Goal: Task Accomplishment & Management: Complete application form

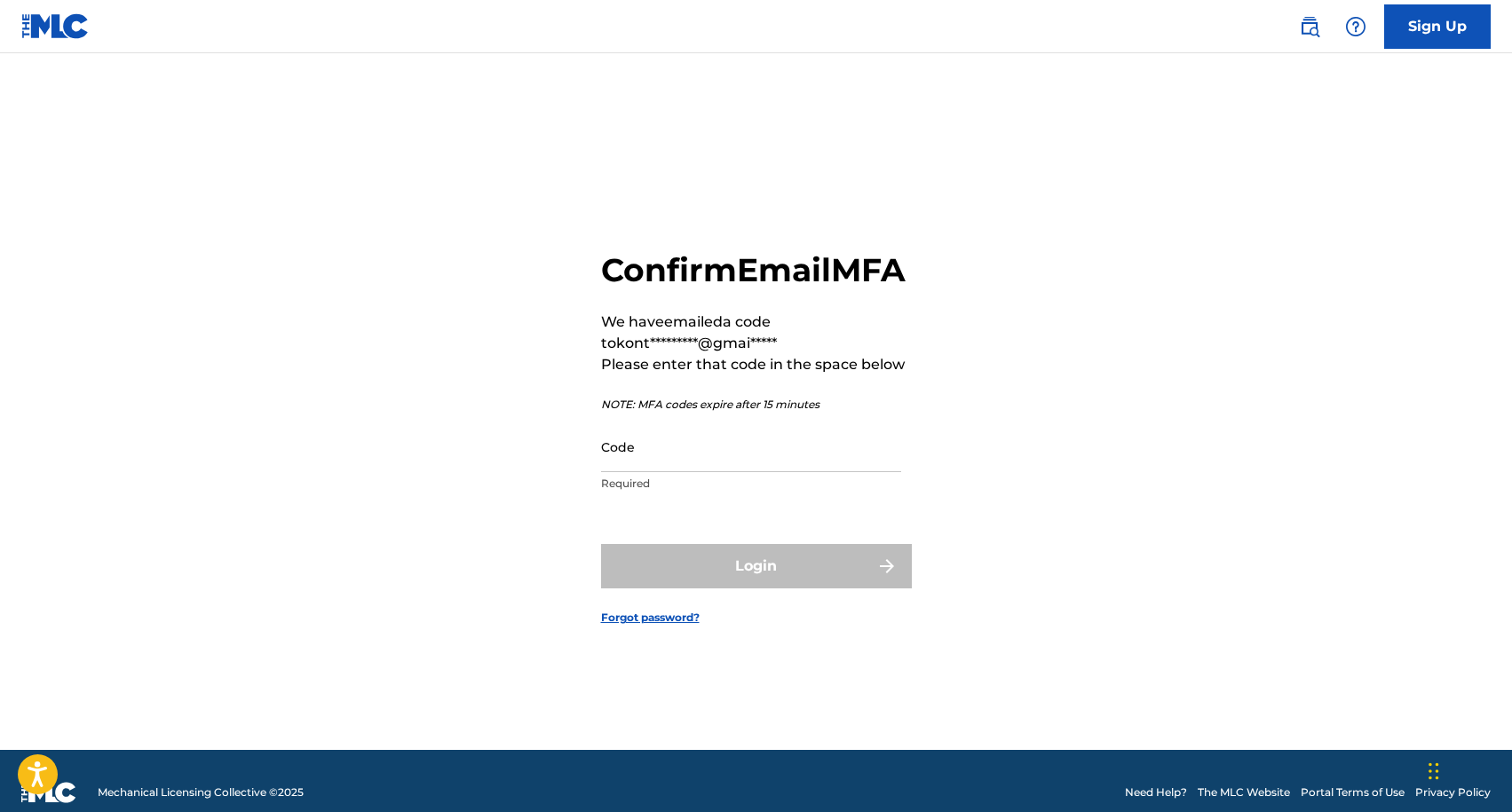
click at [704, 469] on input "Code" at bounding box center [751, 446] width 300 height 51
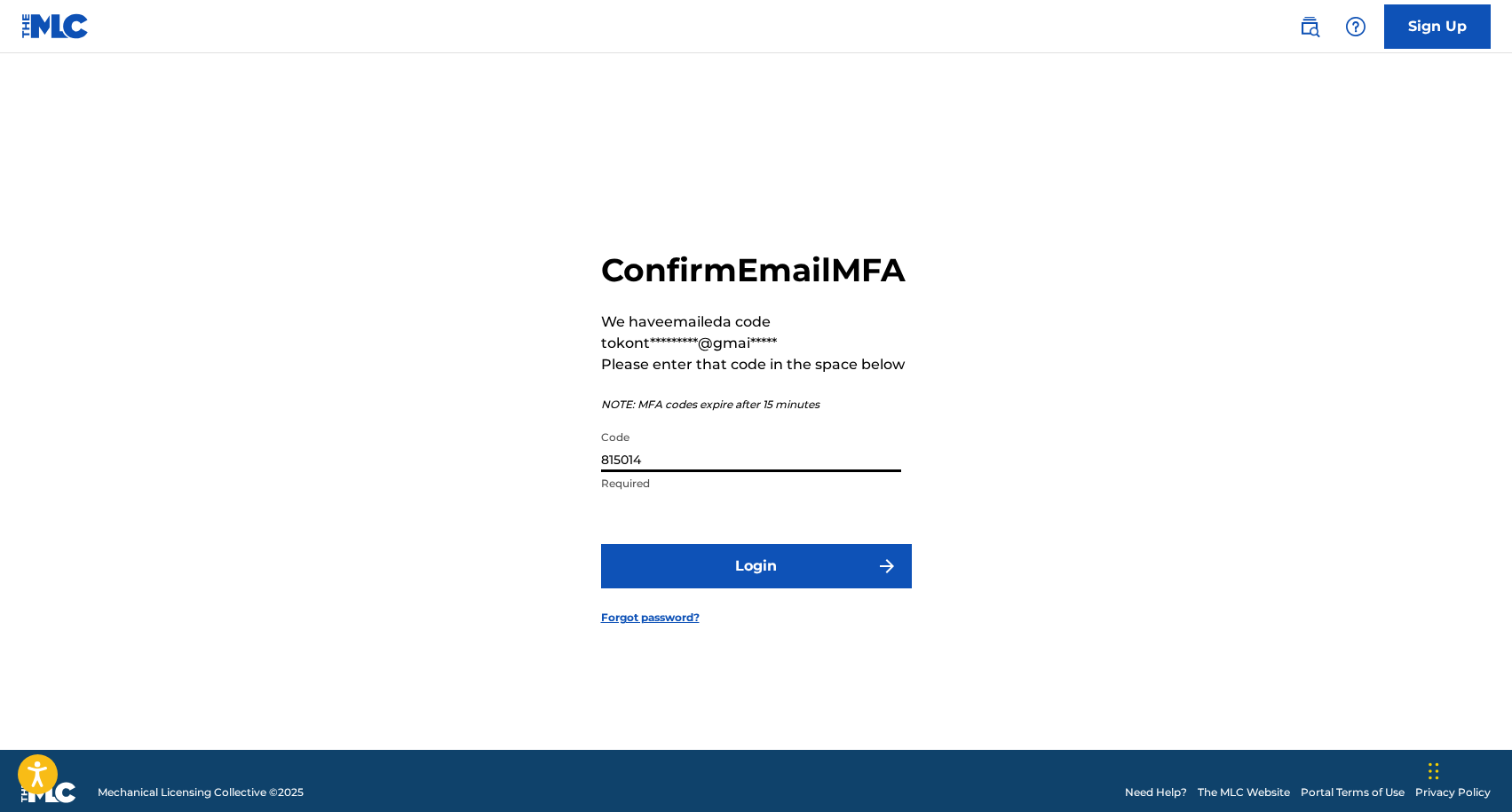
type input "815014"
click at [601, 544] on button "Login" at bounding box center [756, 566] width 311 height 44
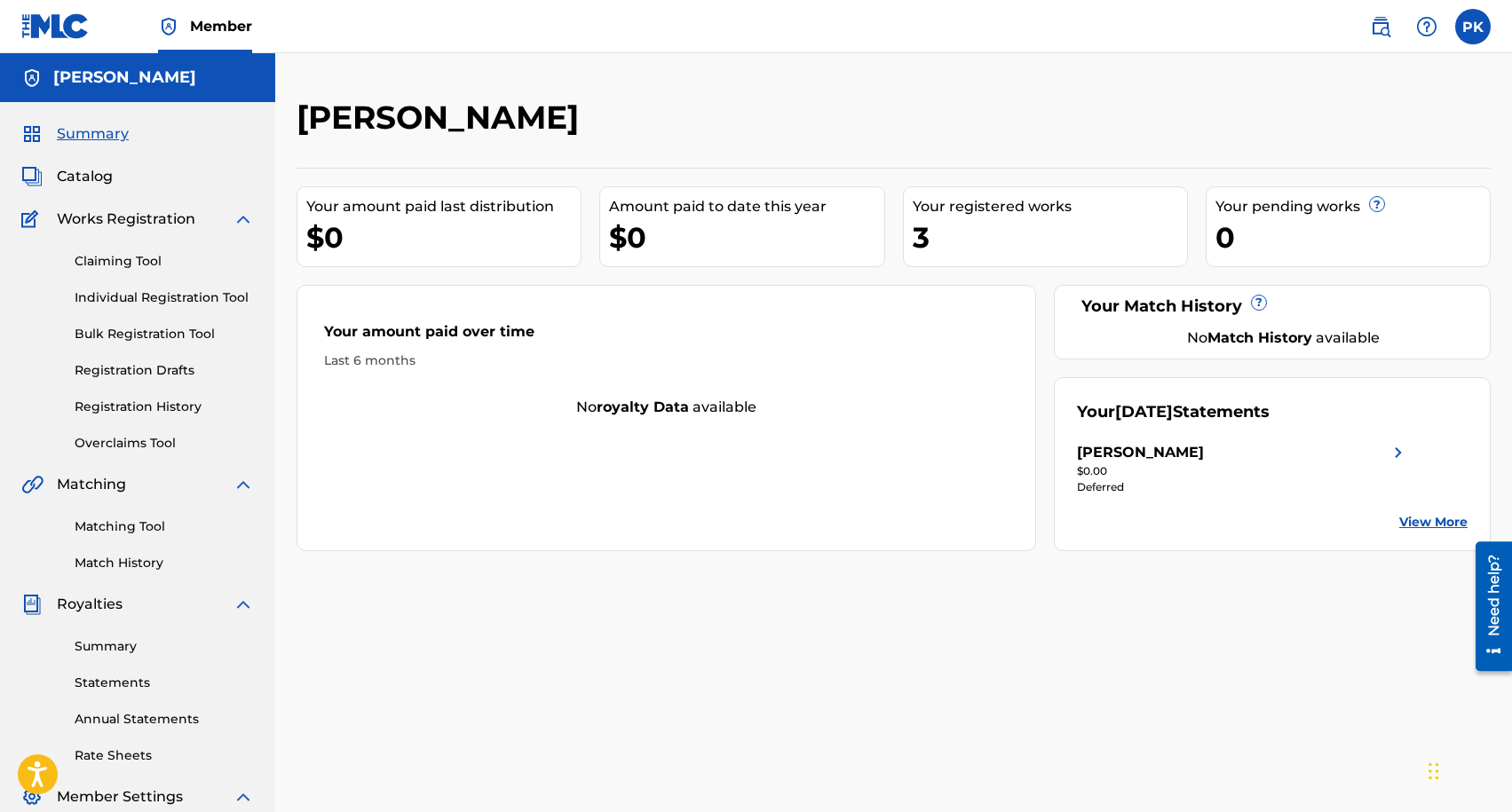
click at [115, 268] on link "Claiming Tool" at bounding box center [164, 261] width 179 height 19
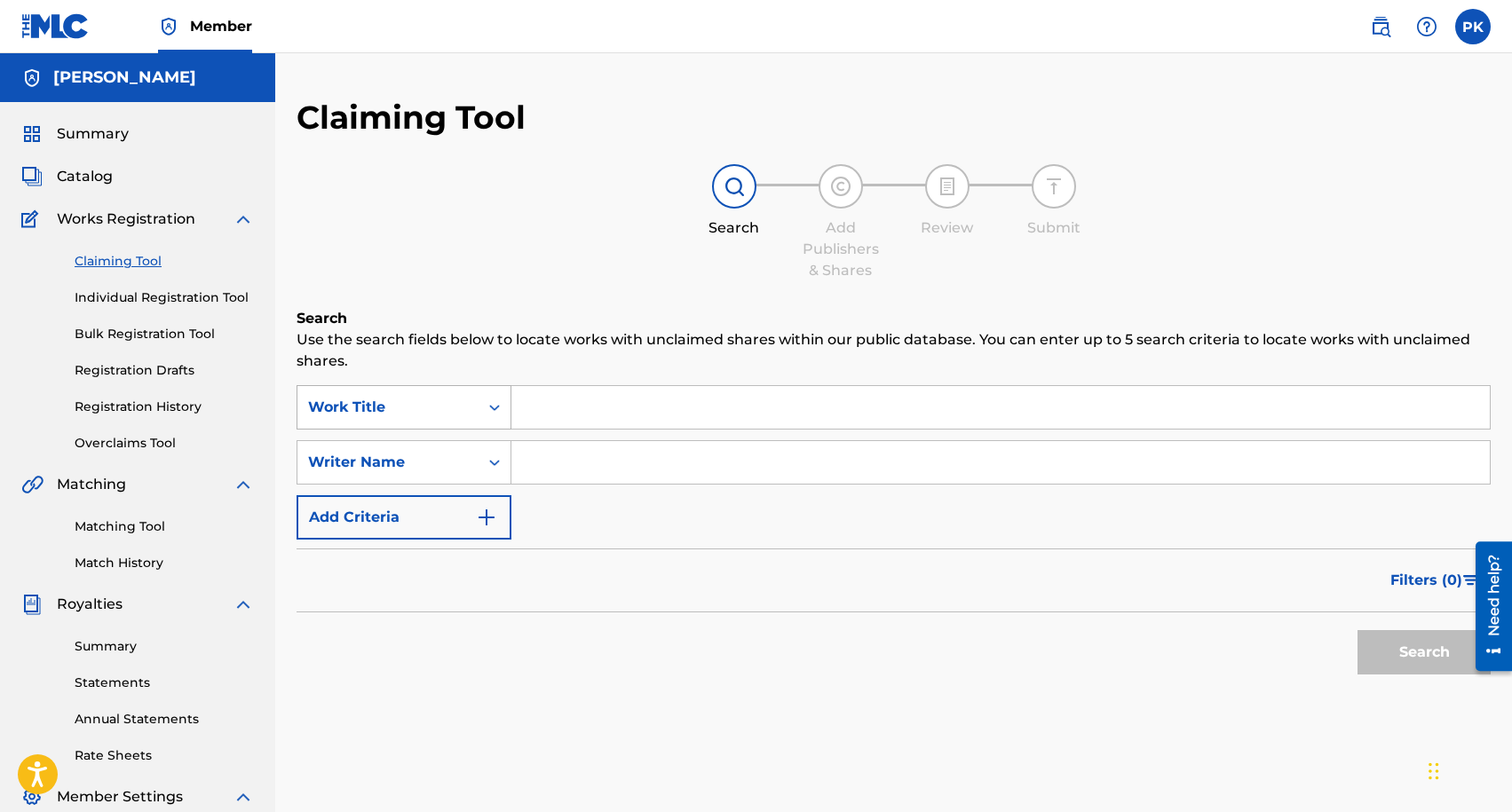
click at [413, 403] on div "Work Title" at bounding box center [388, 407] width 160 height 21
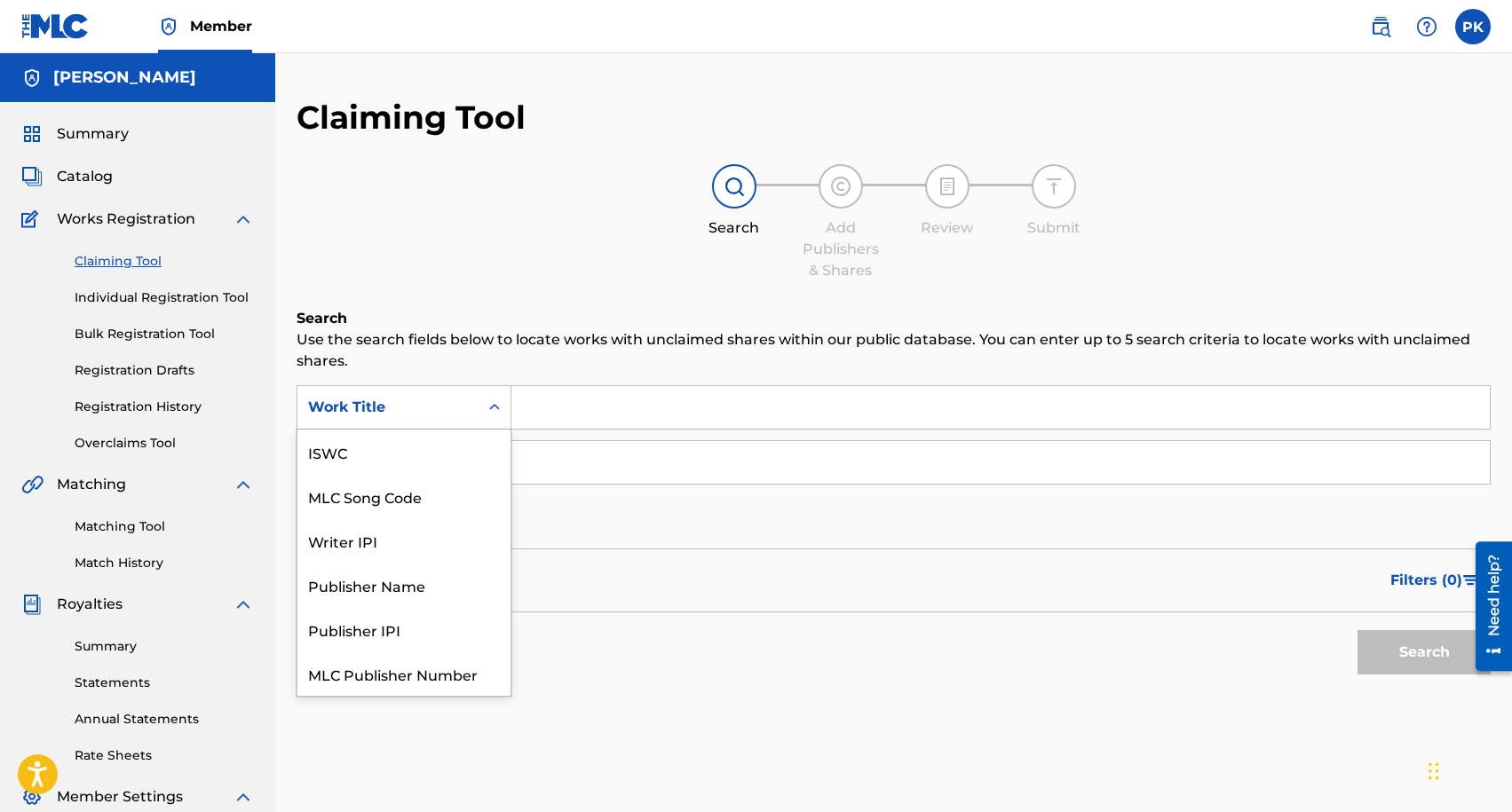
scroll to position [44, 0]
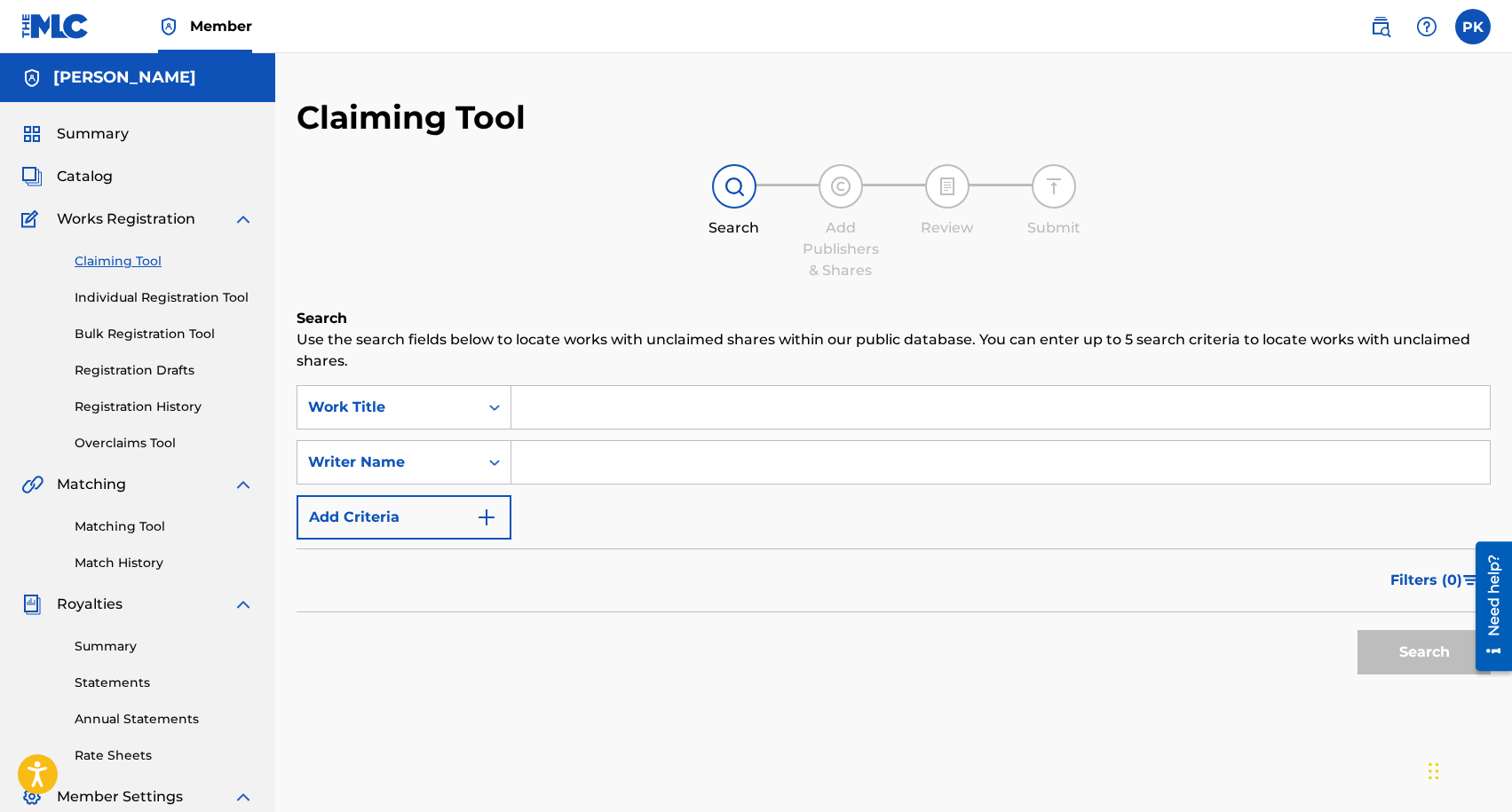
click at [542, 404] on input "Search Form" at bounding box center [1001, 407] width 978 height 43
click at [600, 412] on input "Search Form" at bounding box center [1001, 407] width 978 height 43
click at [560, 453] on input "Search Form" at bounding box center [1001, 462] width 978 height 43
type input "k"
type input "[DEMOGRAPHIC_DATA] pun"
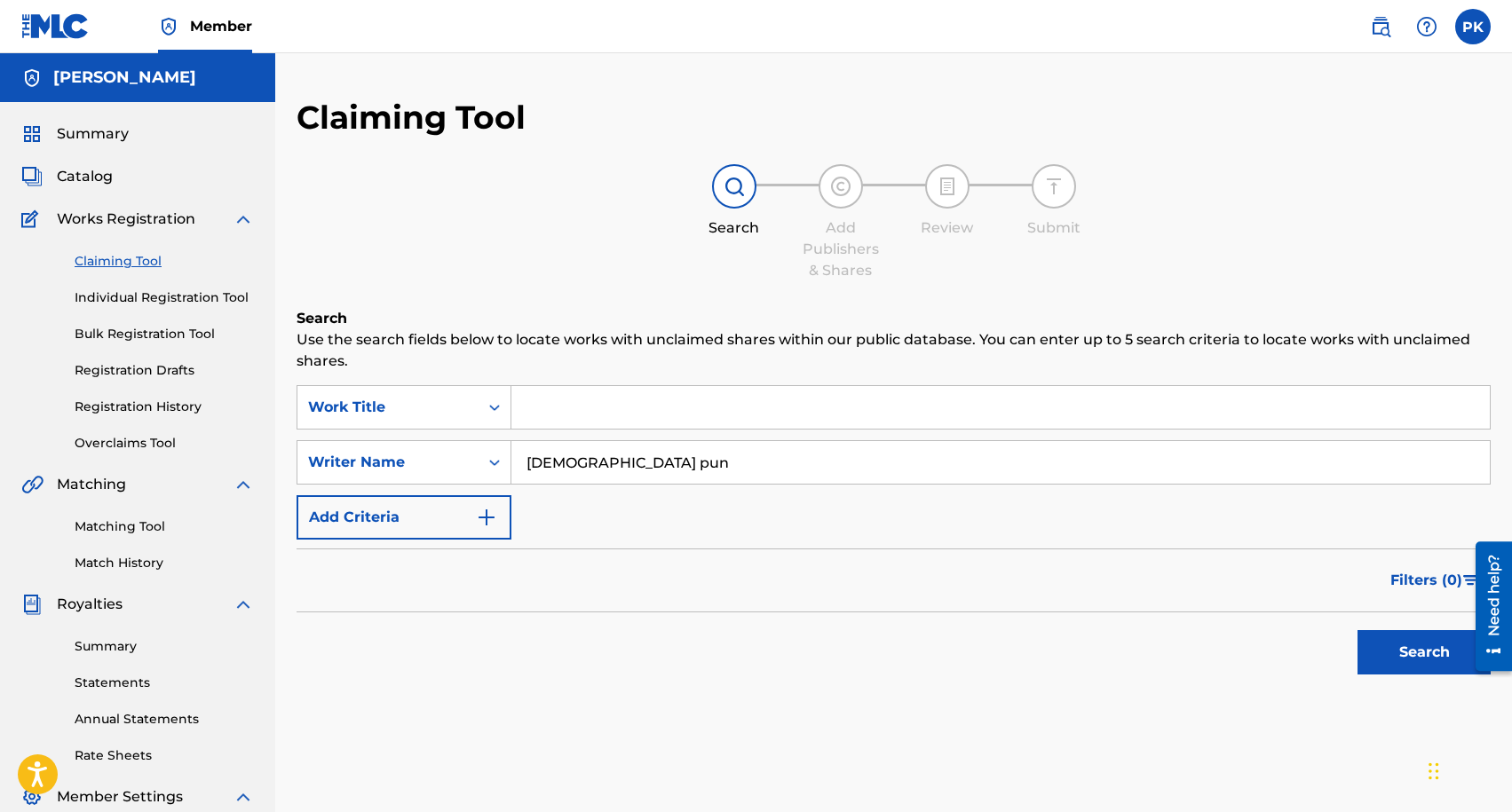
click at [1358, 630] on button "Search" at bounding box center [1424, 652] width 133 height 44
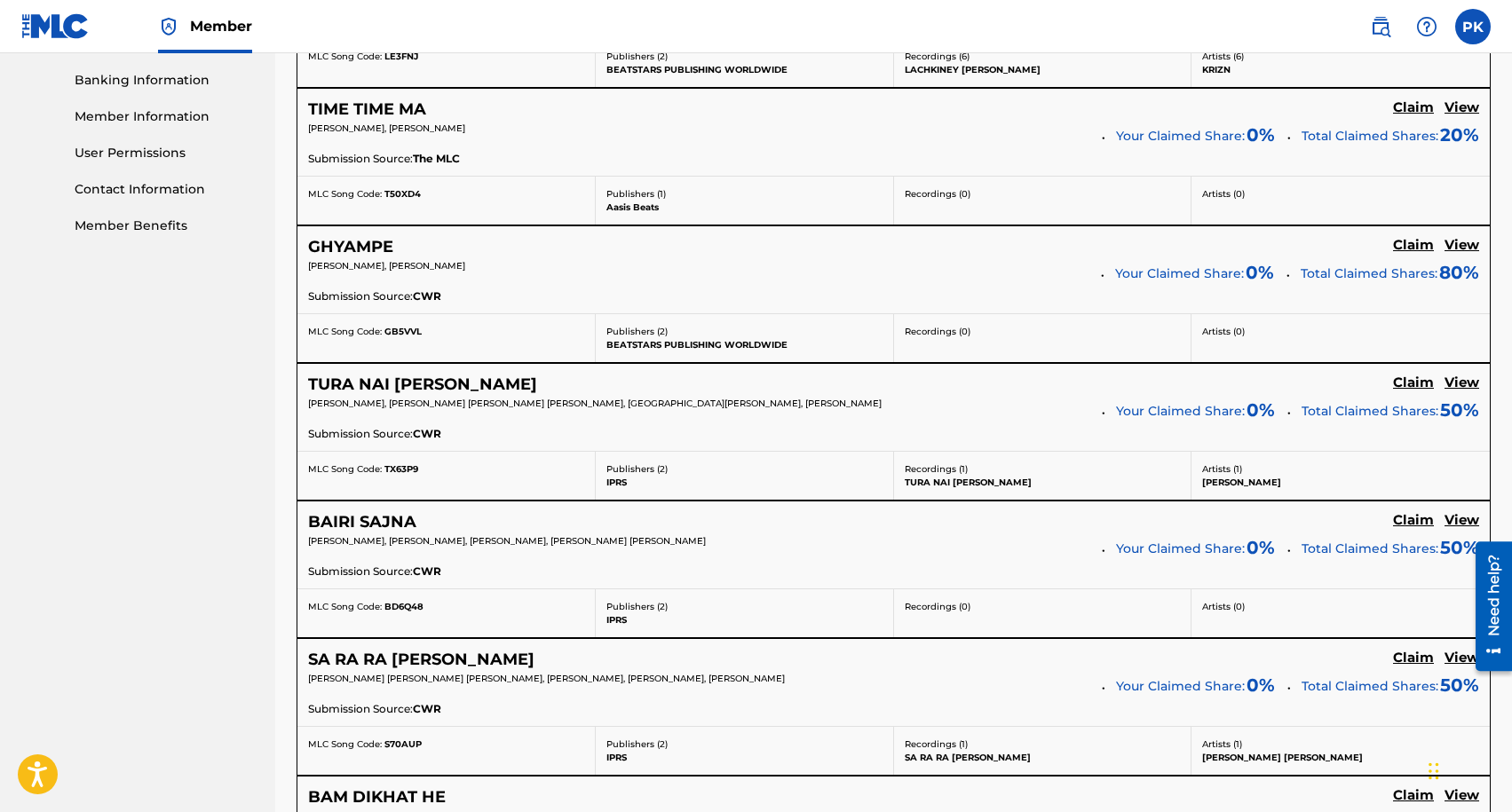
scroll to position [752, 0]
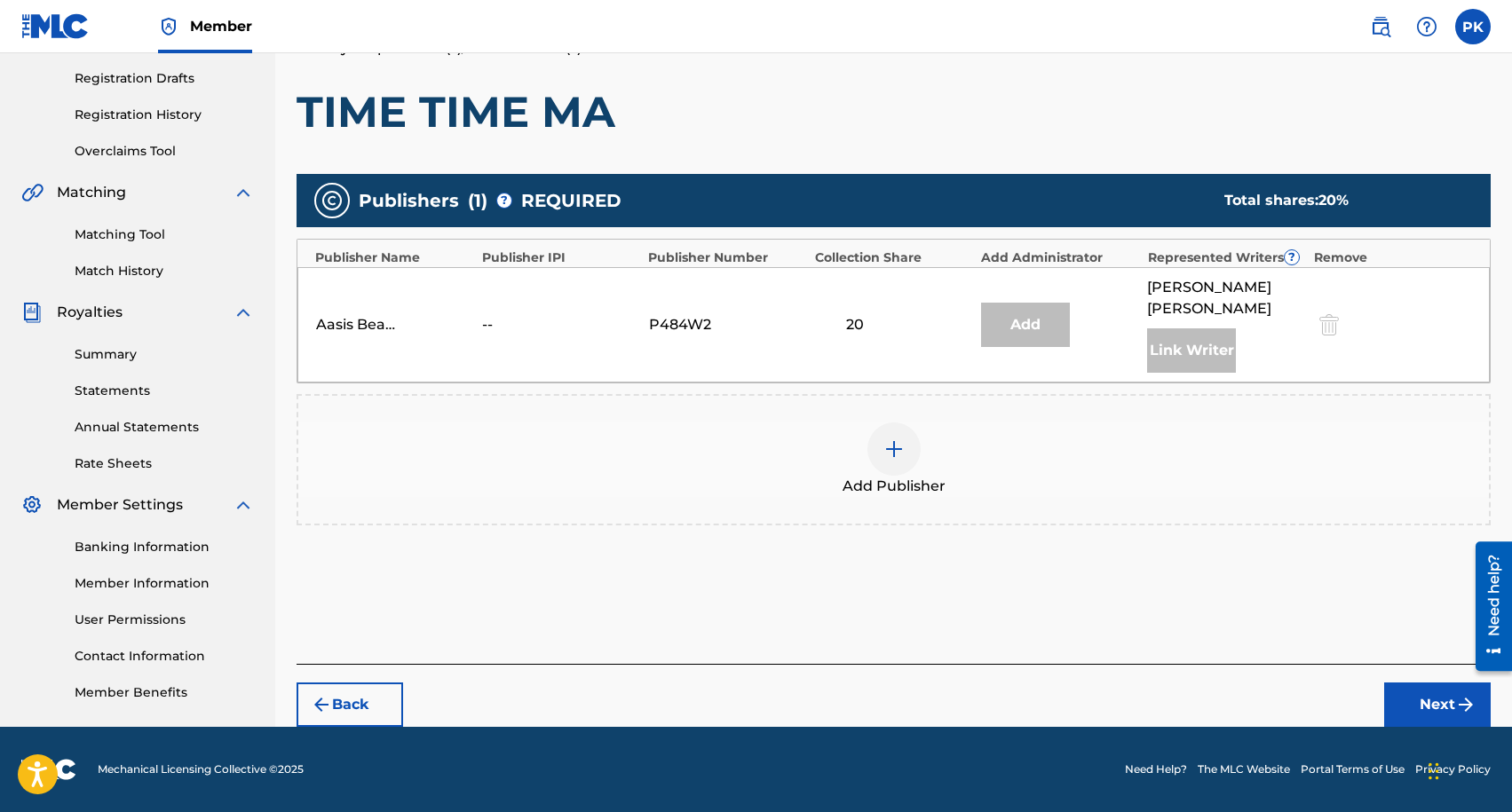
scroll to position [288, 0]
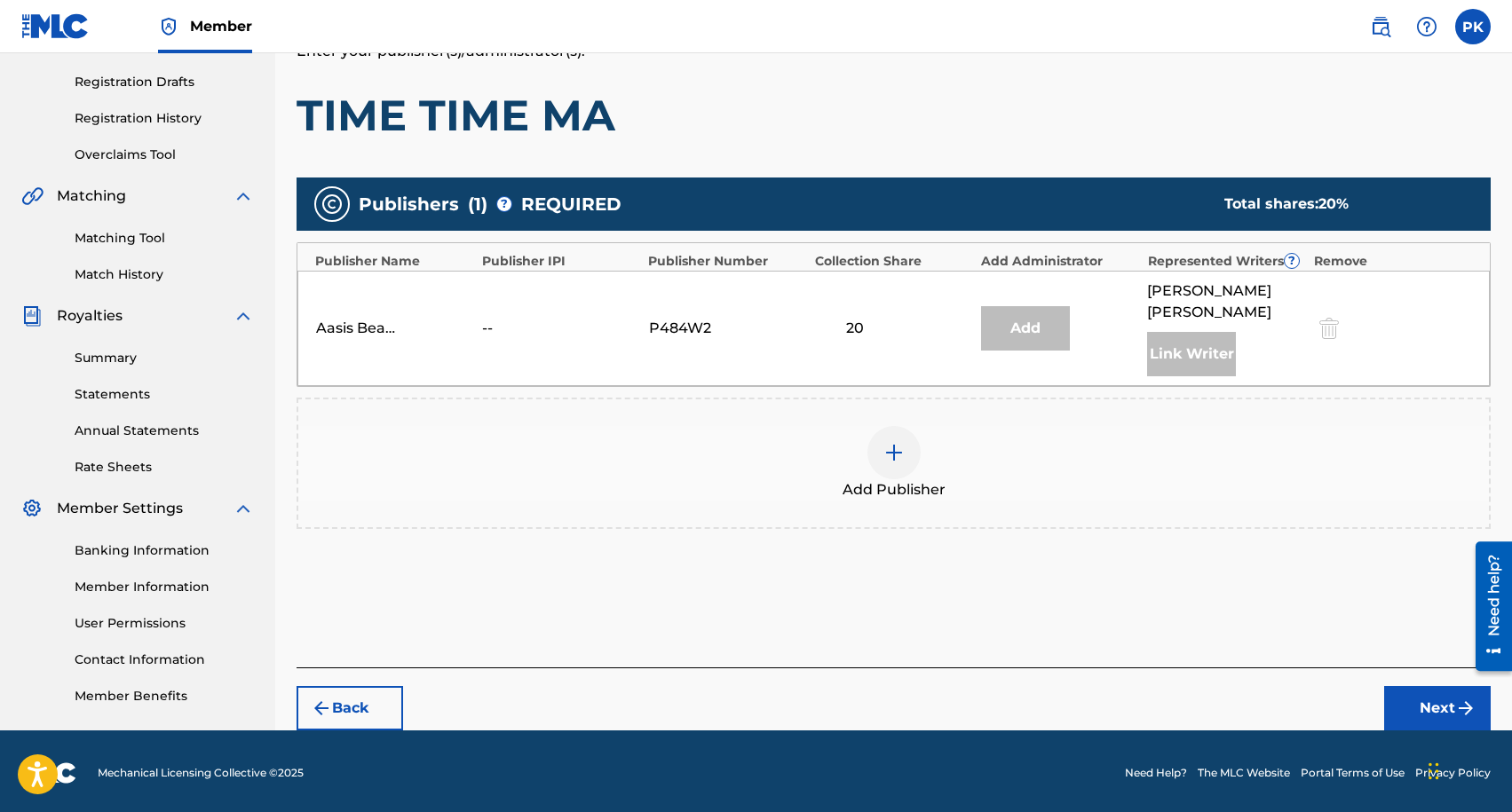
click at [895, 442] on img at bounding box center [894, 453] width 21 height 21
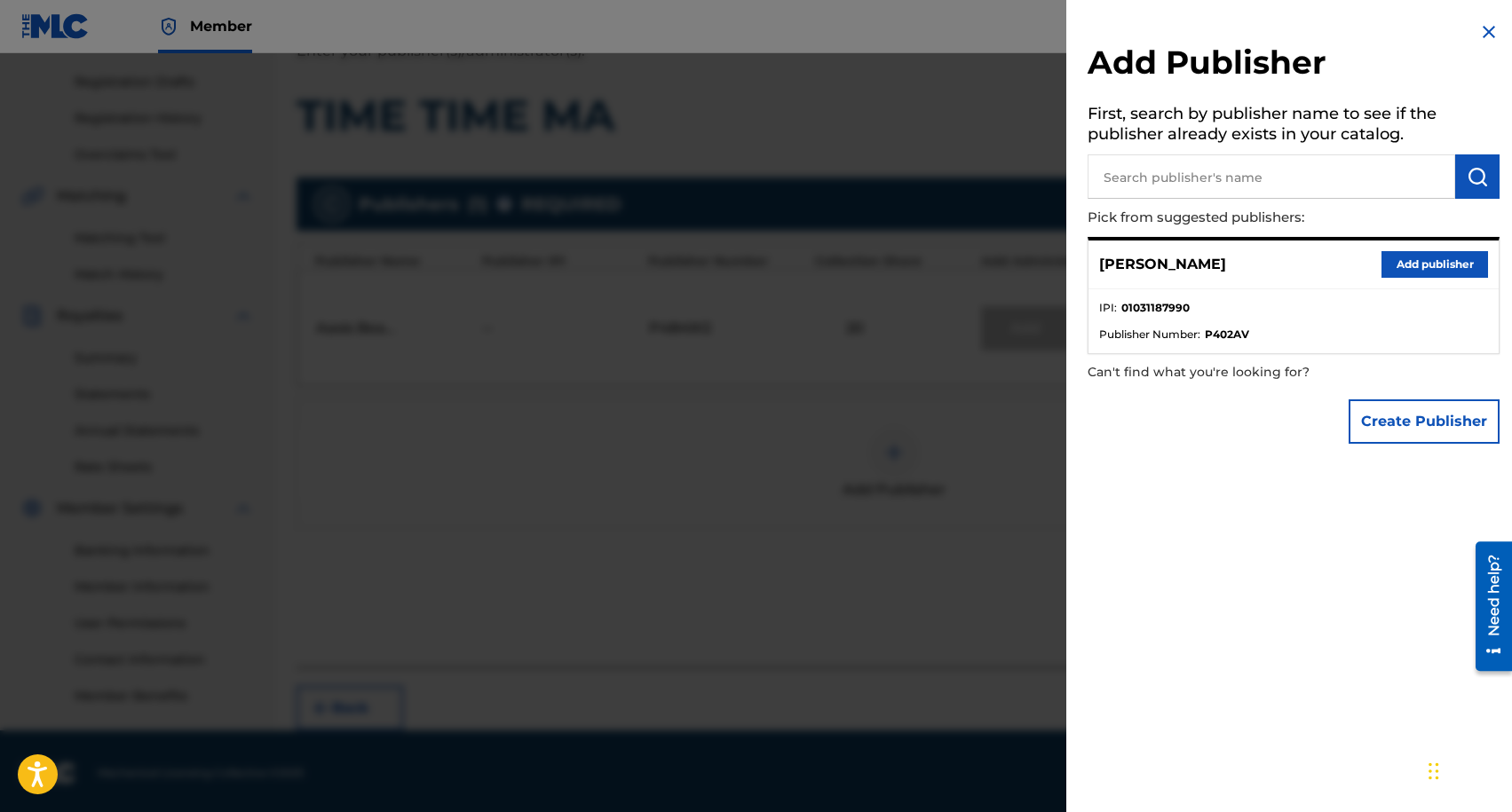
click at [1312, 174] on input "text" at bounding box center [1271, 177] width 368 height 44
click at [1385, 264] on button "Add publisher" at bounding box center [1435, 264] width 107 height 27
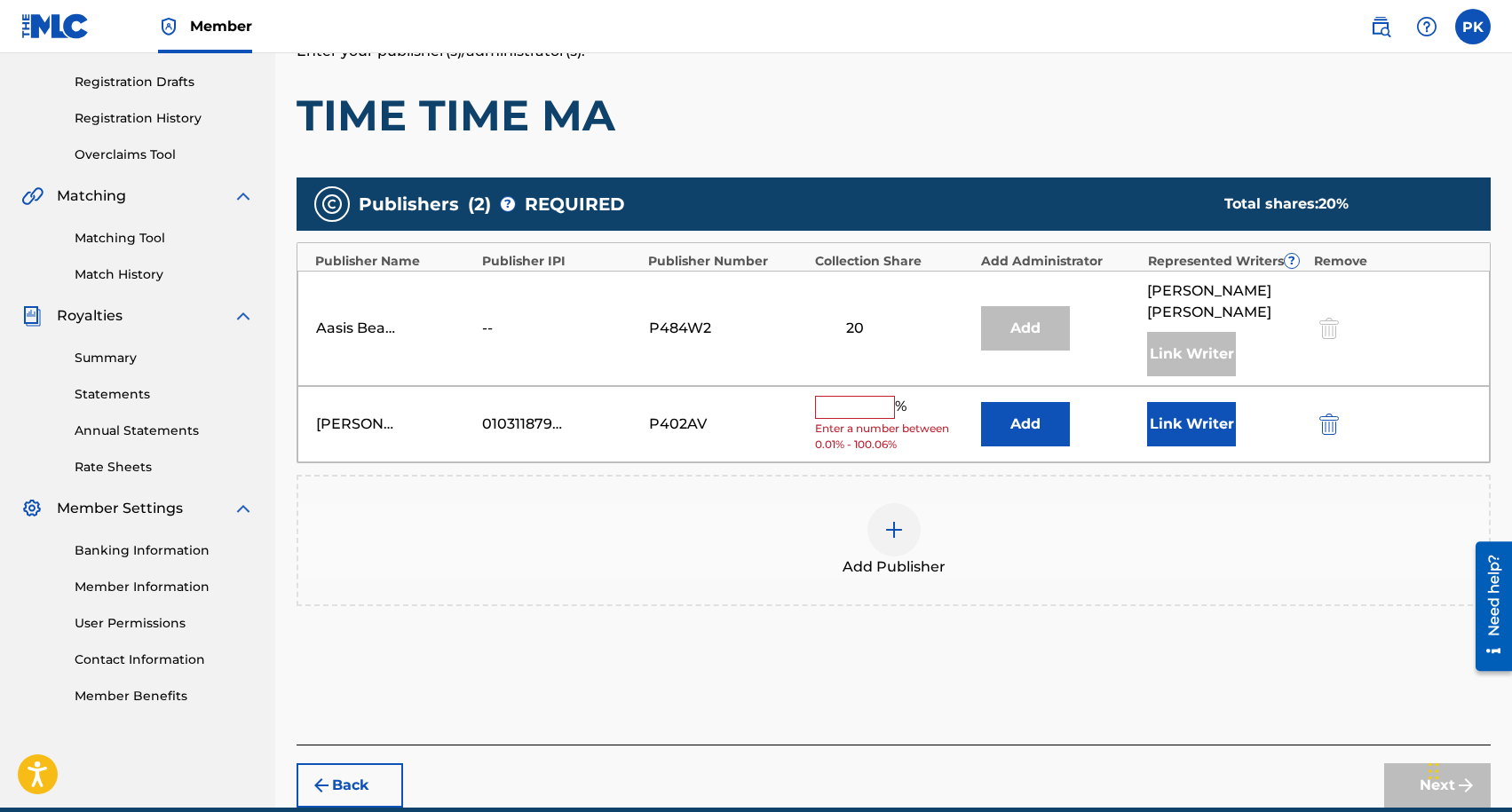
click at [870, 396] on input "text" at bounding box center [855, 407] width 80 height 23
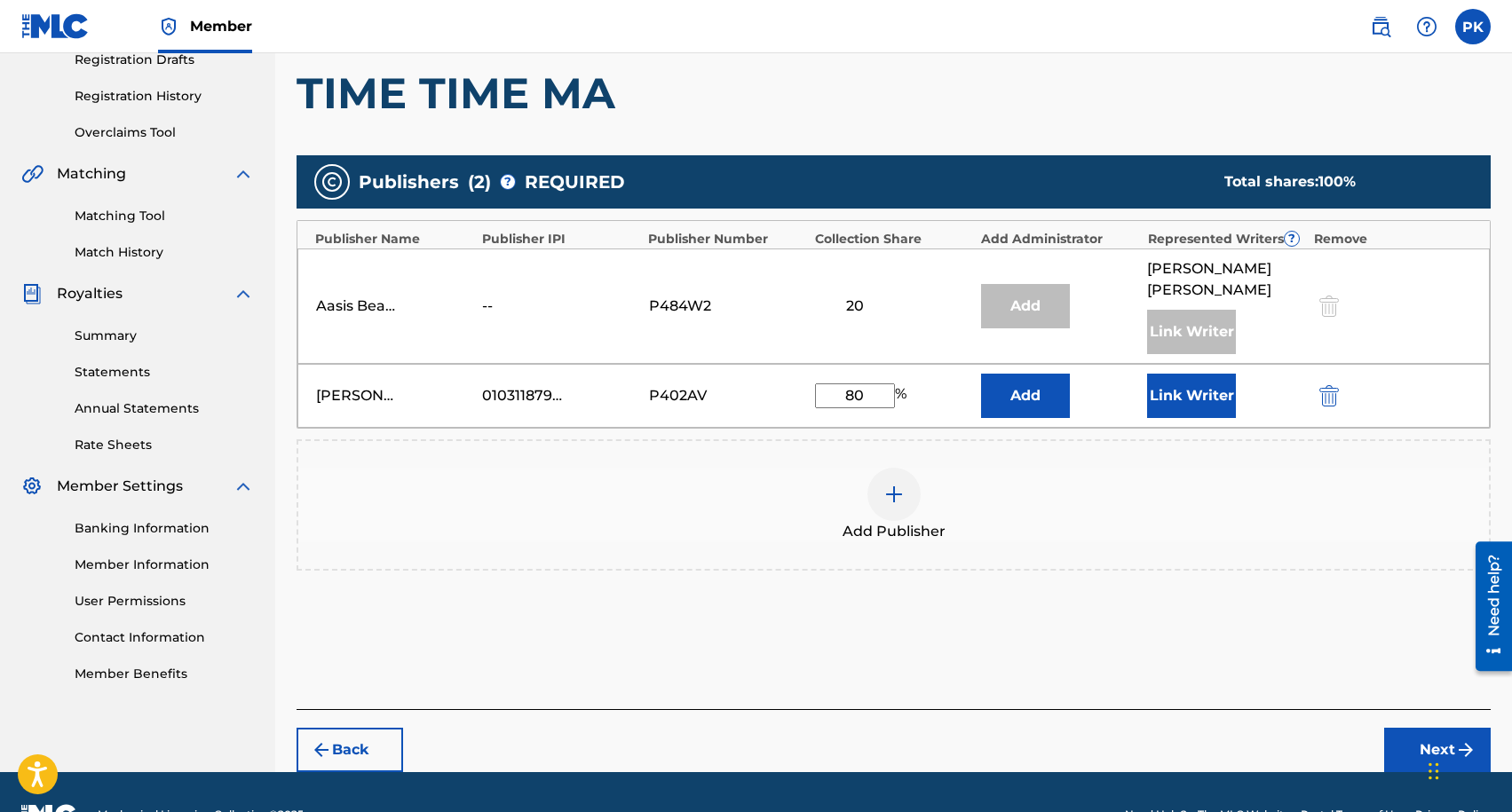
scroll to position [314, 0]
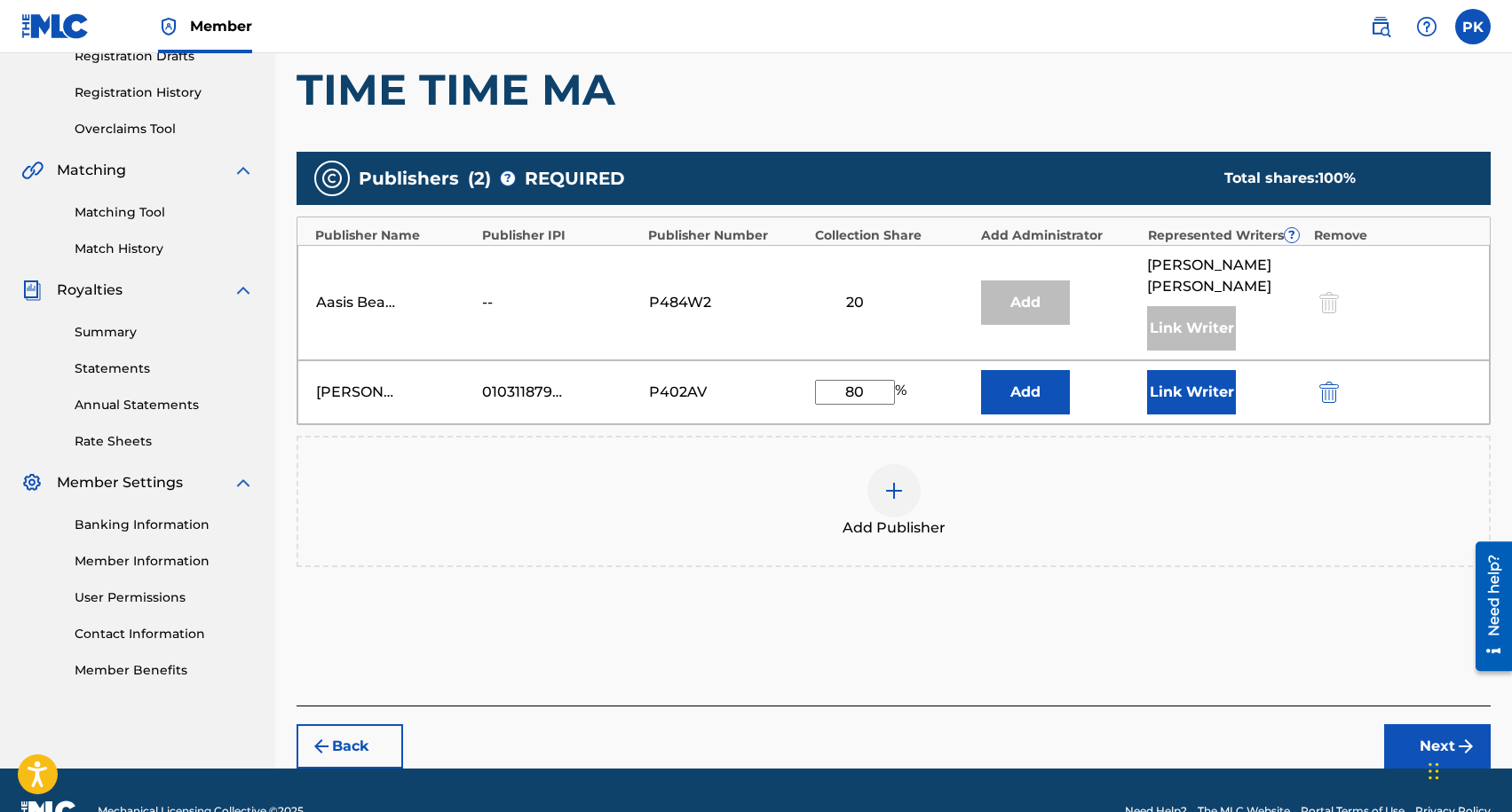
type input "80"
click at [1192, 373] on button "Link Writer" at bounding box center [1191, 392] width 89 height 44
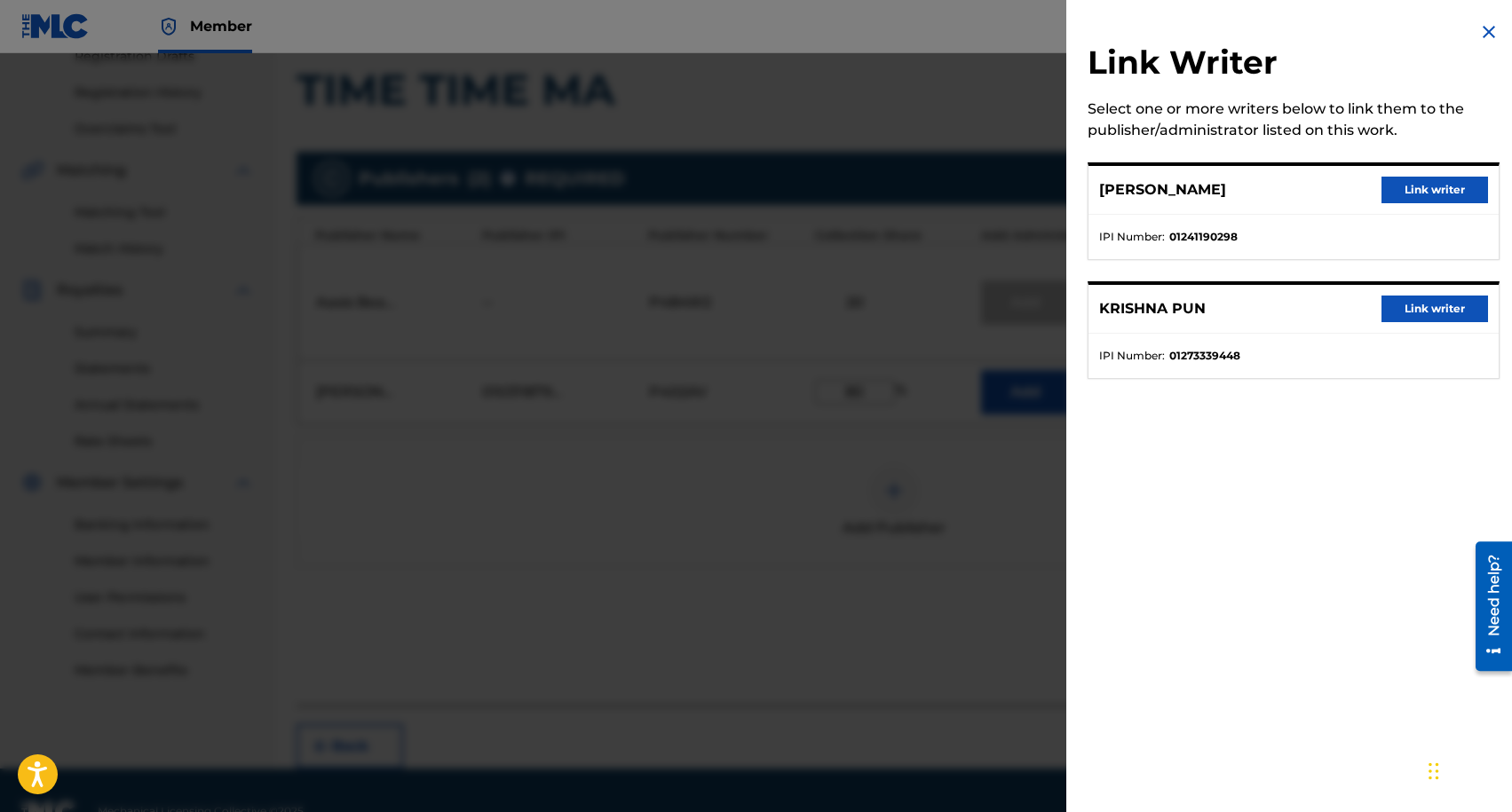
click at [1411, 311] on button "Link writer" at bounding box center [1435, 309] width 107 height 27
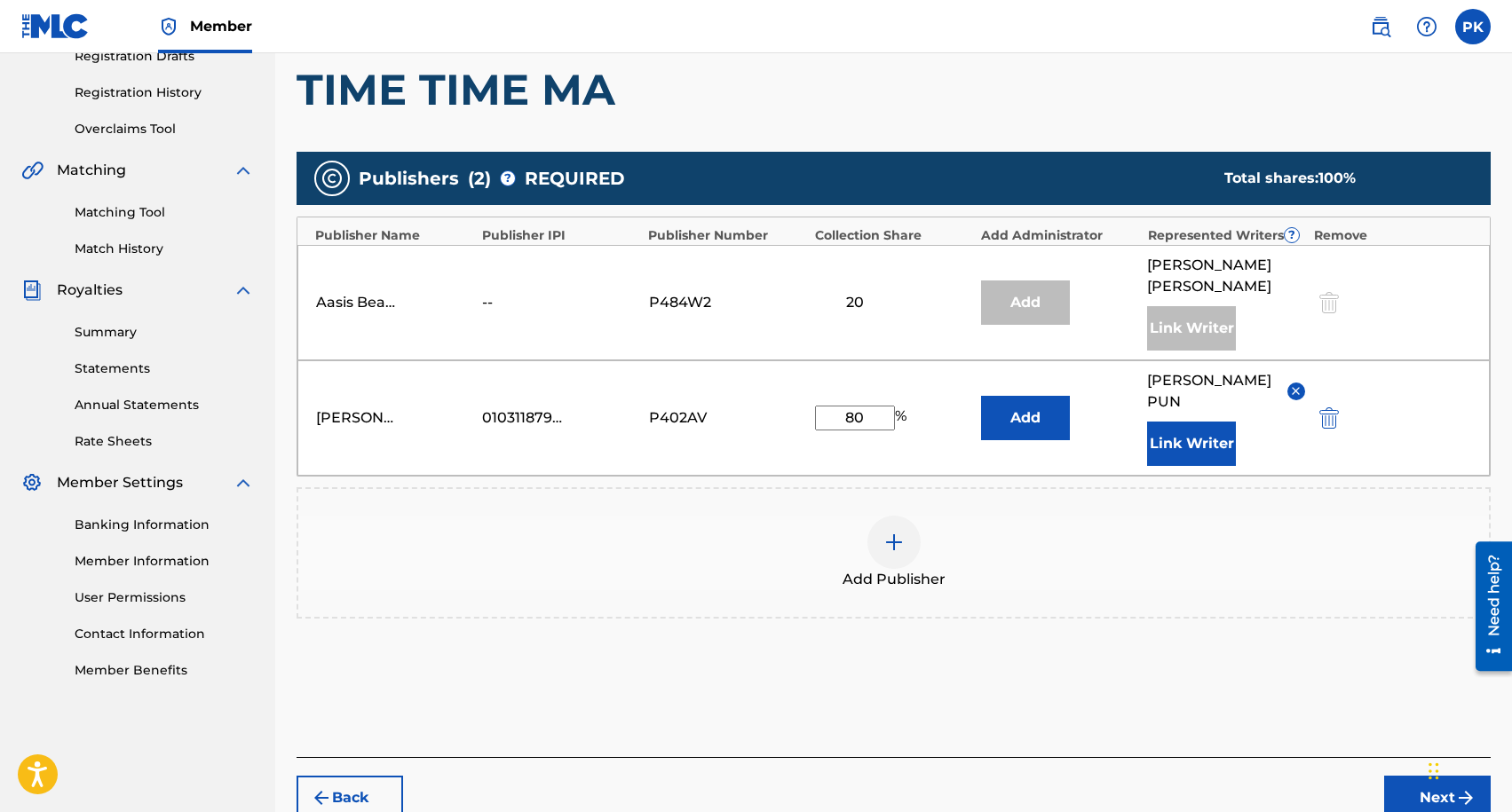
click at [1038, 396] on button "Add" at bounding box center [1025, 418] width 89 height 44
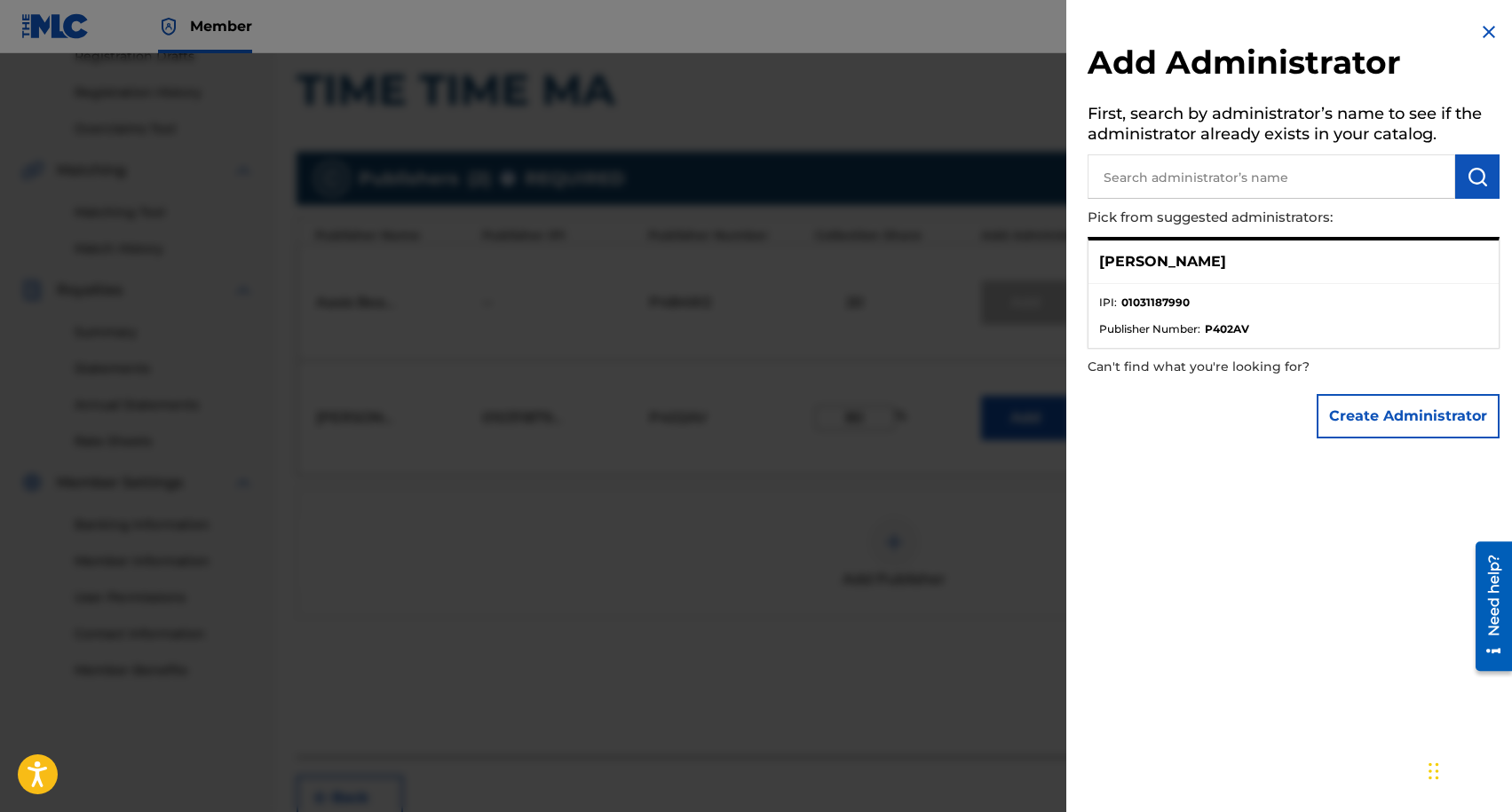
click at [1246, 170] on input "text" at bounding box center [1271, 177] width 368 height 44
click at [1294, 296] on li "IPI : 01031187990" at bounding box center [1294, 308] width 389 height 27
click at [1224, 165] on input "text" at bounding box center [1271, 177] width 368 height 44
type input "UkA Music Publishing"
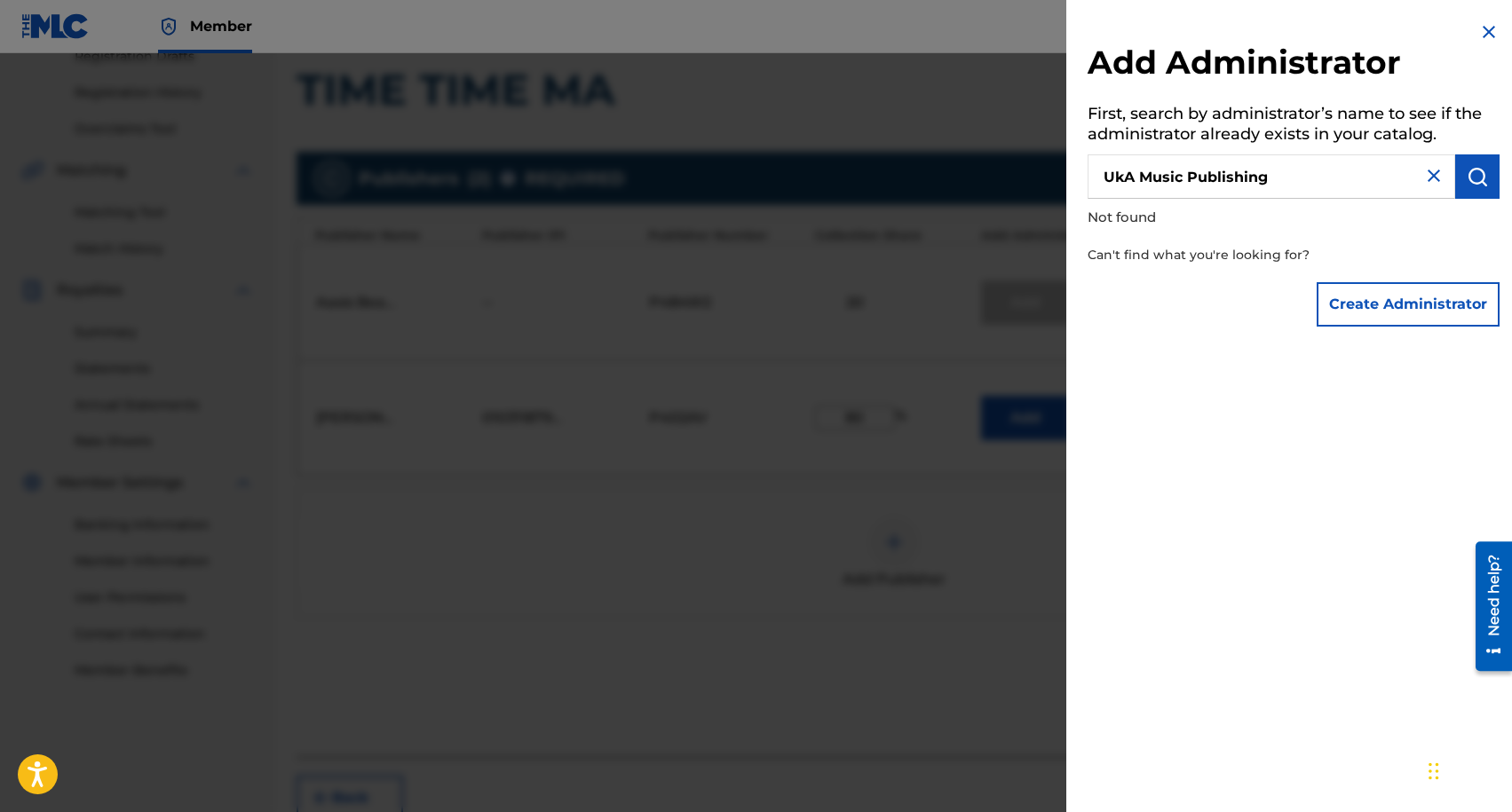
click at [1424, 183] on img at bounding box center [1434, 176] width 21 height 21
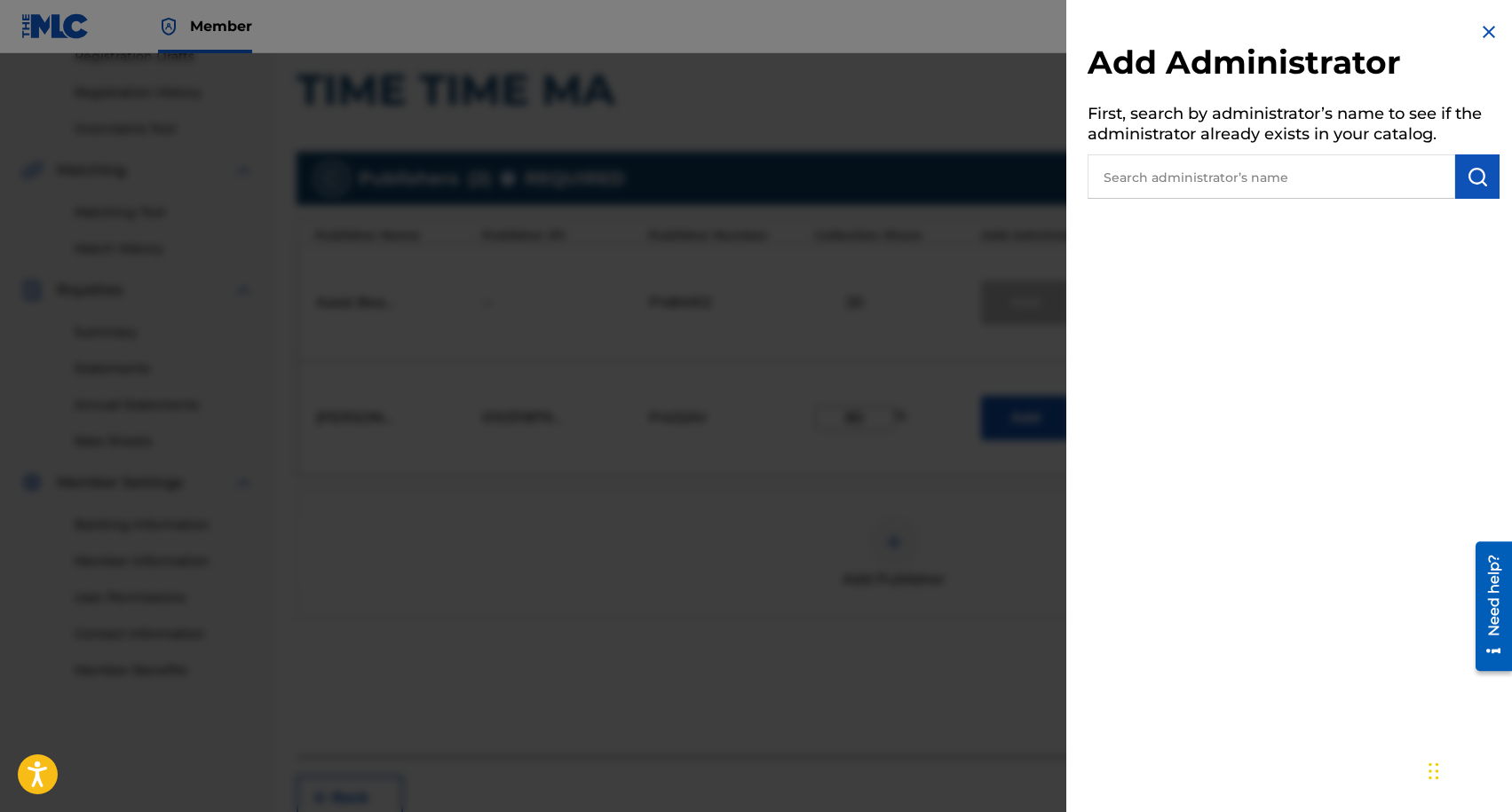
click at [1287, 184] on input "text" at bounding box center [1271, 177] width 368 height 44
click at [1486, 39] on img at bounding box center [1489, 32] width 21 height 21
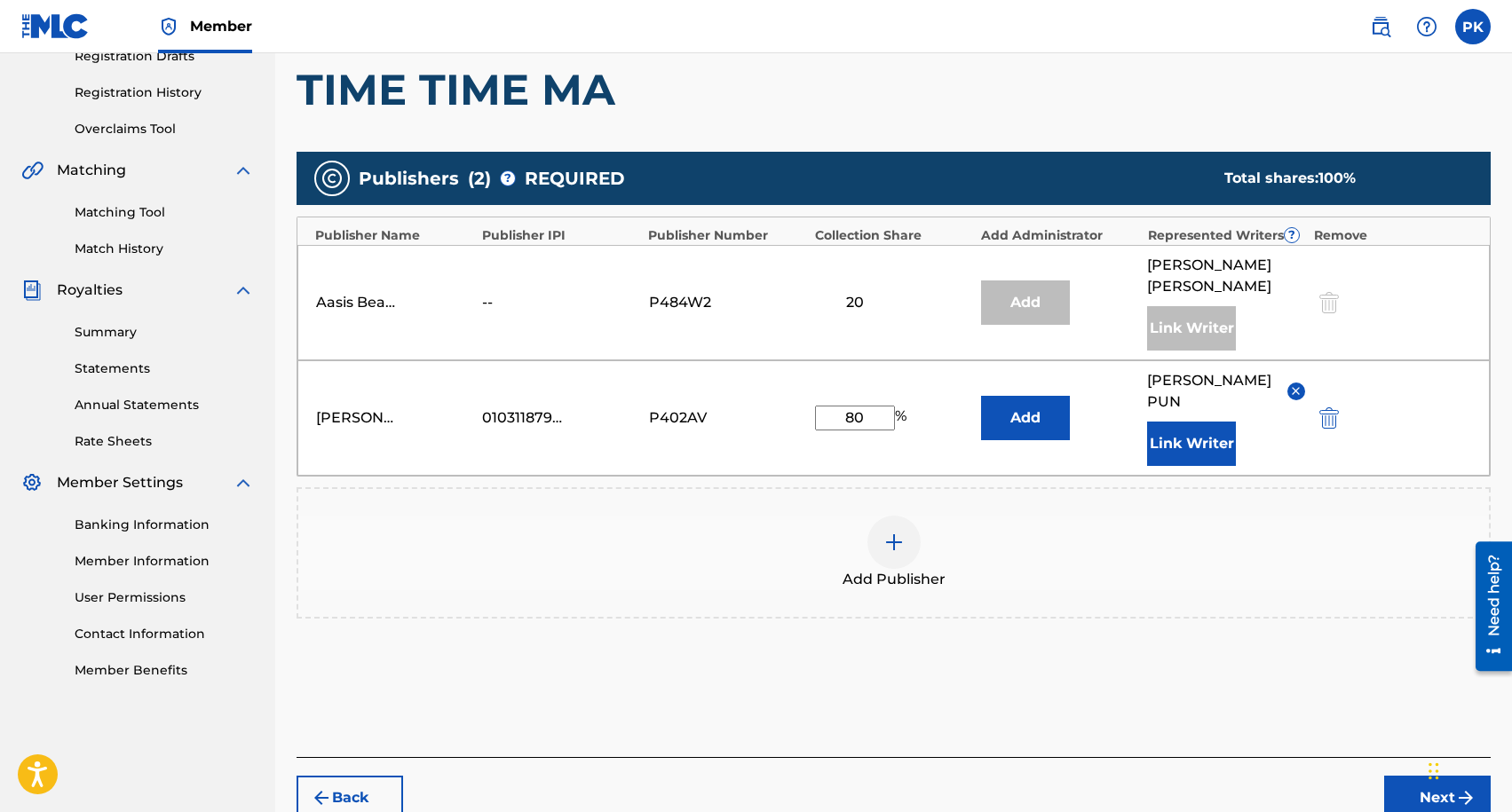
click at [1030, 398] on button "Add" at bounding box center [1025, 418] width 89 height 44
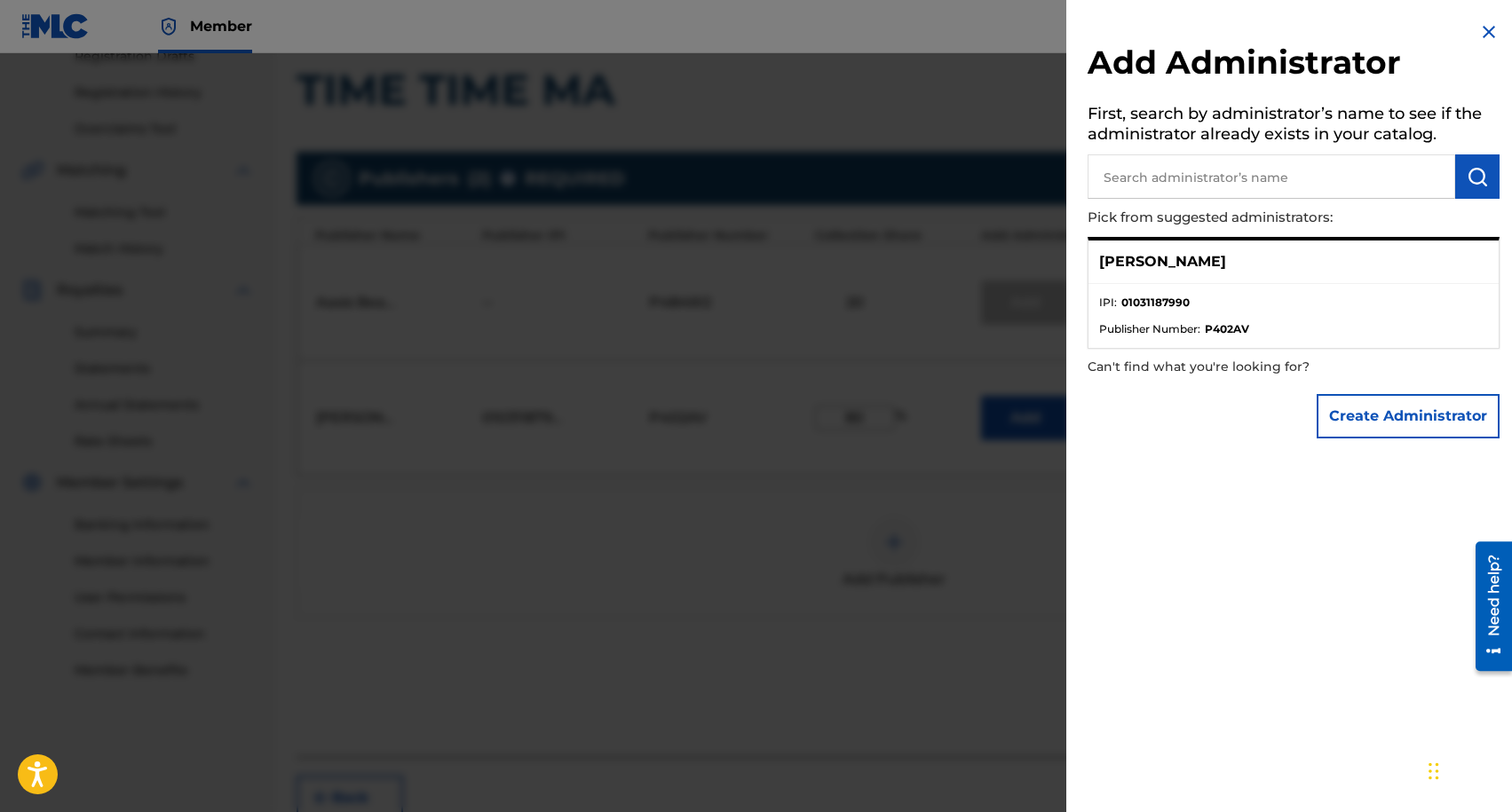
click at [1282, 328] on li "Publisher Number : P402AV" at bounding box center [1294, 329] width 389 height 16
click at [1364, 308] on li "IPI : 01031187990" at bounding box center [1294, 308] width 389 height 27
click at [1242, 330] on strong "P402AV" at bounding box center [1227, 329] width 44 height 16
click at [1124, 273] on div "[PERSON_NAME]" at bounding box center [1294, 262] width 410 height 43
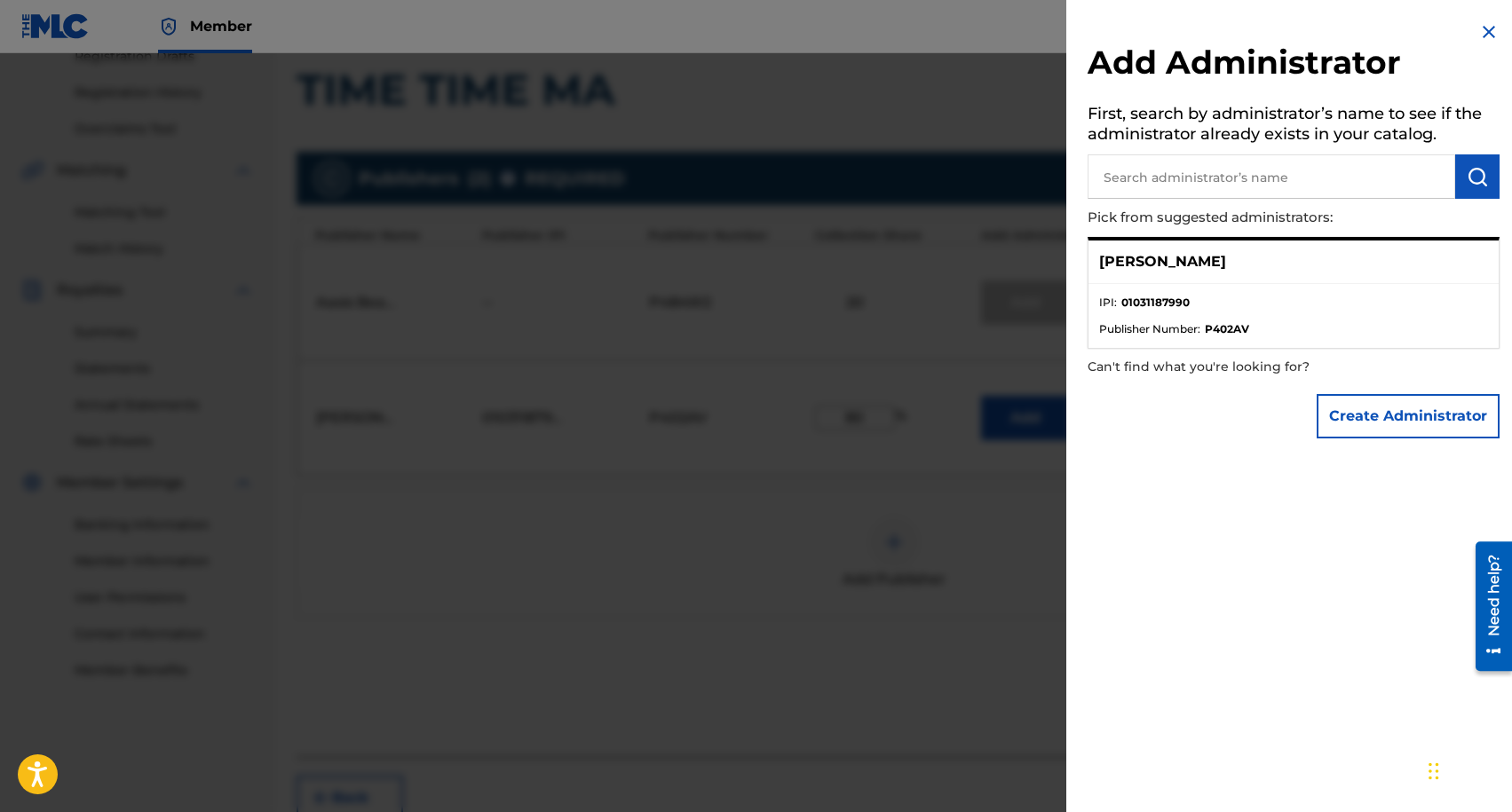
click at [1264, 168] on input "text" at bounding box center [1271, 177] width 368 height 44
type input "[PERSON_NAME]"
click at [1329, 280] on div "[PERSON_NAME]" at bounding box center [1294, 262] width 410 height 43
click at [1329, 277] on div "[PERSON_NAME]" at bounding box center [1294, 262] width 410 height 43
click at [1484, 28] on img at bounding box center [1489, 32] width 21 height 21
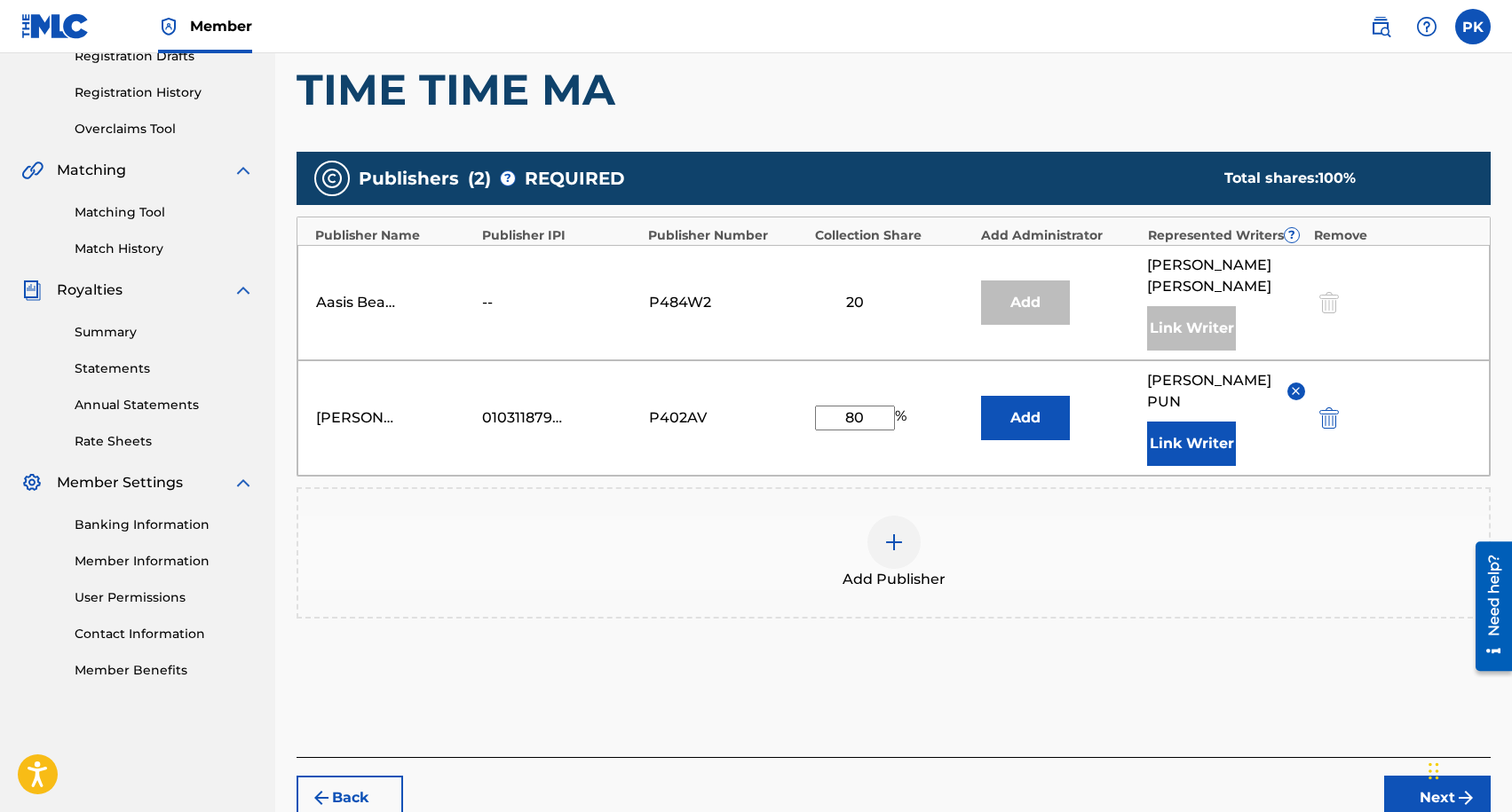
click at [1007, 396] on button "Add" at bounding box center [1025, 418] width 89 height 44
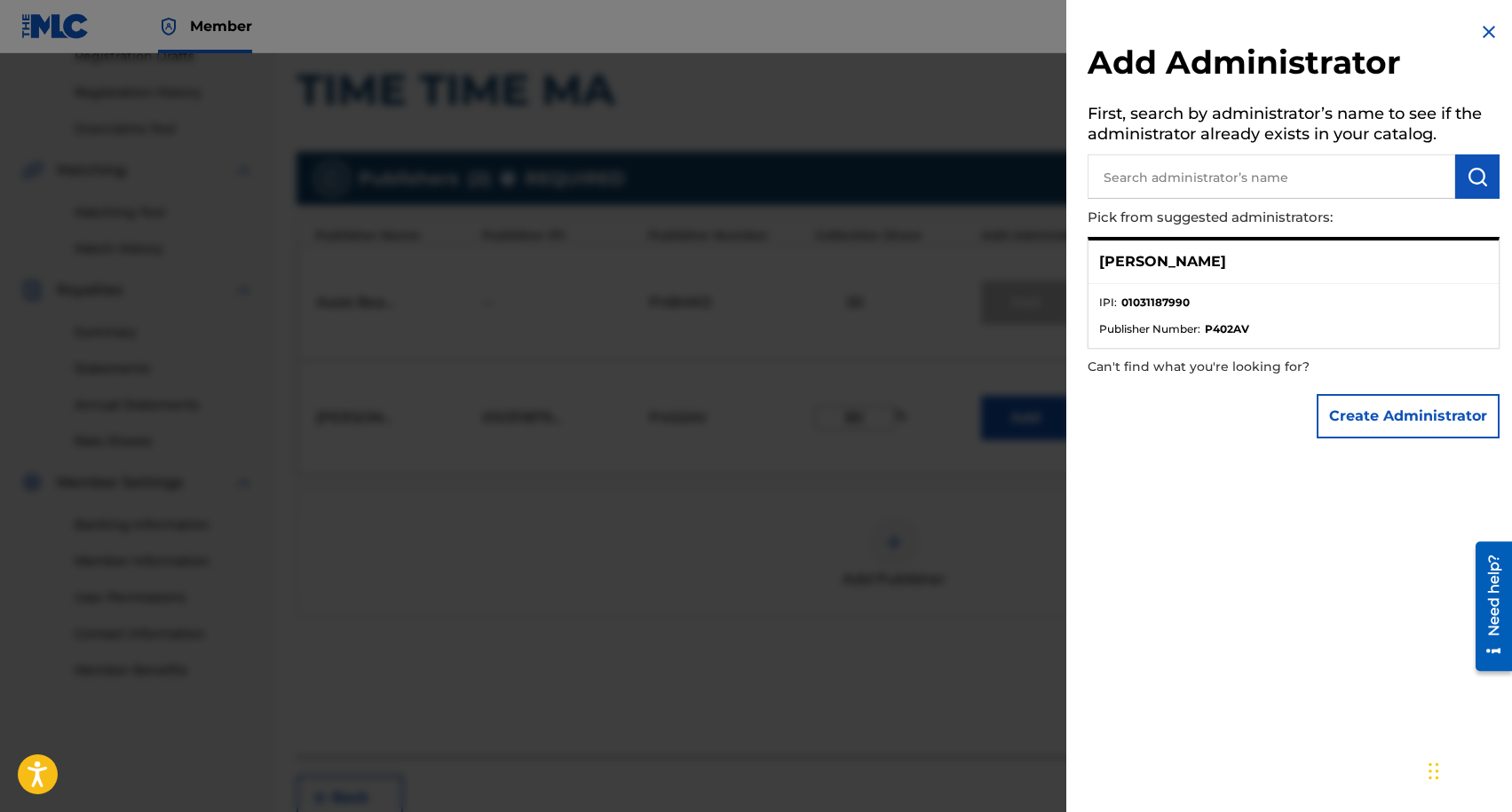
click at [1202, 263] on p "[PERSON_NAME]" at bounding box center [1162, 262] width 127 height 21
click at [1199, 264] on p "[PERSON_NAME]" at bounding box center [1162, 262] width 127 height 21
click at [1170, 305] on strong "01031187990" at bounding box center [1155, 303] width 68 height 16
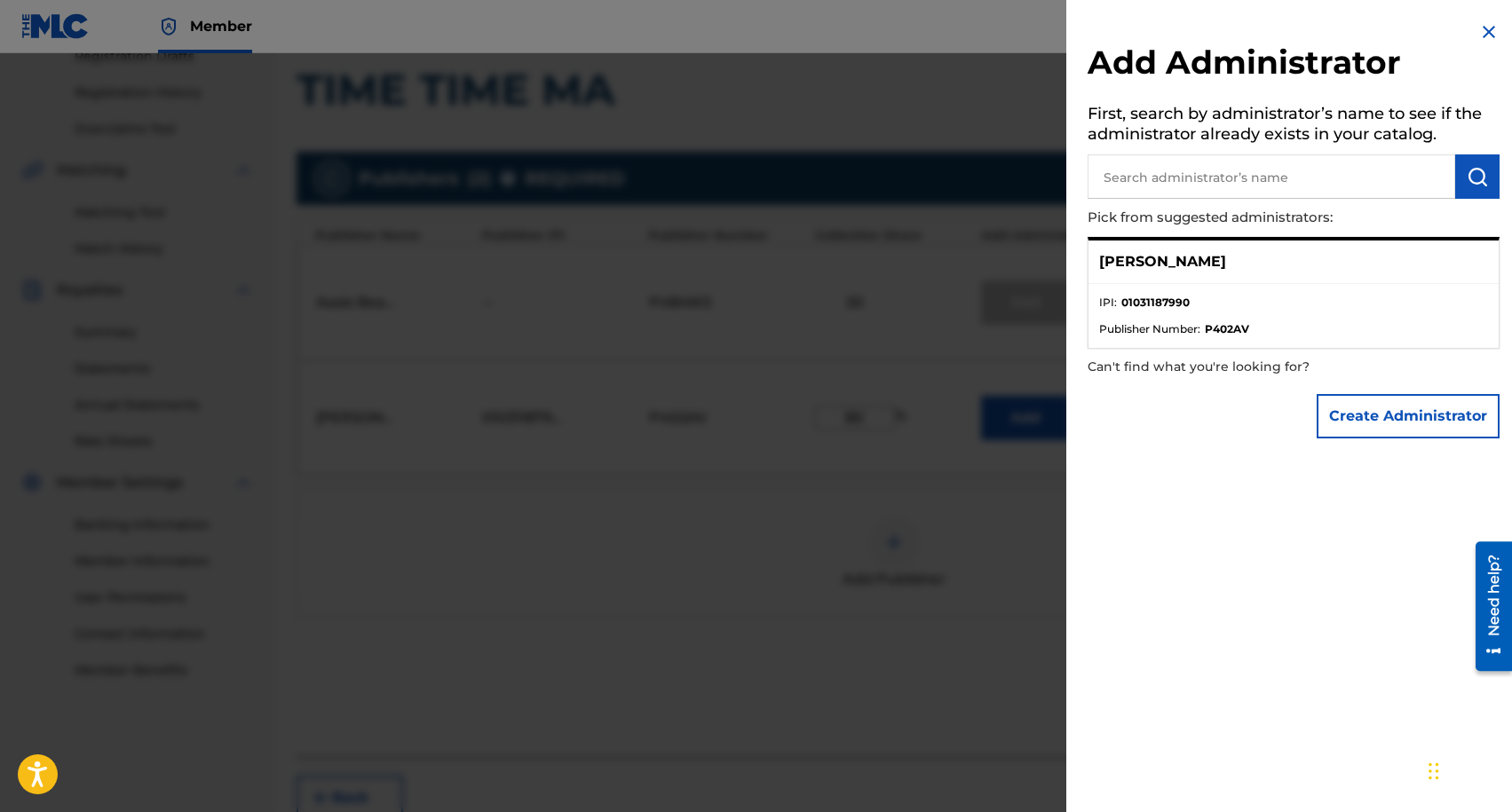
click at [1141, 322] on span "Publisher Number :" at bounding box center [1150, 329] width 101 height 16
click at [1334, 324] on li "Publisher Number : P402AV" at bounding box center [1294, 329] width 389 height 16
click at [1488, 33] on img at bounding box center [1489, 32] width 21 height 21
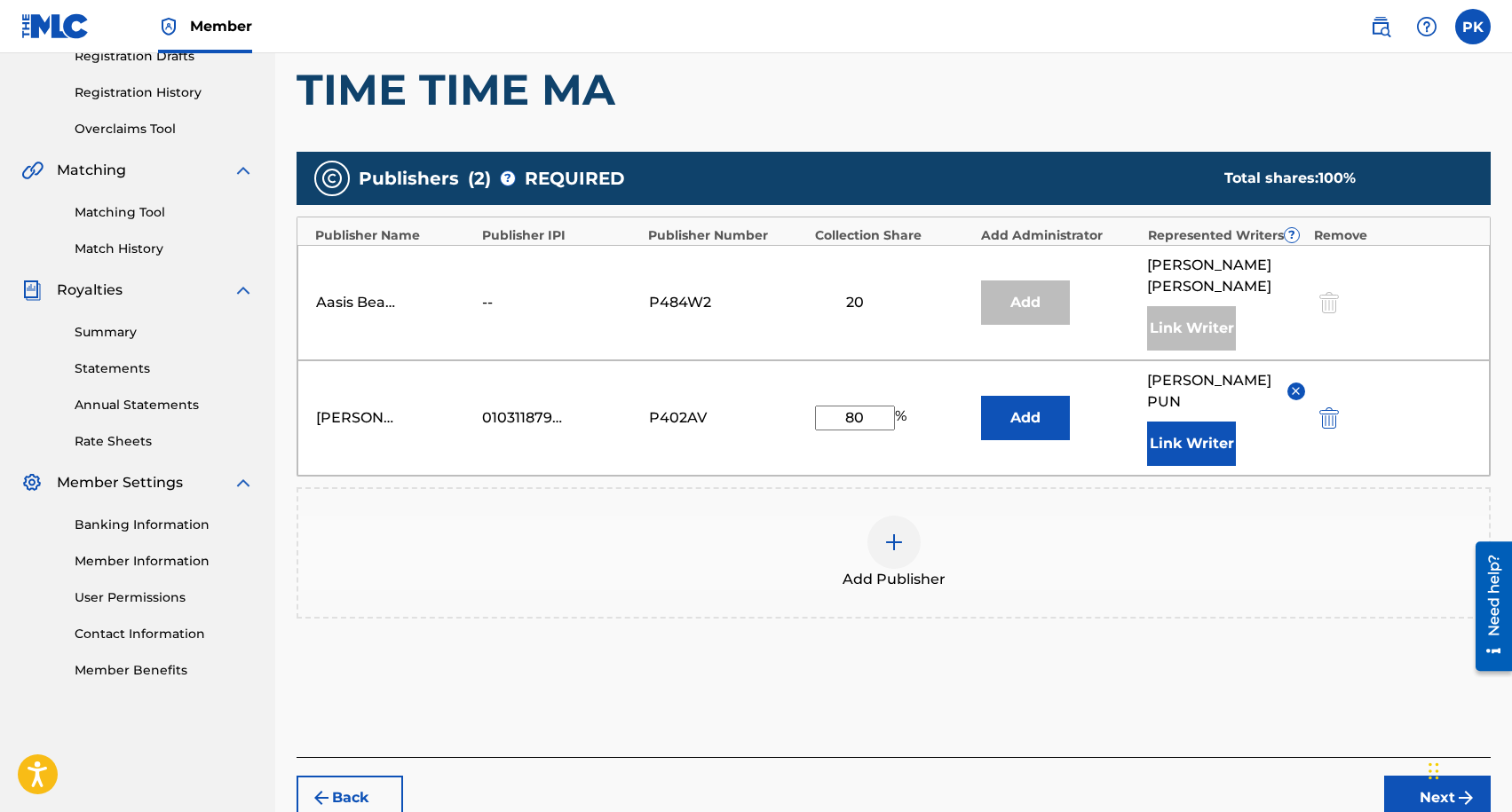
click at [1413, 776] on button "Next" at bounding box center [1437, 798] width 107 height 44
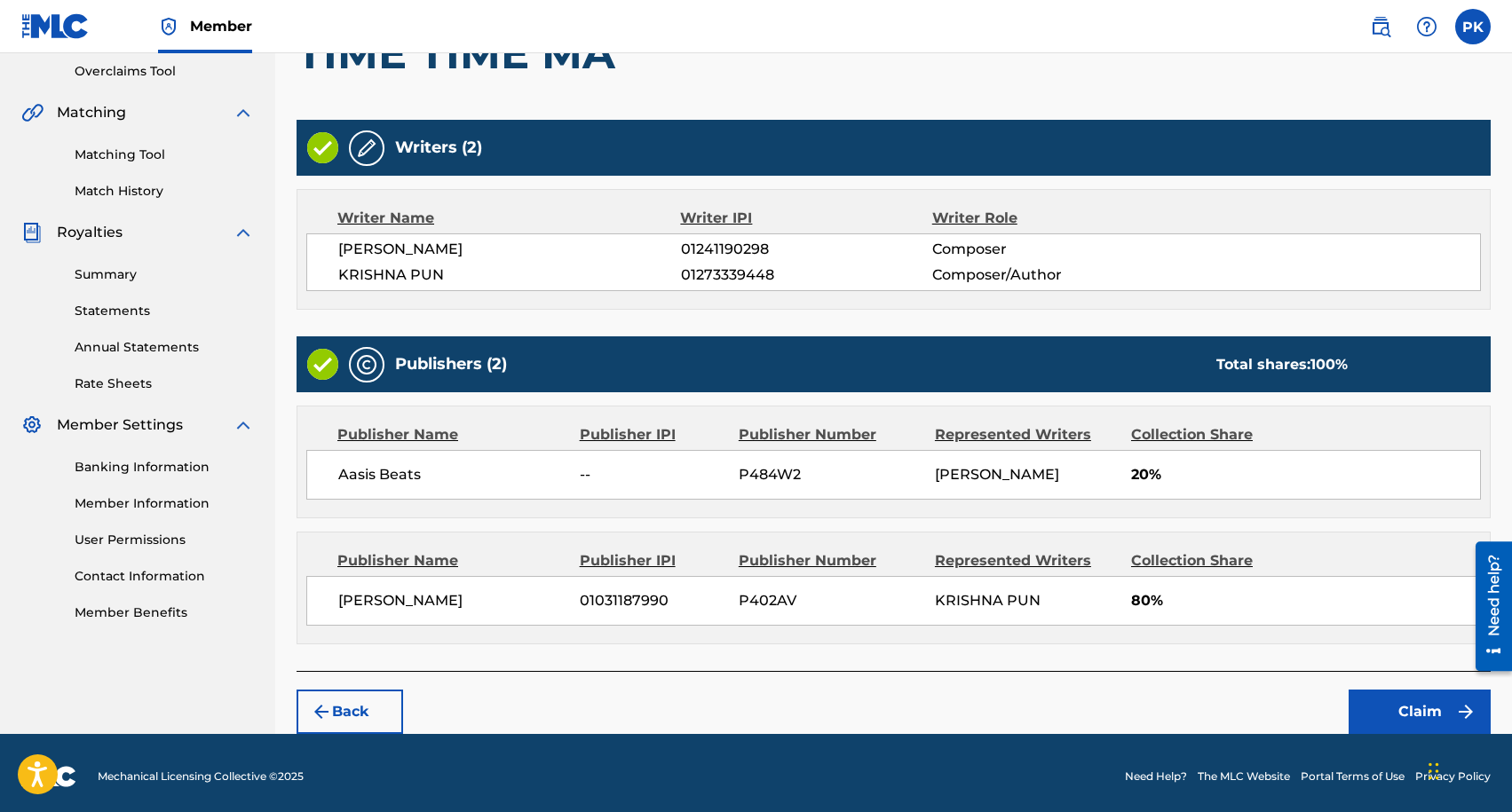
scroll to position [376, 0]
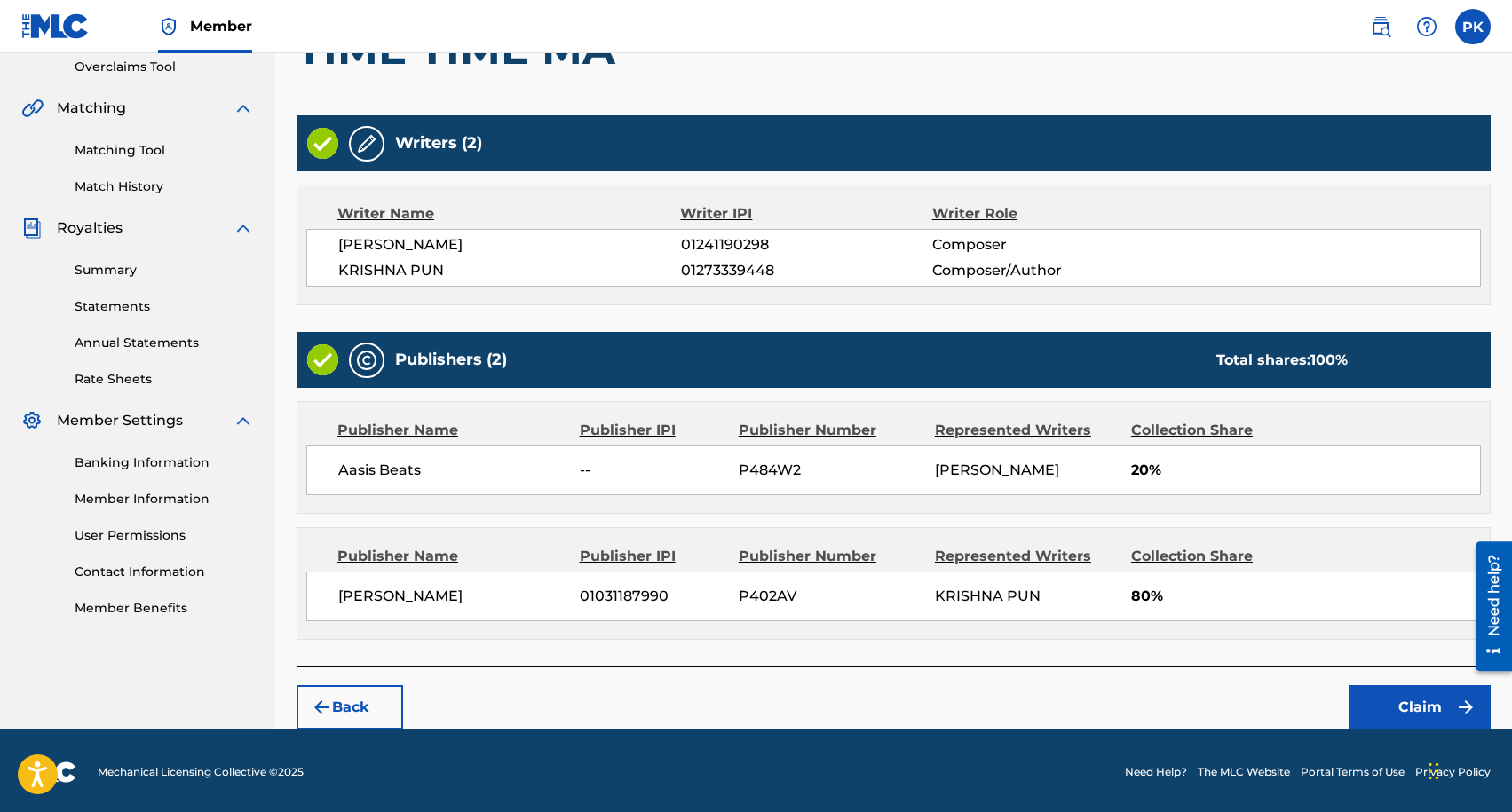
click at [1396, 697] on button "Claim" at bounding box center [1420, 707] width 142 height 44
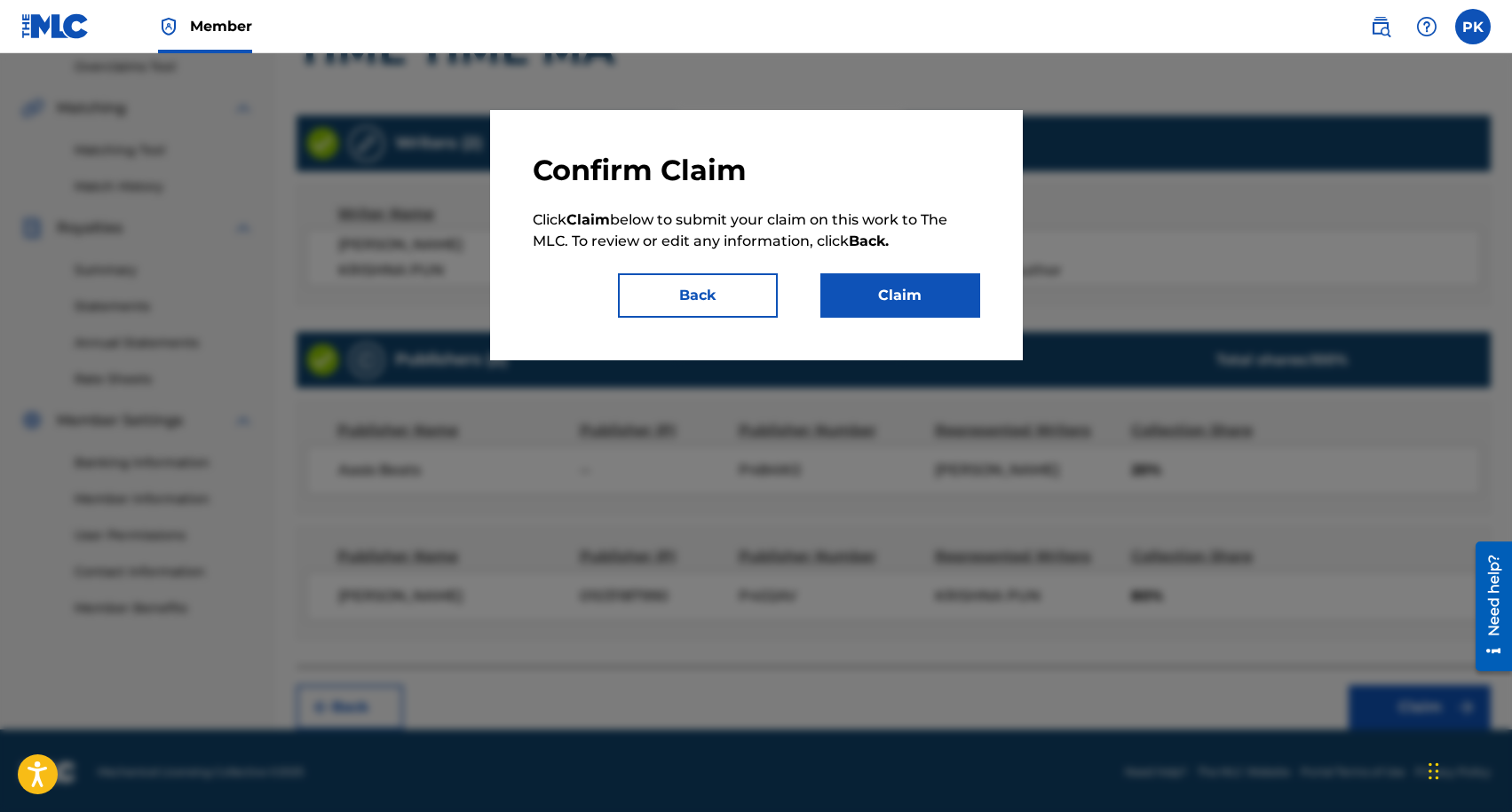
click at [870, 303] on button "Claim" at bounding box center [900, 296] width 160 height 44
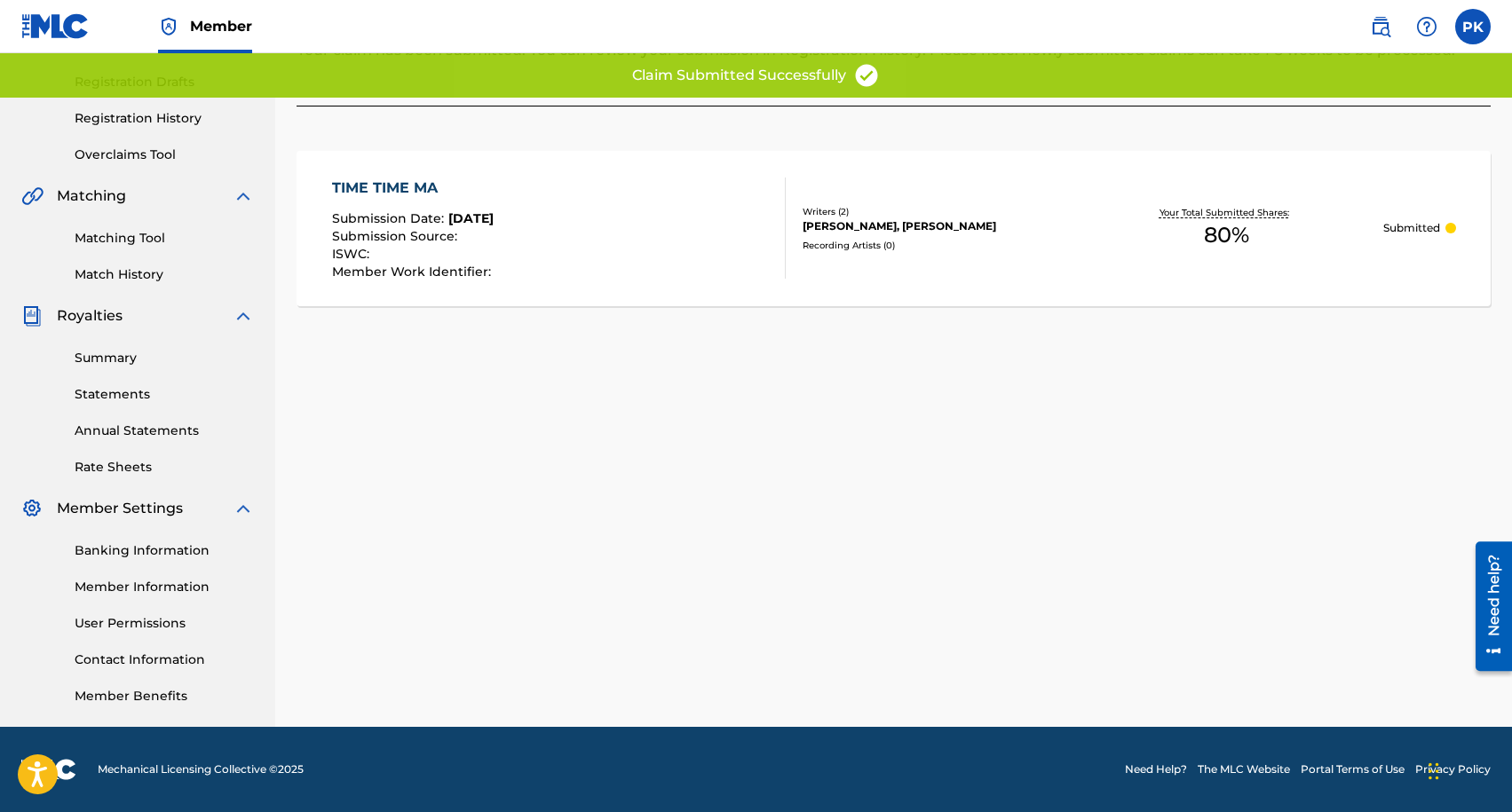
scroll to position [5, 0]
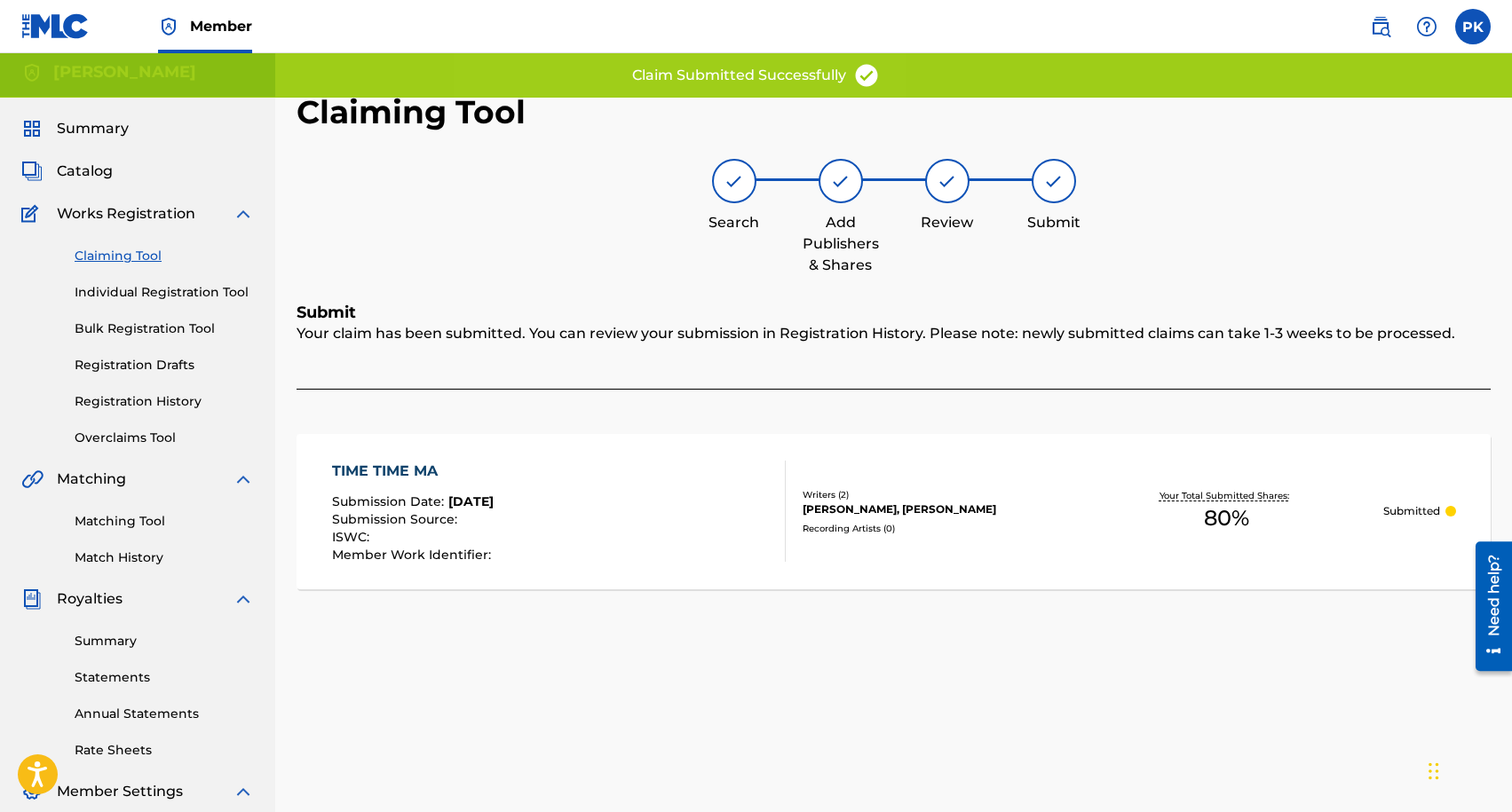
click at [111, 257] on link "Claiming Tool" at bounding box center [164, 256] width 179 height 19
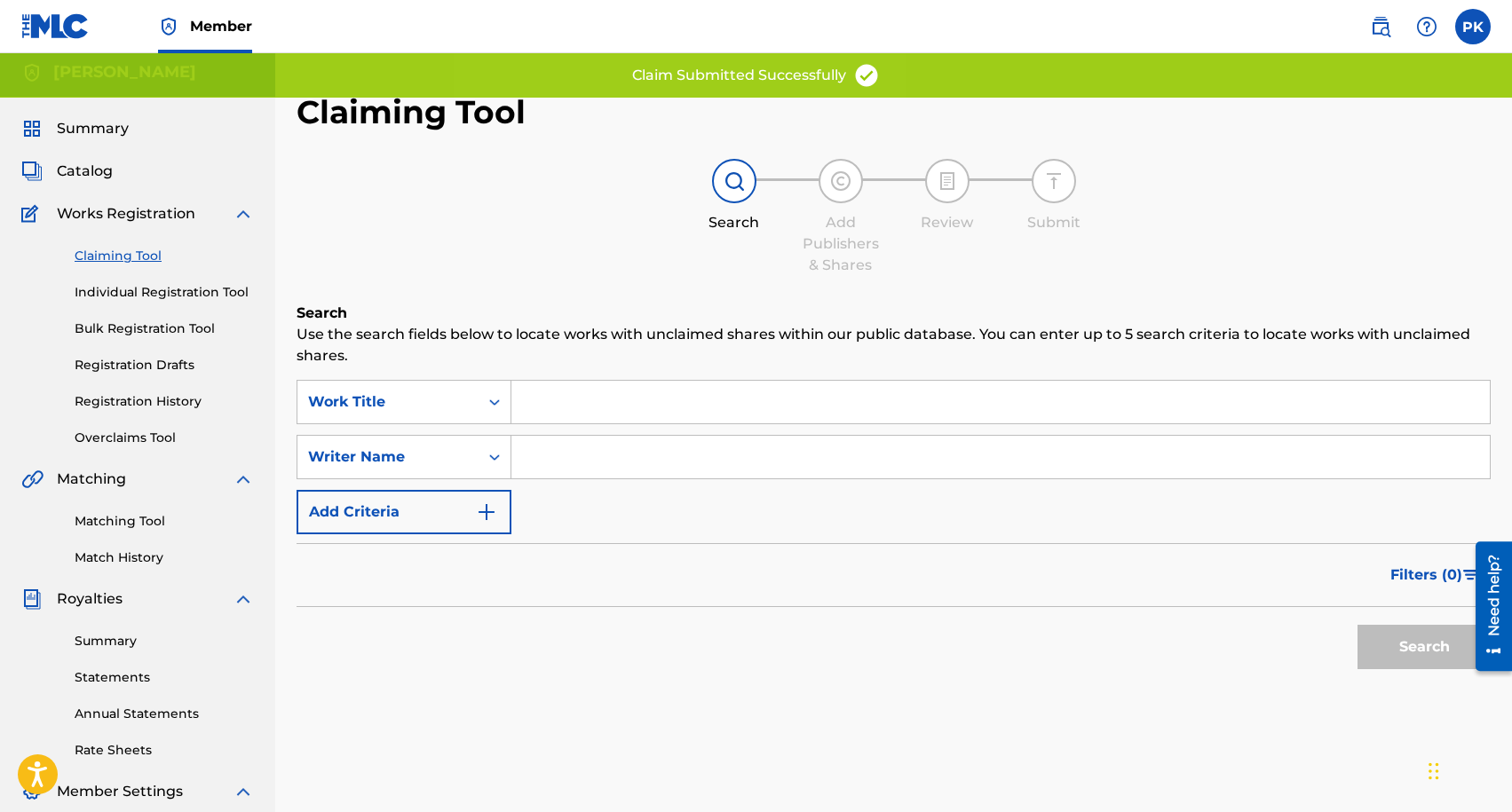
scroll to position [0, 0]
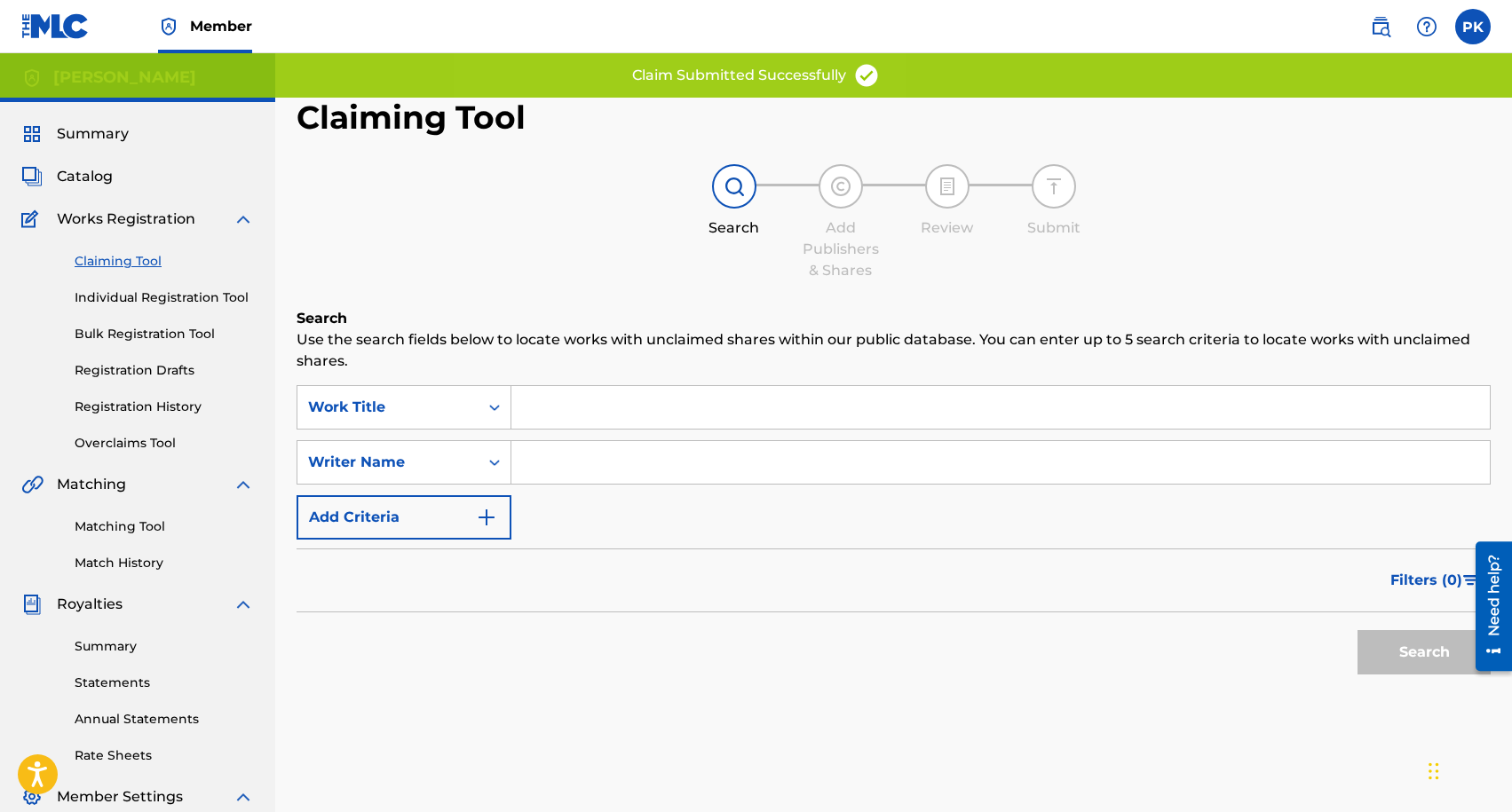
click at [560, 445] on input "Search Form" at bounding box center [1001, 462] width 978 height 43
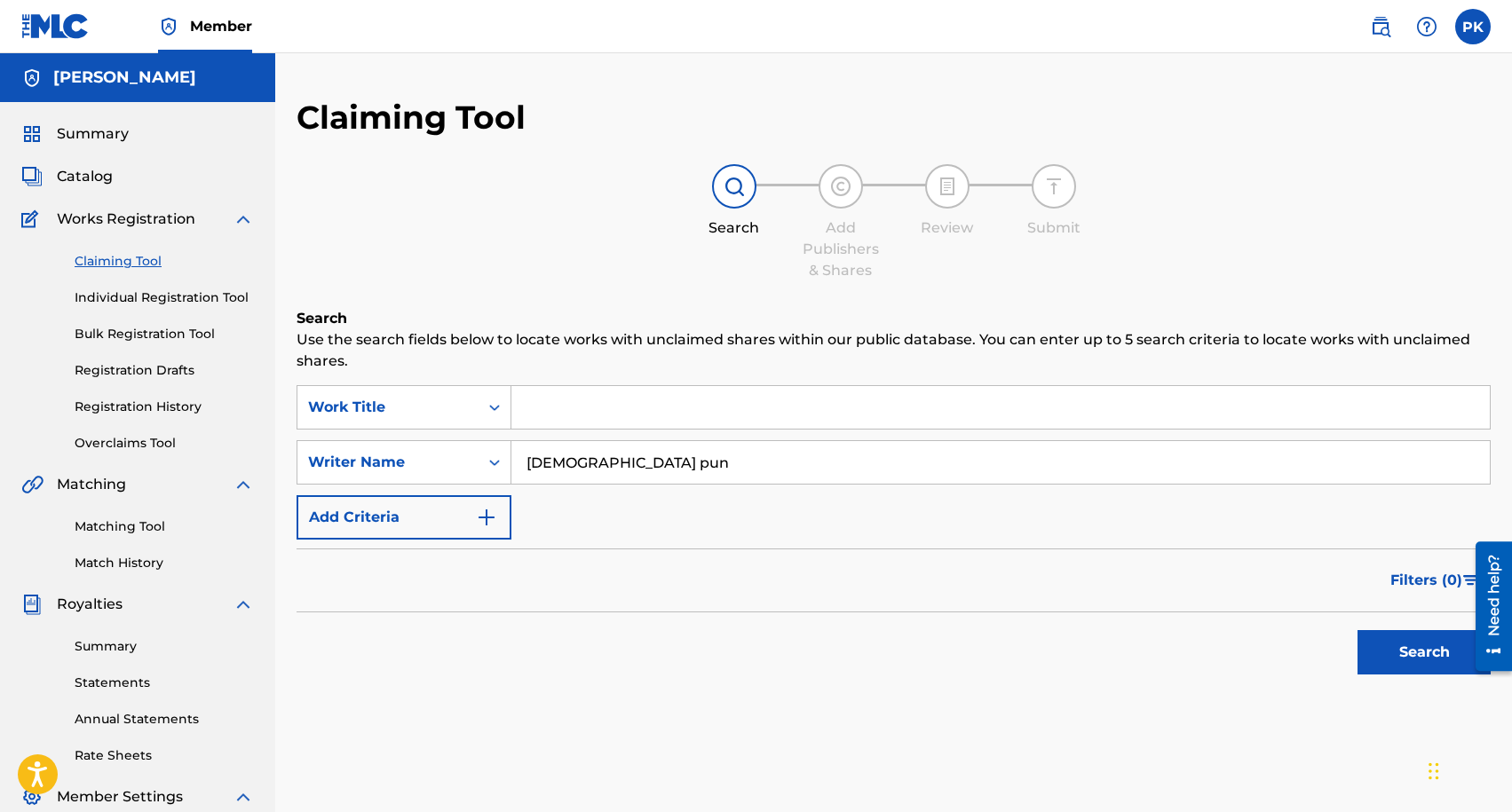
type input "[DEMOGRAPHIC_DATA] pun"
click at [1358, 630] on button "Search" at bounding box center [1424, 652] width 133 height 44
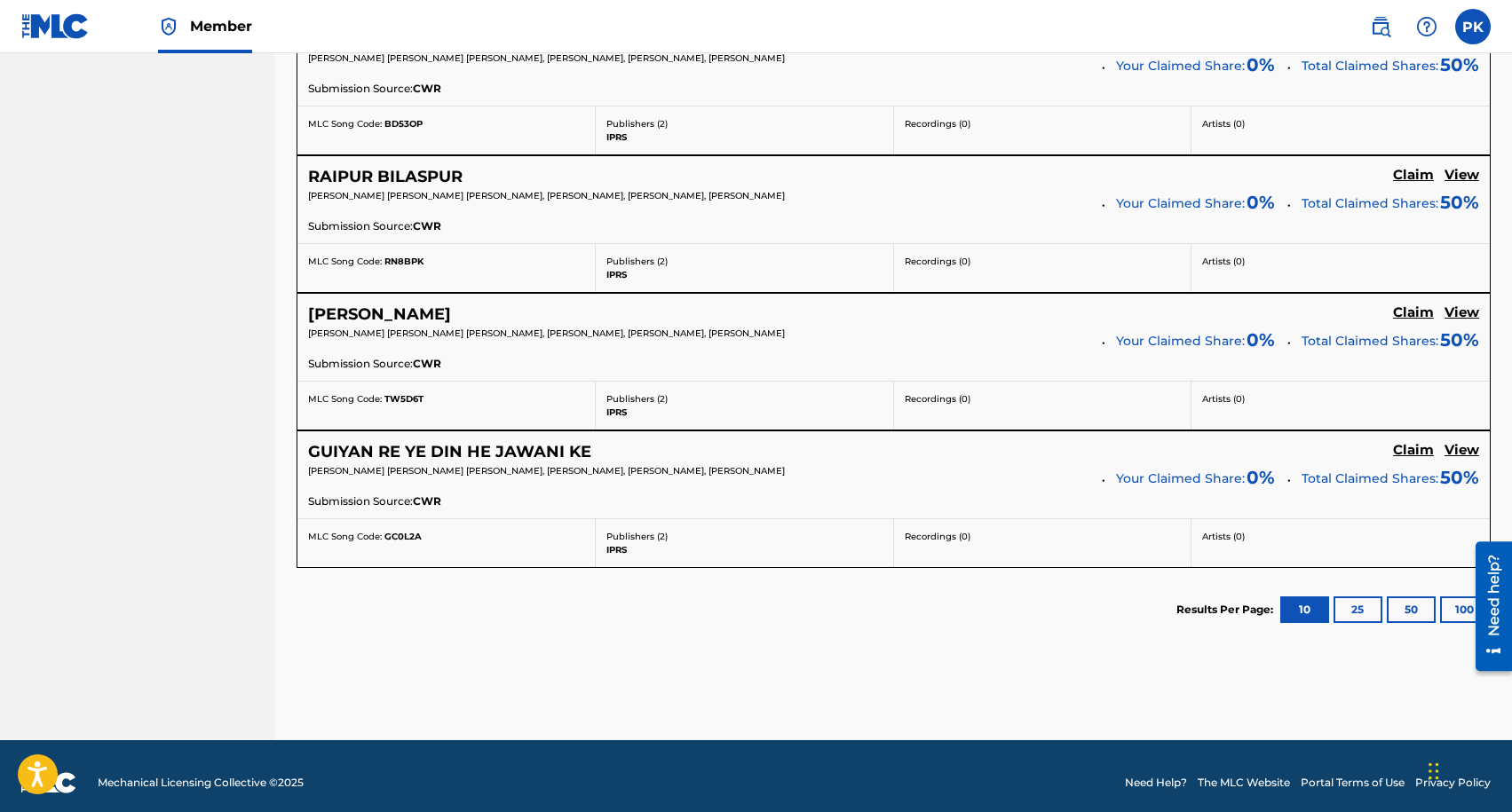
scroll to position [1255, 0]
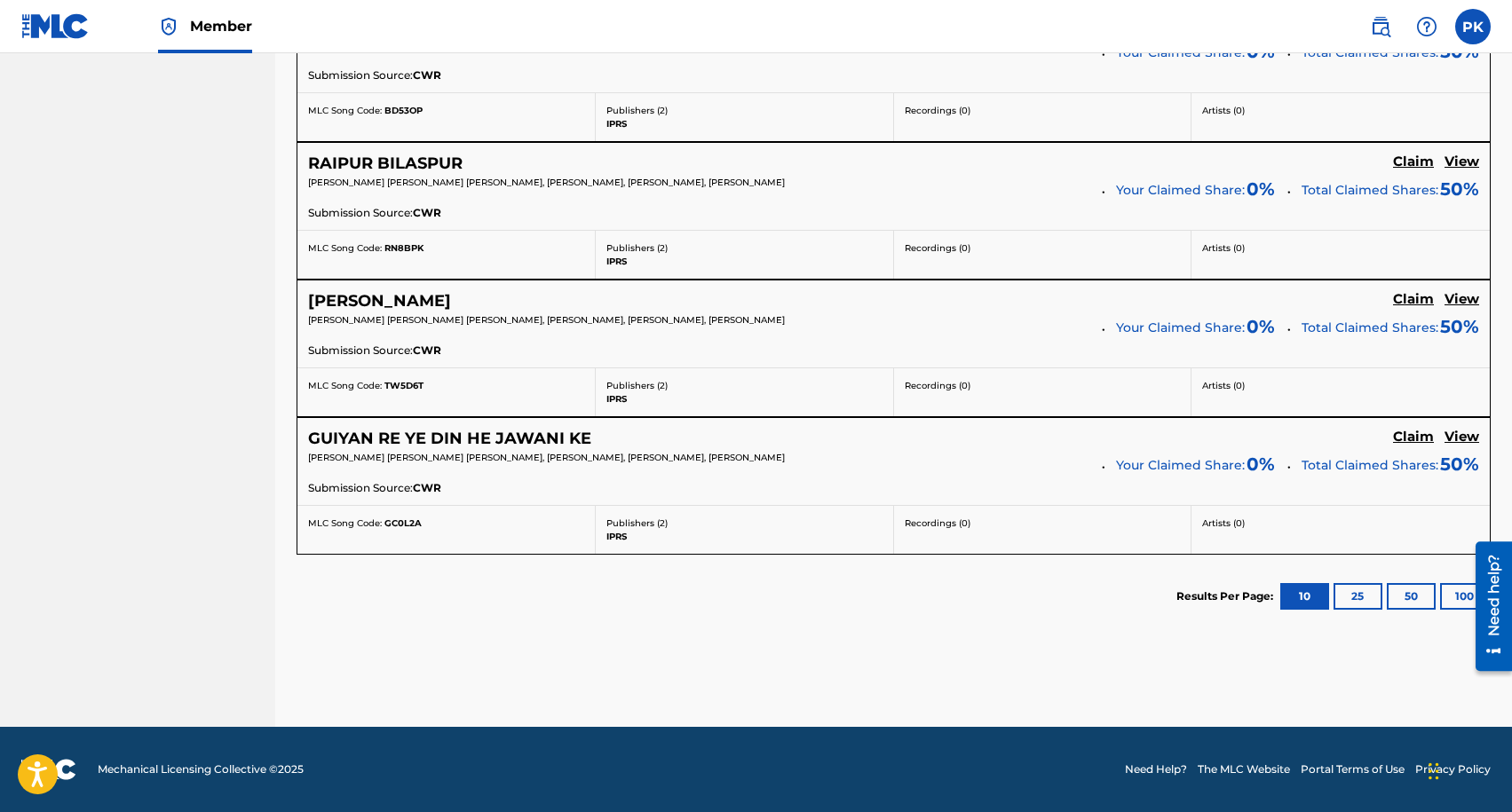
click at [1451, 591] on button "100" at bounding box center [1464, 596] width 49 height 27
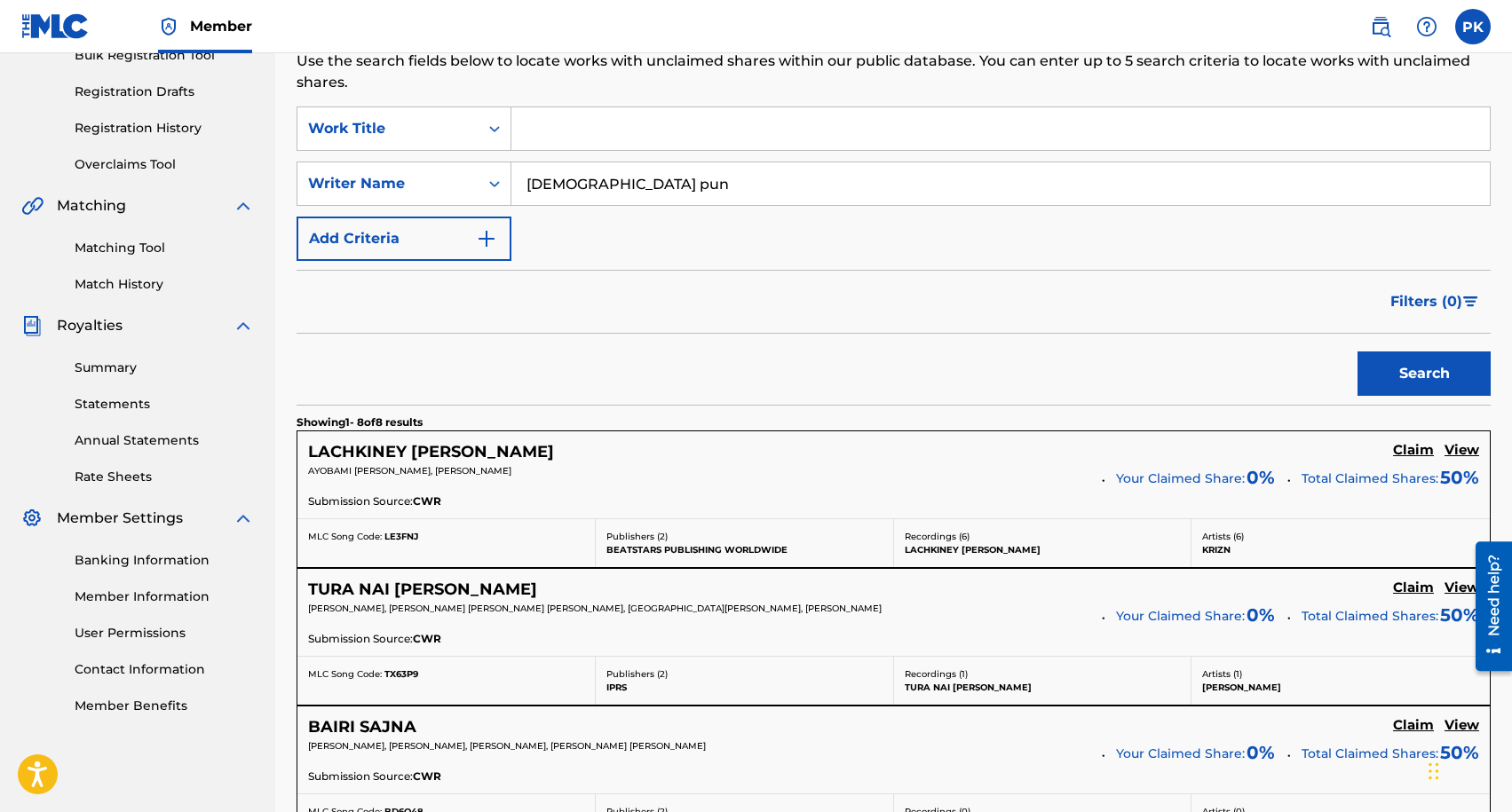
scroll to position [409, 0]
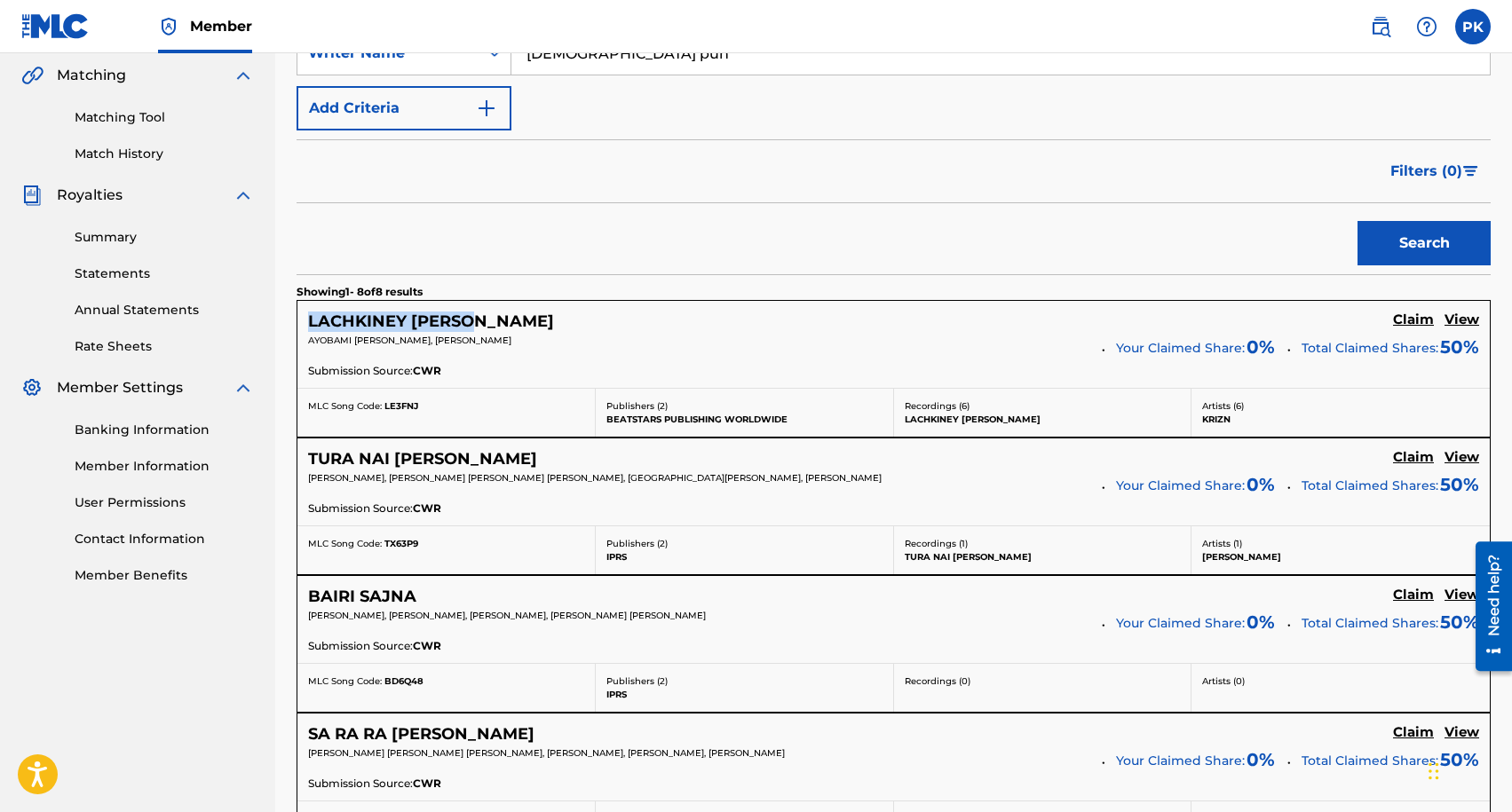
drag, startPoint x: 533, startPoint y: 310, endPoint x: 555, endPoint y: 316, distance: 22.8
click at [555, 316] on div "LACHKINEY [PERSON_NAME] View [PERSON_NAME], [PERSON_NAME] Your Claimed Share: 0…" at bounding box center [893, 344] width 1192 height 87
copy h5 "LACHKINEY [PERSON_NAME]"
click at [1322, 246] on div "Search" at bounding box center [893, 239] width 1194 height 71
click at [1422, 318] on h5 "Claim" at bounding box center [1413, 319] width 41 height 17
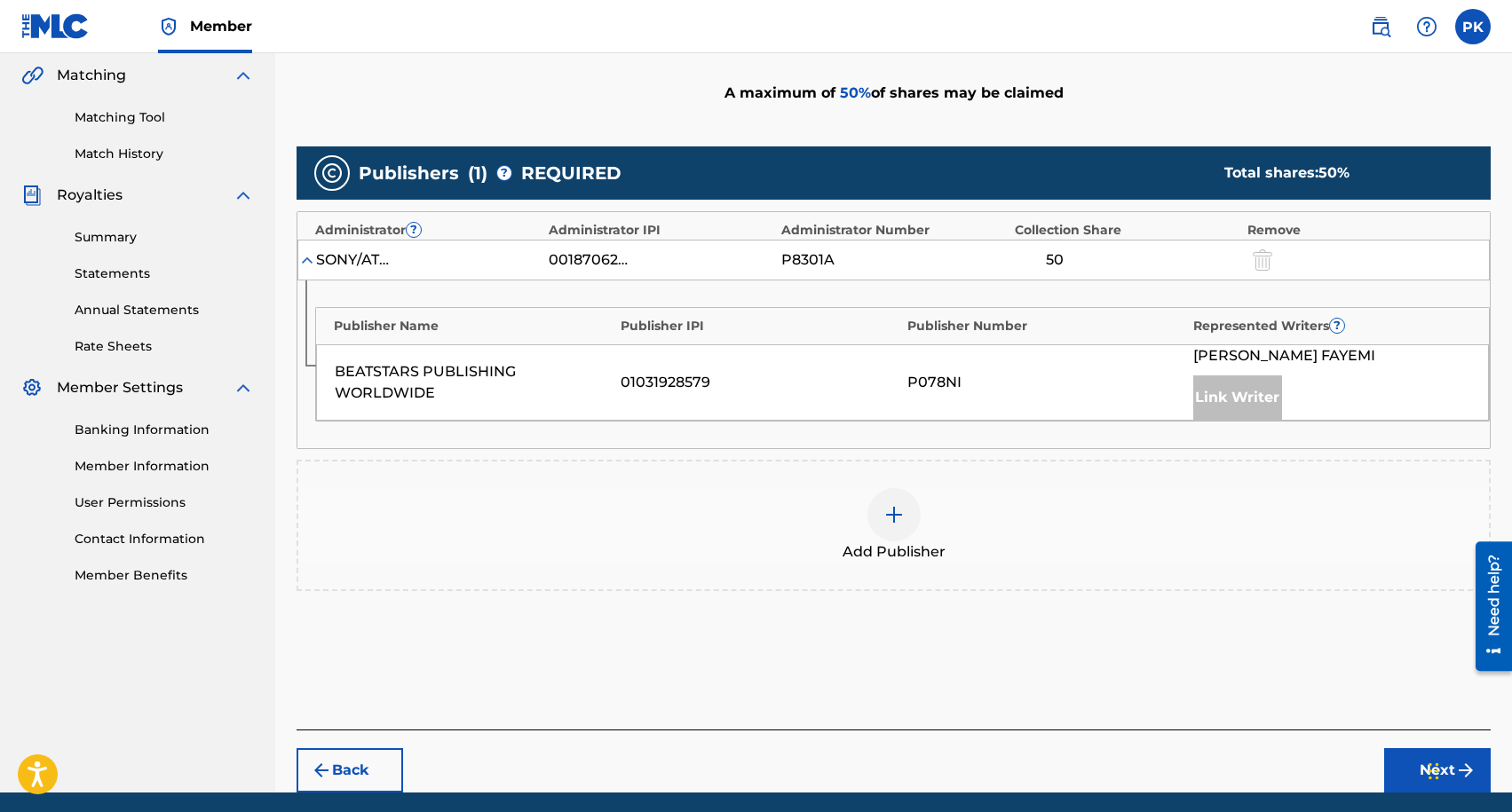
click at [890, 508] on img at bounding box center [894, 515] width 21 height 21
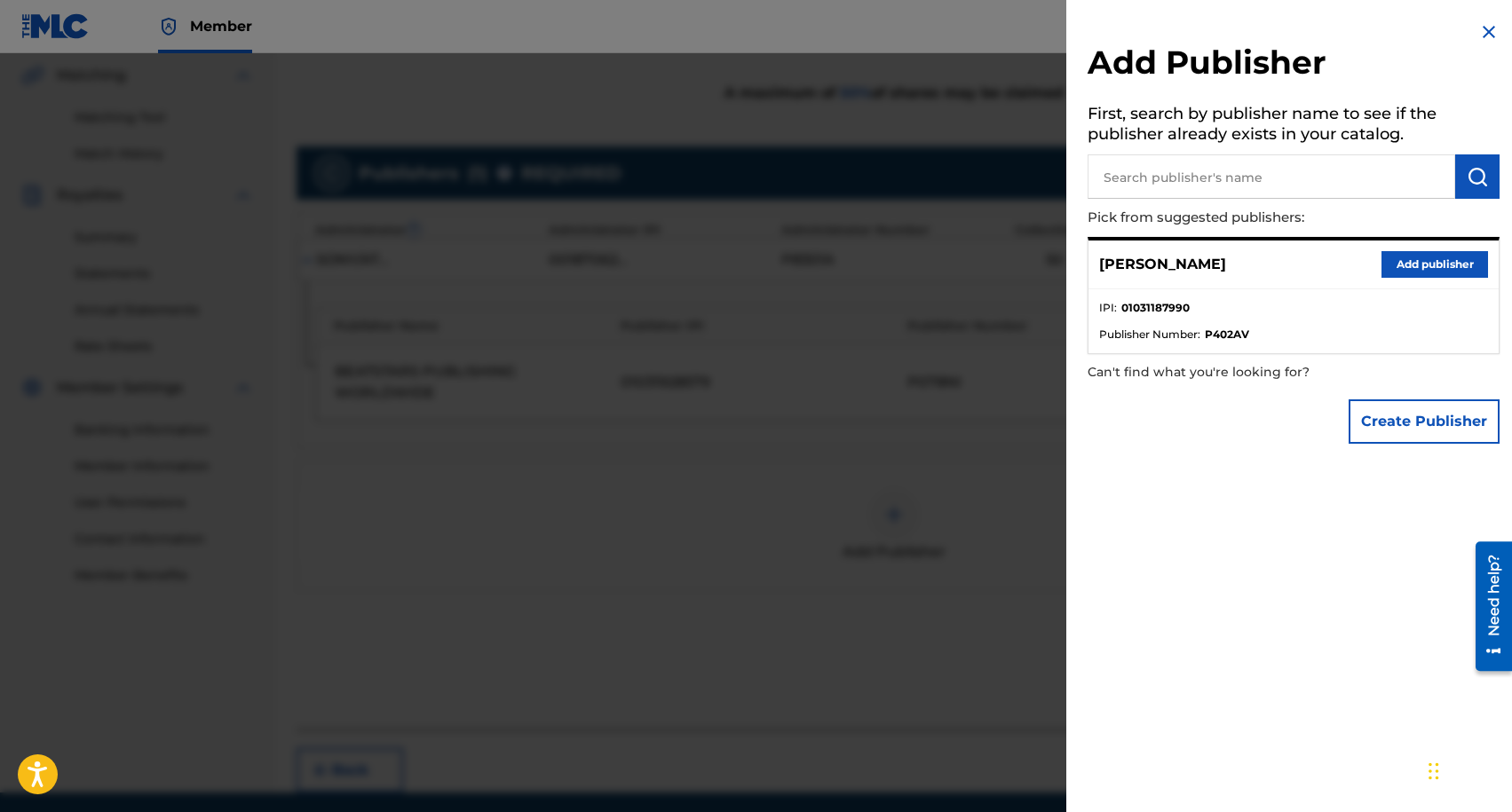
click at [1437, 269] on button "Add publisher" at bounding box center [1435, 264] width 107 height 27
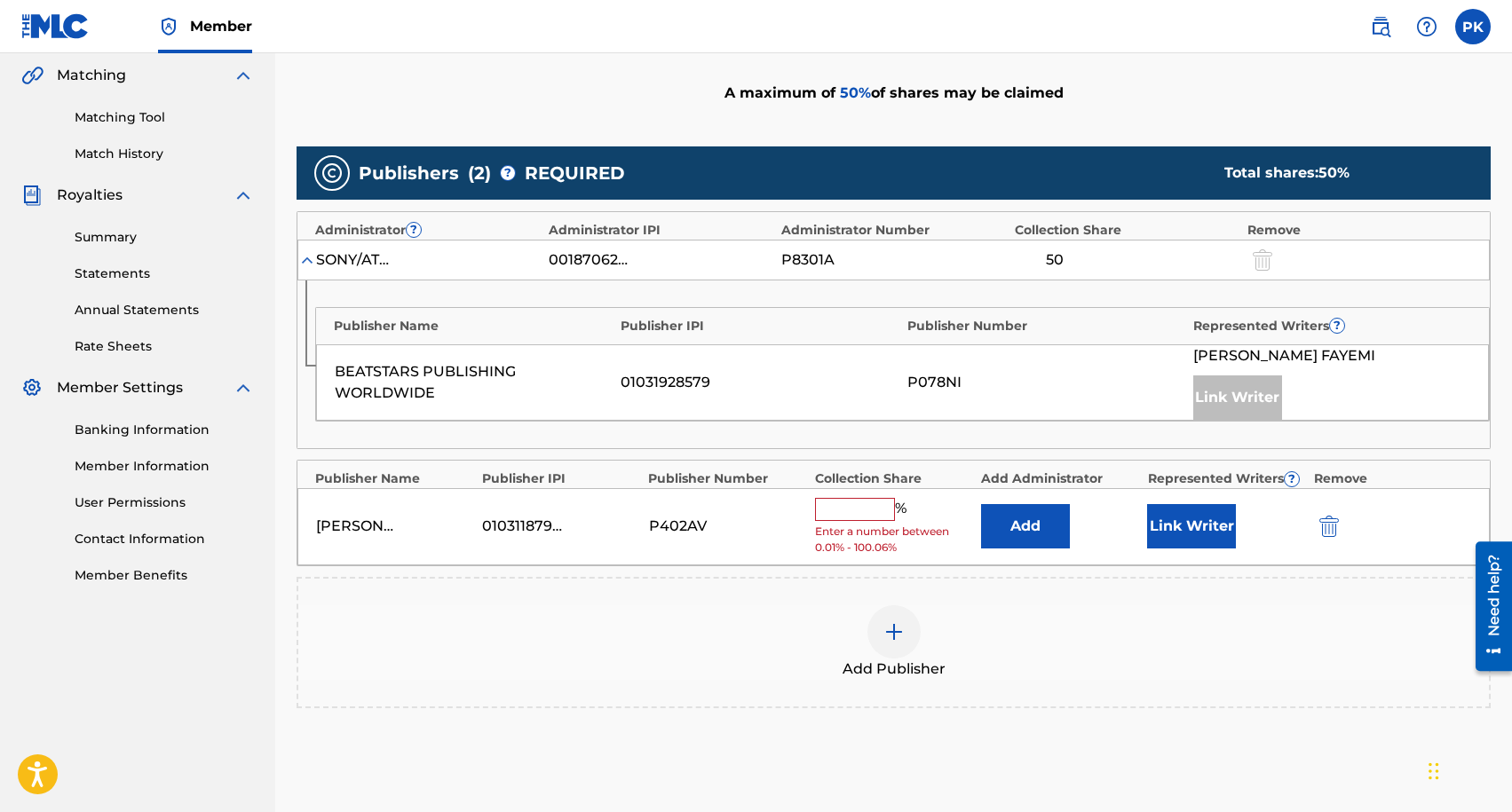
click at [881, 512] on input "text" at bounding box center [855, 509] width 80 height 23
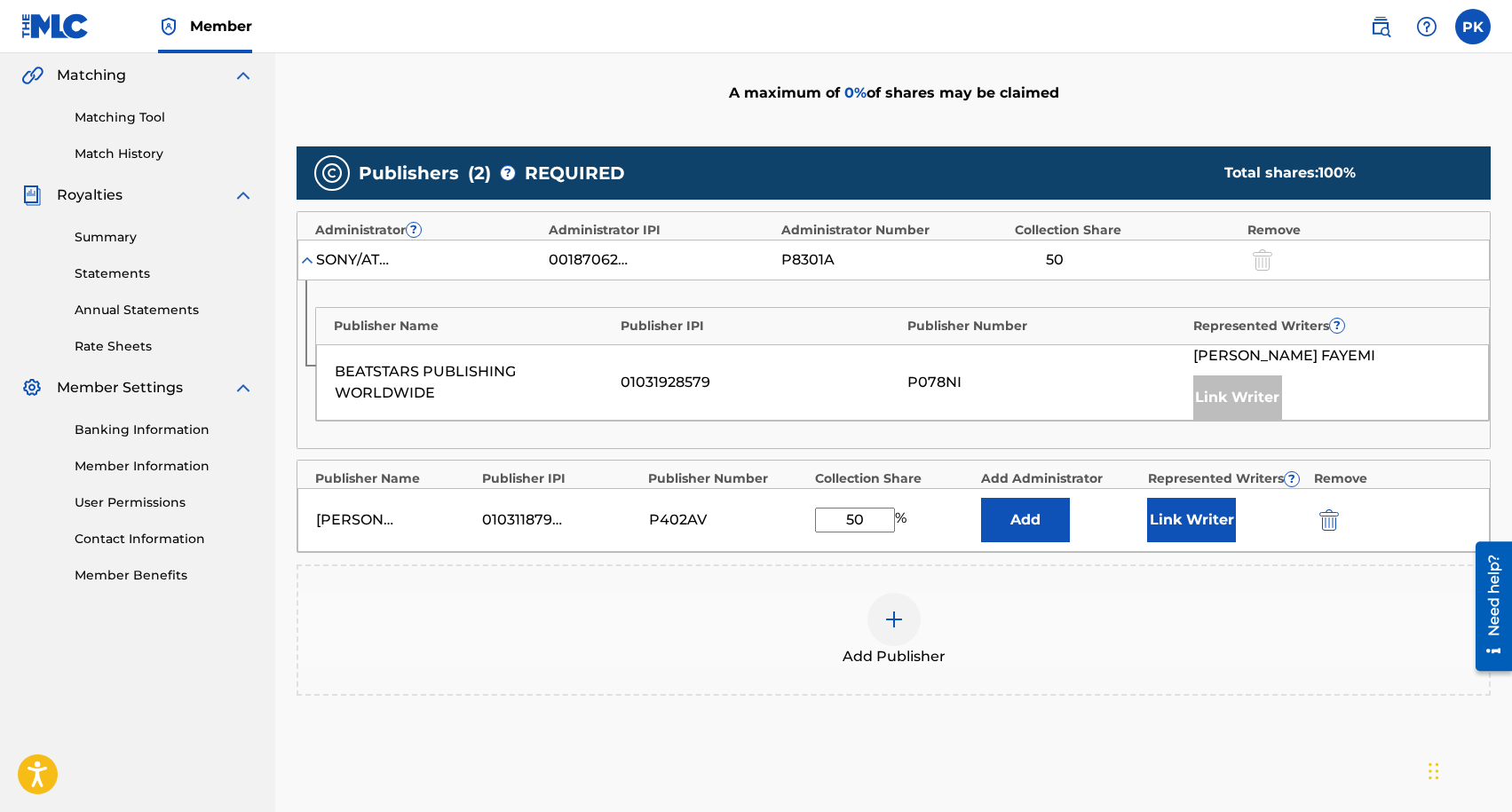
type input "50"
click at [1173, 513] on button "Link Writer" at bounding box center [1191, 520] width 89 height 44
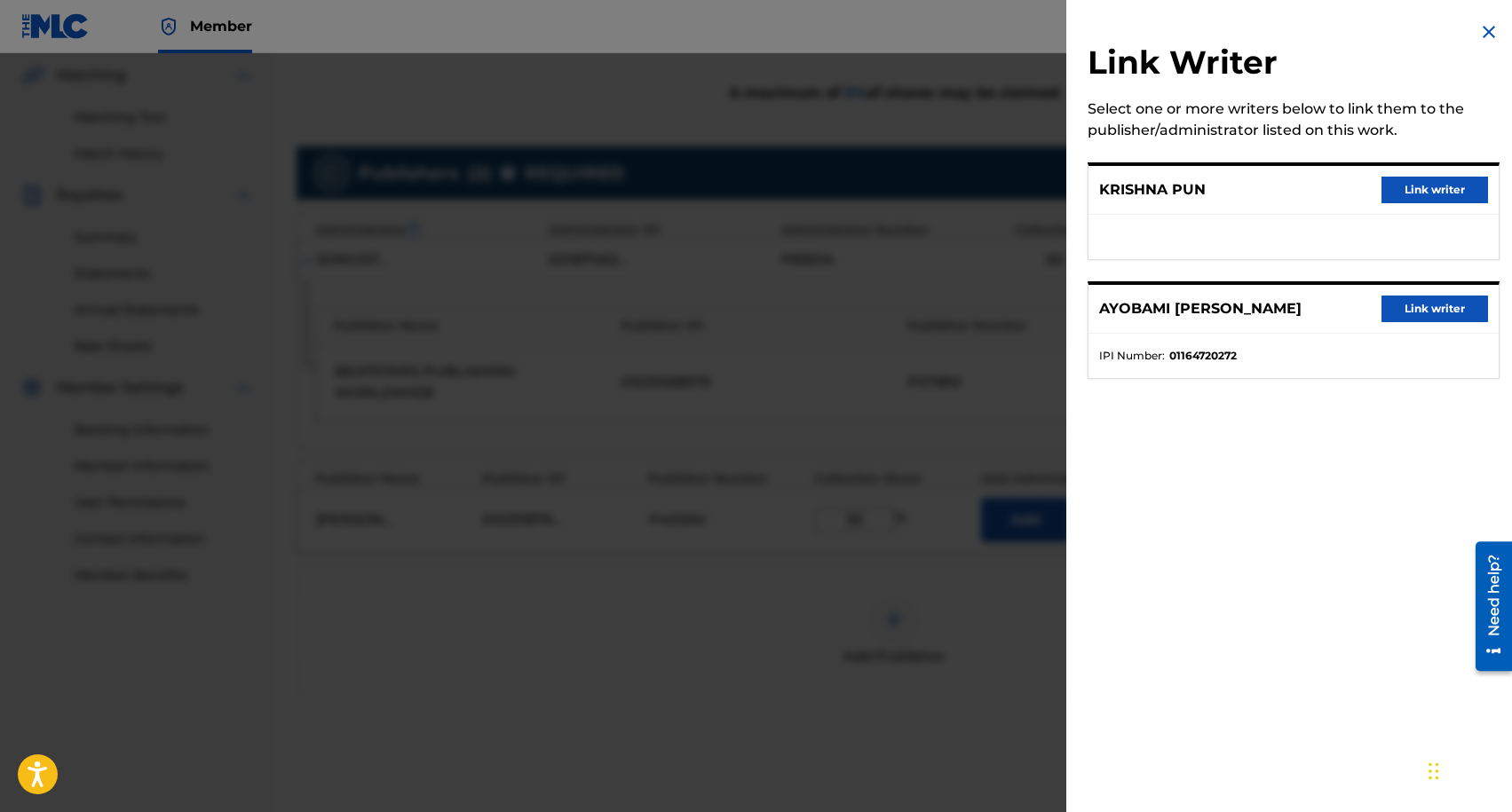
click at [1405, 183] on button "Link writer" at bounding box center [1435, 190] width 107 height 27
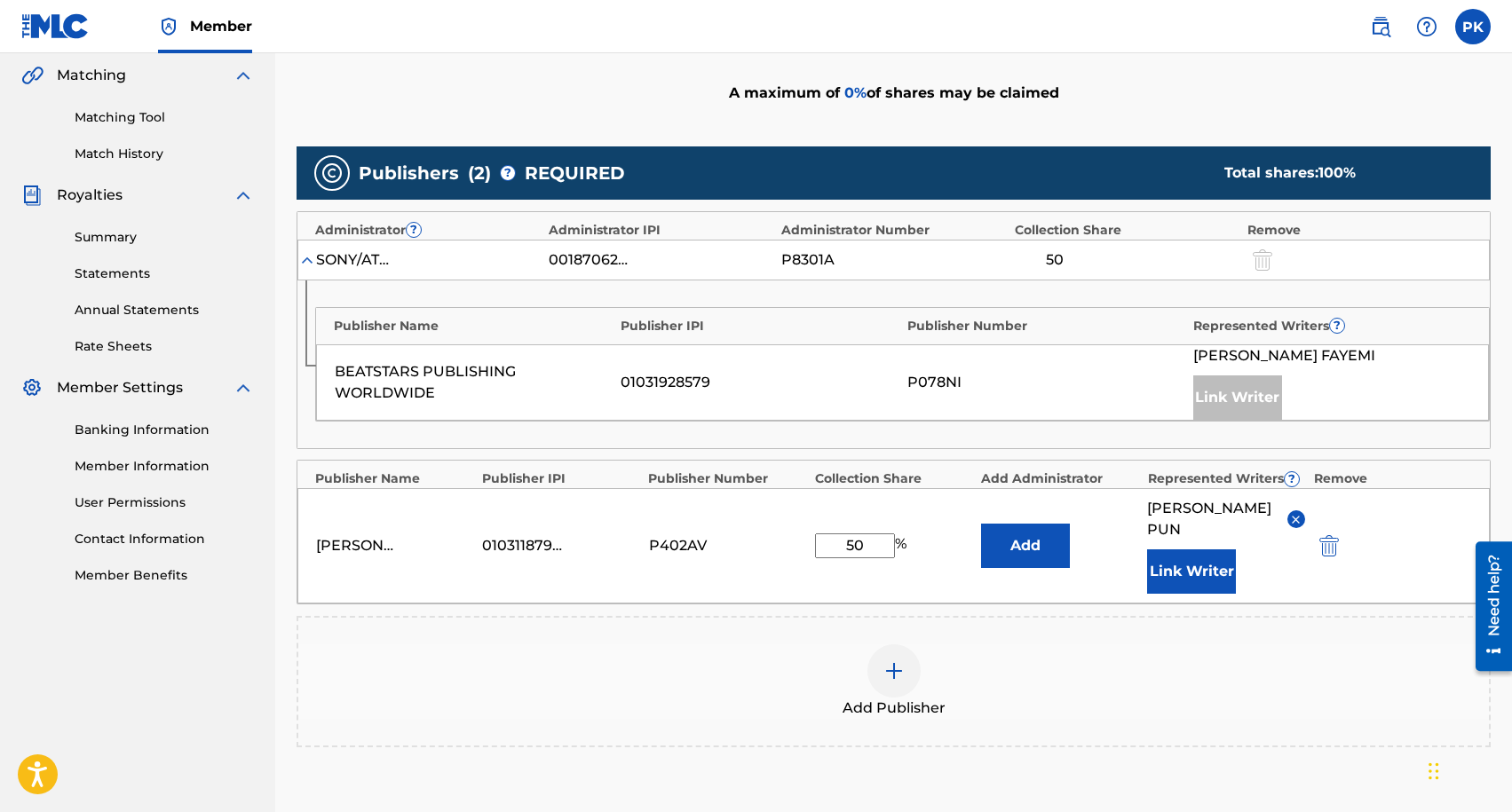
click at [1025, 536] on button "Add" at bounding box center [1025, 546] width 89 height 44
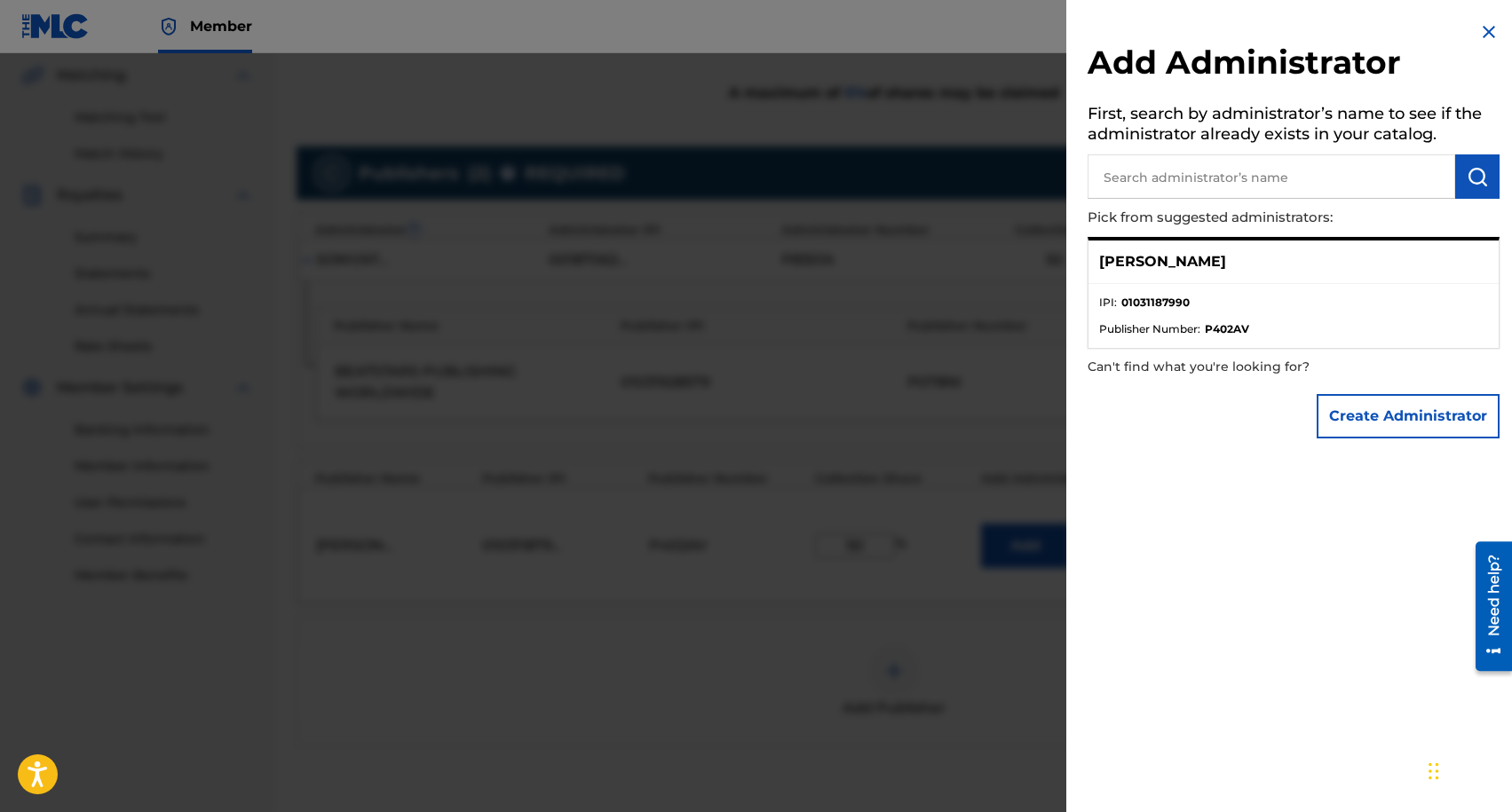
click at [1261, 291] on ul "IPI : 01031187990 Publisher Number : P402AV" at bounding box center [1294, 316] width 410 height 64
click at [1249, 337] on ul "IPI : 01031187990 Publisher Number : P402AV" at bounding box center [1294, 316] width 410 height 64
click at [1160, 339] on ul "IPI : 01031187990 Publisher Number : P402AV" at bounding box center [1294, 316] width 410 height 64
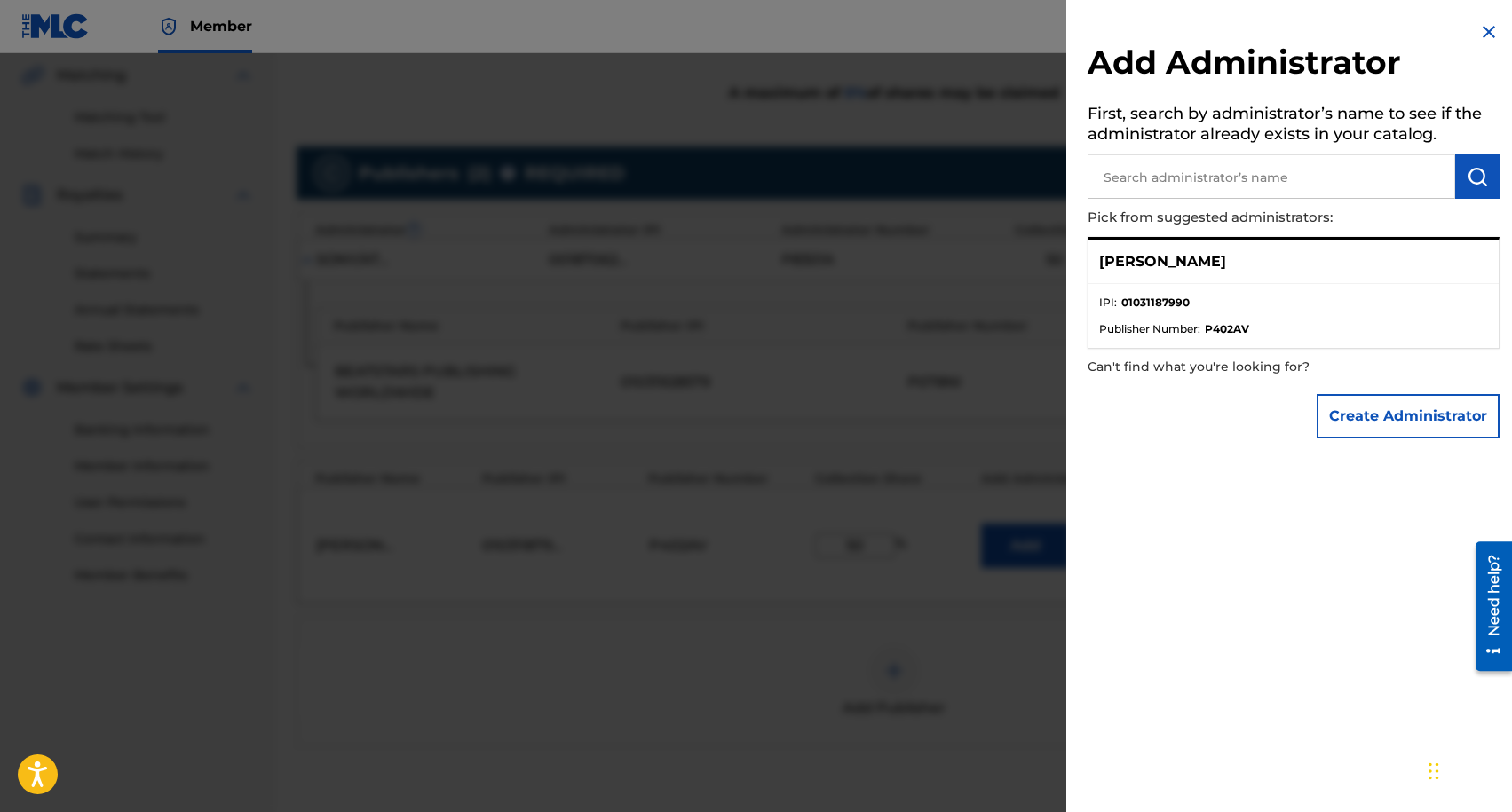
drag, startPoint x: 1160, startPoint y: 339, endPoint x: 1326, endPoint y: 386, distance: 172.5
click at [1160, 340] on ul "IPI : 01031187990 Publisher Number : P402AV" at bounding box center [1294, 316] width 410 height 64
click at [1382, 406] on button "Create Administrator" at bounding box center [1408, 416] width 183 height 44
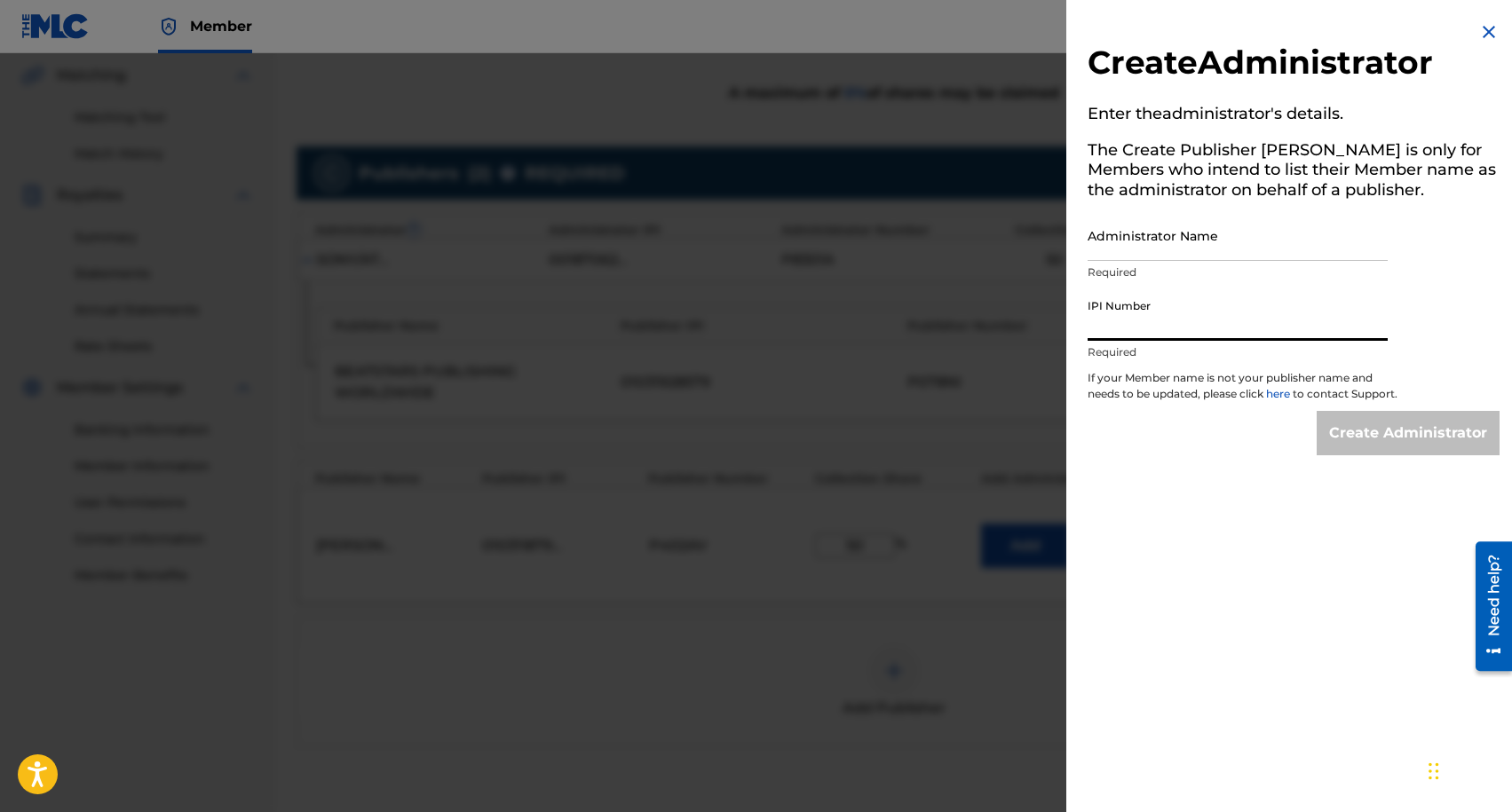
click at [1168, 309] on input "IPI Number" at bounding box center [1238, 315] width 300 height 51
type input "1031188004"
click at [1160, 244] on input "Administrator Name" at bounding box center [1238, 235] width 300 height 51
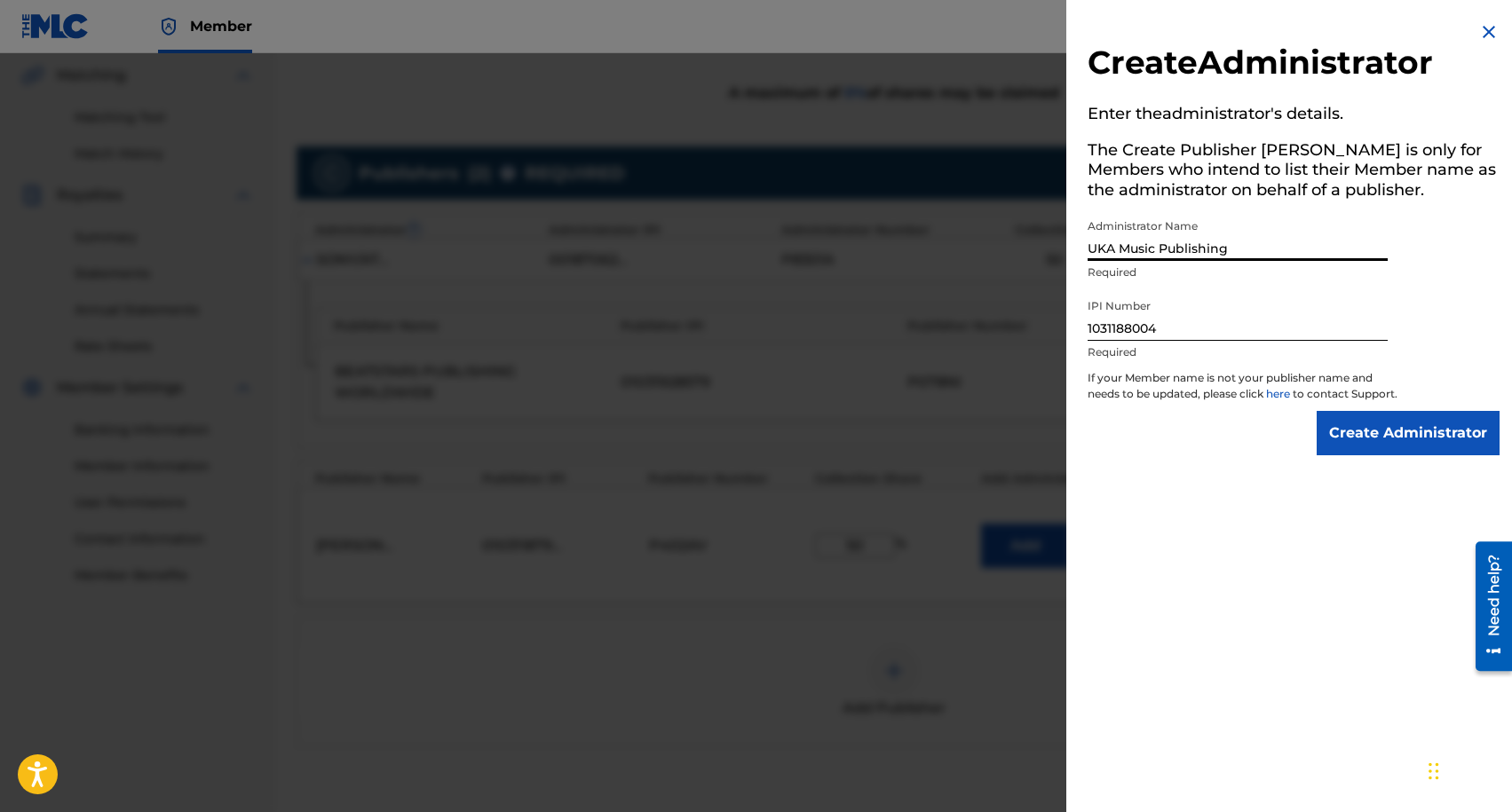
type input "UKA Music Publishing"
click at [1394, 455] on input "Create Administrator" at bounding box center [1408, 433] width 183 height 44
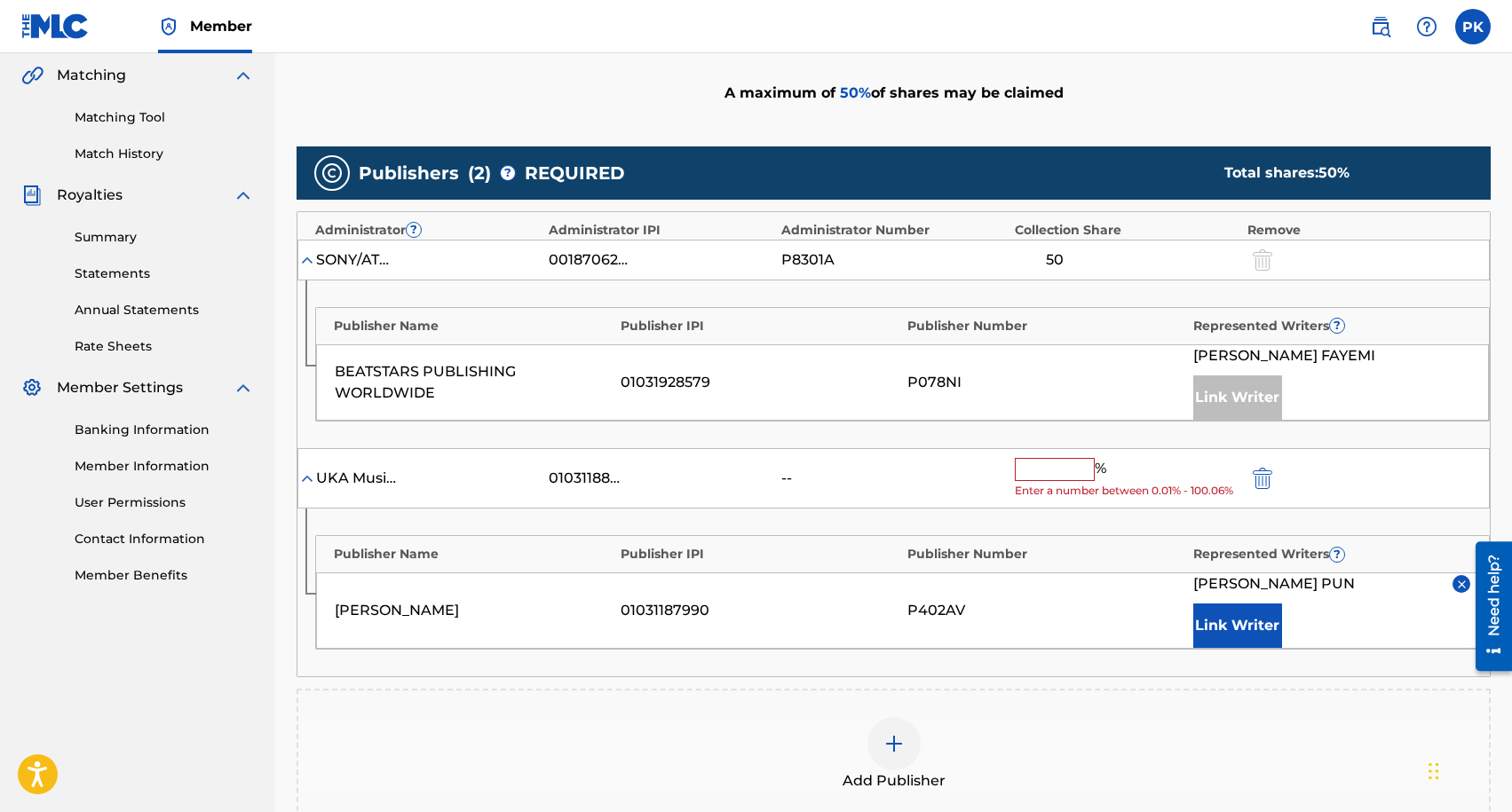
click at [1056, 464] on input "text" at bounding box center [1055, 469] width 80 height 23
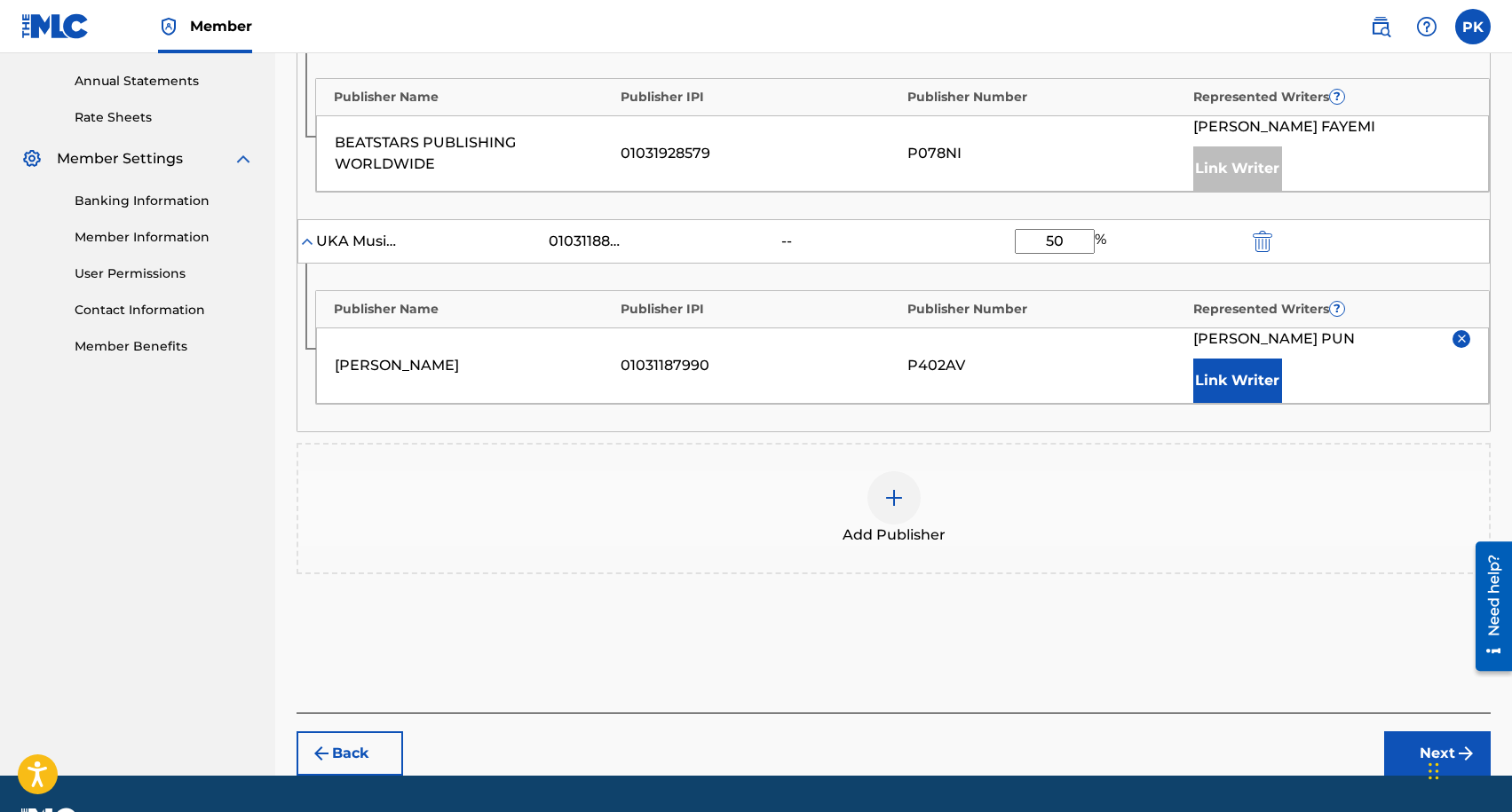
type input "50"
click at [1405, 738] on button "Next" at bounding box center [1437, 753] width 107 height 44
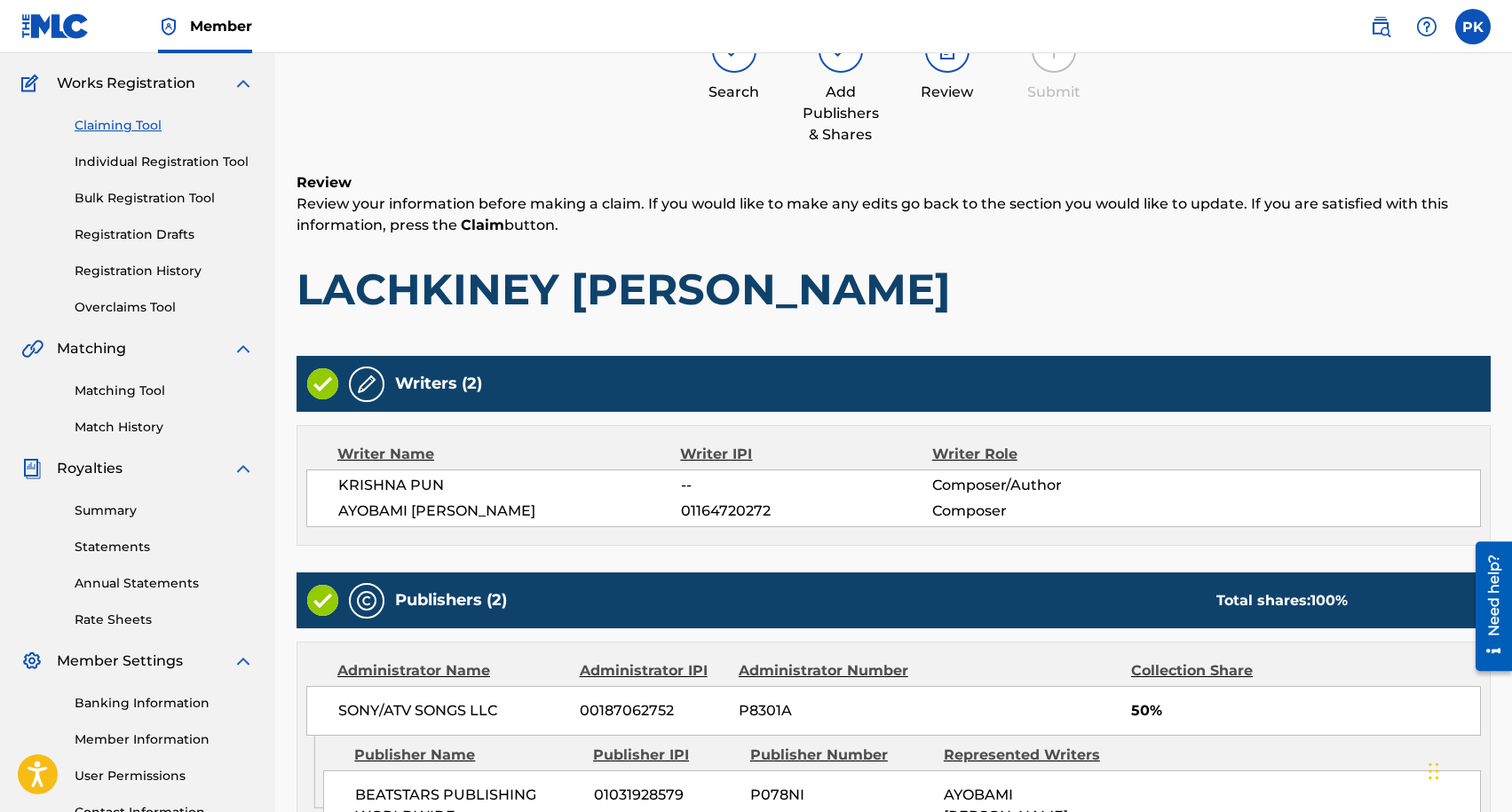
scroll to position [60, 0]
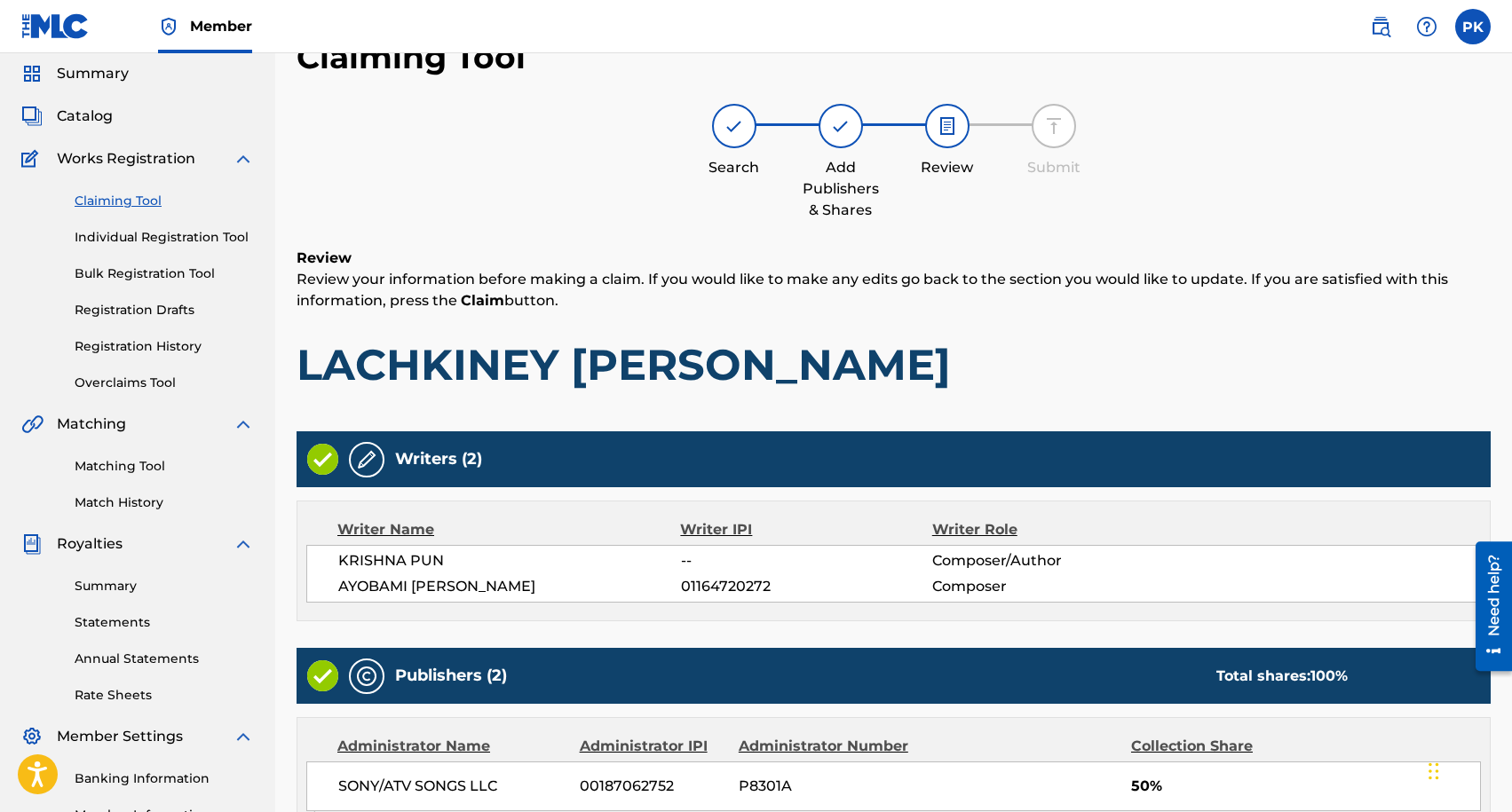
click at [367, 456] on img at bounding box center [367, 460] width 21 height 21
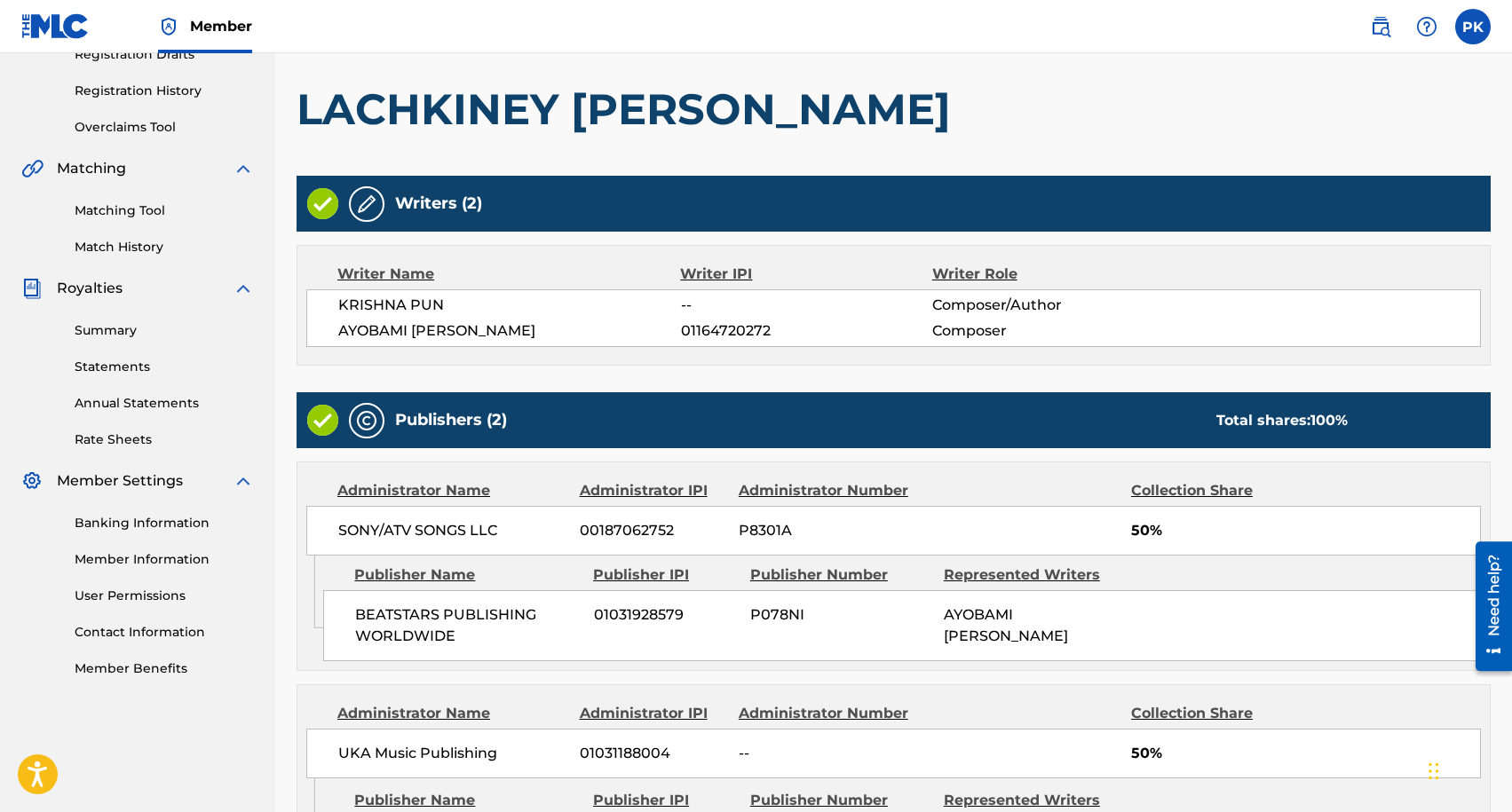
scroll to position [552, 0]
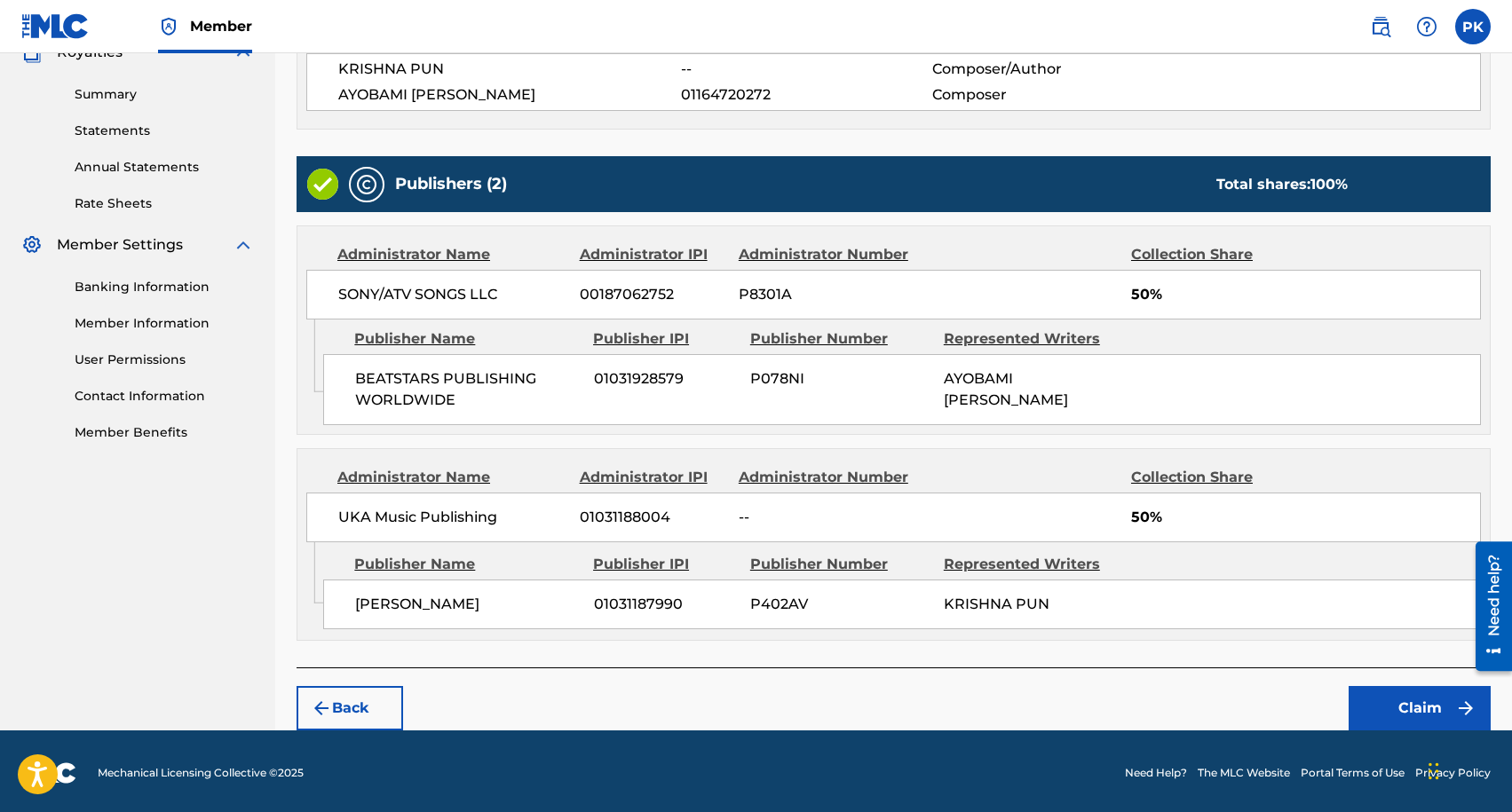
click at [1414, 693] on button "Claim" at bounding box center [1420, 708] width 142 height 44
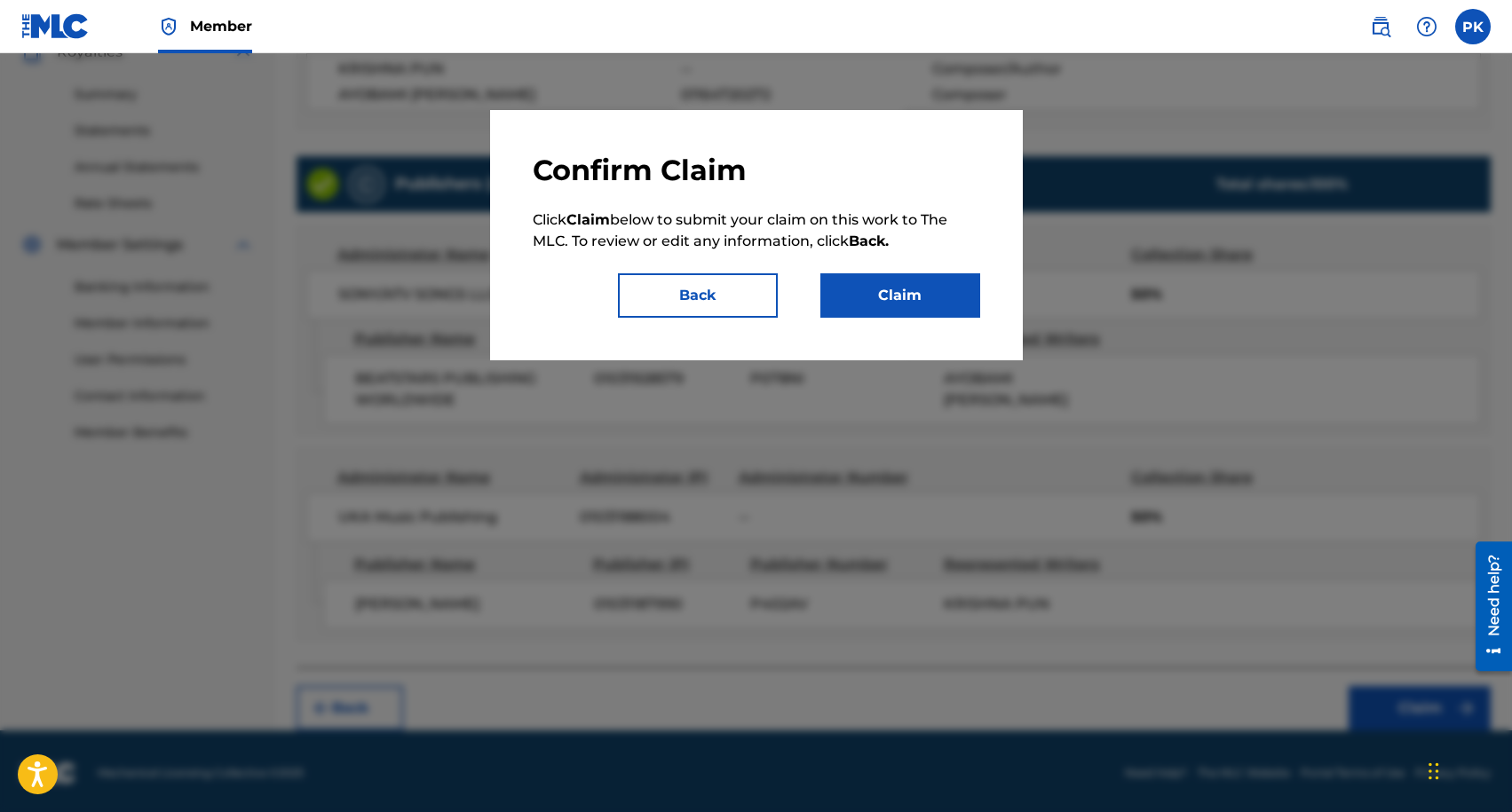
click at [894, 311] on button "Claim" at bounding box center [900, 296] width 160 height 44
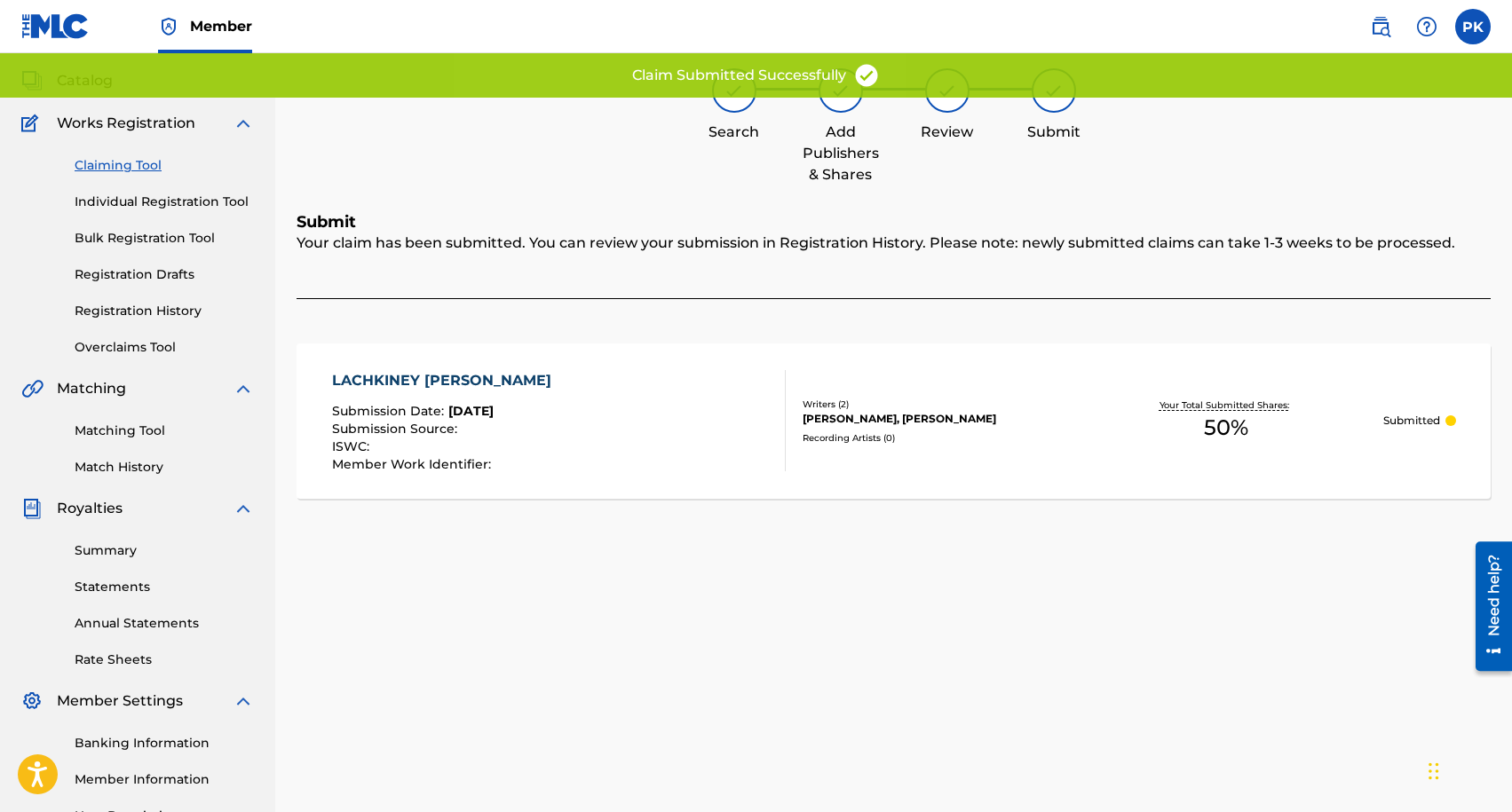
scroll to position [0, 0]
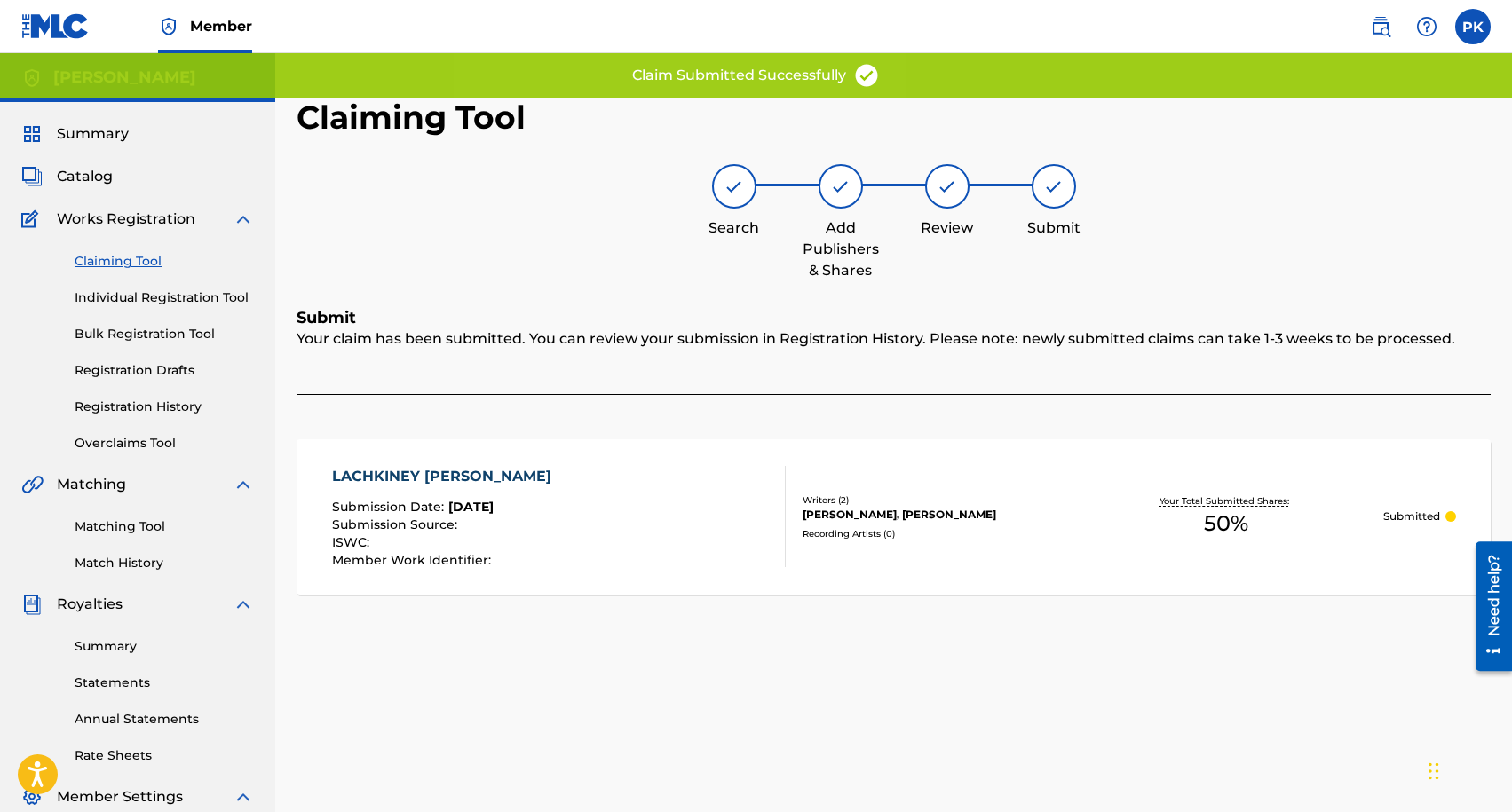
click at [101, 259] on link "Claiming Tool" at bounding box center [164, 261] width 179 height 19
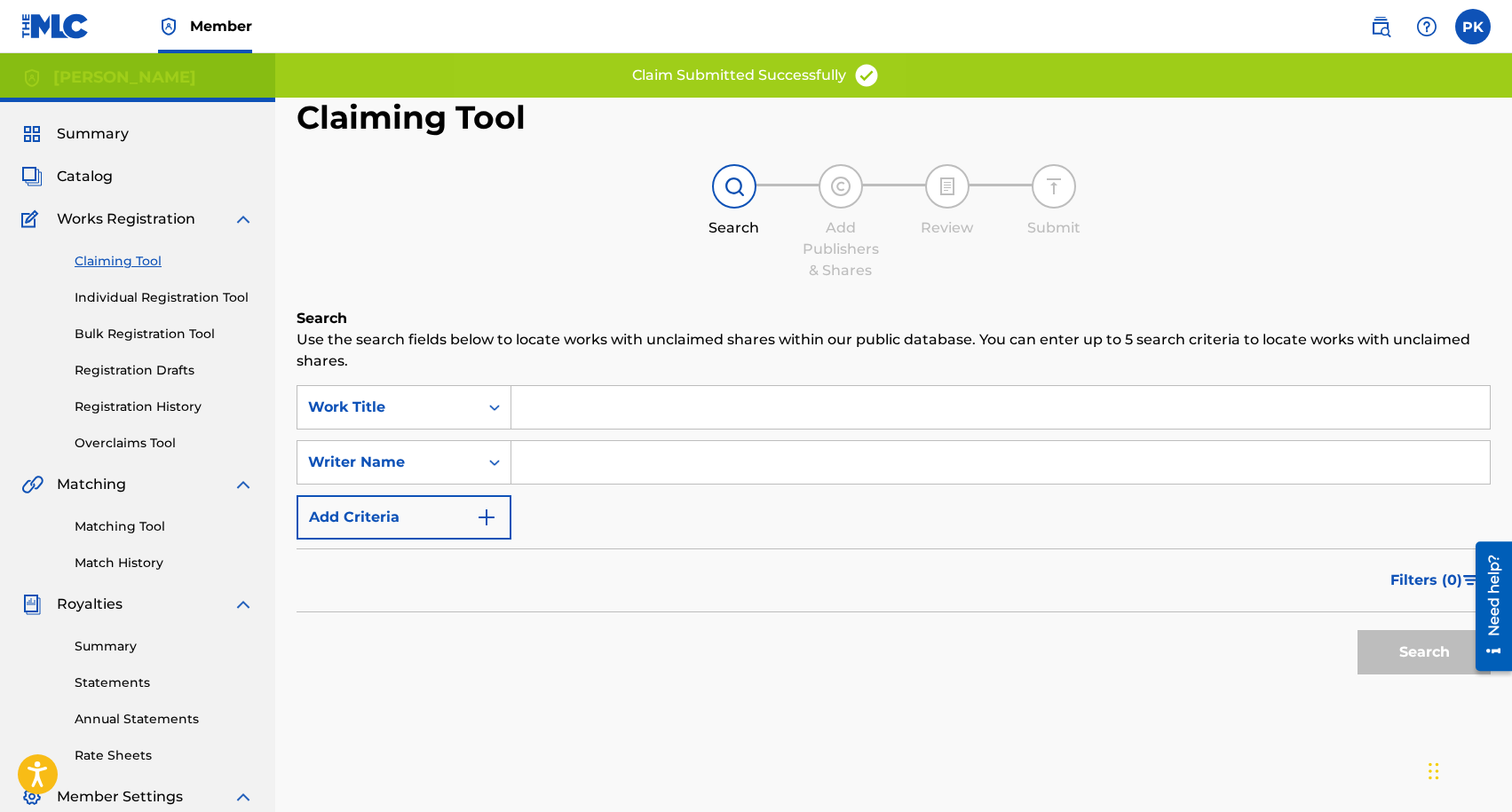
click at [626, 460] on input "Search Form" at bounding box center [1001, 462] width 978 height 43
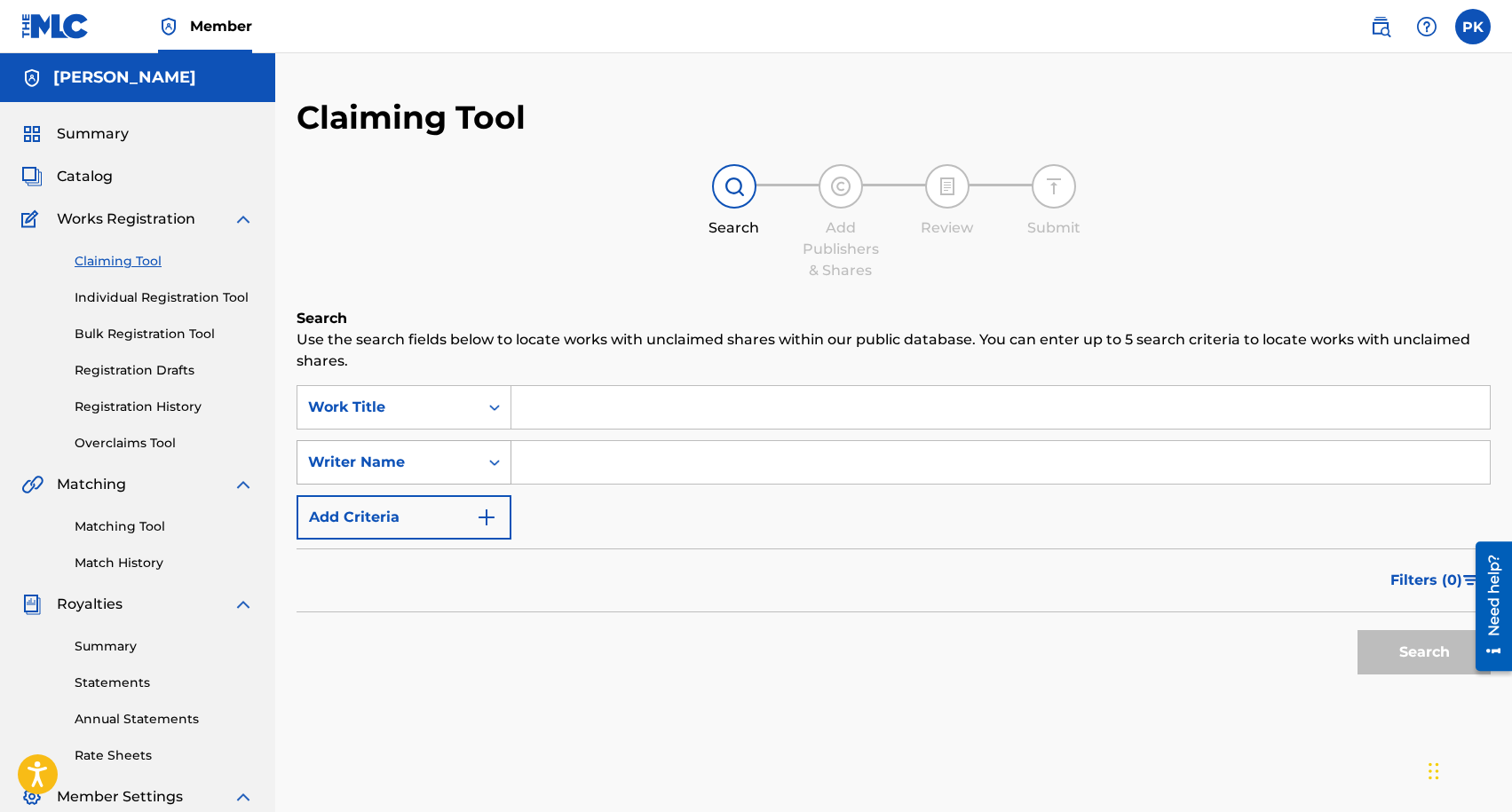
click at [419, 454] on div "Writer Name" at bounding box center [388, 462] width 160 height 21
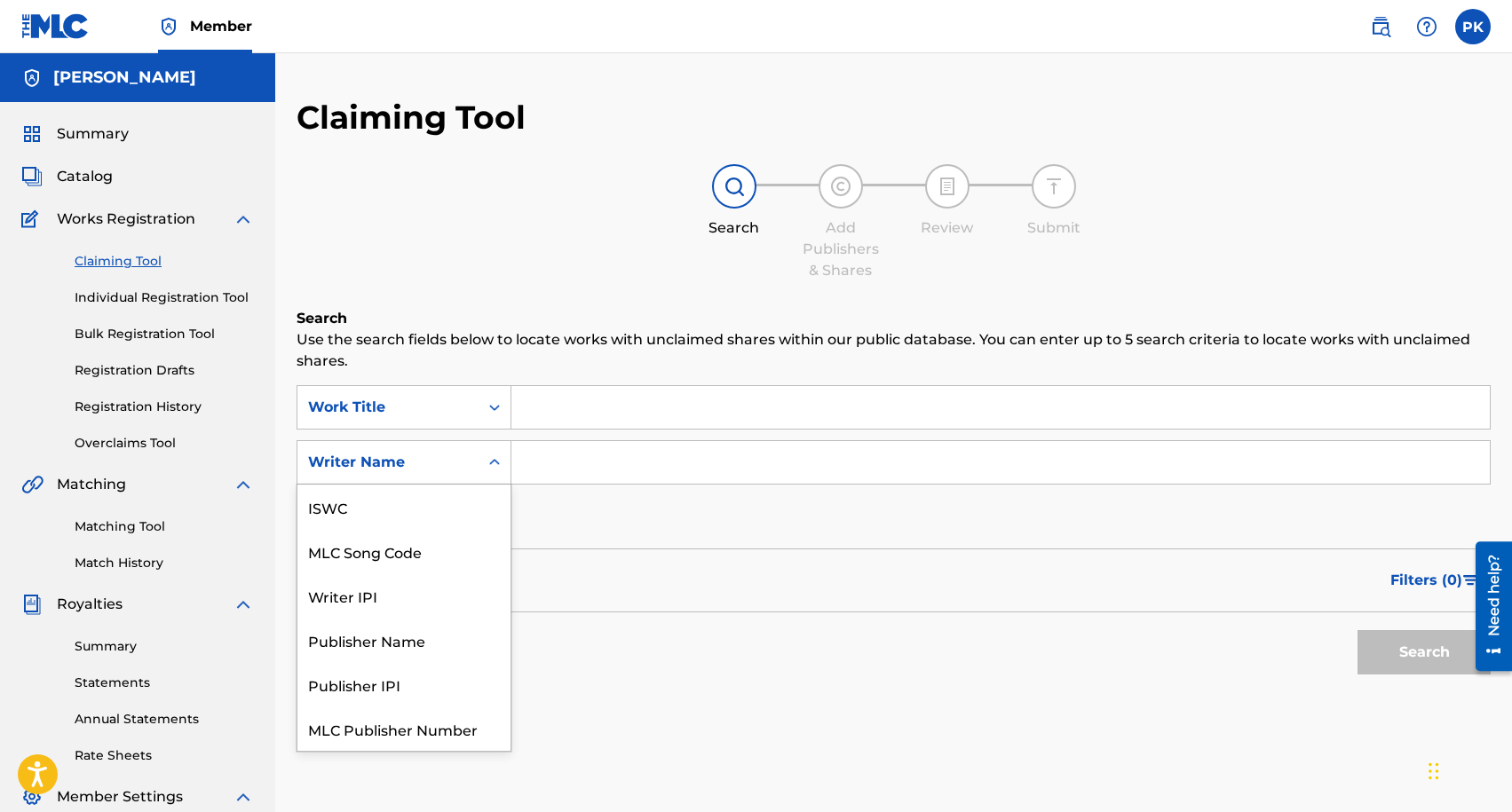
scroll to position [44, 0]
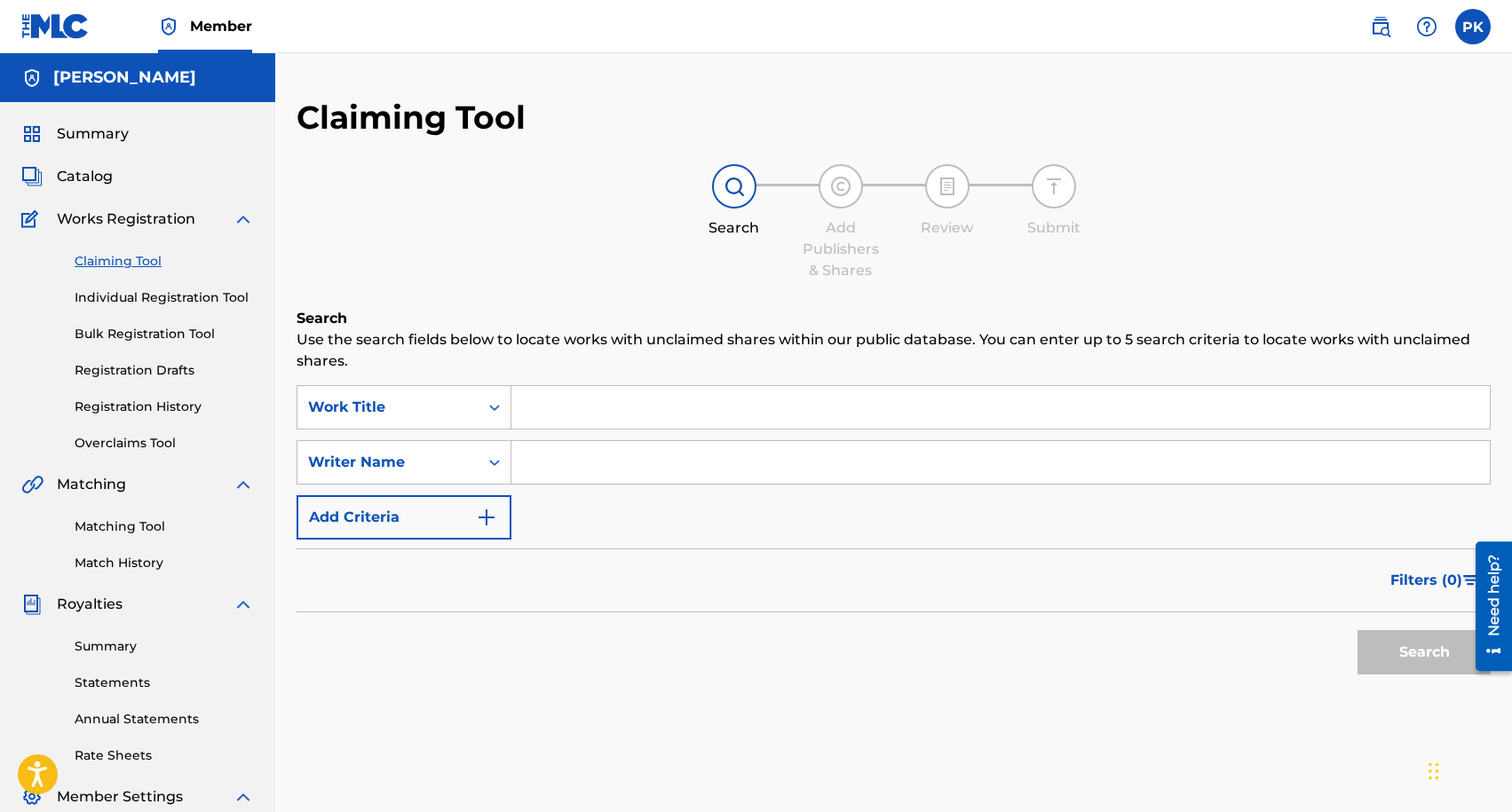
click at [558, 460] on input "Search Form" at bounding box center [1001, 462] width 978 height 43
type input "krizn"
click at [1358, 630] on button "Search" at bounding box center [1424, 652] width 133 height 44
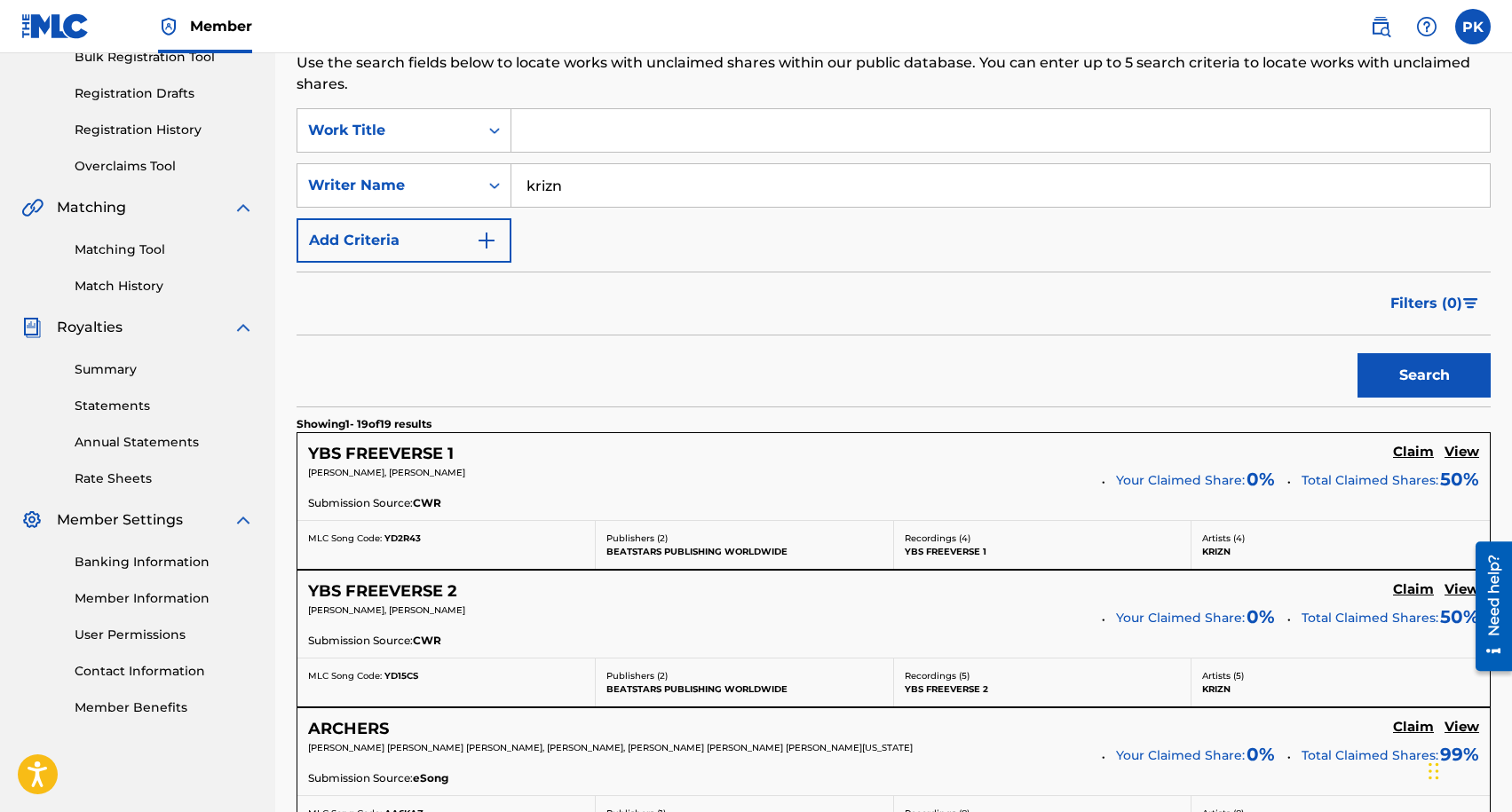
scroll to position [278, 0]
click at [1405, 452] on h5 "Claim" at bounding box center [1413, 451] width 41 height 17
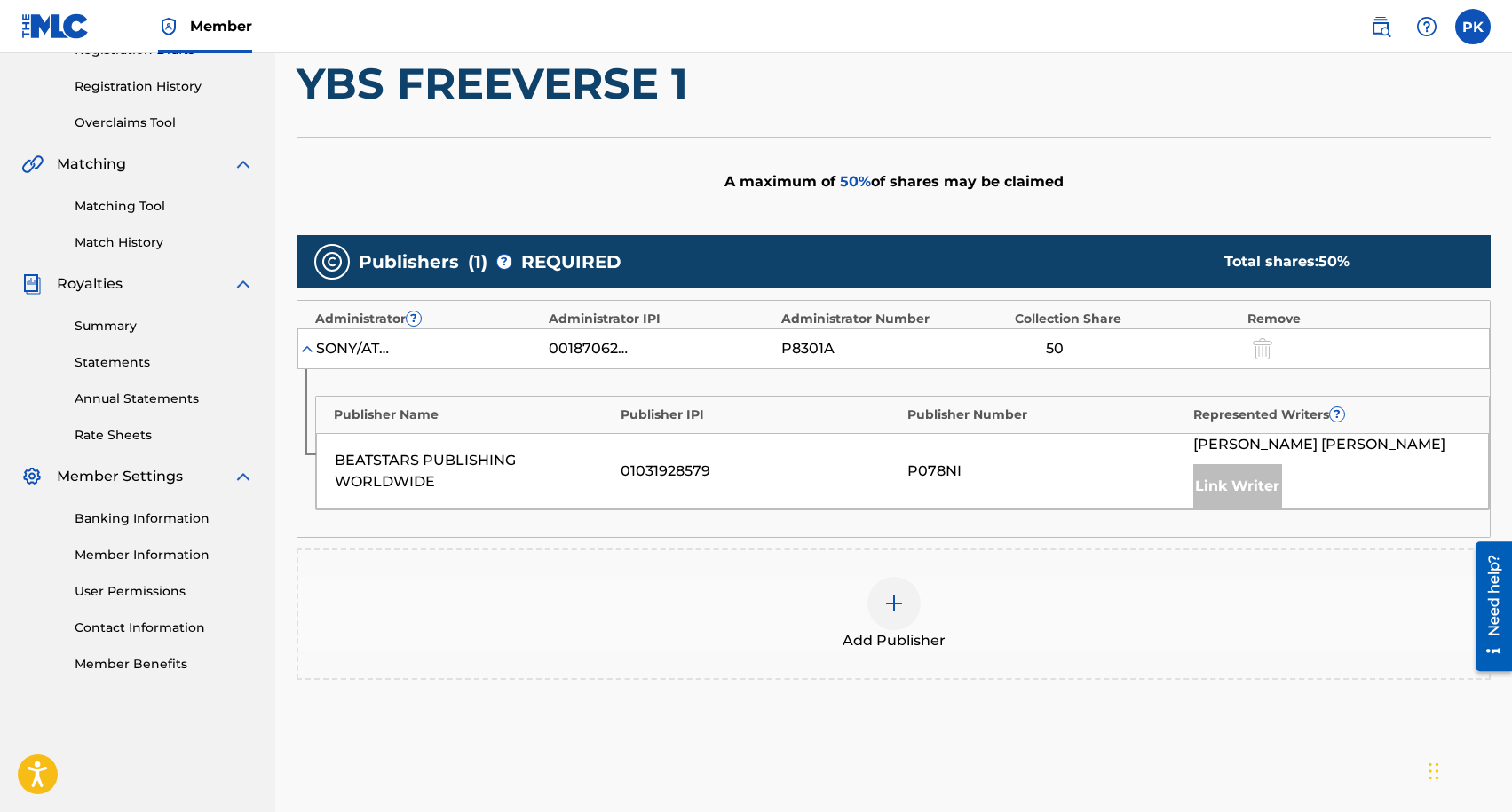
scroll to position [322, 0]
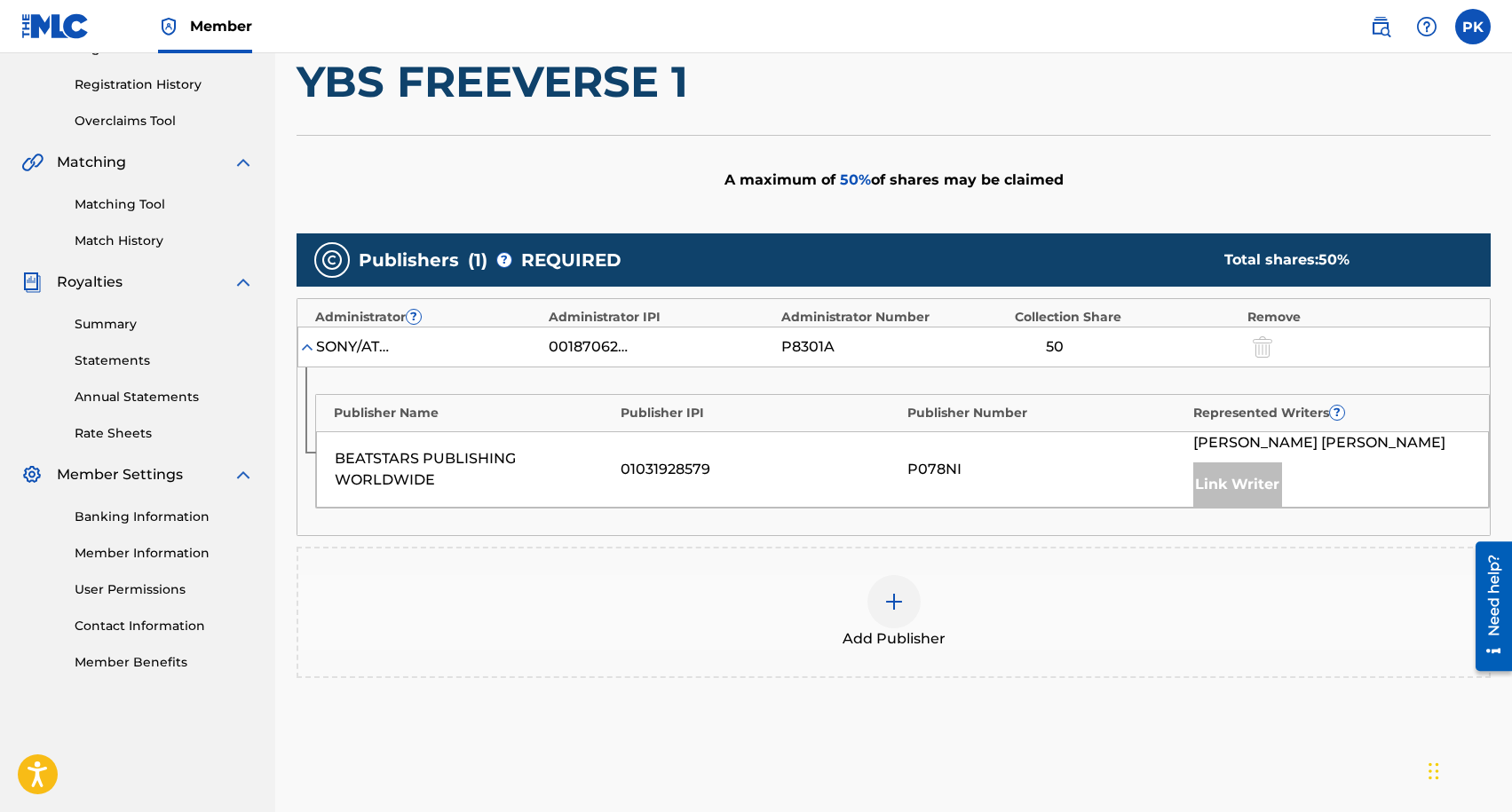
click at [919, 599] on div at bounding box center [894, 602] width 53 height 53
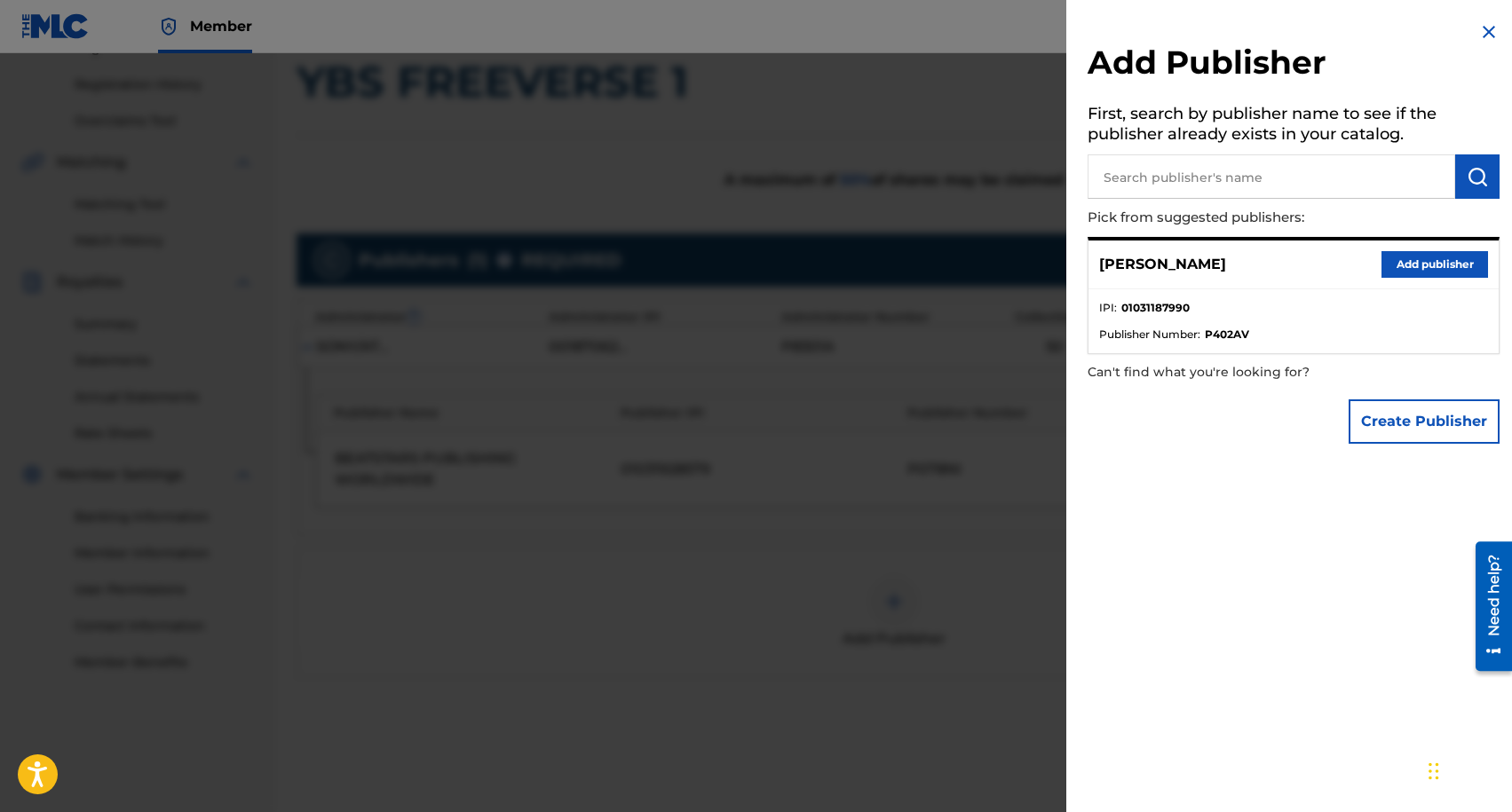
click at [1383, 266] on button "Add publisher" at bounding box center [1435, 264] width 107 height 27
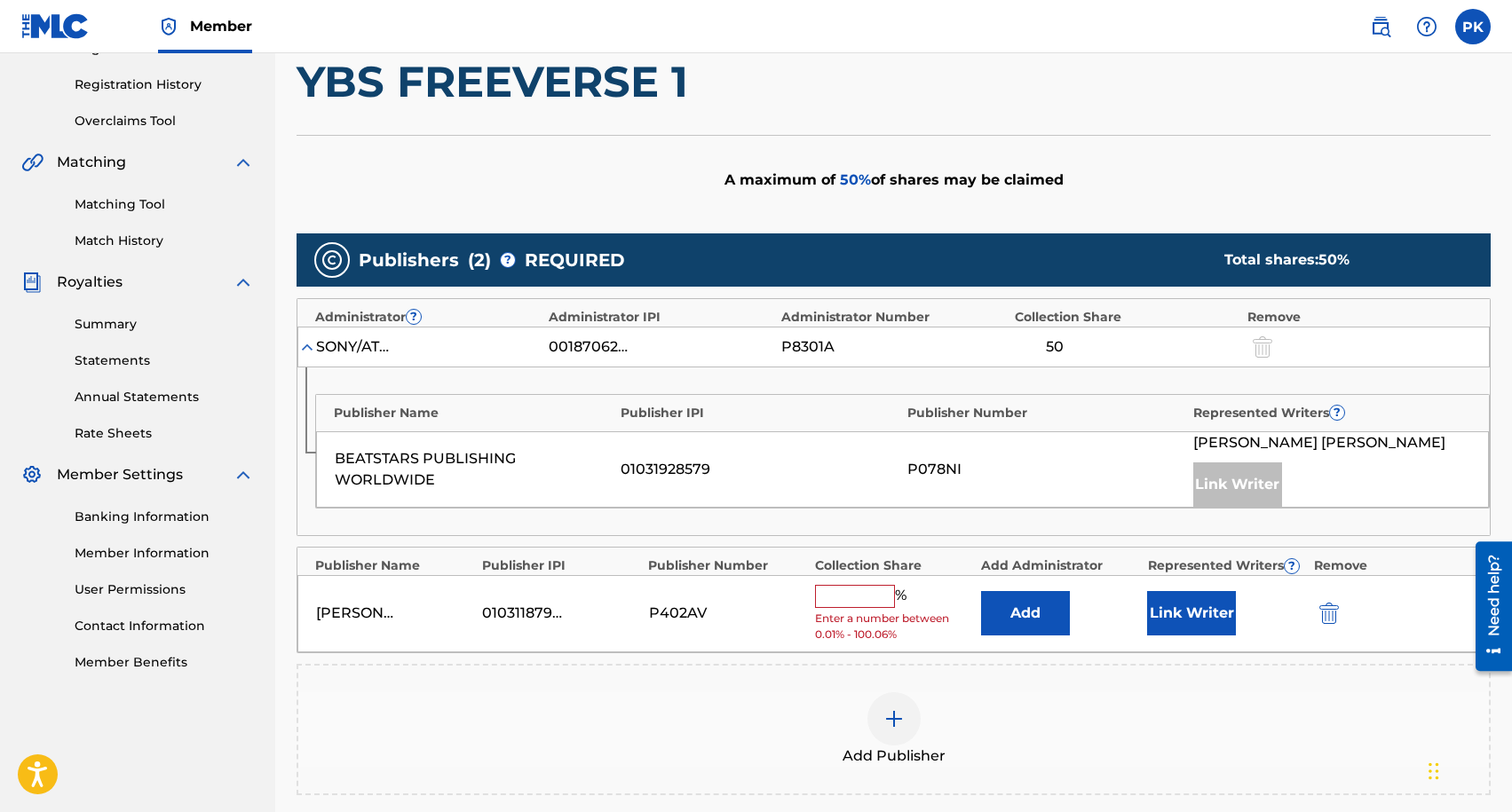
click at [860, 588] on input "text" at bounding box center [855, 596] width 80 height 23
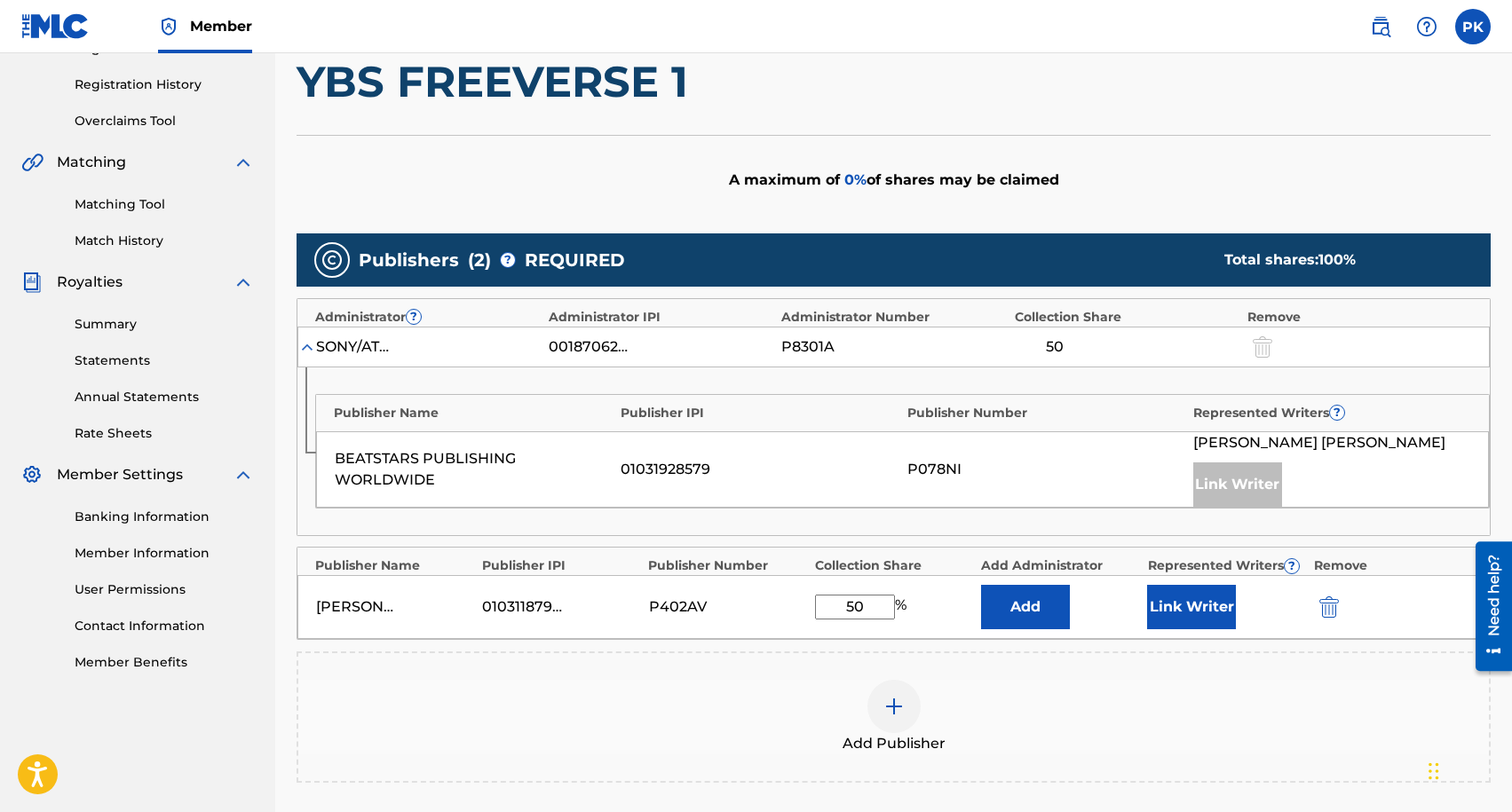
type input "50"
click at [1049, 610] on button "Add" at bounding box center [1025, 607] width 89 height 44
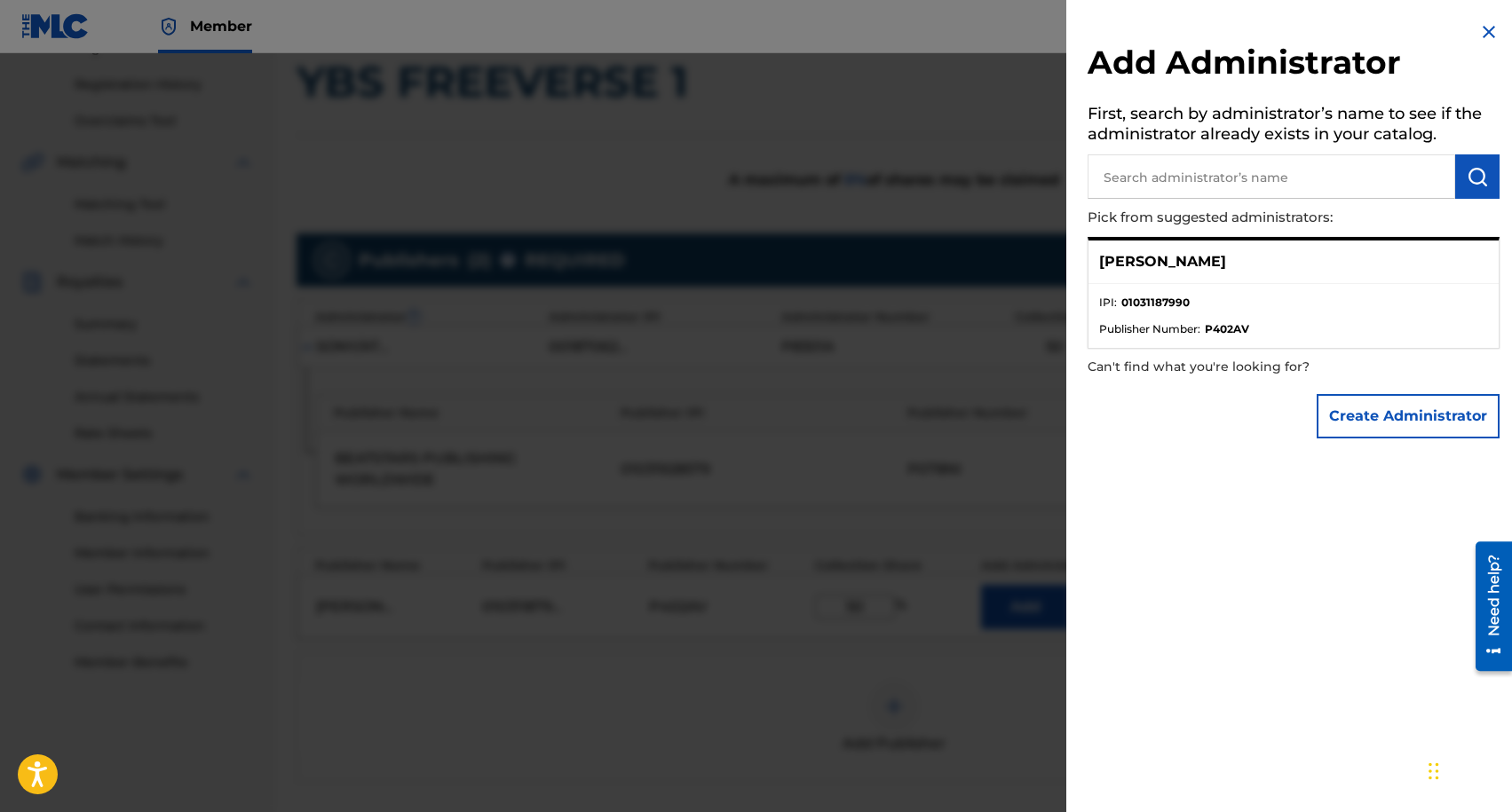
click at [1323, 176] on input "text" at bounding box center [1271, 177] width 368 height 44
type input "uka"
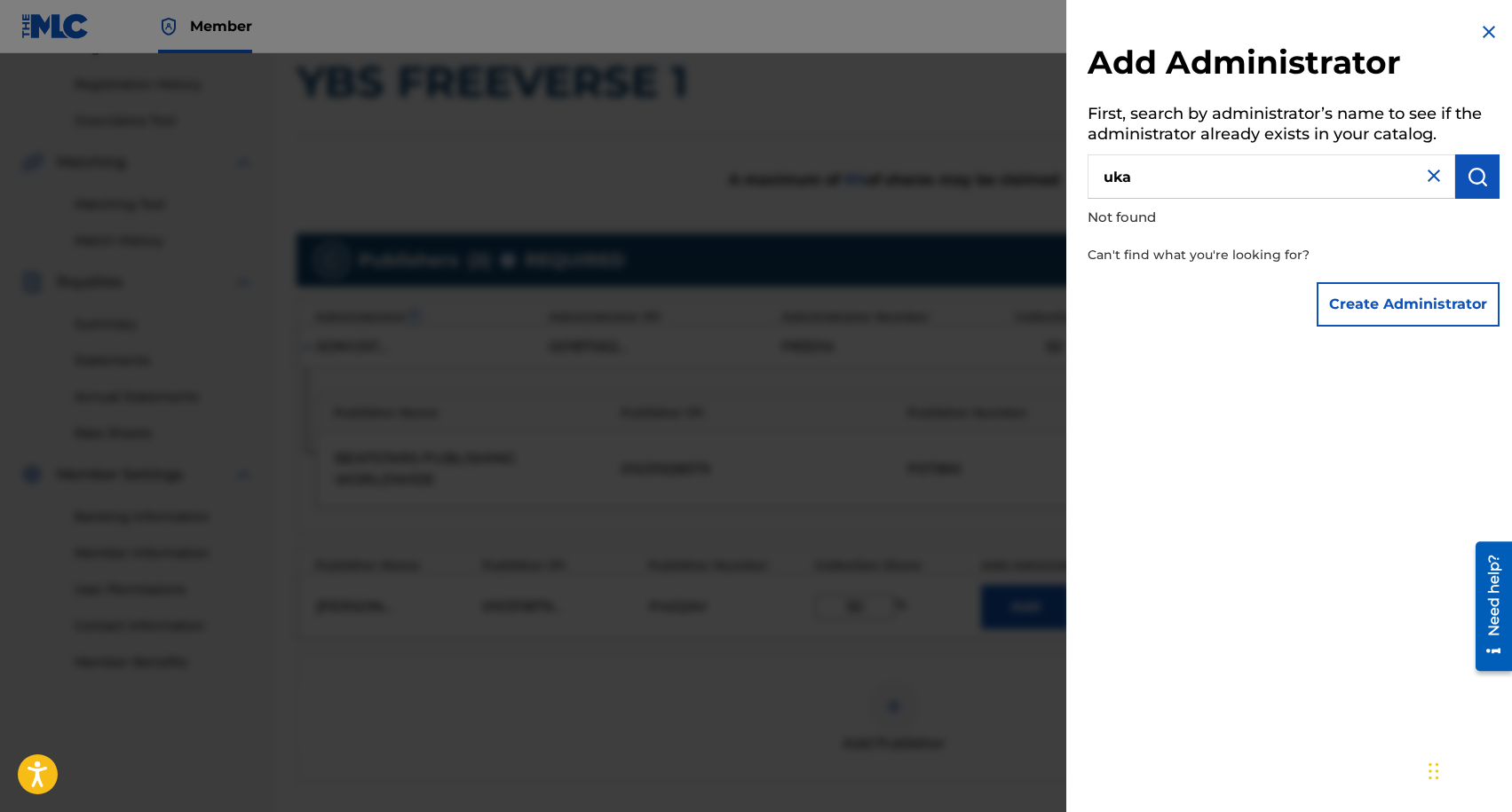
click at [1424, 169] on img at bounding box center [1434, 176] width 21 height 21
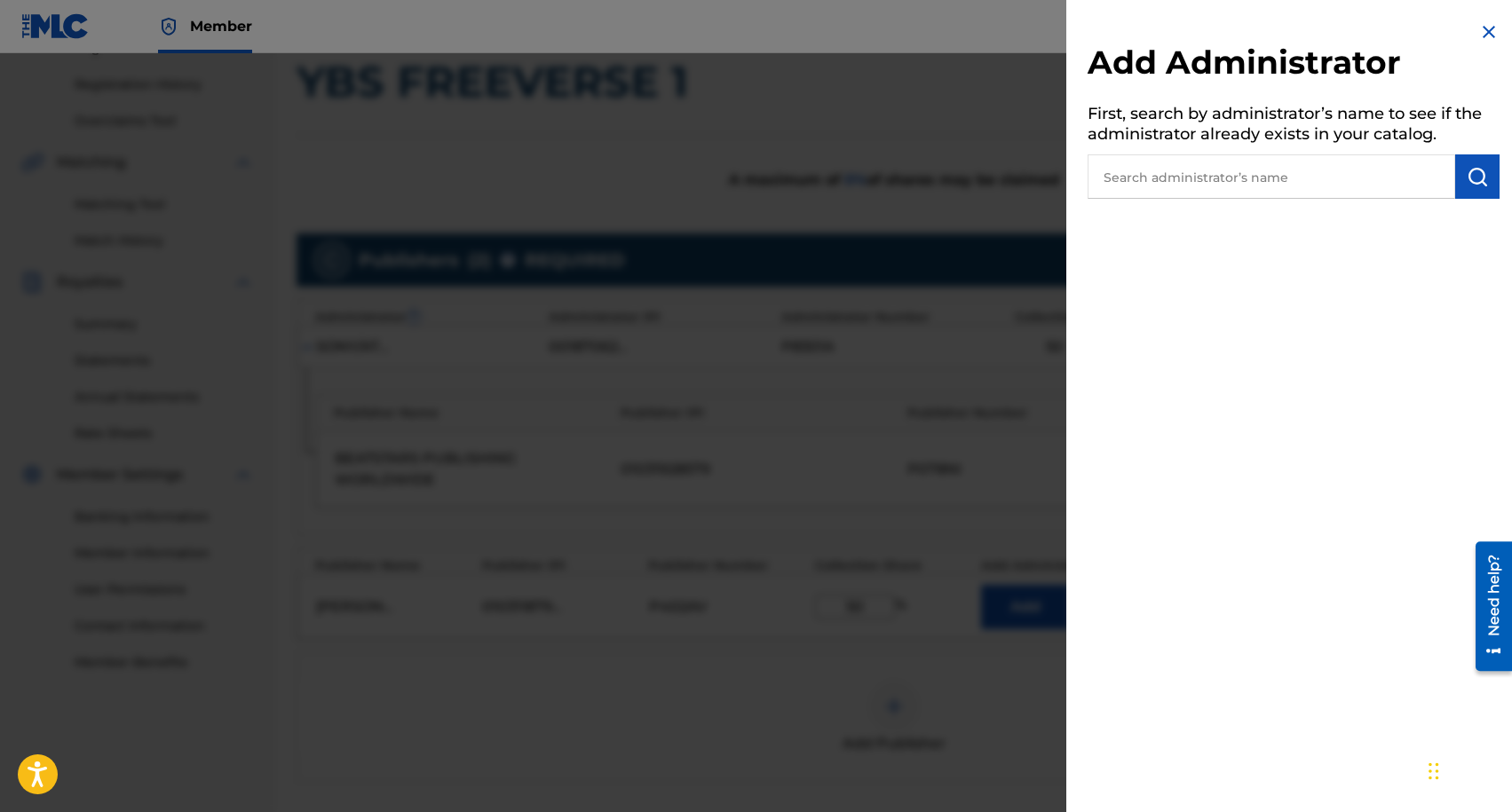
click at [1293, 180] on input "text" at bounding box center [1271, 177] width 368 height 44
click at [1485, 34] on img at bounding box center [1489, 32] width 21 height 21
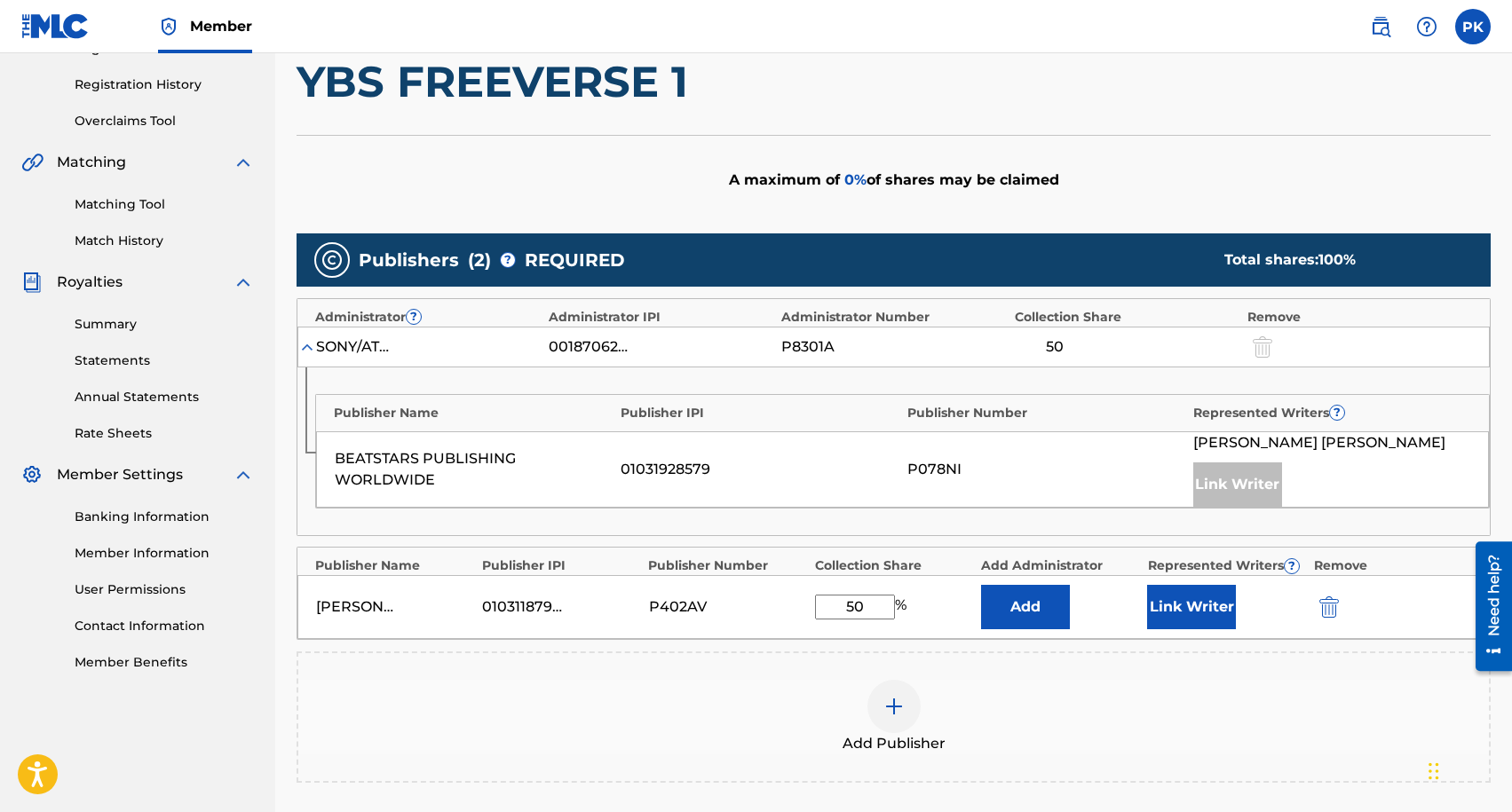
click at [1204, 595] on button "Link Writer" at bounding box center [1191, 607] width 89 height 44
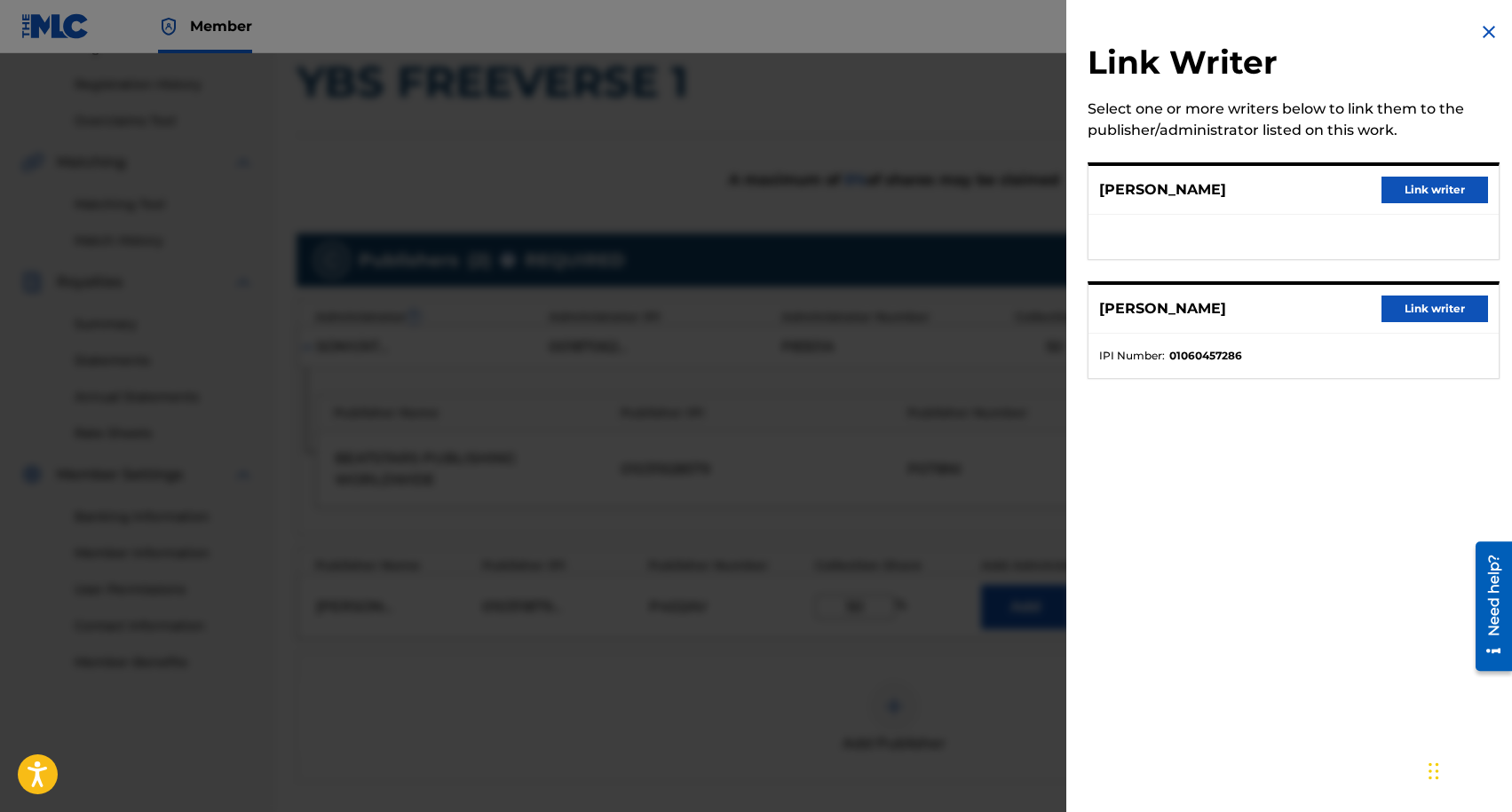
click at [1403, 192] on button "Link writer" at bounding box center [1435, 190] width 107 height 27
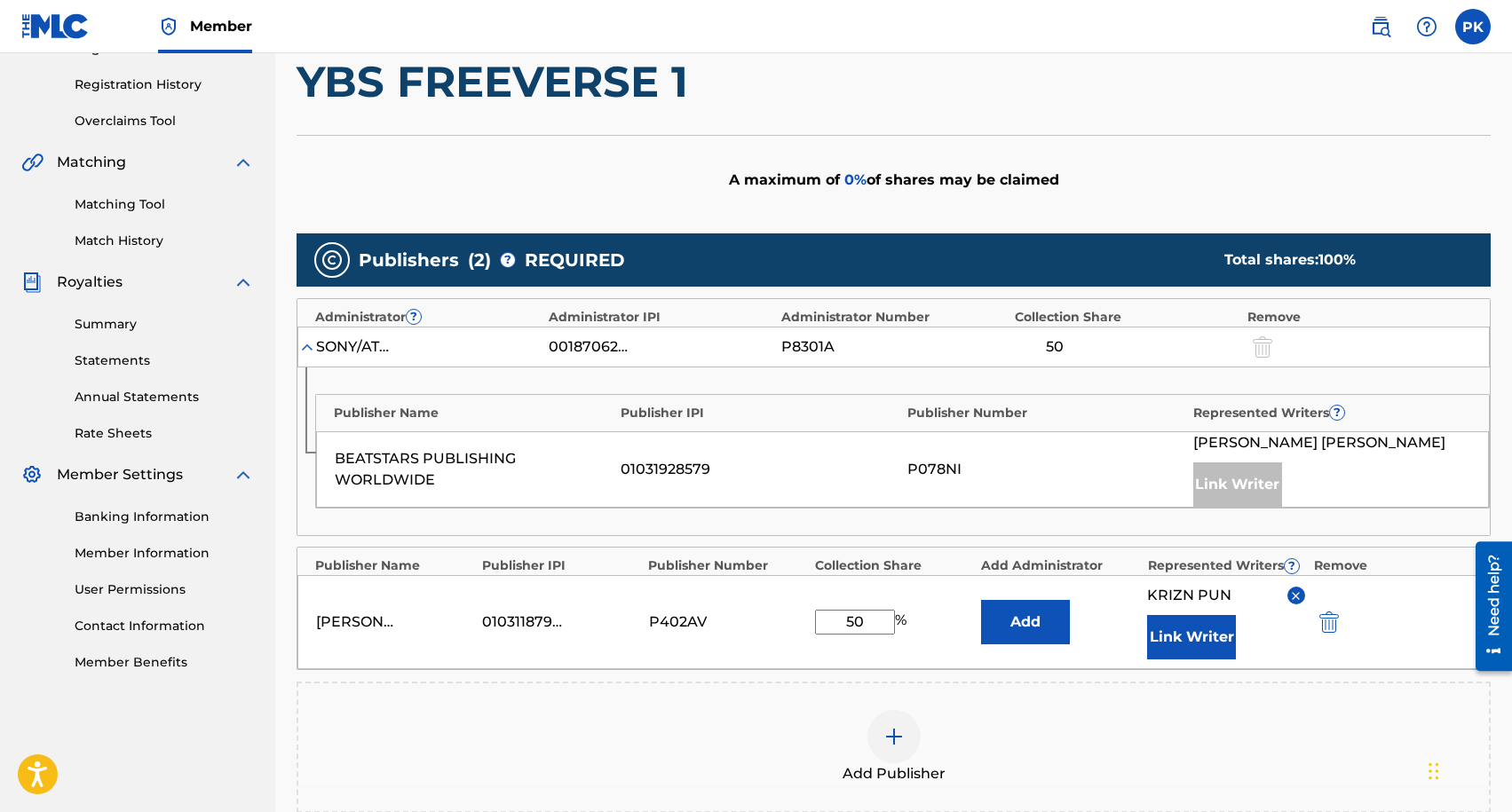
click at [1022, 611] on button "Add" at bounding box center [1025, 622] width 89 height 44
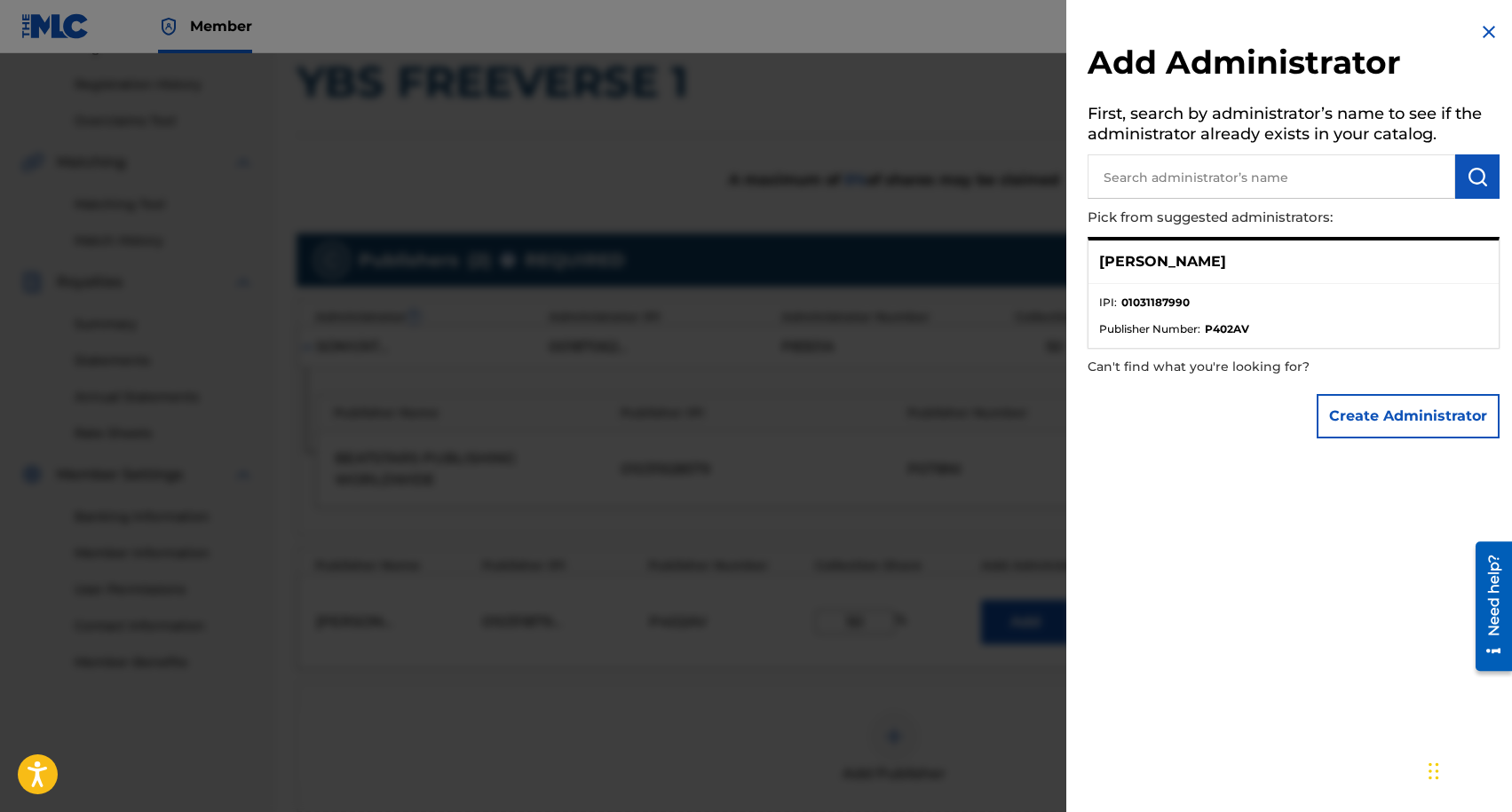
click at [1381, 346] on ul "IPI : 01031187990 Publisher Number : P402AV" at bounding box center [1294, 316] width 410 height 64
click at [1387, 295] on li "IPI : 01031187990" at bounding box center [1294, 308] width 389 height 27
click at [1187, 179] on input "text" at bounding box center [1271, 177] width 368 height 44
type input "p"
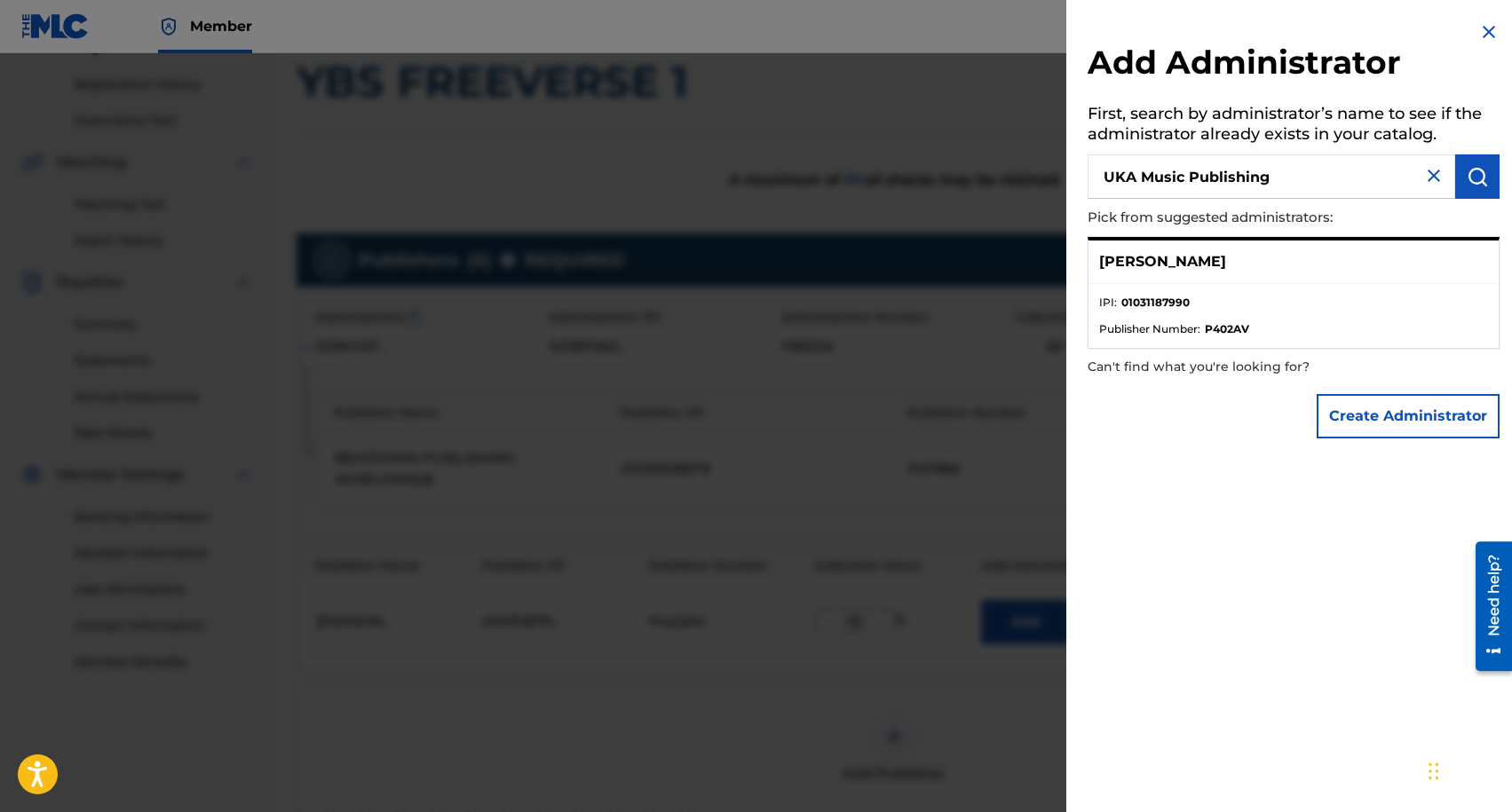
type input "UKA Music Publishing"
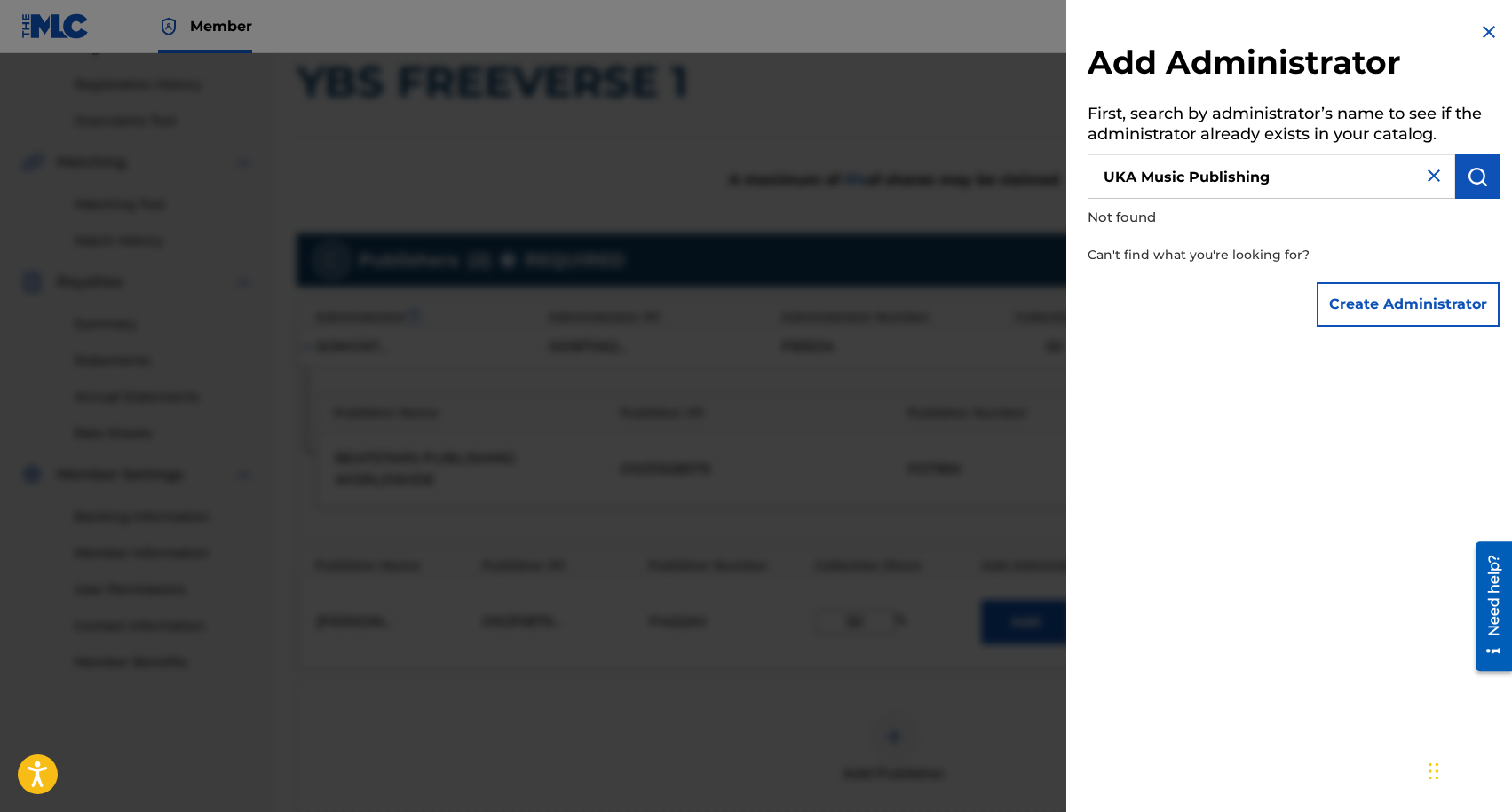
click at [1491, 31] on img at bounding box center [1489, 32] width 21 height 21
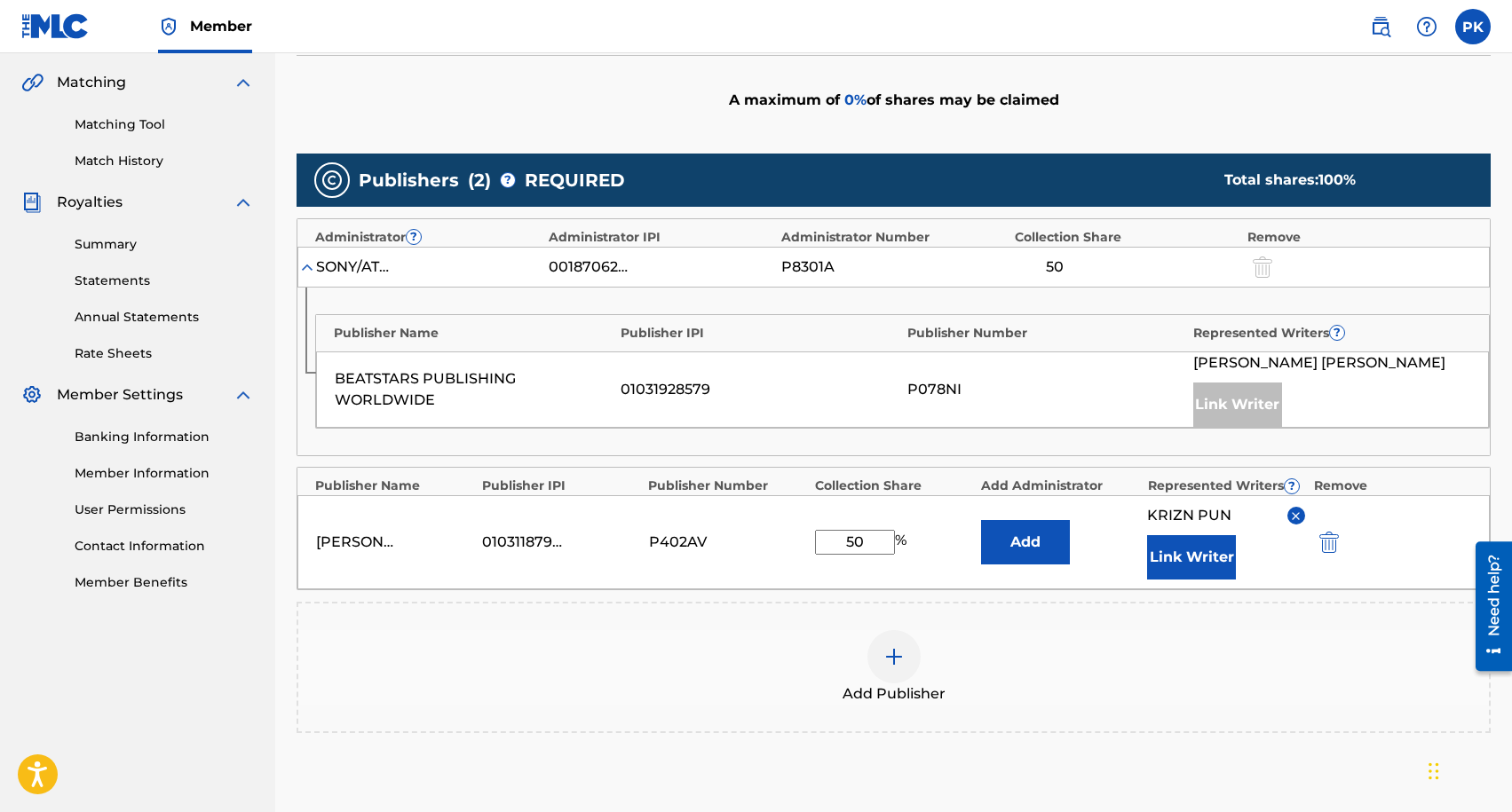
scroll to position [410, 0]
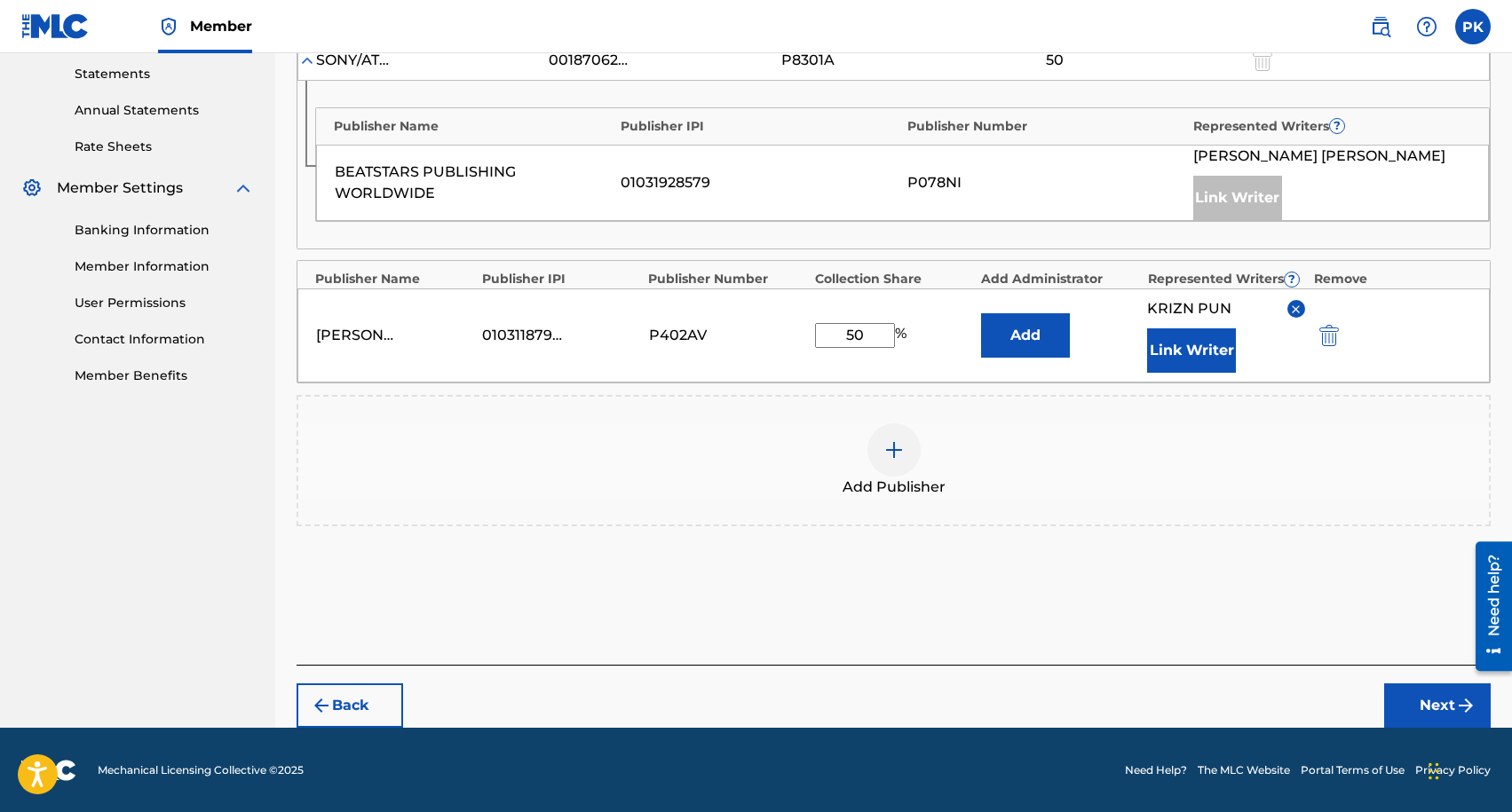
click at [1406, 685] on button "Next" at bounding box center [1437, 706] width 107 height 44
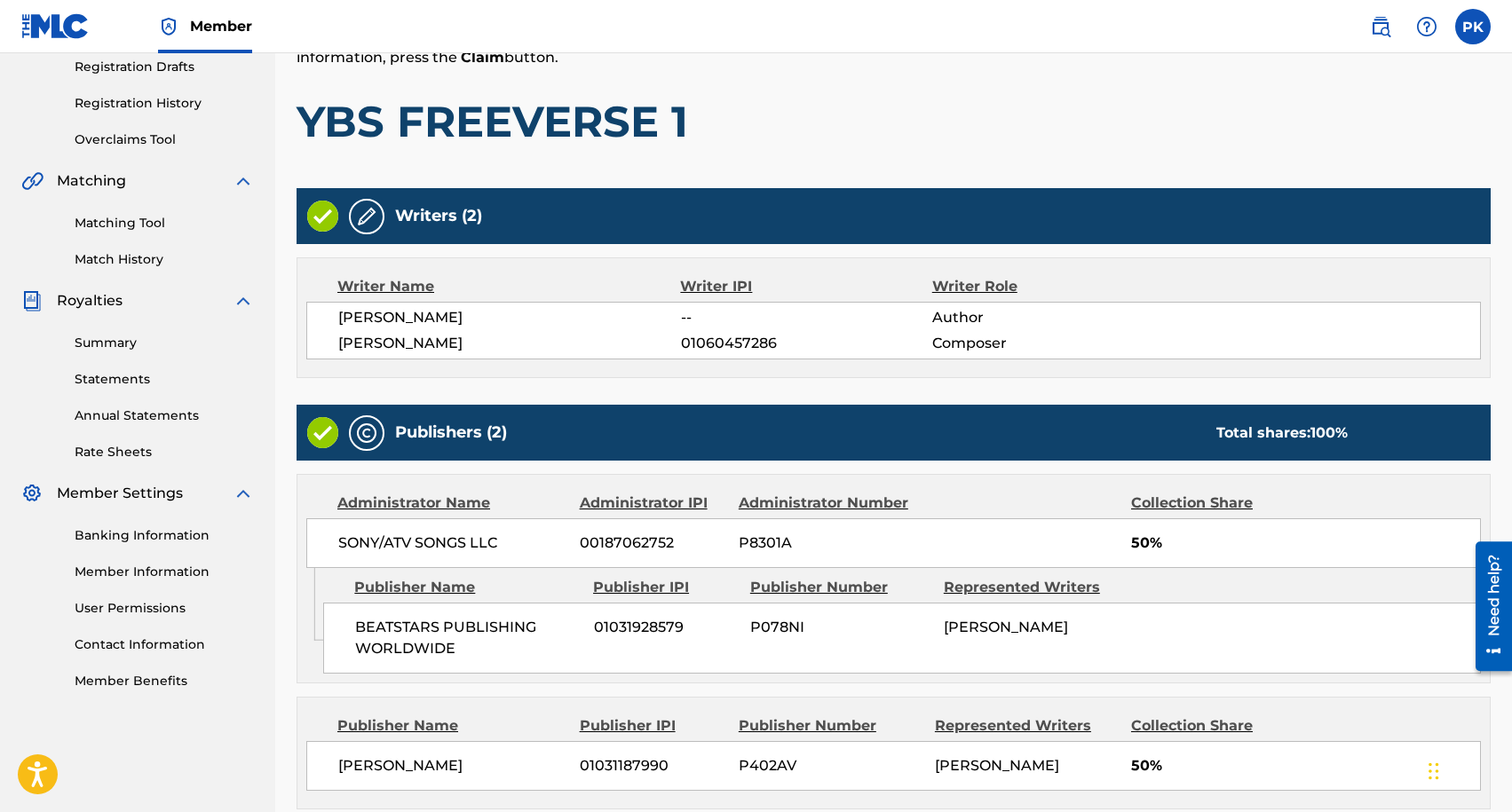
scroll to position [472, 0]
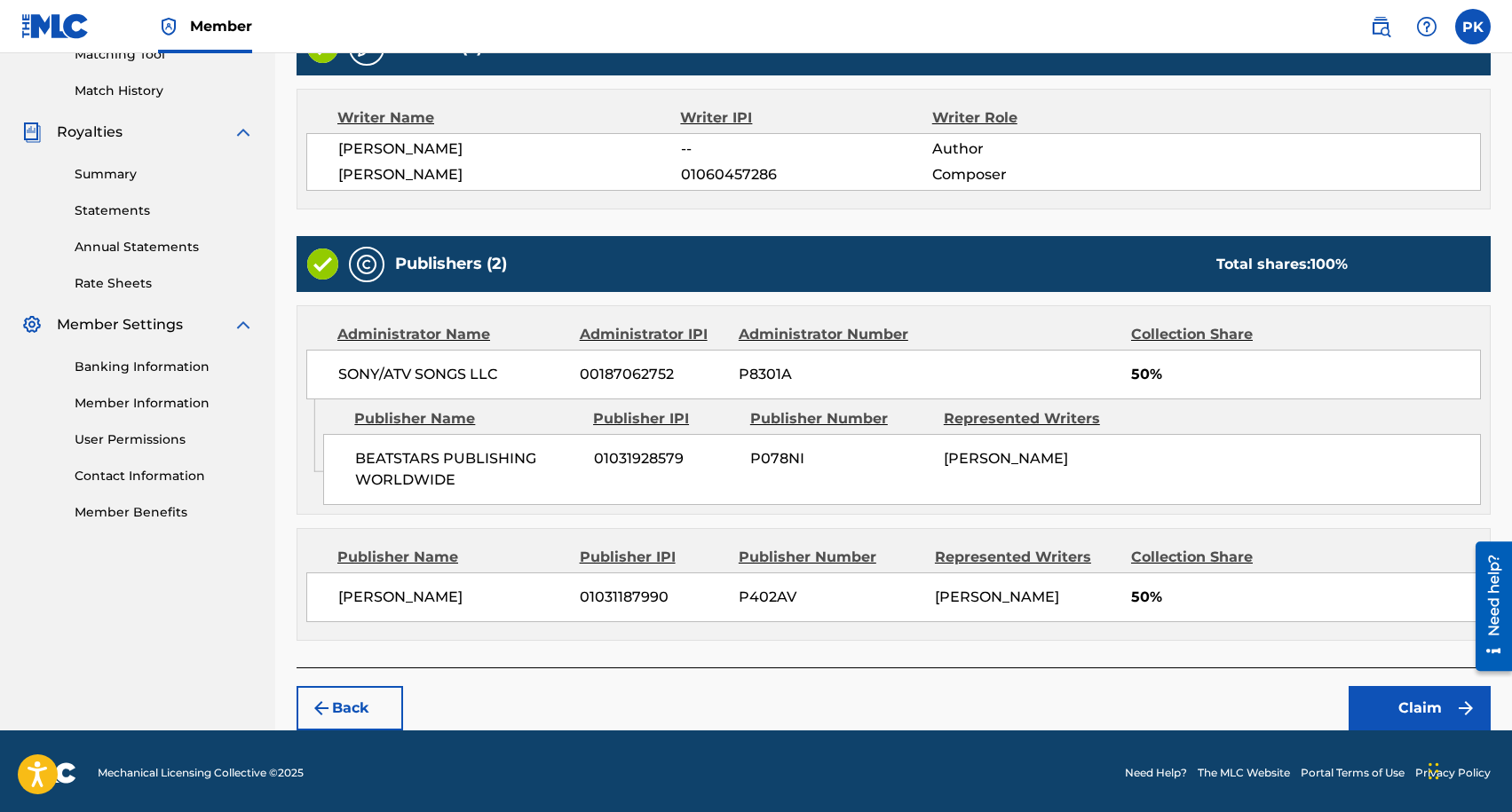
click at [1466, 711] on img "submit" at bounding box center [1466, 708] width 21 height 21
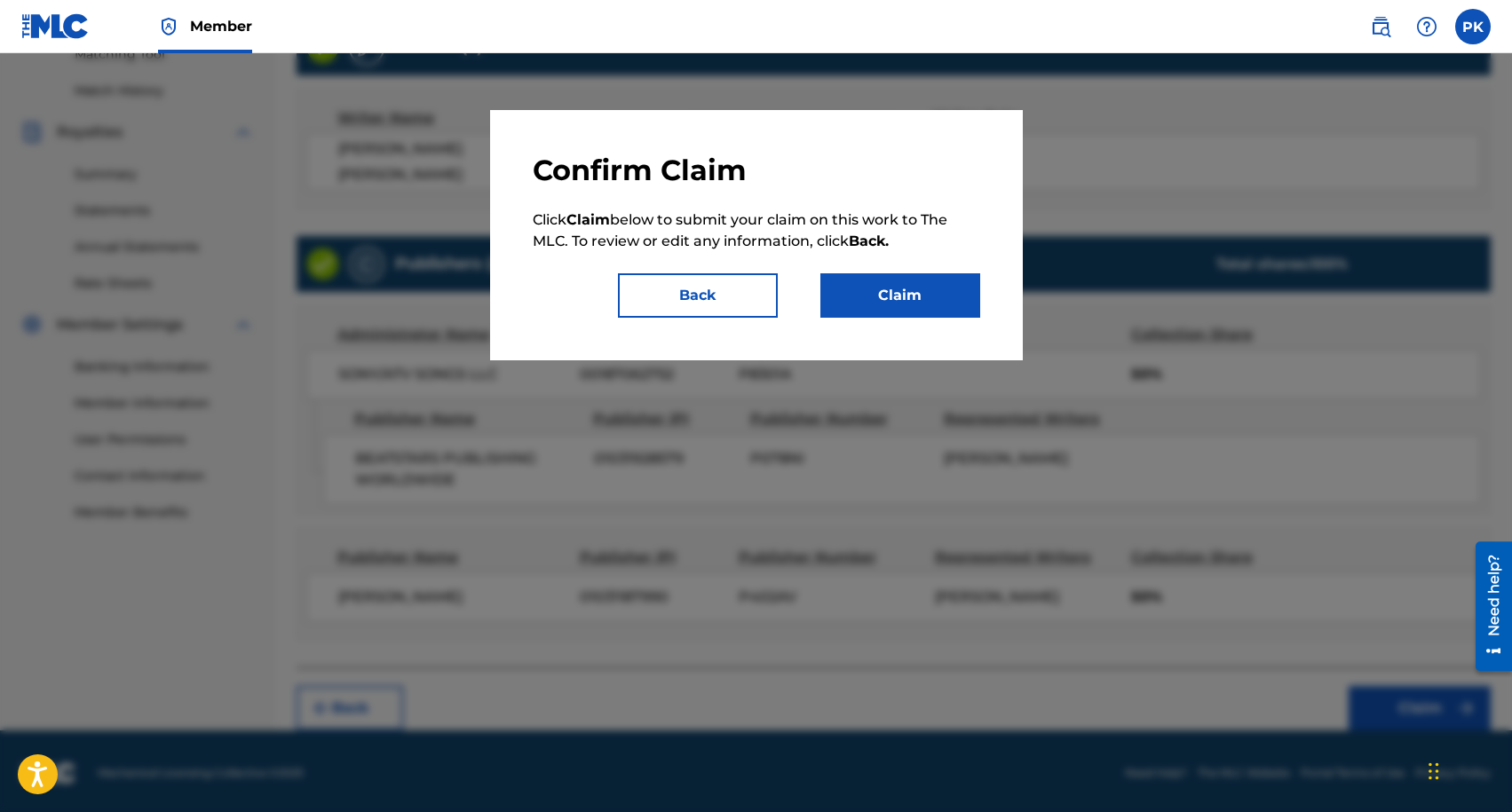
click at [885, 285] on button "Claim" at bounding box center [900, 296] width 160 height 44
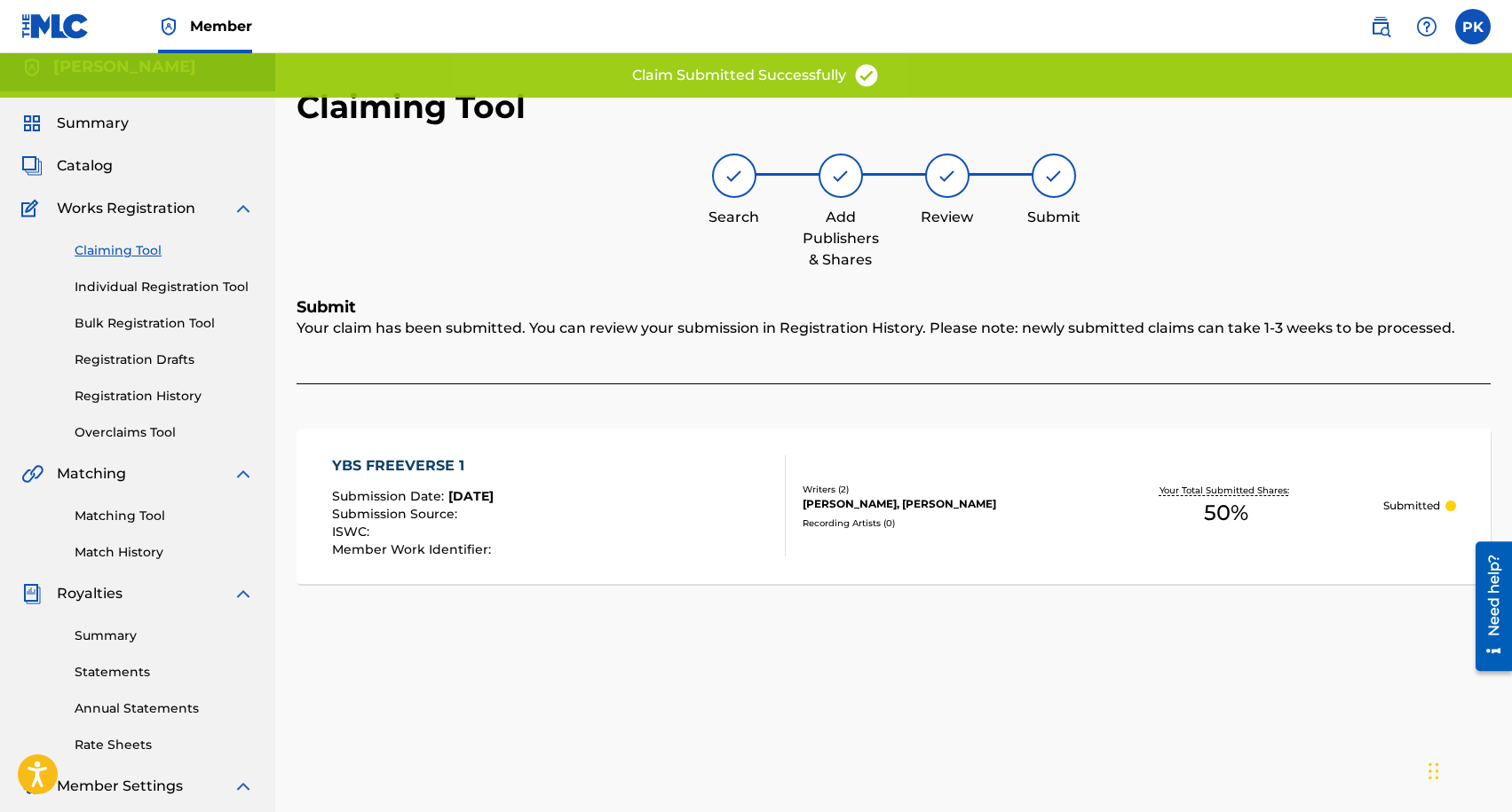
scroll to position [0, 0]
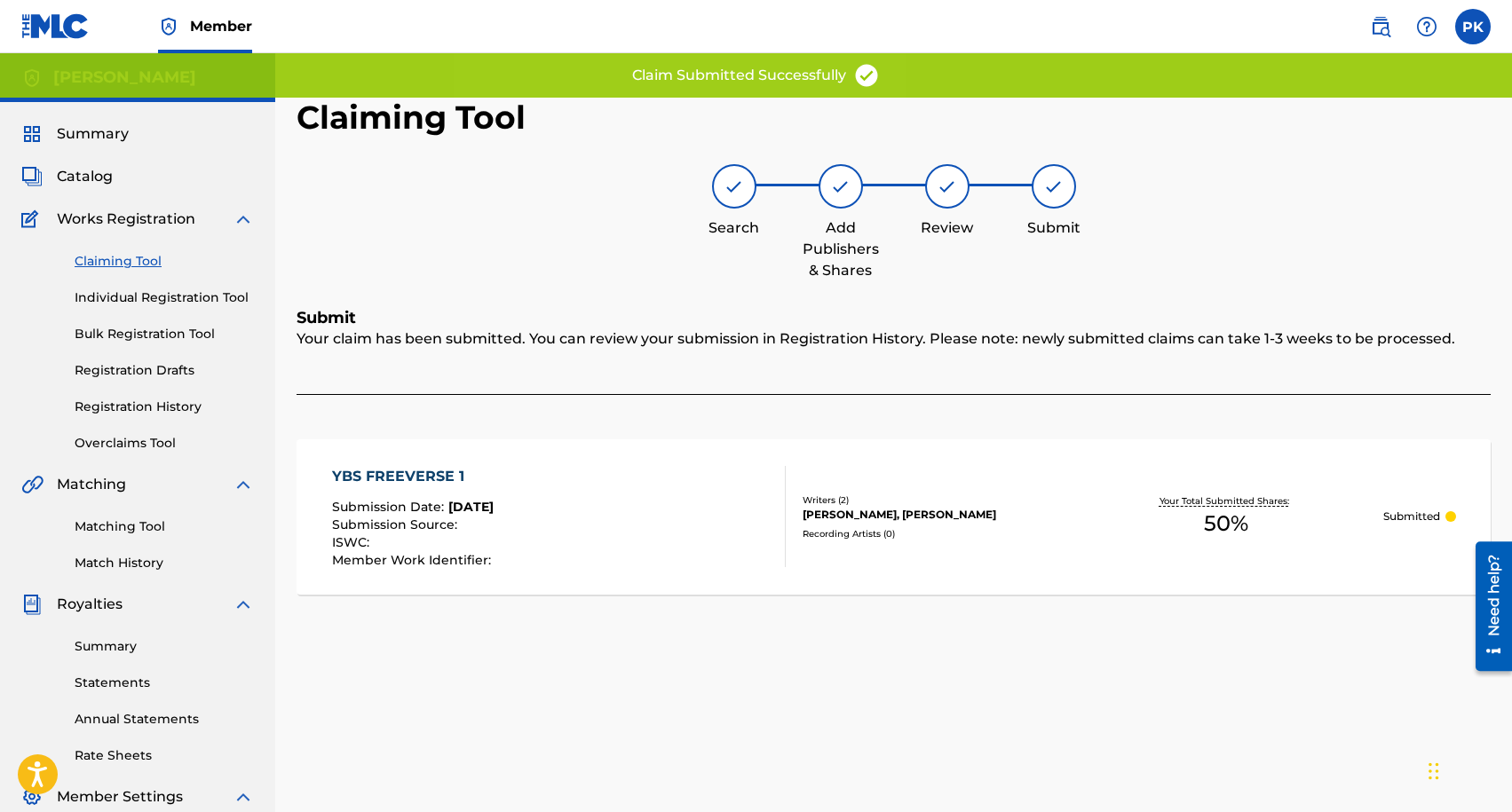
click at [117, 259] on link "Claiming Tool" at bounding box center [164, 261] width 179 height 19
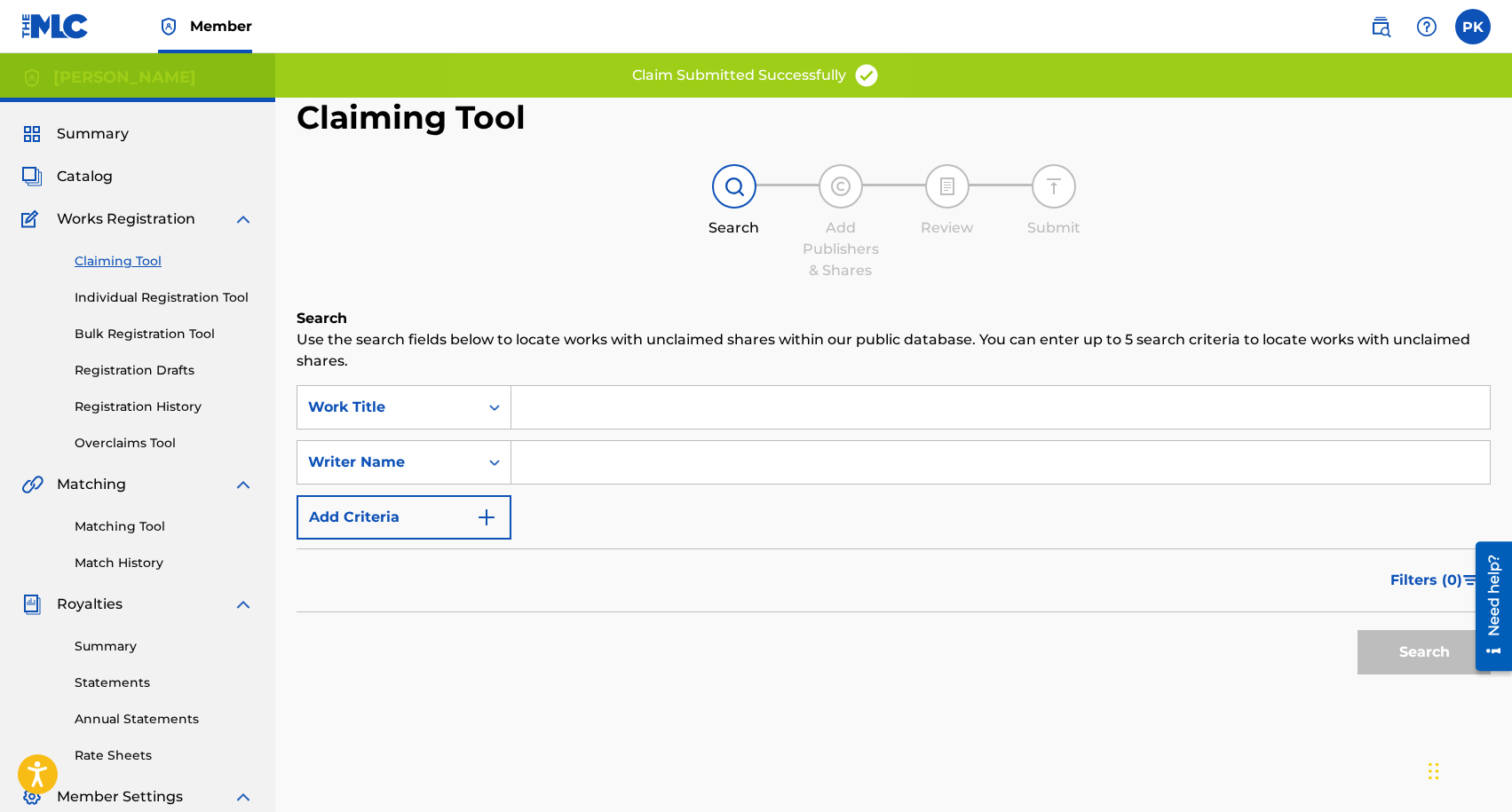
click at [568, 457] on input "Search Form" at bounding box center [1001, 462] width 978 height 43
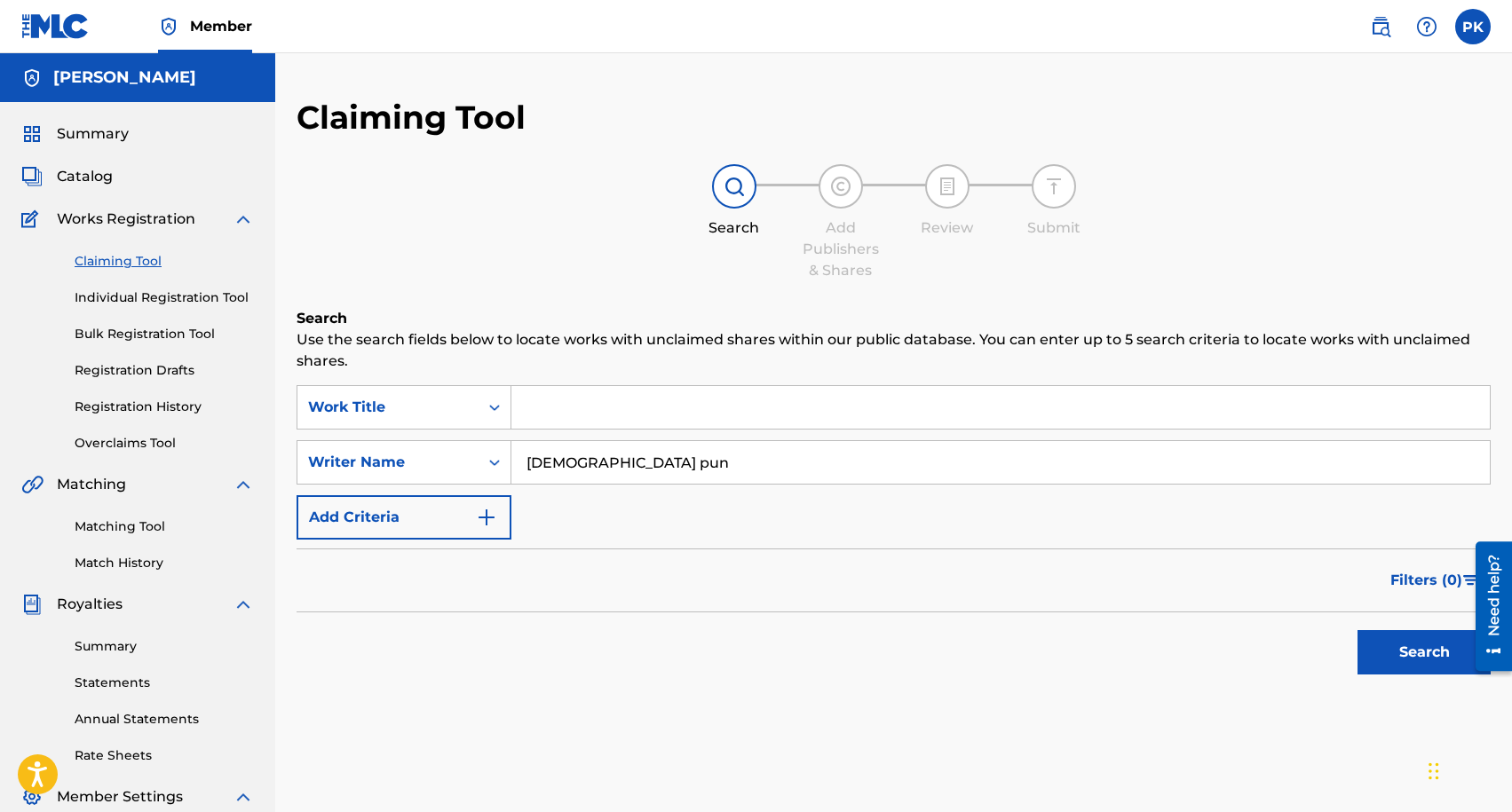
type input "[DEMOGRAPHIC_DATA] pun"
click at [1358, 630] on button "Search" at bounding box center [1424, 652] width 133 height 44
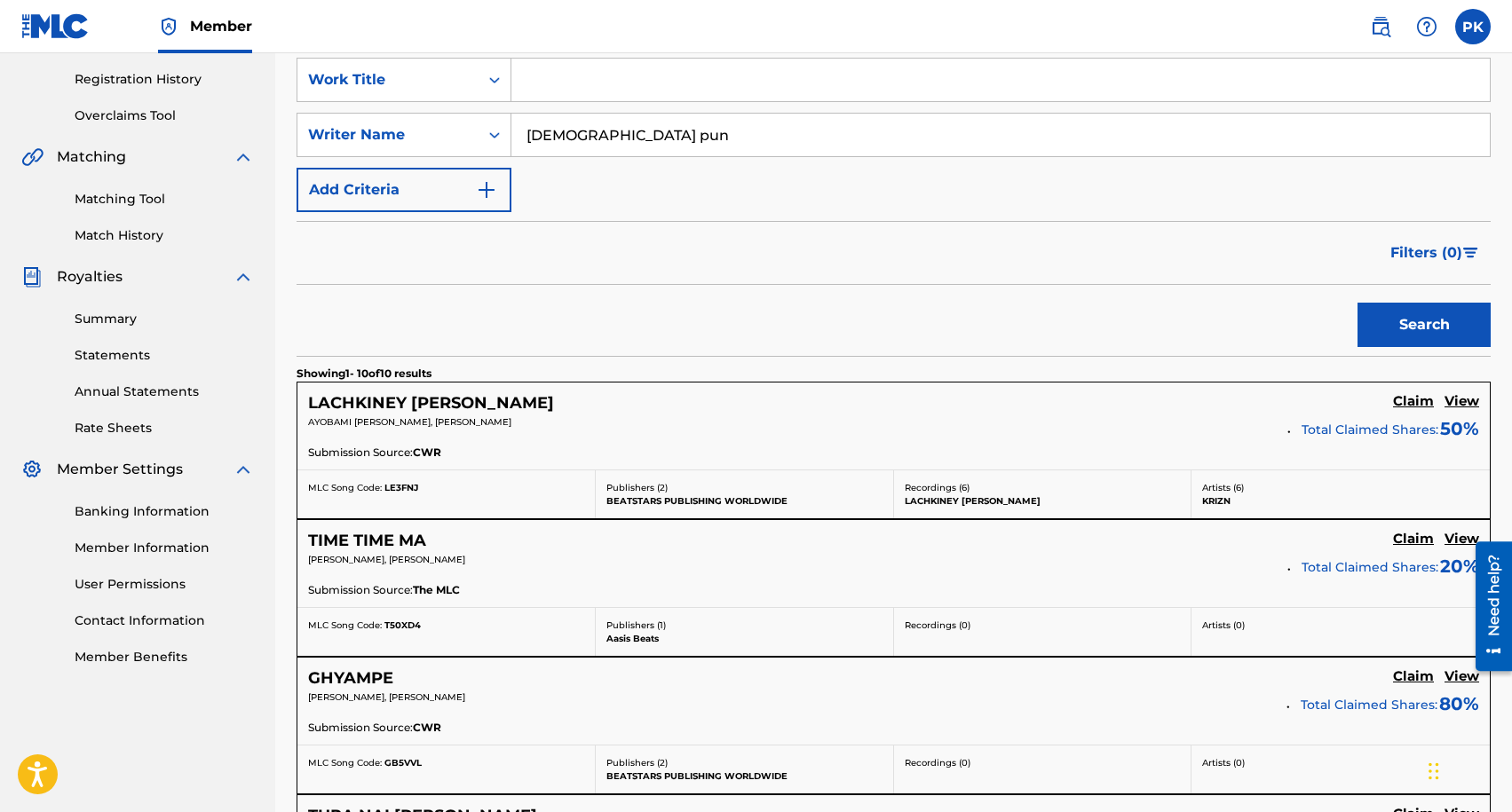
scroll to position [413, 0]
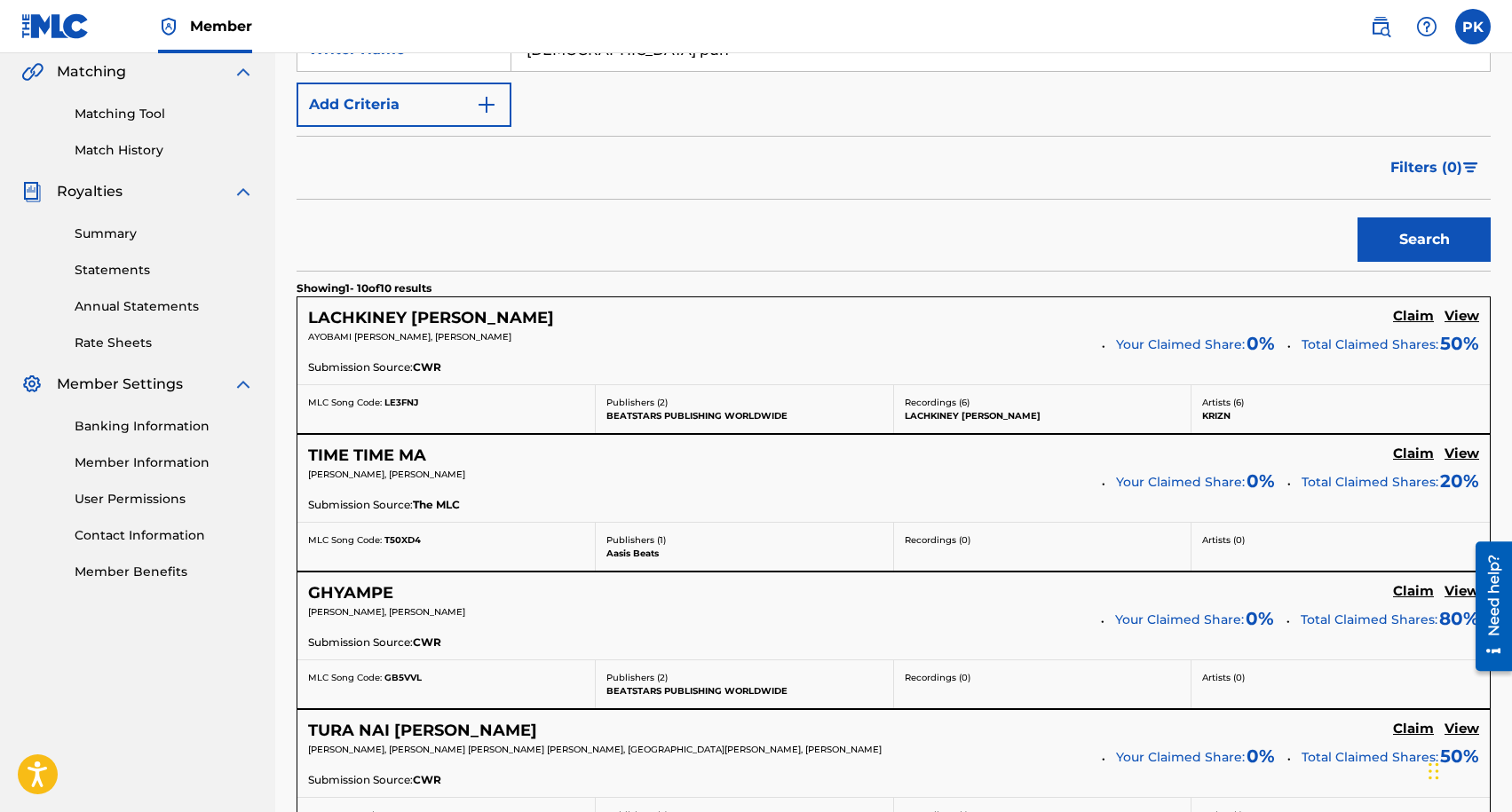
click at [1409, 325] on h5 "Claim" at bounding box center [1413, 316] width 41 height 17
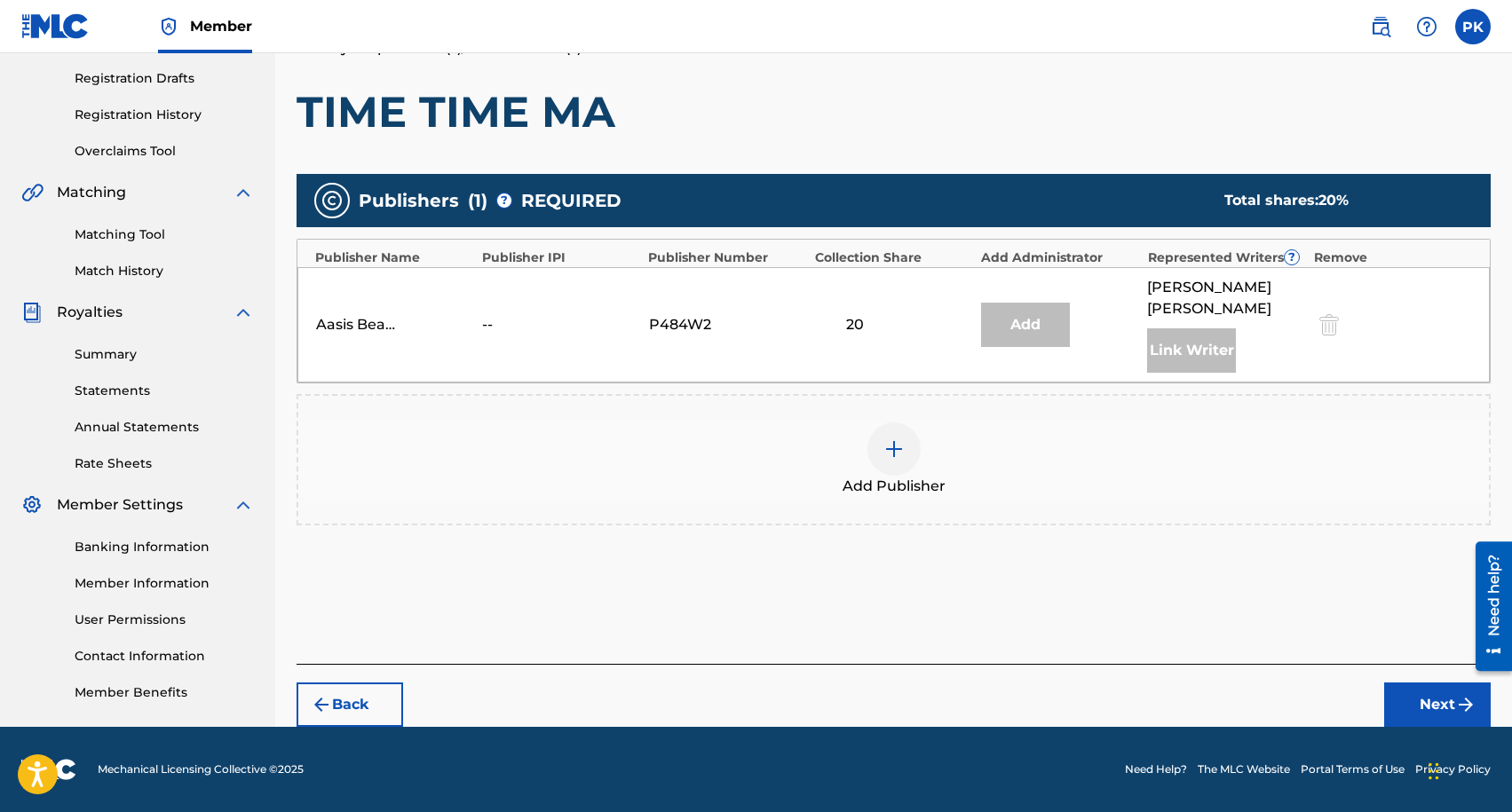
scroll to position [288, 0]
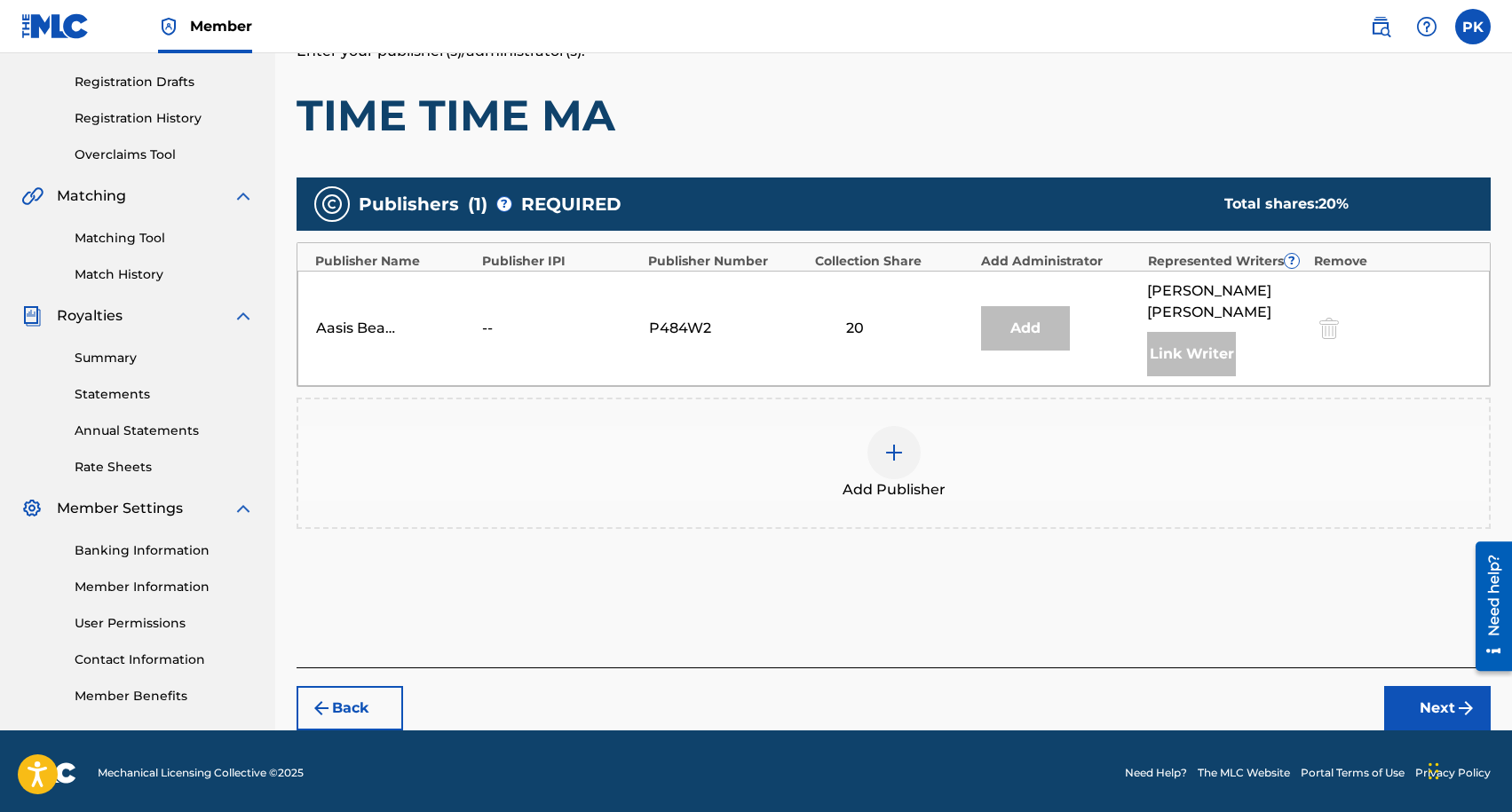
click at [877, 432] on div at bounding box center [894, 453] width 53 height 53
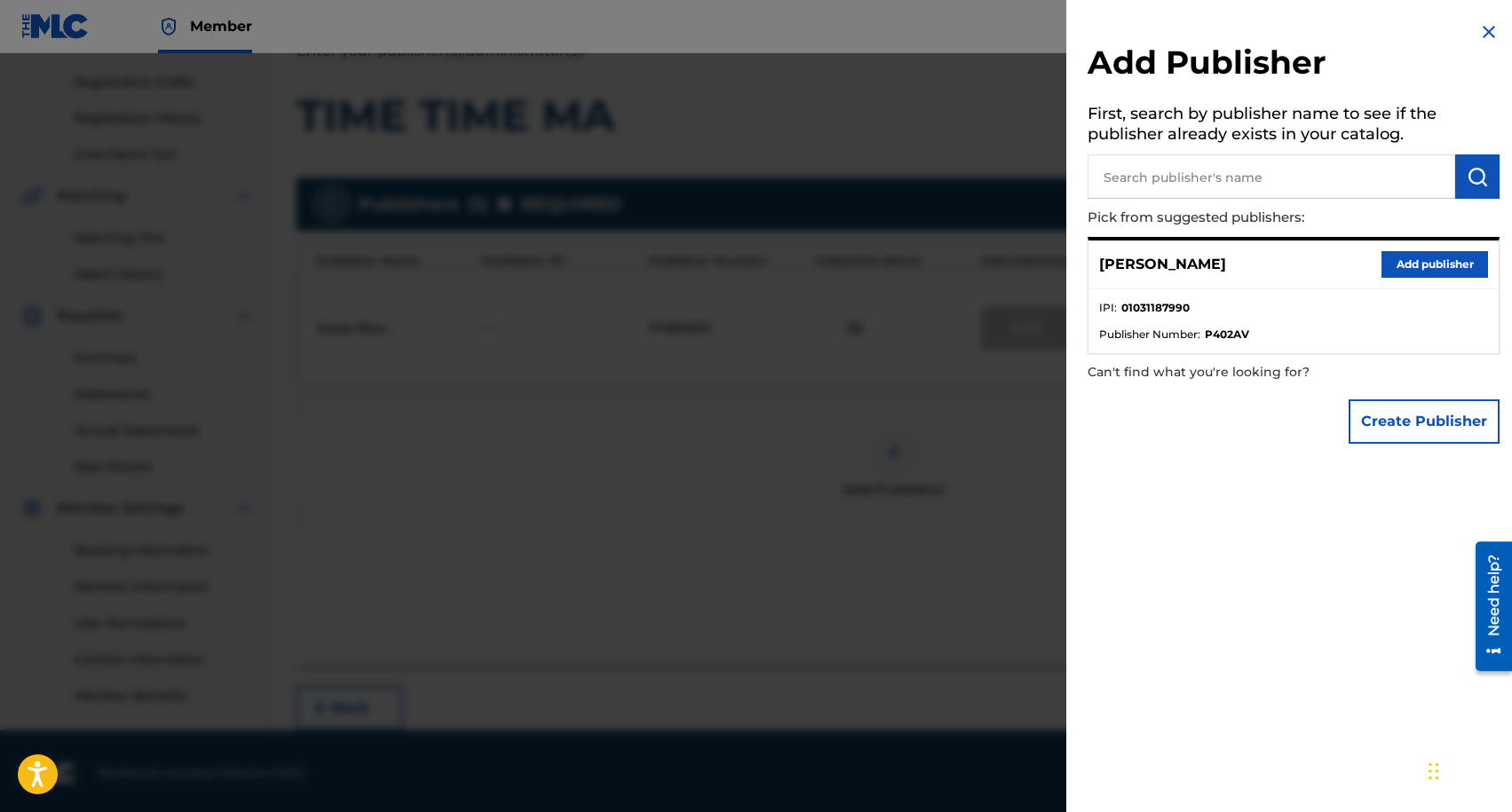
click at [1406, 268] on button "Add publisher" at bounding box center [1435, 264] width 107 height 27
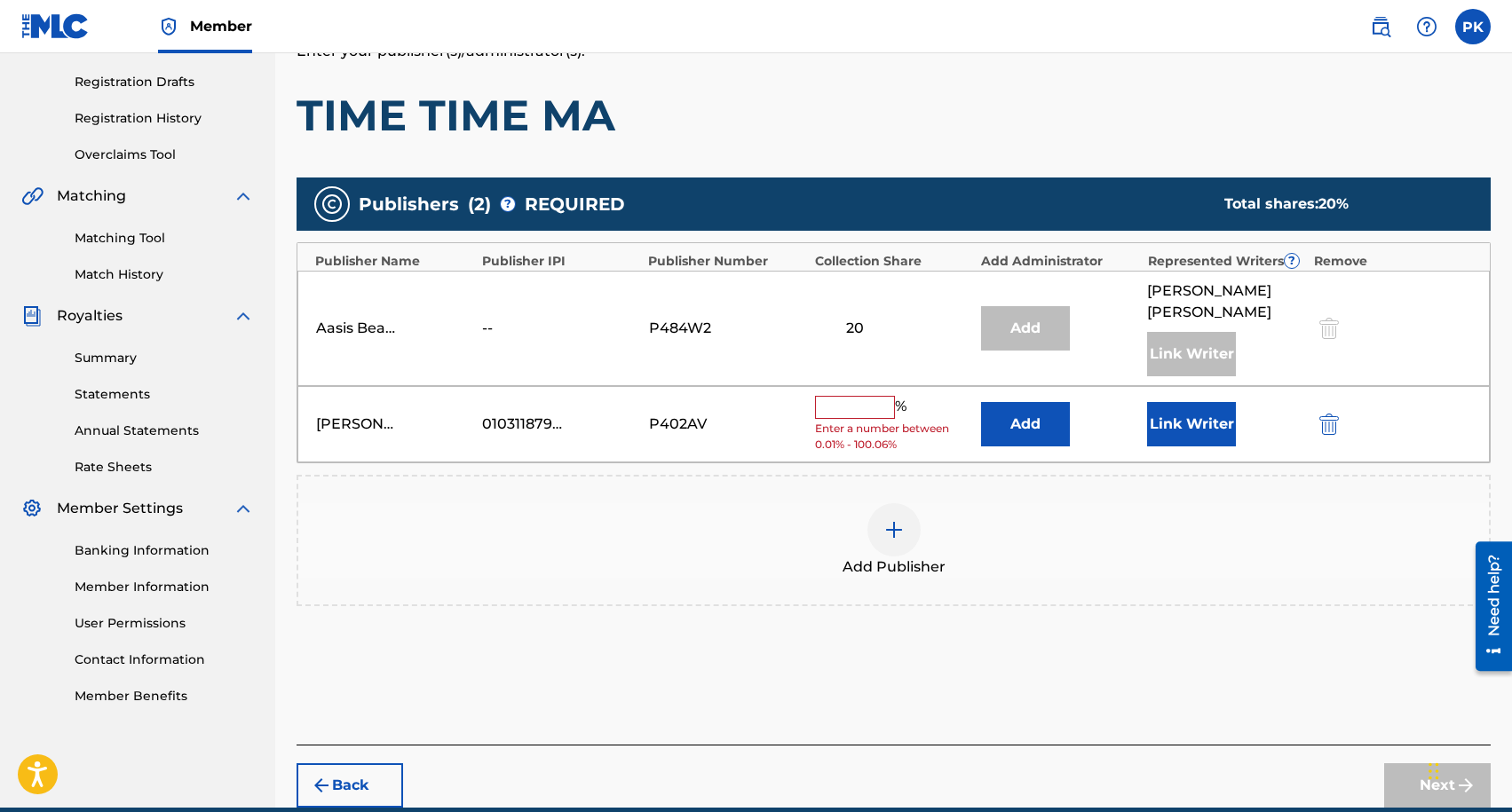
click at [842, 396] on input "text" at bounding box center [855, 407] width 80 height 23
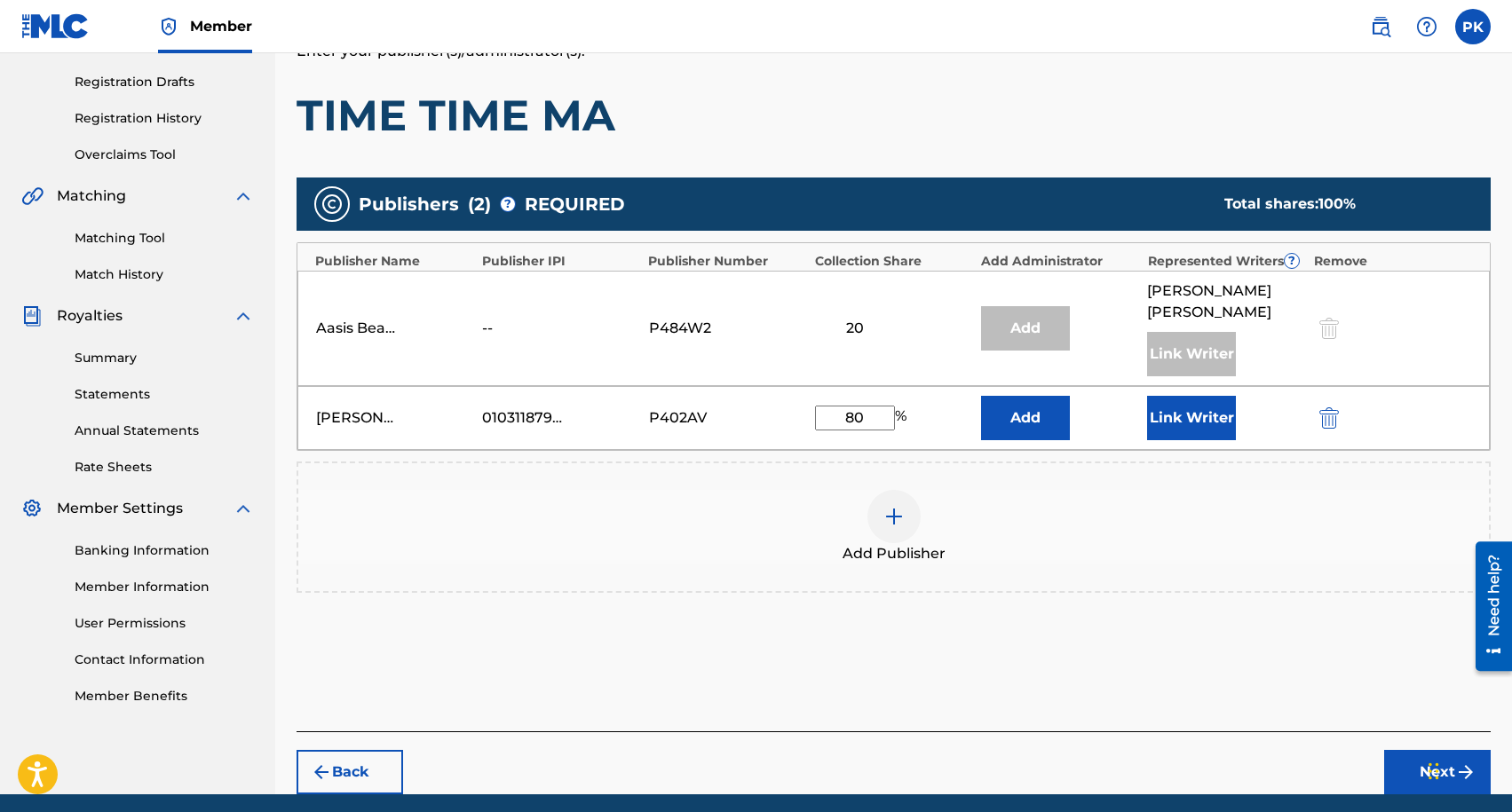
type input "80"
click at [1009, 396] on button "Add" at bounding box center [1025, 418] width 89 height 44
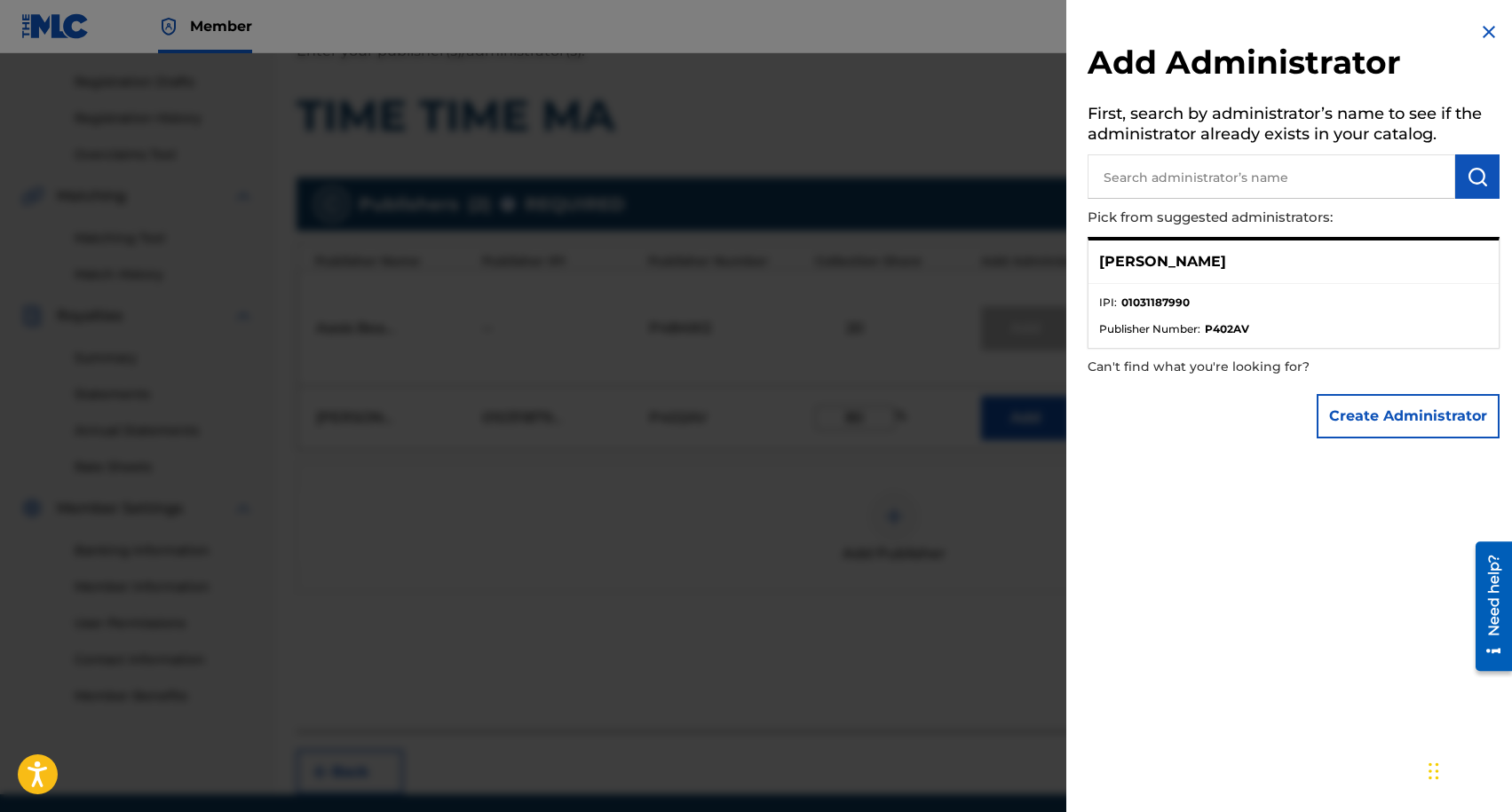
click at [1484, 15] on div "Add Administrator First, search by administrator’s name to see if the administr…" at bounding box center [1294, 234] width 455 height 469
click at [1481, 33] on img at bounding box center [1489, 32] width 21 height 21
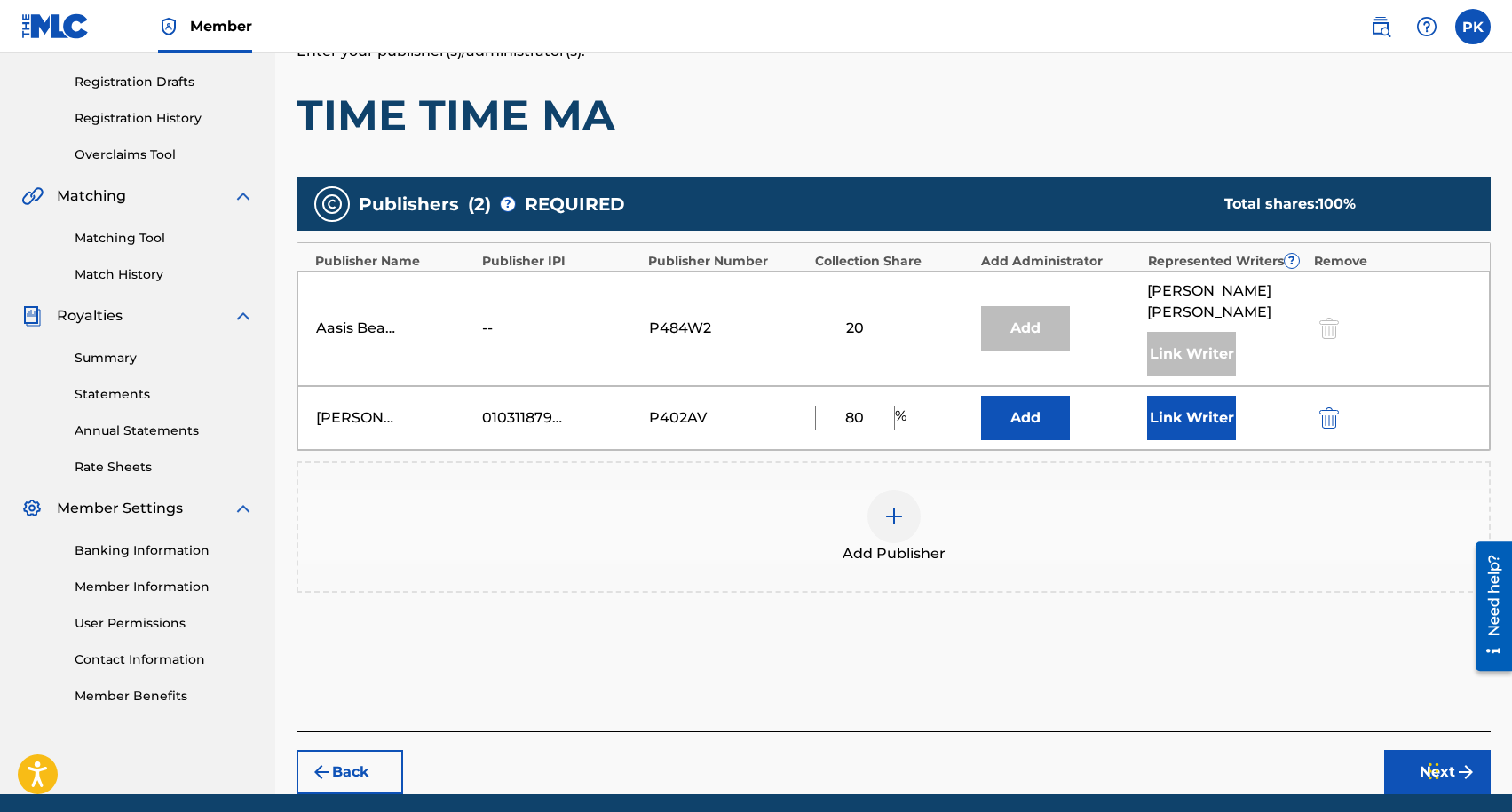
click at [1188, 396] on button "Link Writer" at bounding box center [1191, 418] width 89 height 44
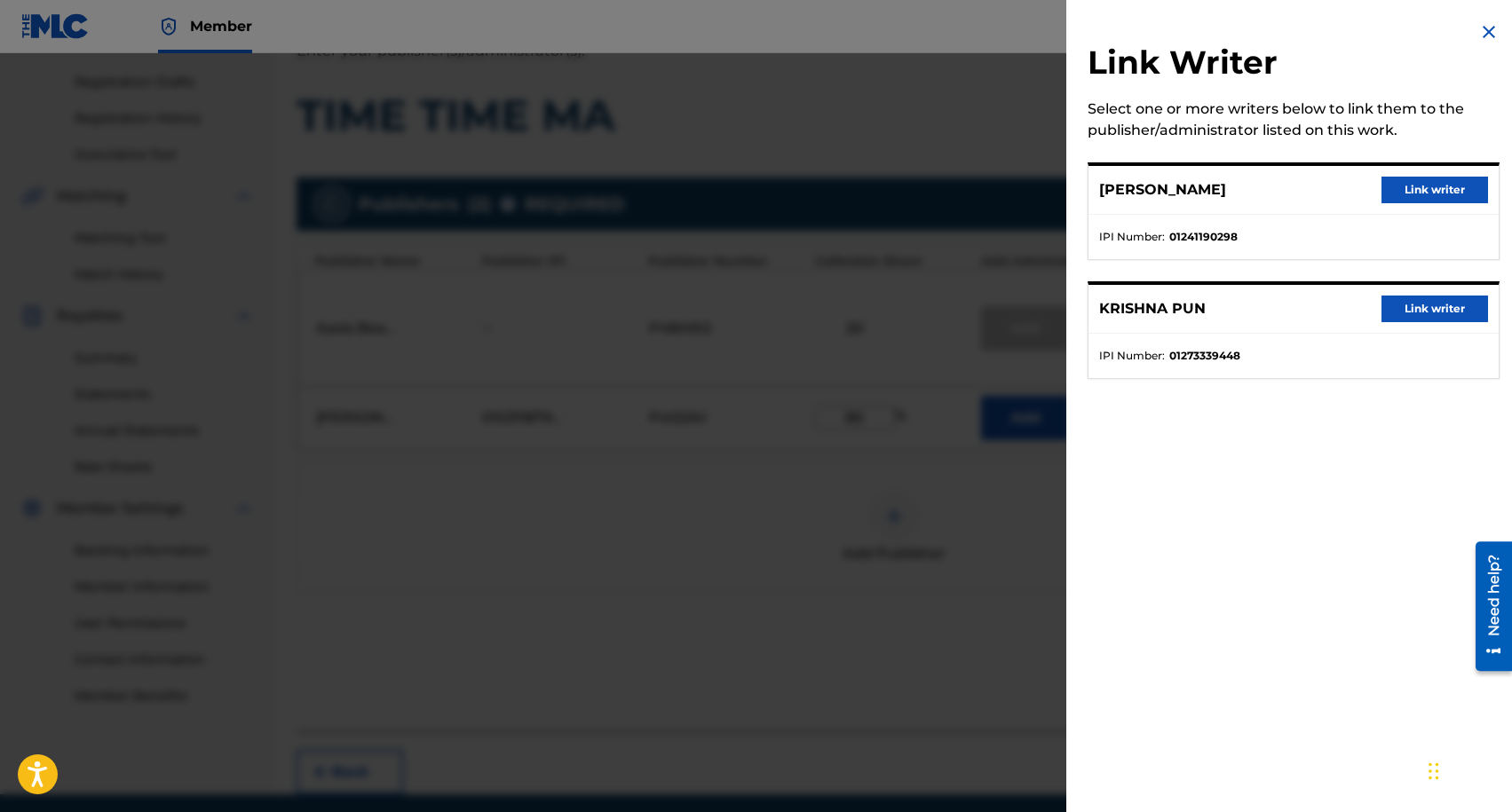
click at [1433, 304] on button "Link writer" at bounding box center [1435, 309] width 107 height 27
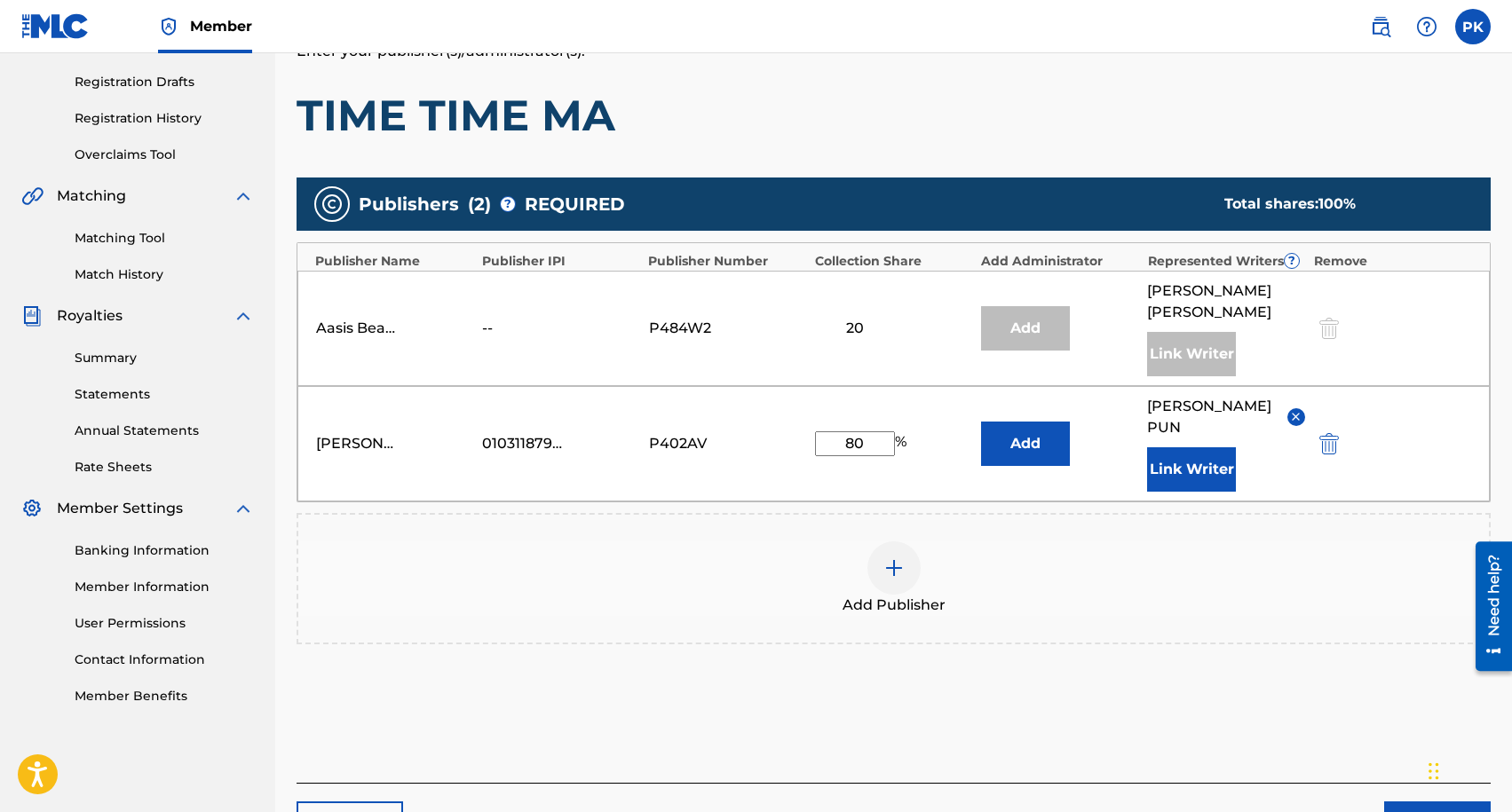
click at [1039, 422] on button "Add" at bounding box center [1025, 444] width 89 height 44
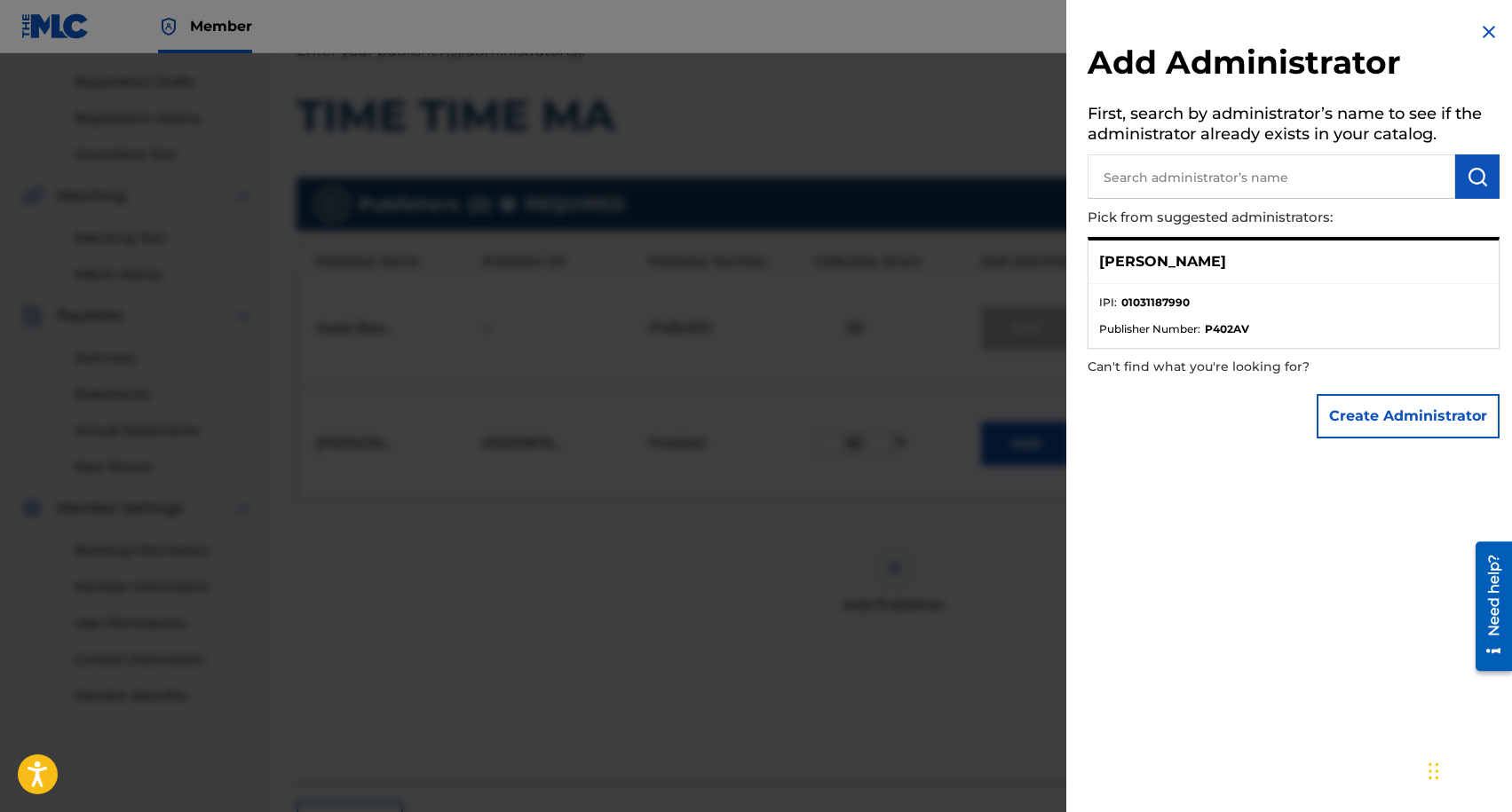
click at [1183, 179] on input "text" at bounding box center [1271, 177] width 368 height 44
click at [1376, 424] on button "Create Administrator" at bounding box center [1408, 416] width 183 height 44
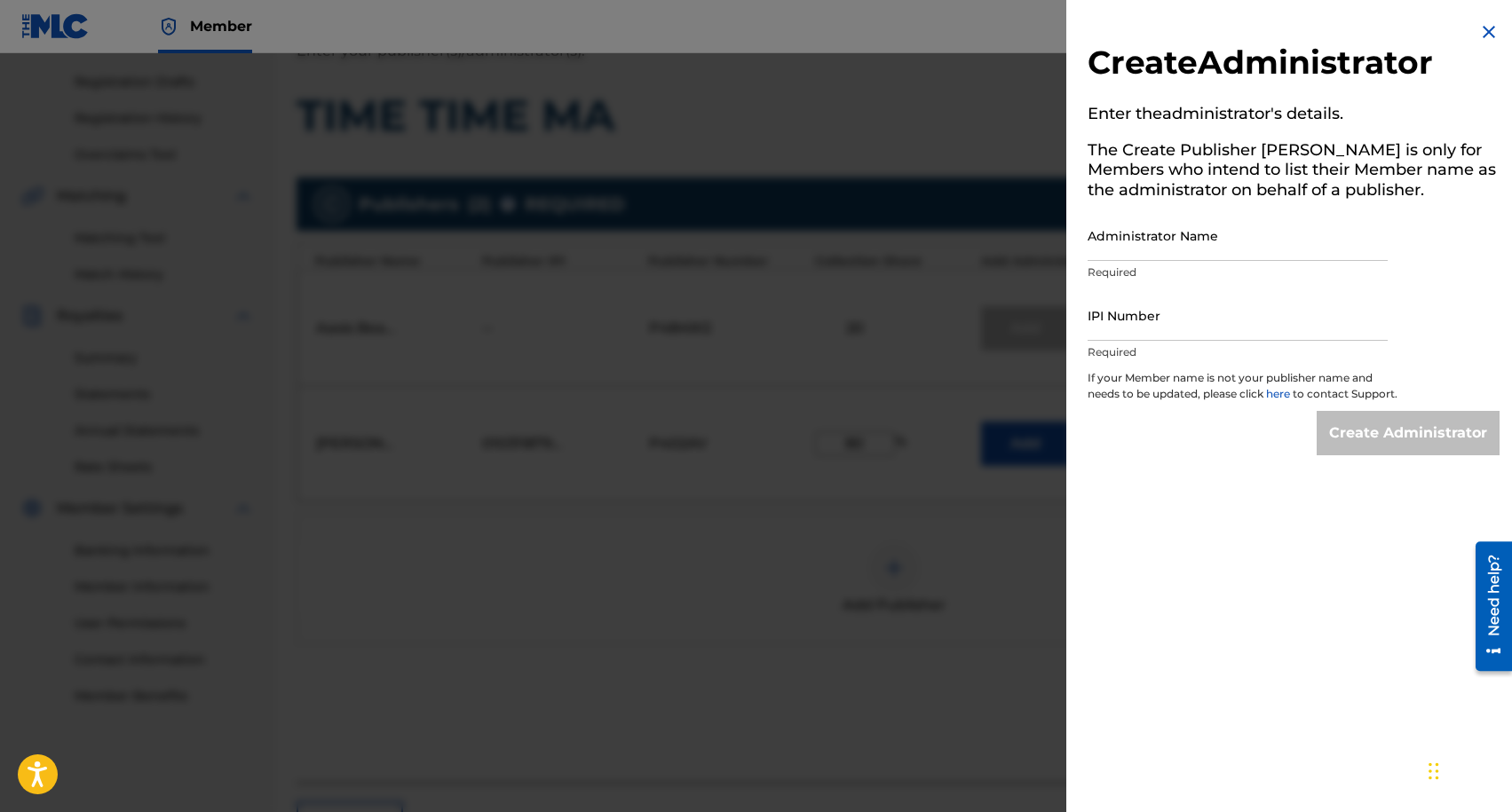
click at [1149, 239] on input "Administrator Name" at bounding box center [1238, 235] width 300 height 51
type input "UKA Music Publishing"
click at [1193, 329] on input "IPI Number" at bounding box center [1238, 315] width 300 height 51
type input "1031188004"
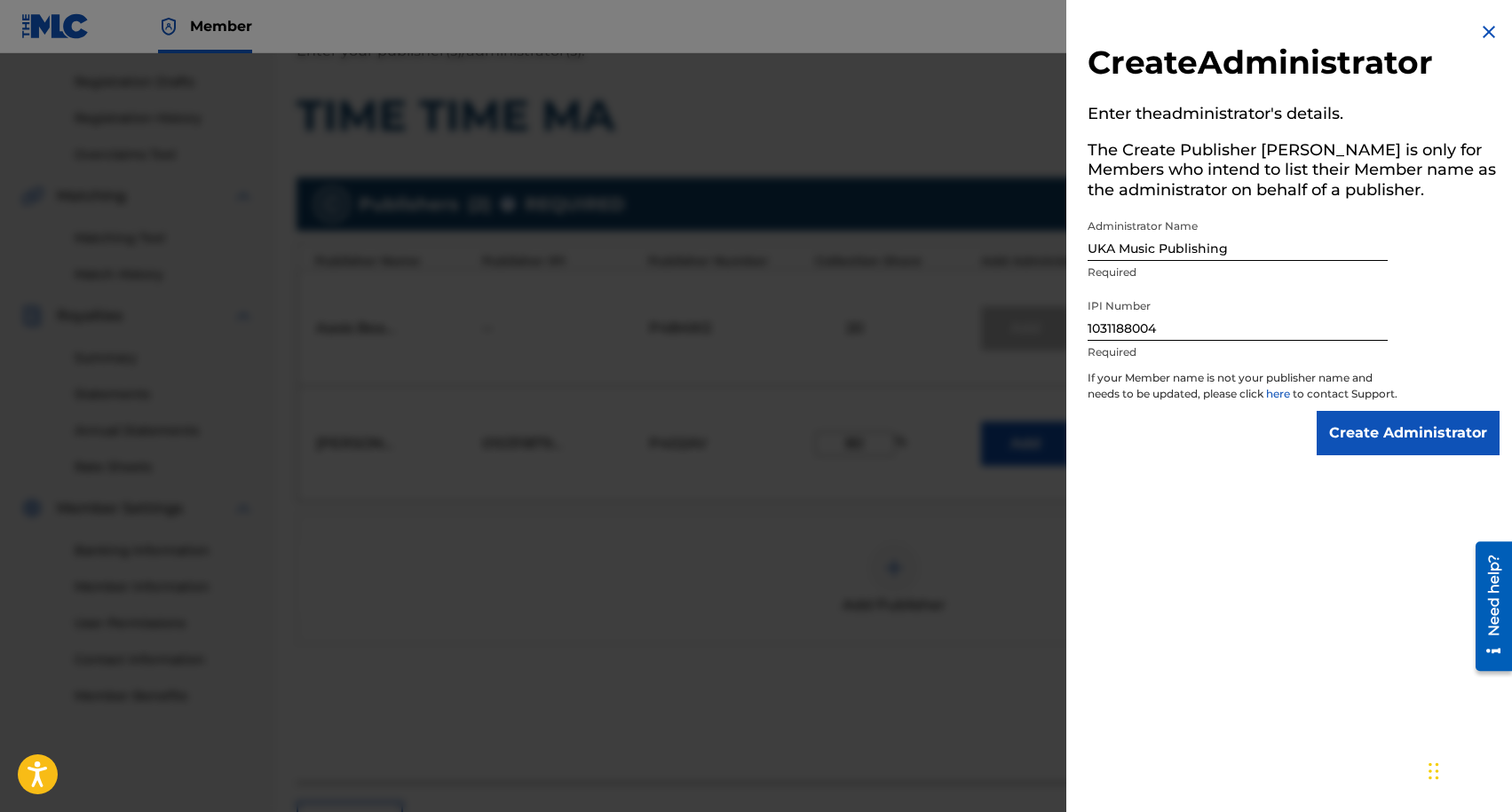
click at [1442, 451] on input "Create Administrator" at bounding box center [1408, 433] width 183 height 44
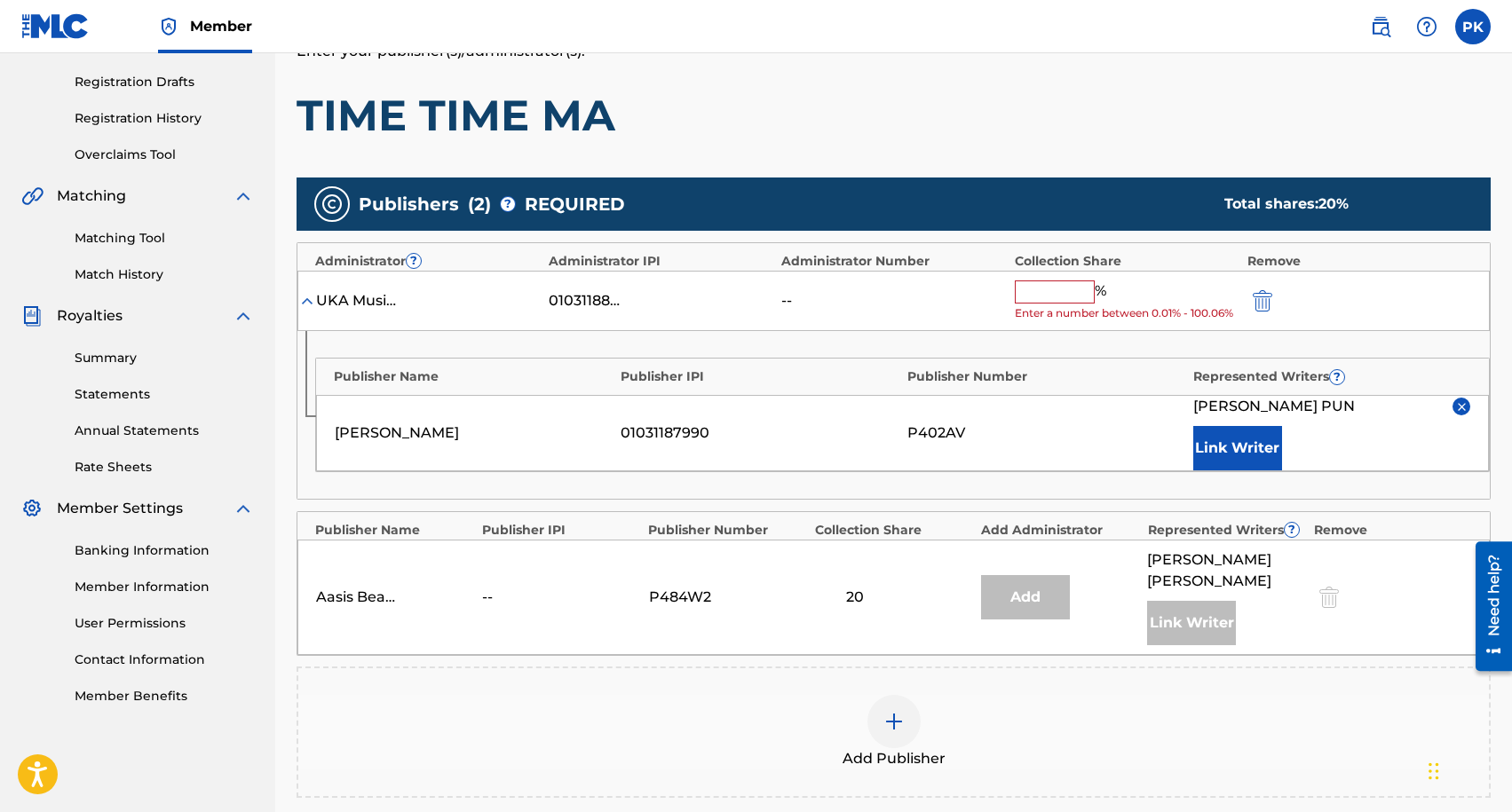
click at [1049, 290] on input "text" at bounding box center [1055, 292] width 80 height 23
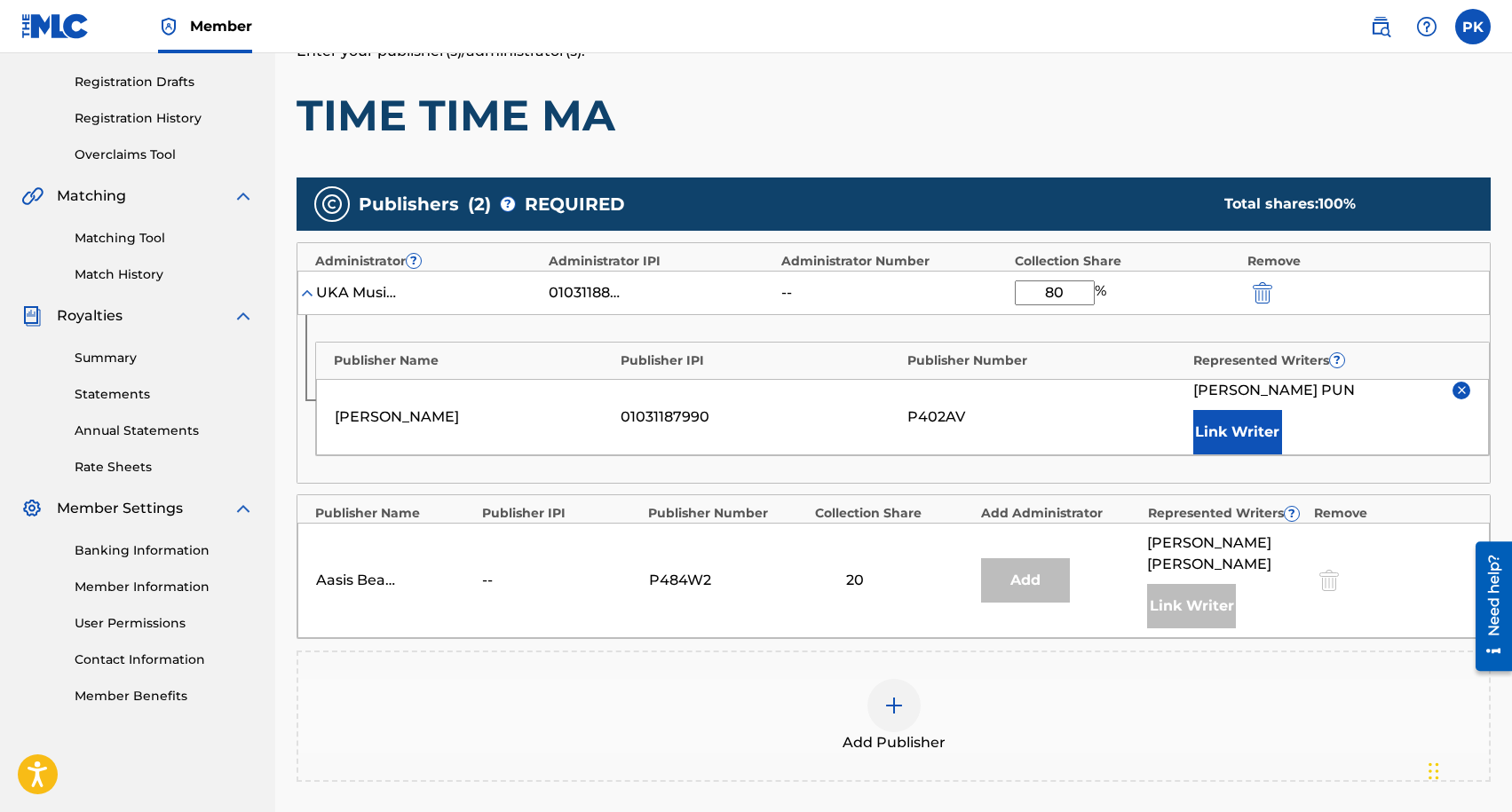
type input "80"
click at [1342, 714] on div "Add Publisher" at bounding box center [893, 716] width 1191 height 75
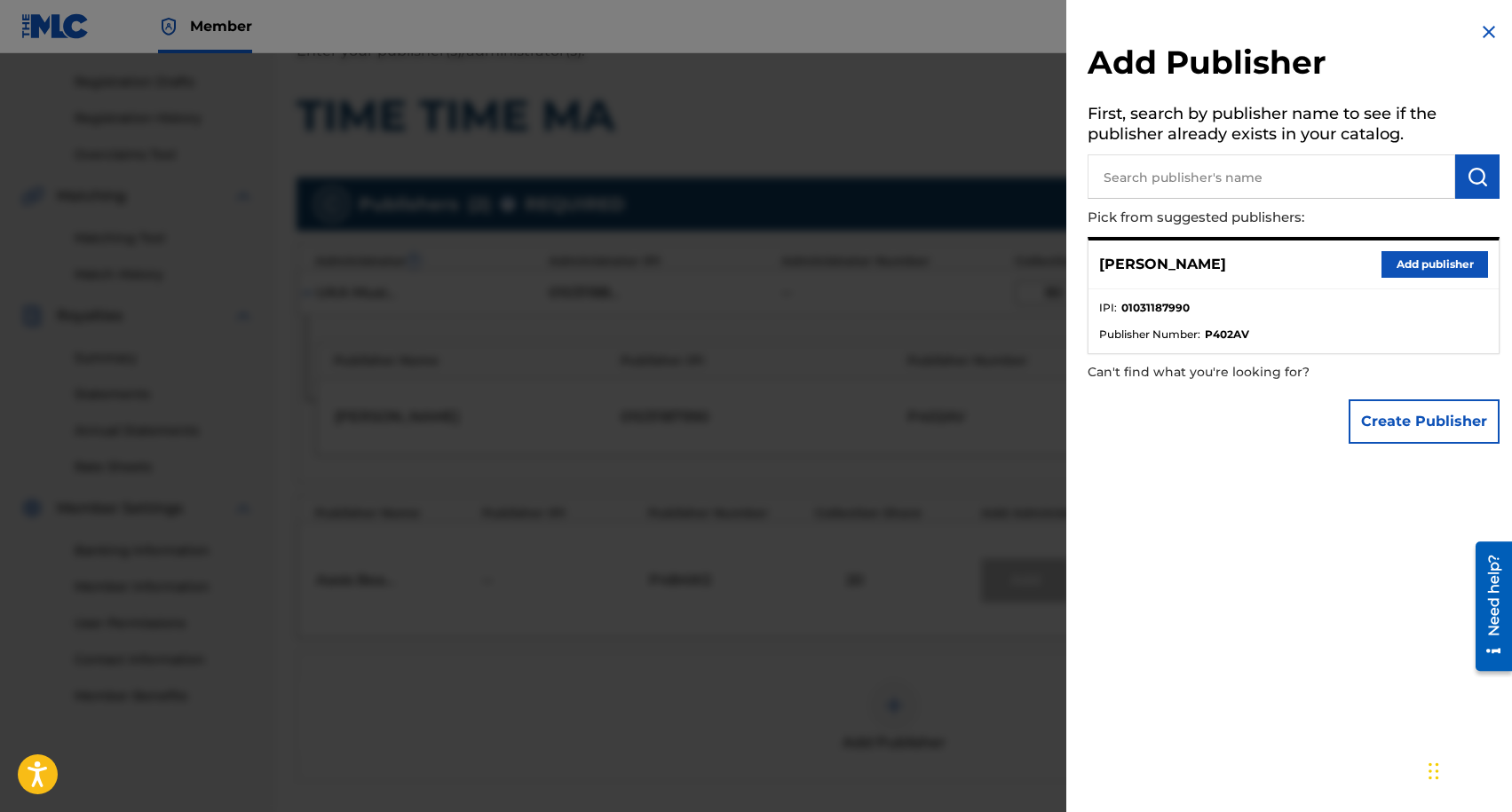
click at [1400, 266] on button "Add publisher" at bounding box center [1435, 264] width 107 height 27
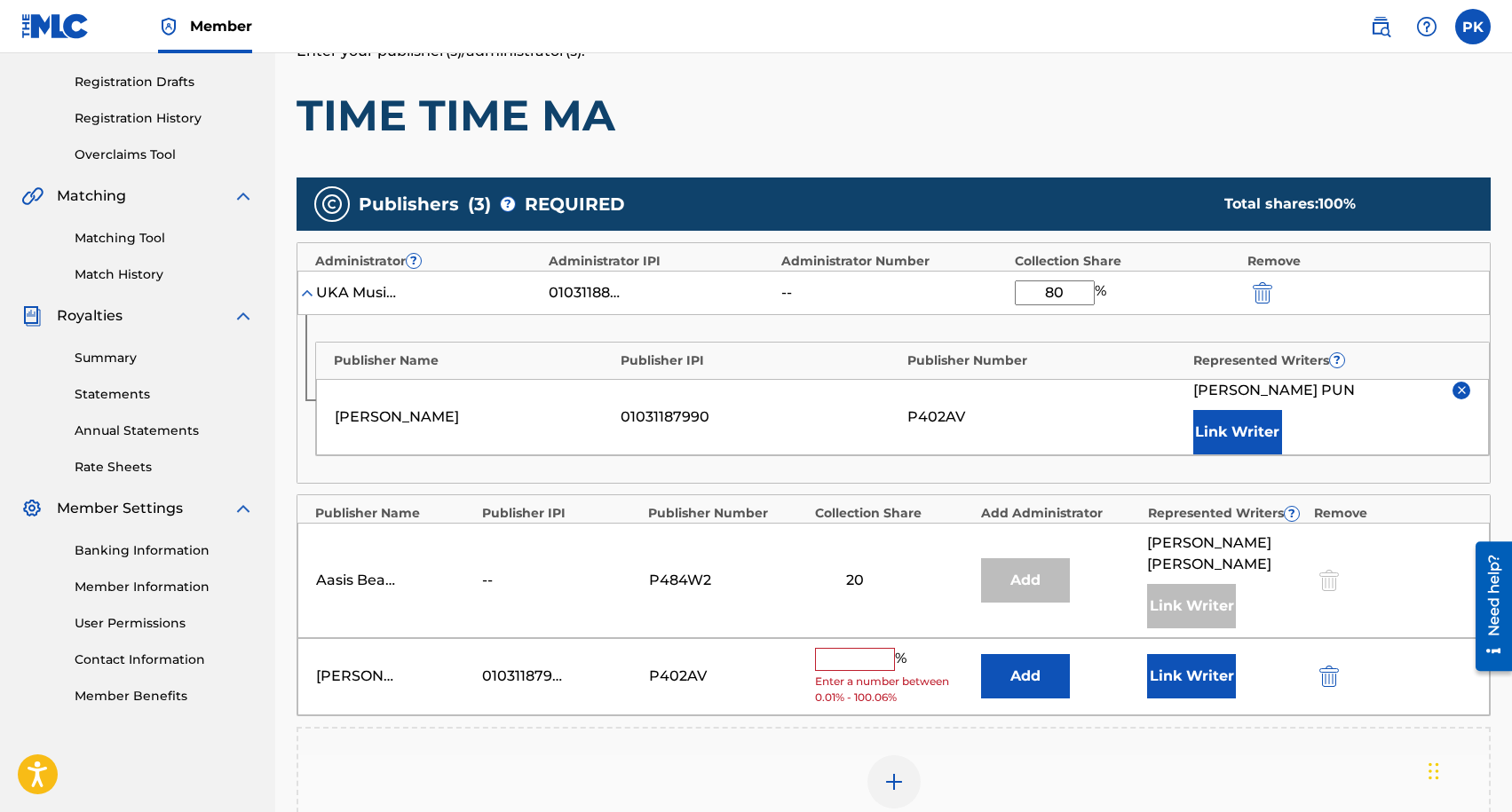
click at [841, 648] on input "text" at bounding box center [855, 659] width 80 height 23
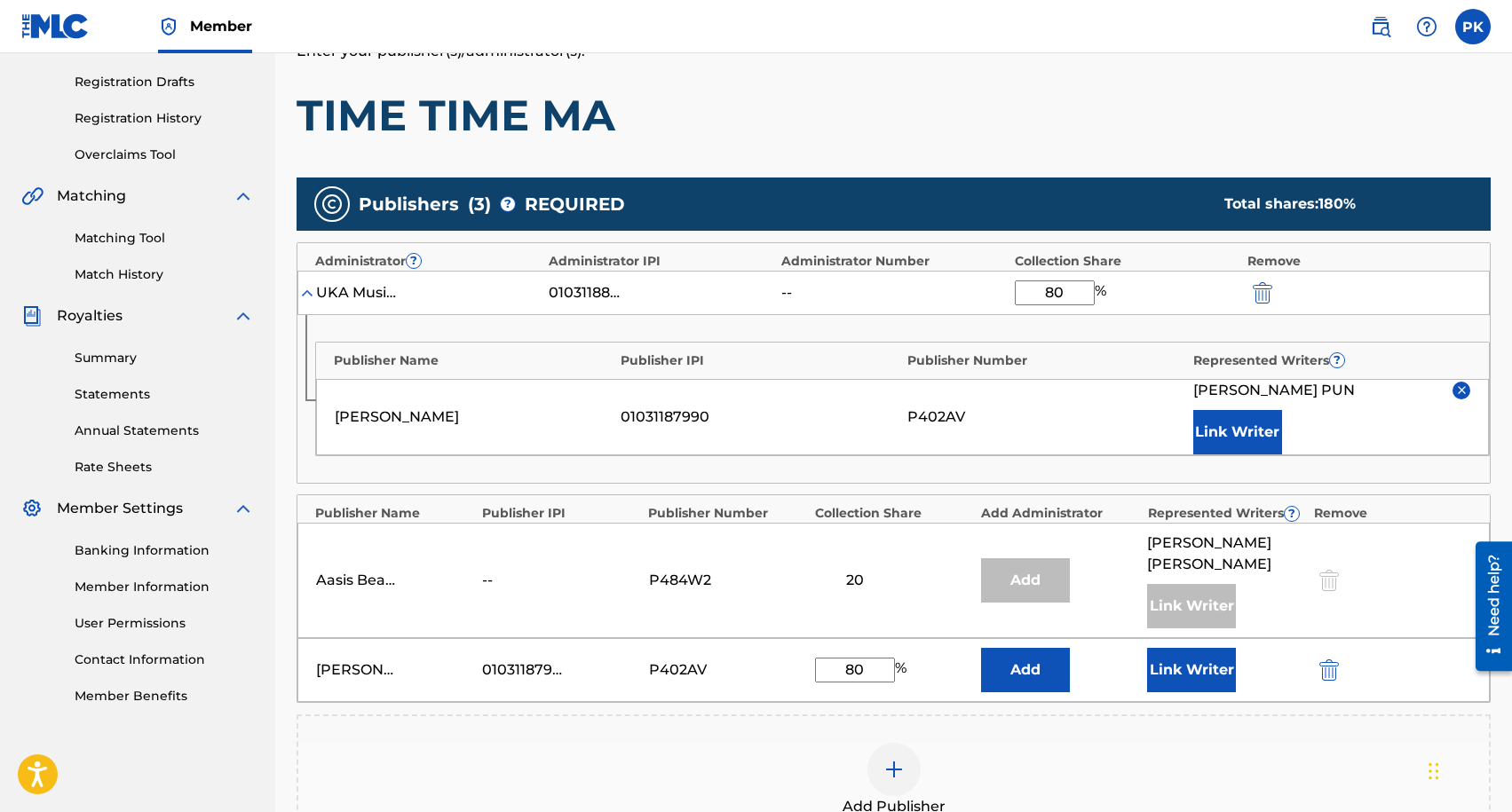
type input "80"
click at [1081, 690] on div "Publishers ( 3 ) ? REQUIRED Total shares: 180 % Administrator ? Administrator I…" at bounding box center [893, 511] width 1194 height 668
click at [1227, 654] on button "Link Writer" at bounding box center [1191, 670] width 89 height 44
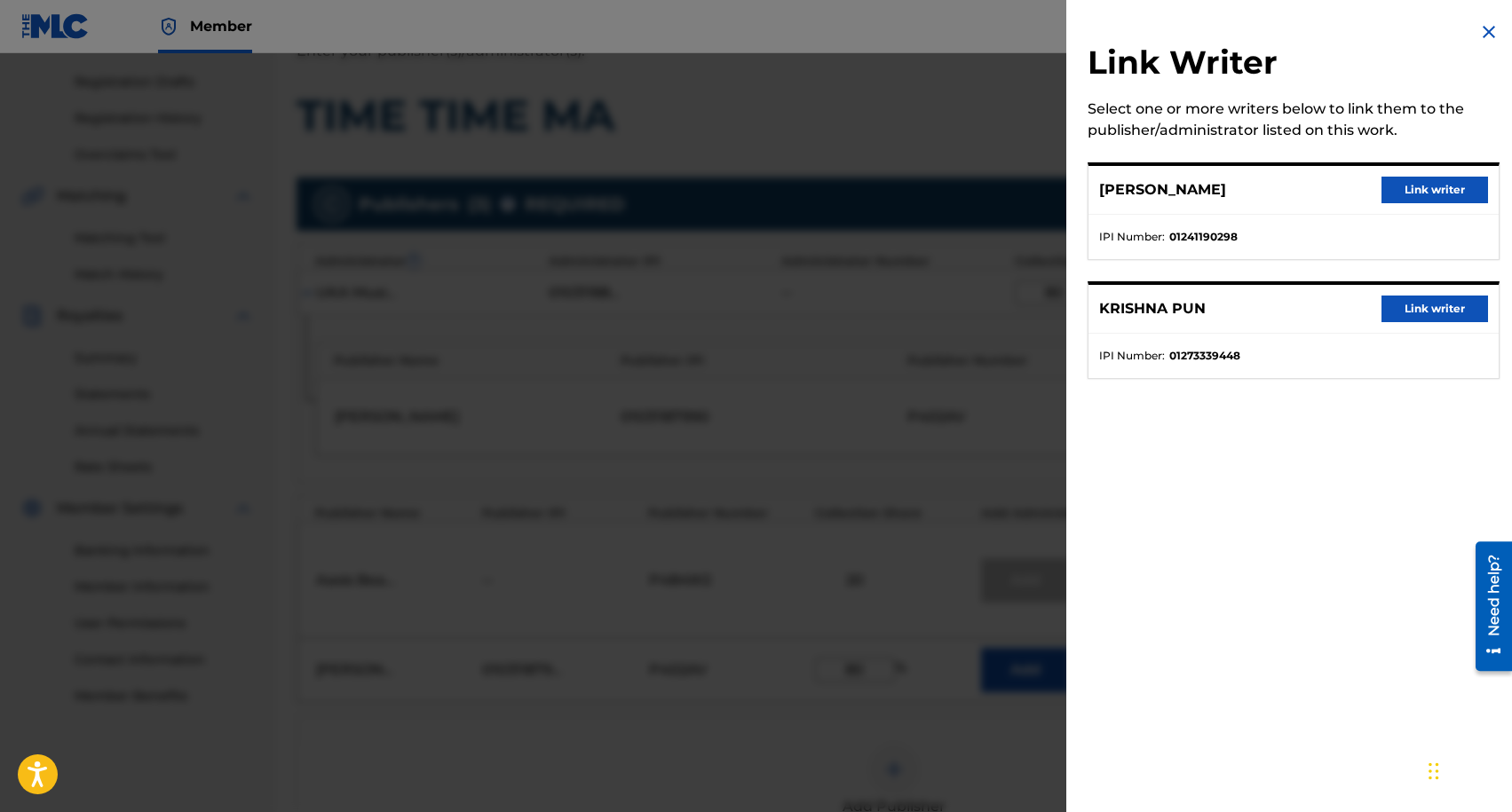
click at [1445, 311] on button "Link writer" at bounding box center [1435, 309] width 107 height 27
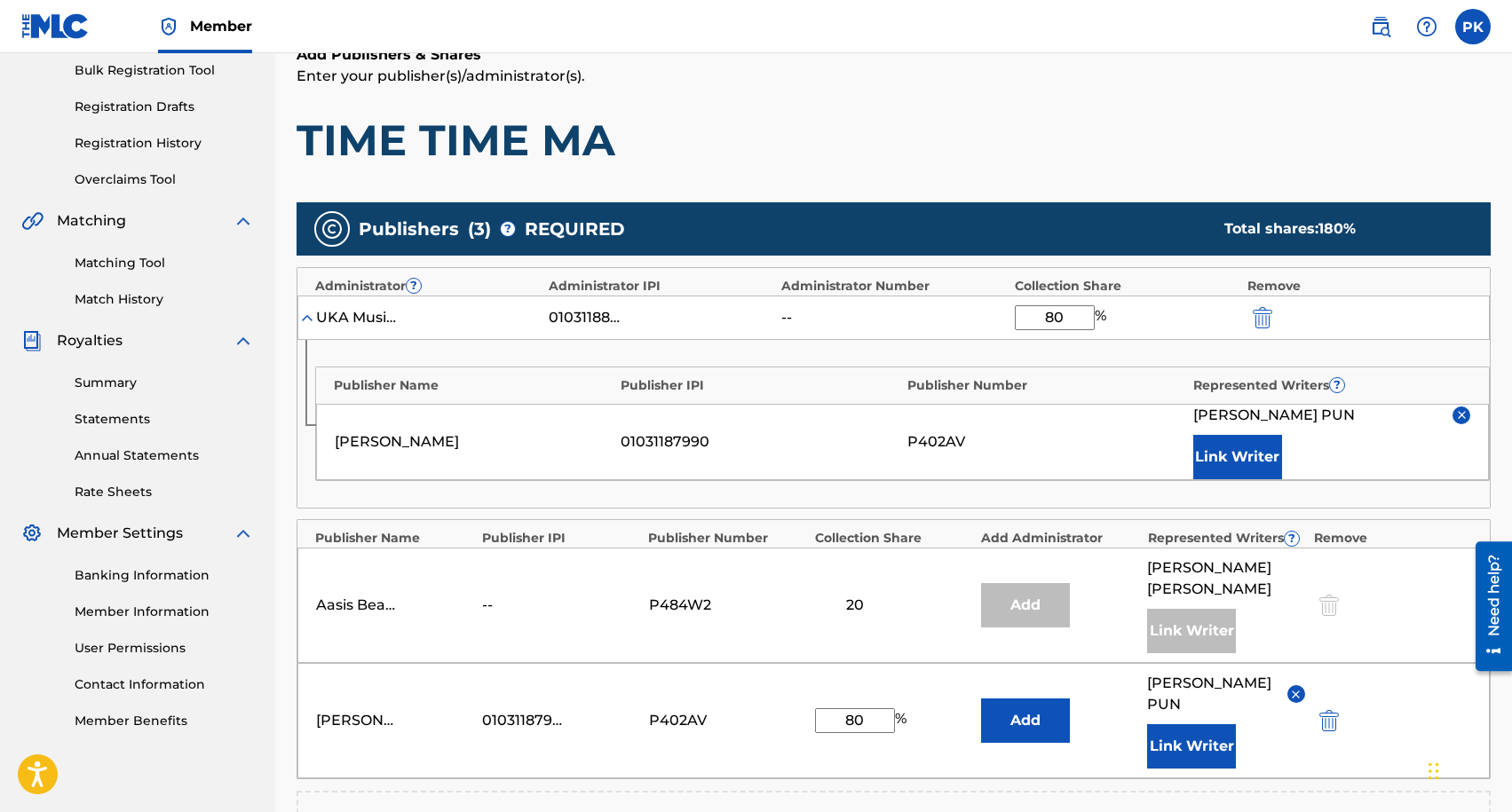
scroll to position [265, 0]
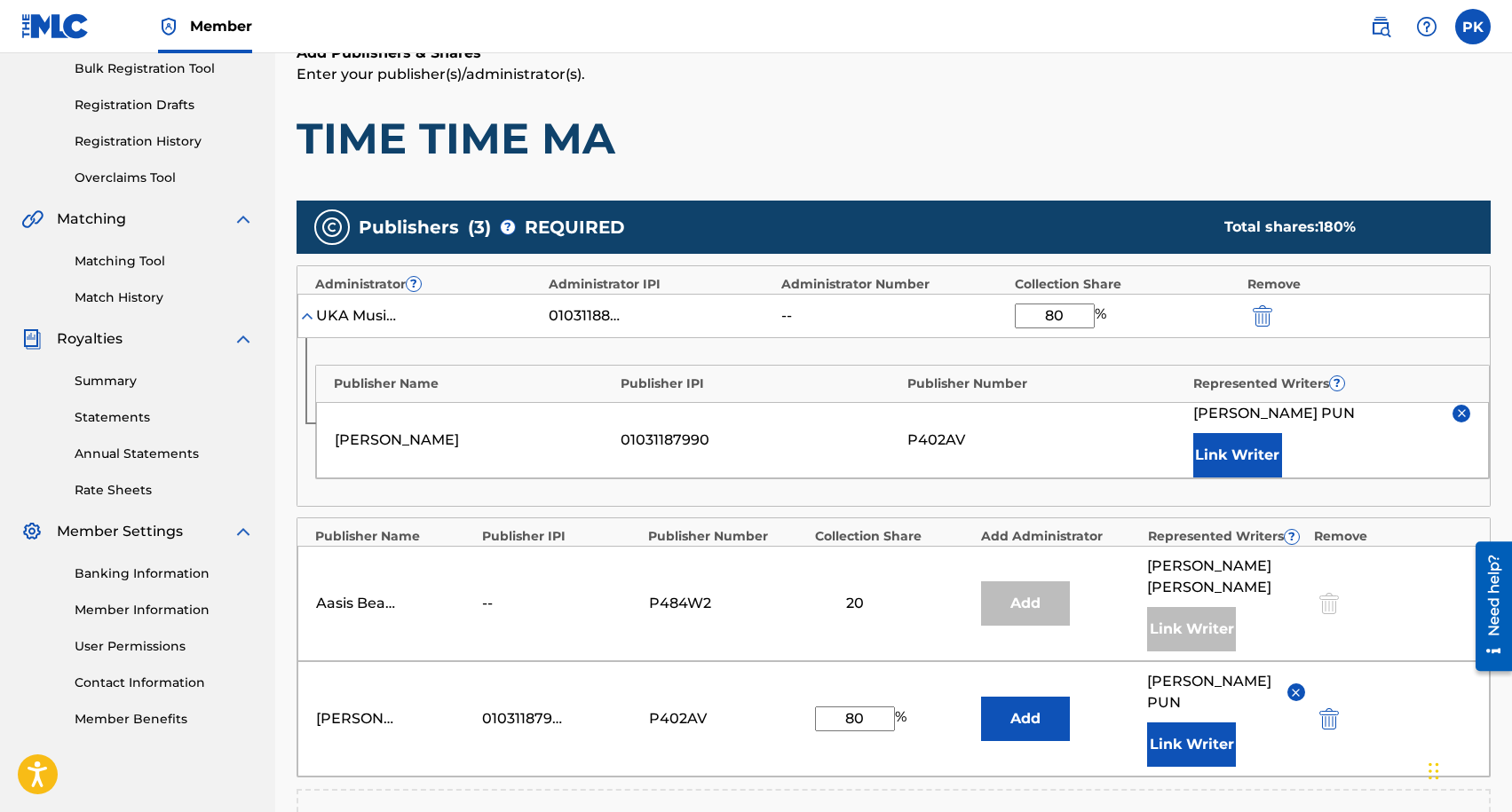
click at [1326, 708] on img "submit" at bounding box center [1329, 719] width 20 height 21
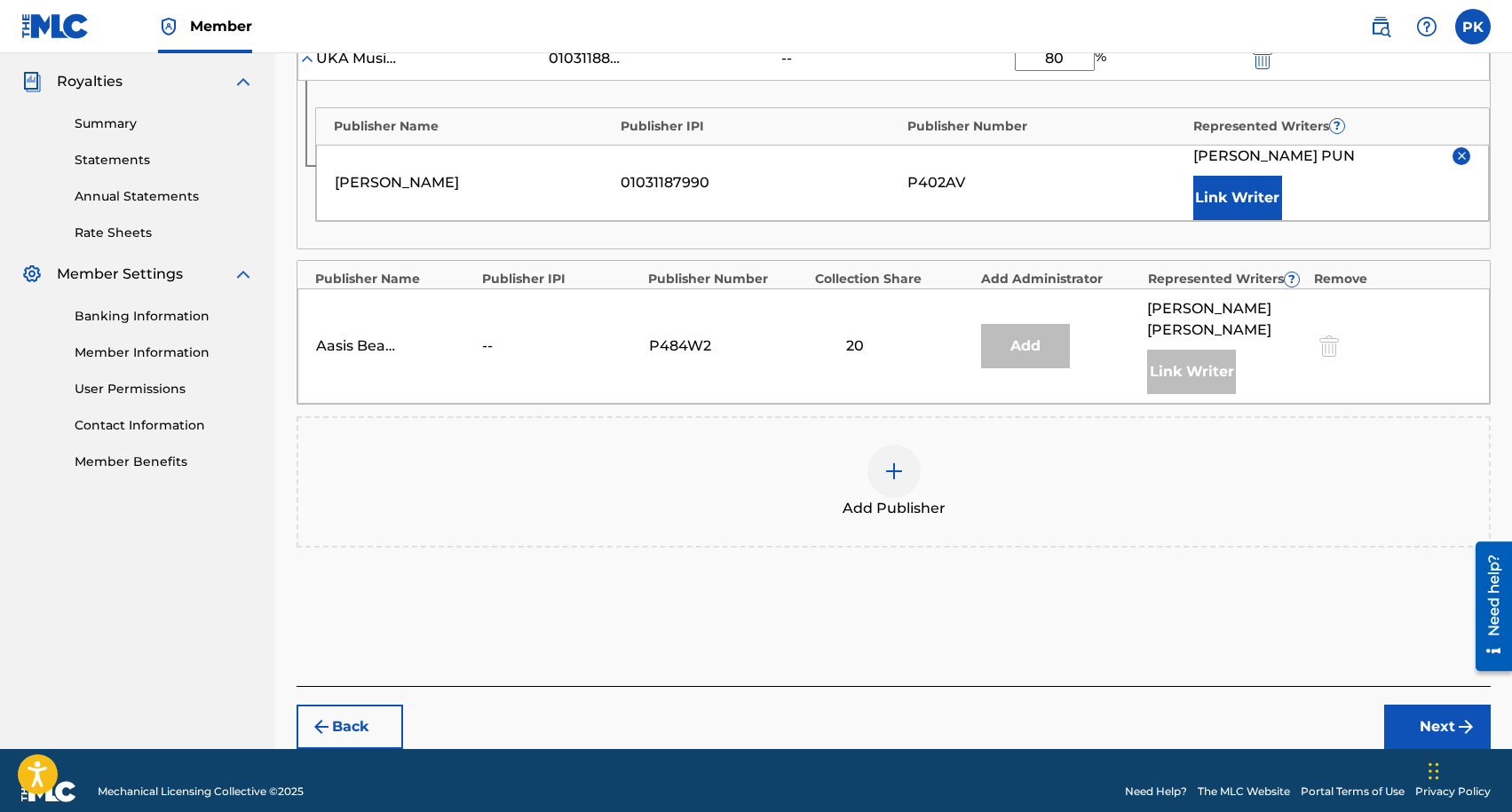
click at [1393, 708] on button "Next" at bounding box center [1437, 727] width 107 height 44
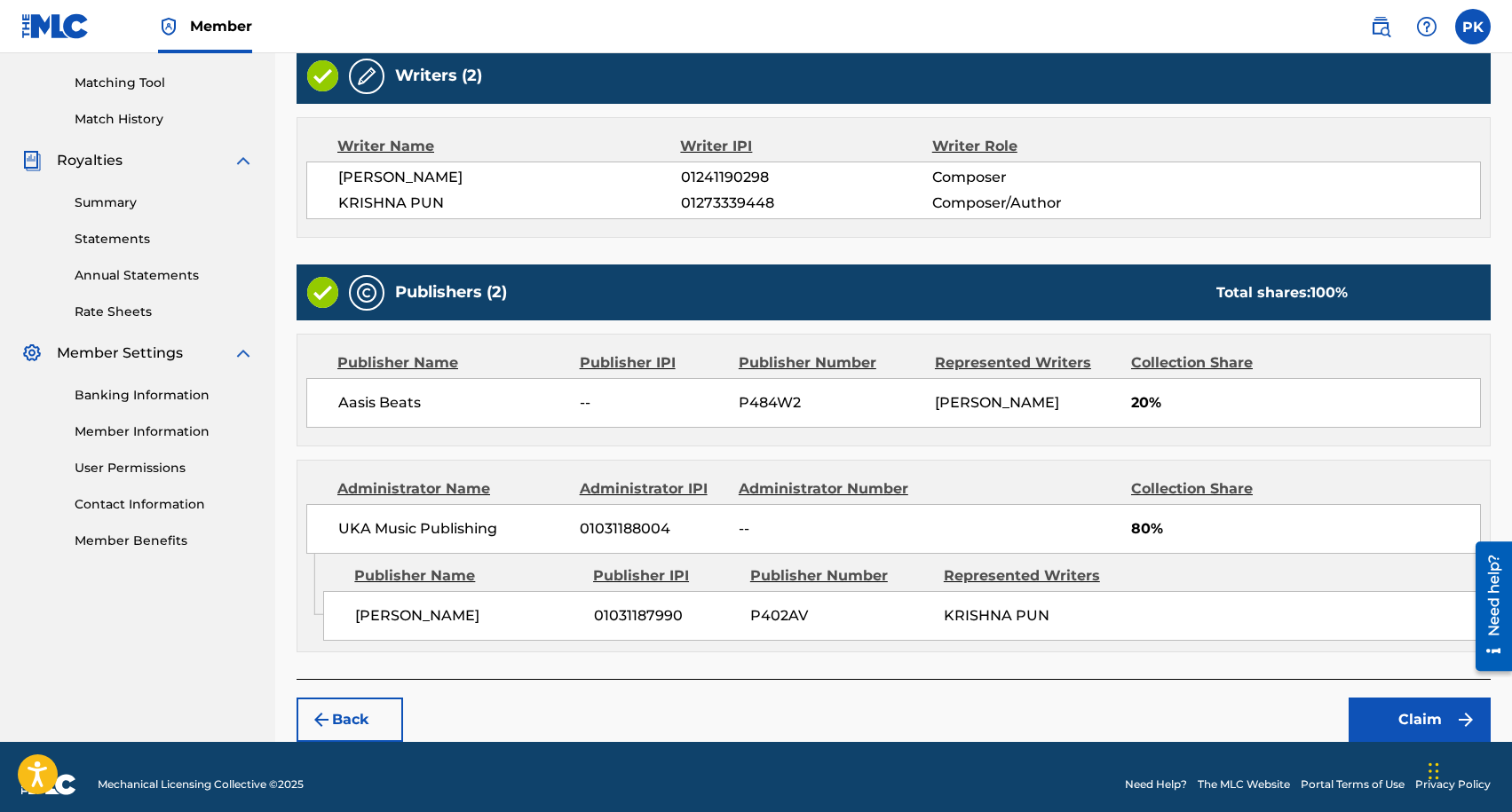
scroll to position [456, 0]
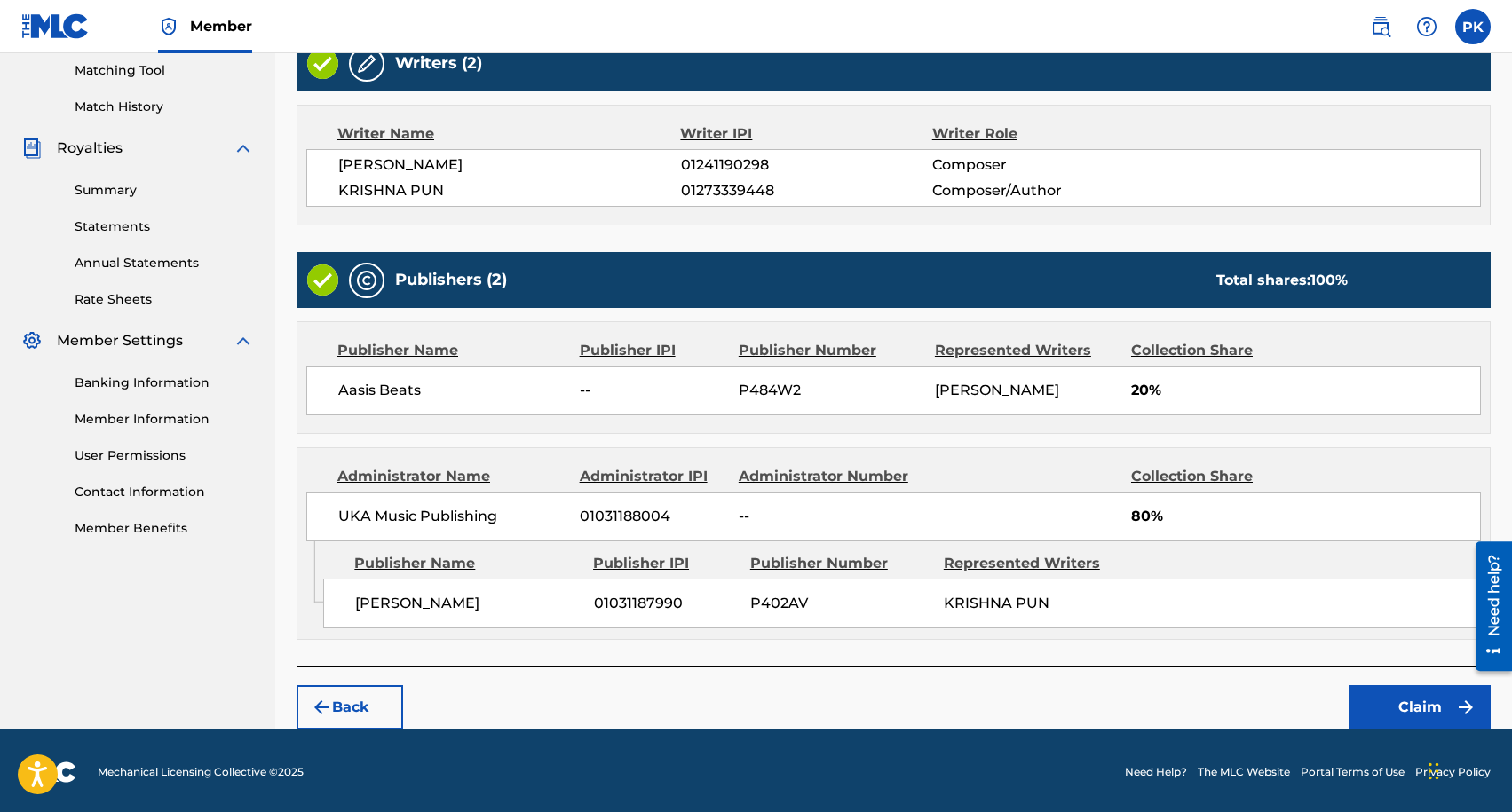
click at [1419, 708] on button "Claim" at bounding box center [1420, 707] width 142 height 44
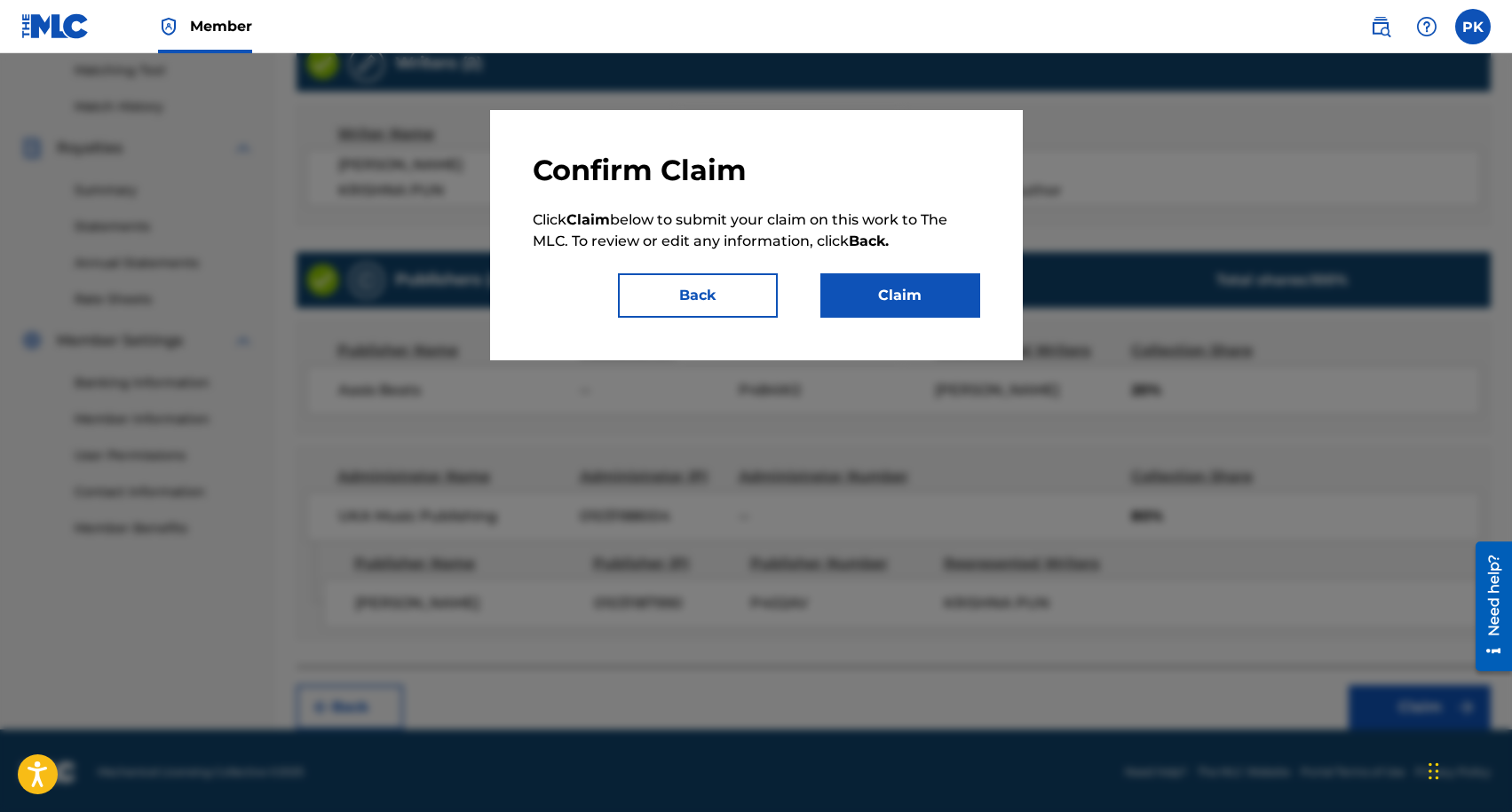
click at [899, 311] on div "Confirm Claim Click Claim below to submit your claim on this work to The MLC. T…" at bounding box center [756, 235] width 533 height 250
click at [896, 283] on button "Claim" at bounding box center [900, 296] width 160 height 44
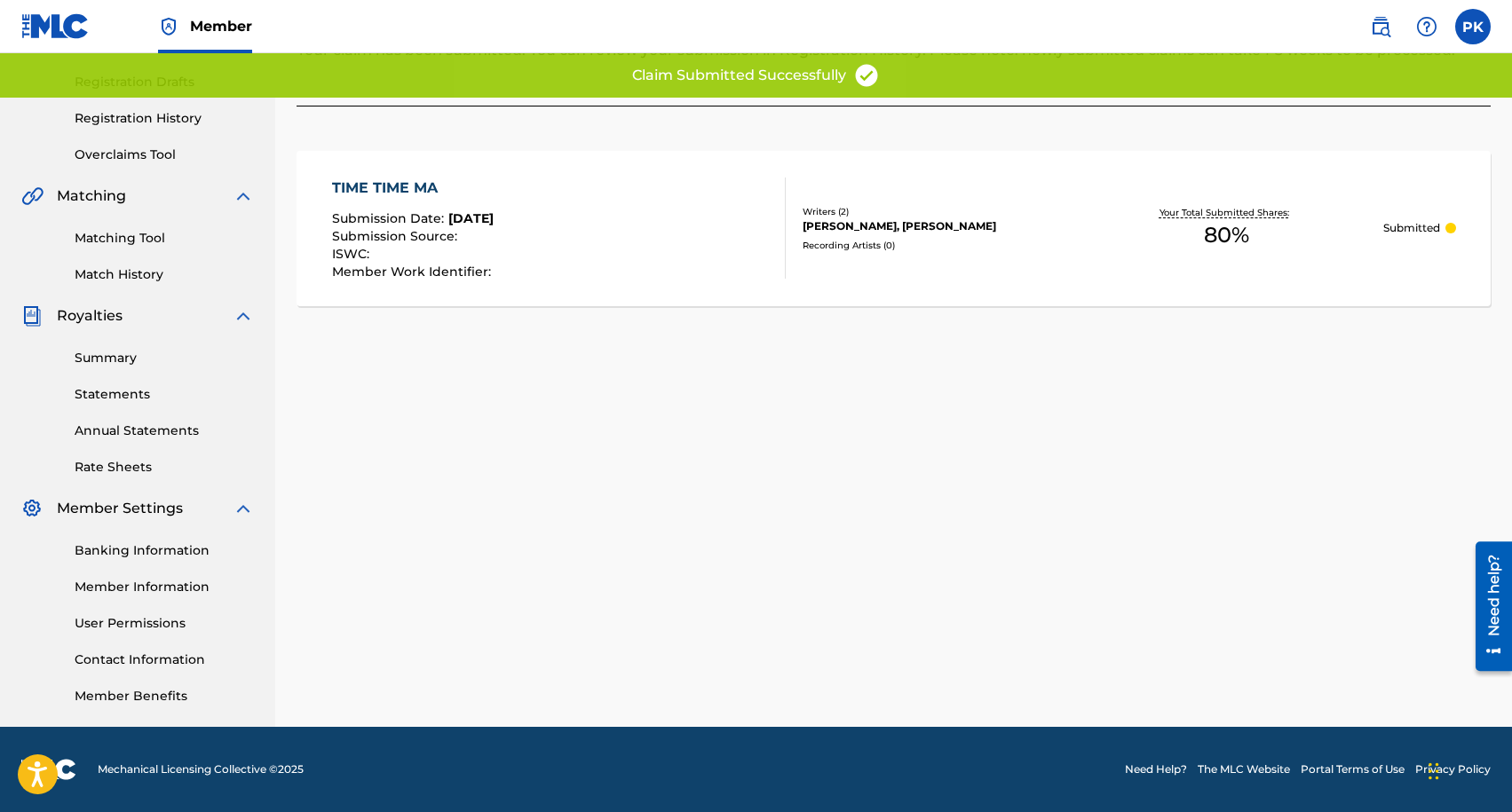
scroll to position [0, 0]
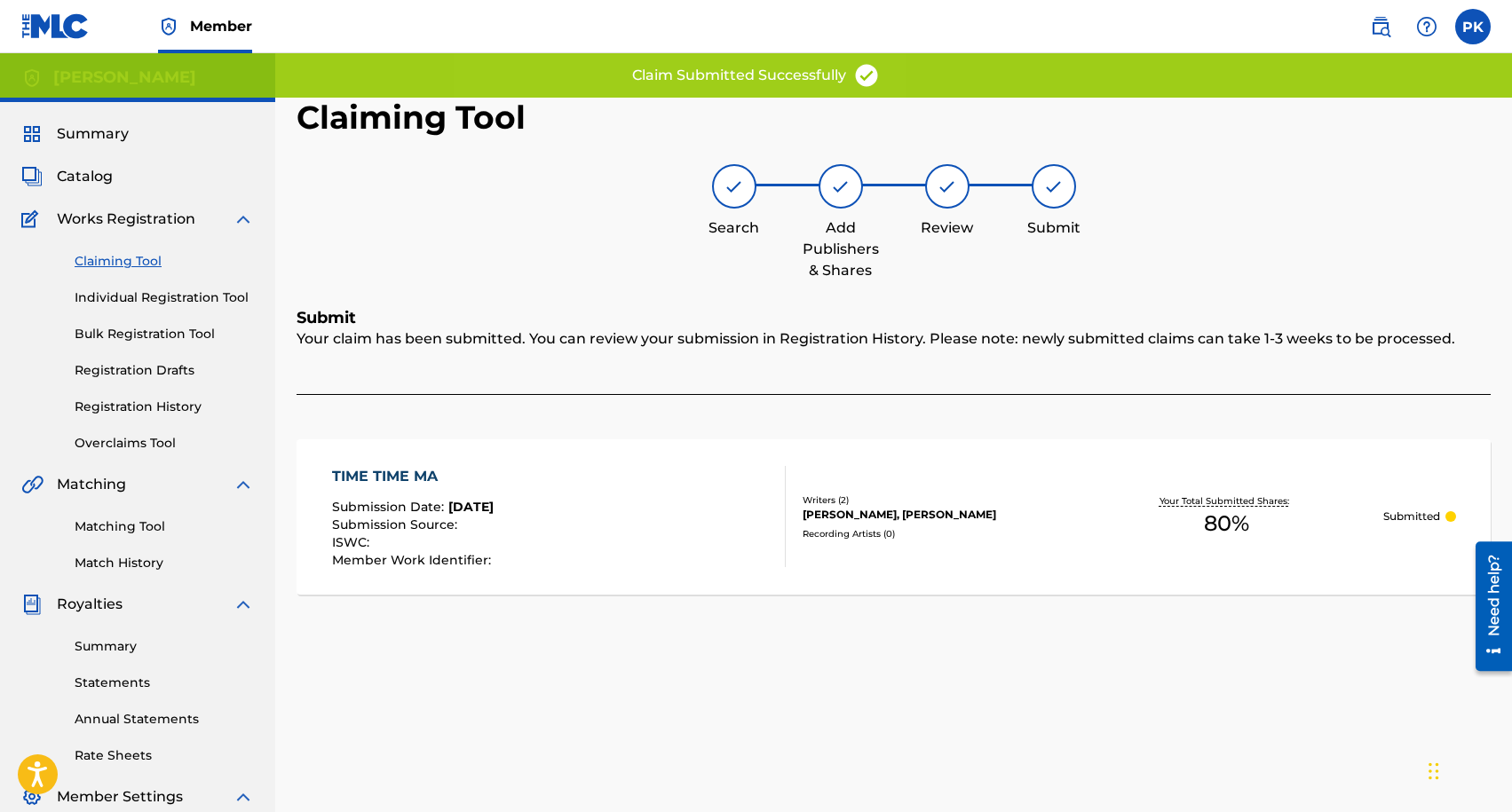
click at [99, 257] on link "Claiming Tool" at bounding box center [164, 261] width 179 height 19
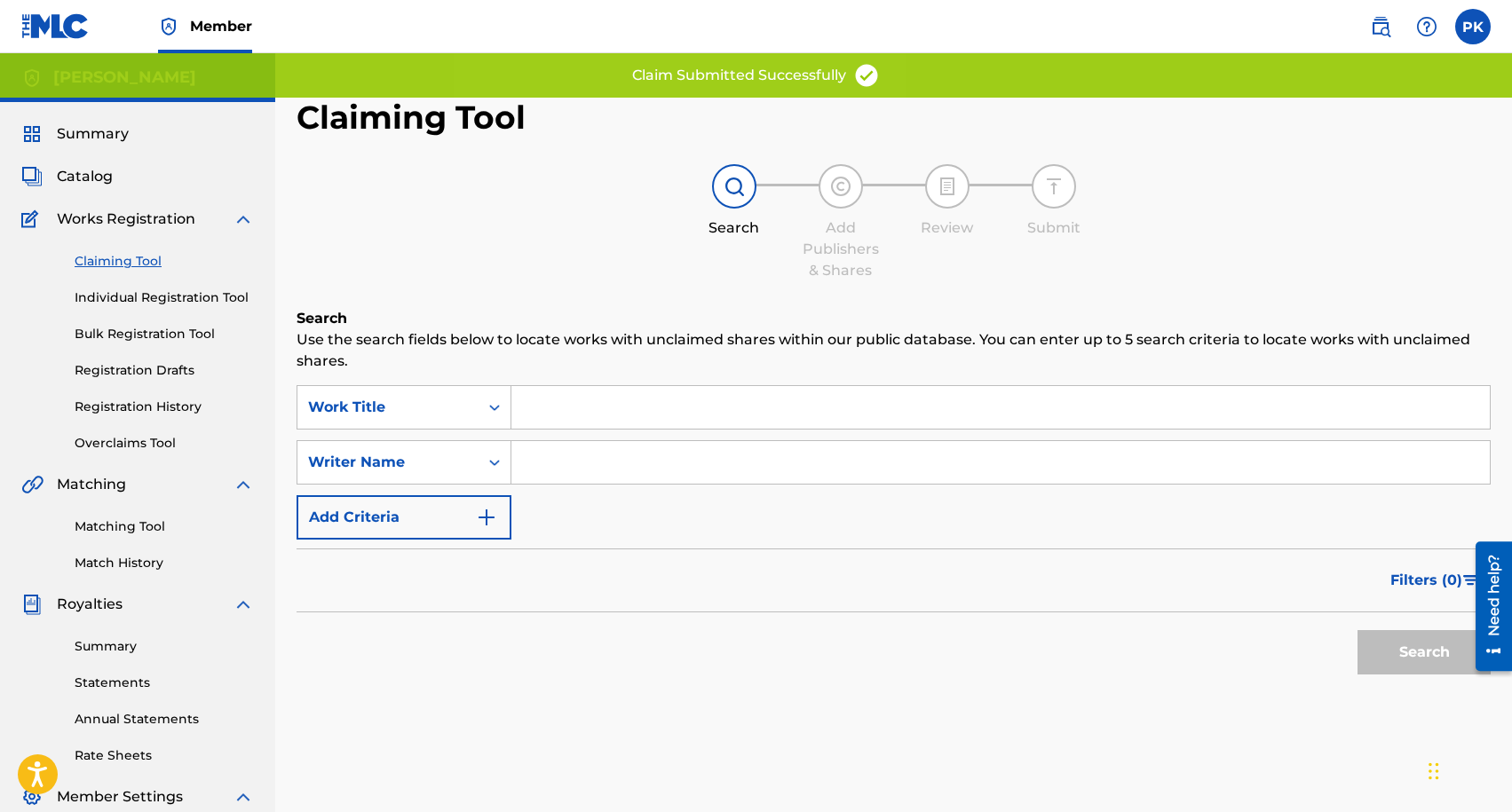
click at [570, 463] on input "Search Form" at bounding box center [1001, 462] width 978 height 43
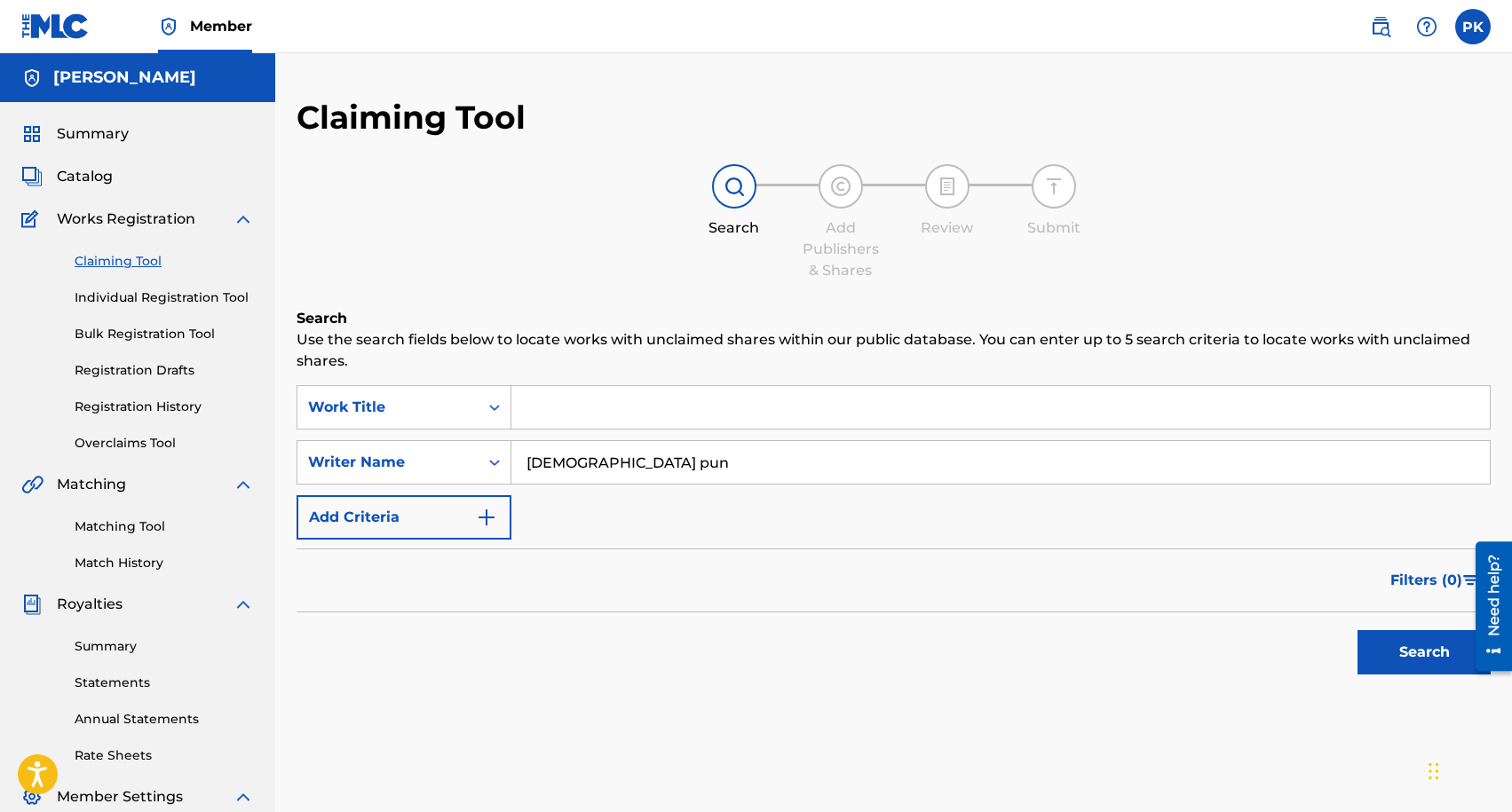
type input "[DEMOGRAPHIC_DATA] pun"
click at [1358, 630] on button "Search" at bounding box center [1424, 652] width 133 height 44
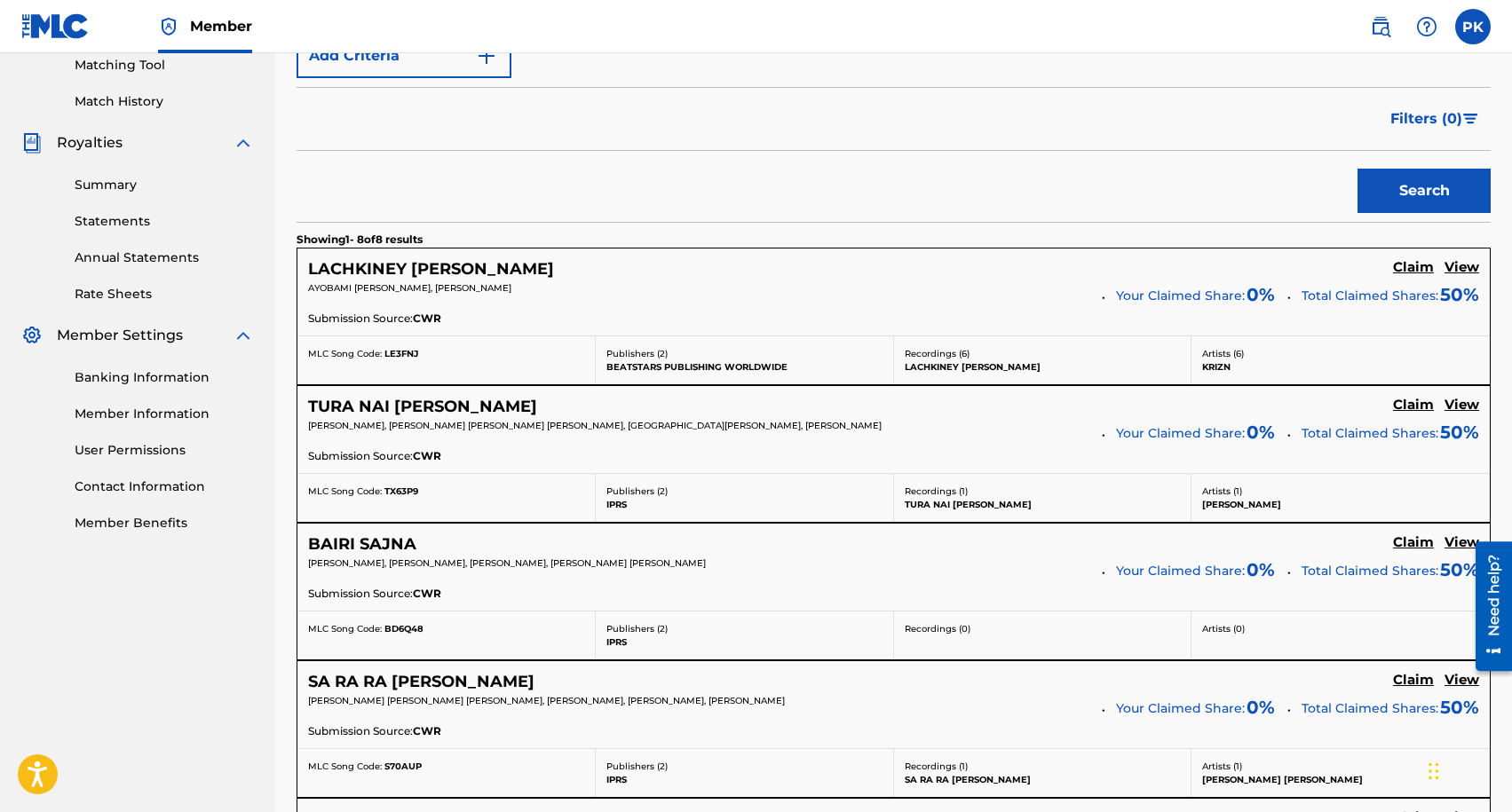
scroll to position [504, 0]
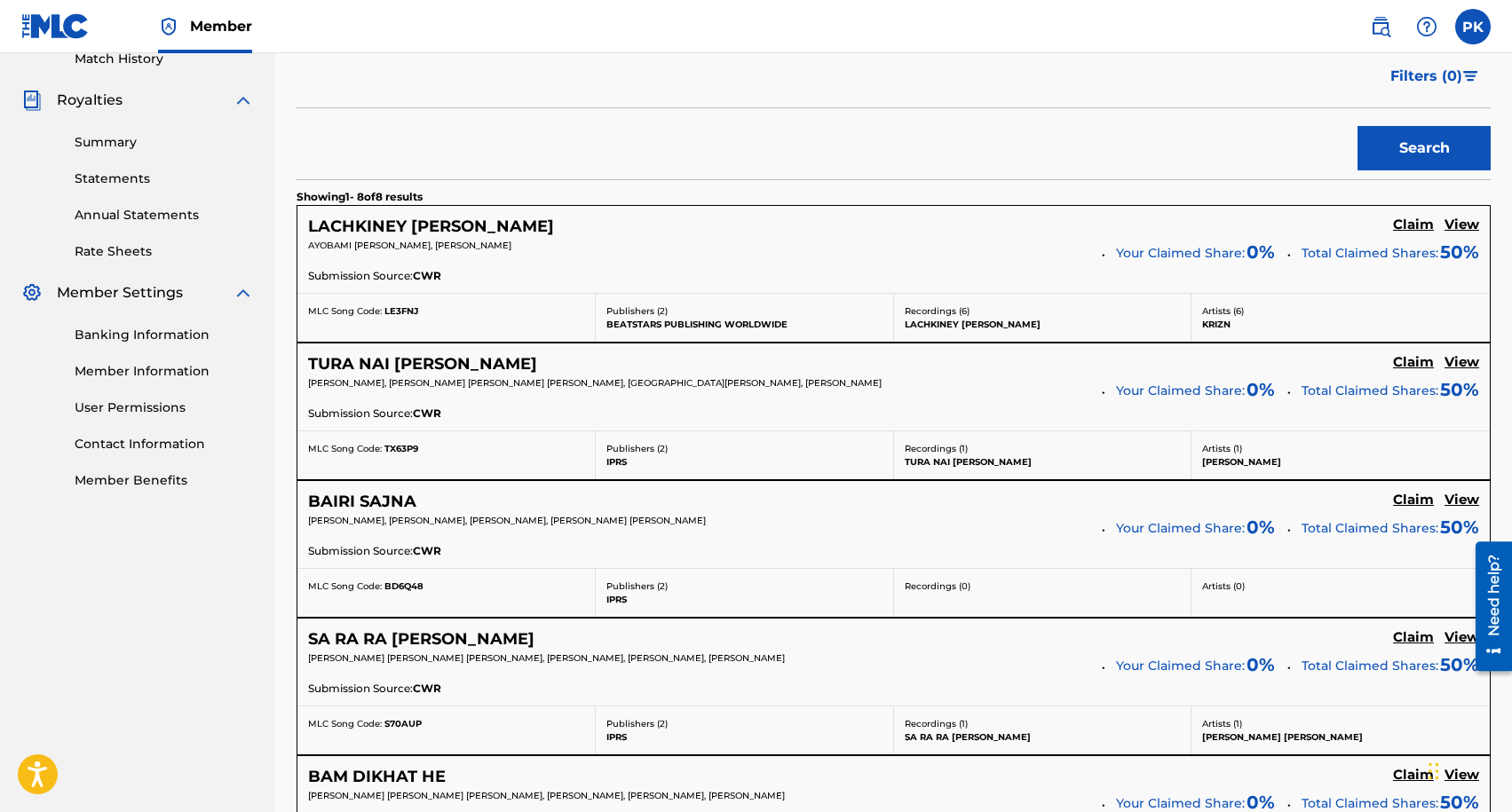
click at [1413, 227] on h5 "Claim" at bounding box center [1413, 225] width 41 height 17
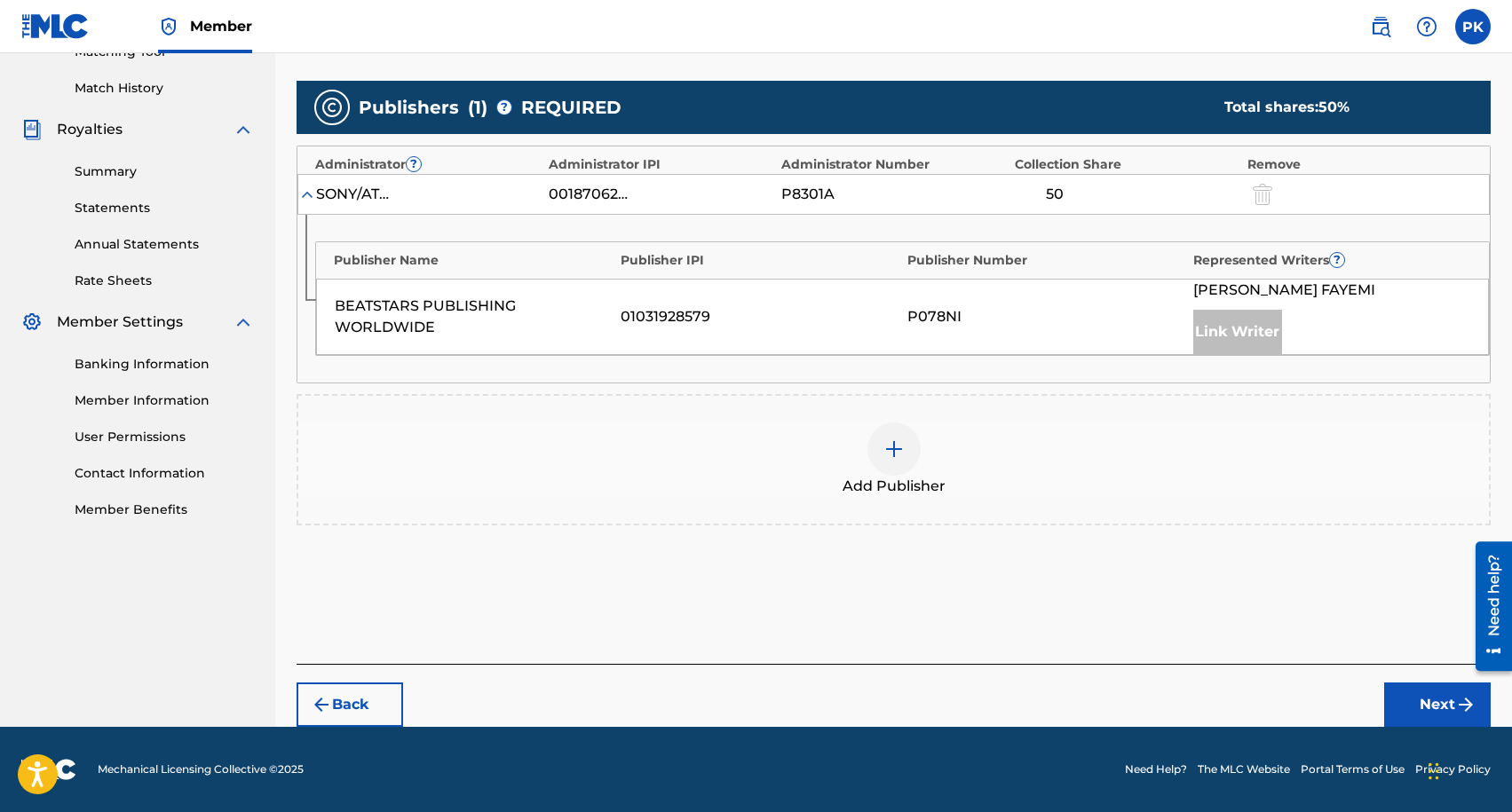
scroll to position [475, 0]
click at [888, 439] on img at bounding box center [894, 449] width 21 height 21
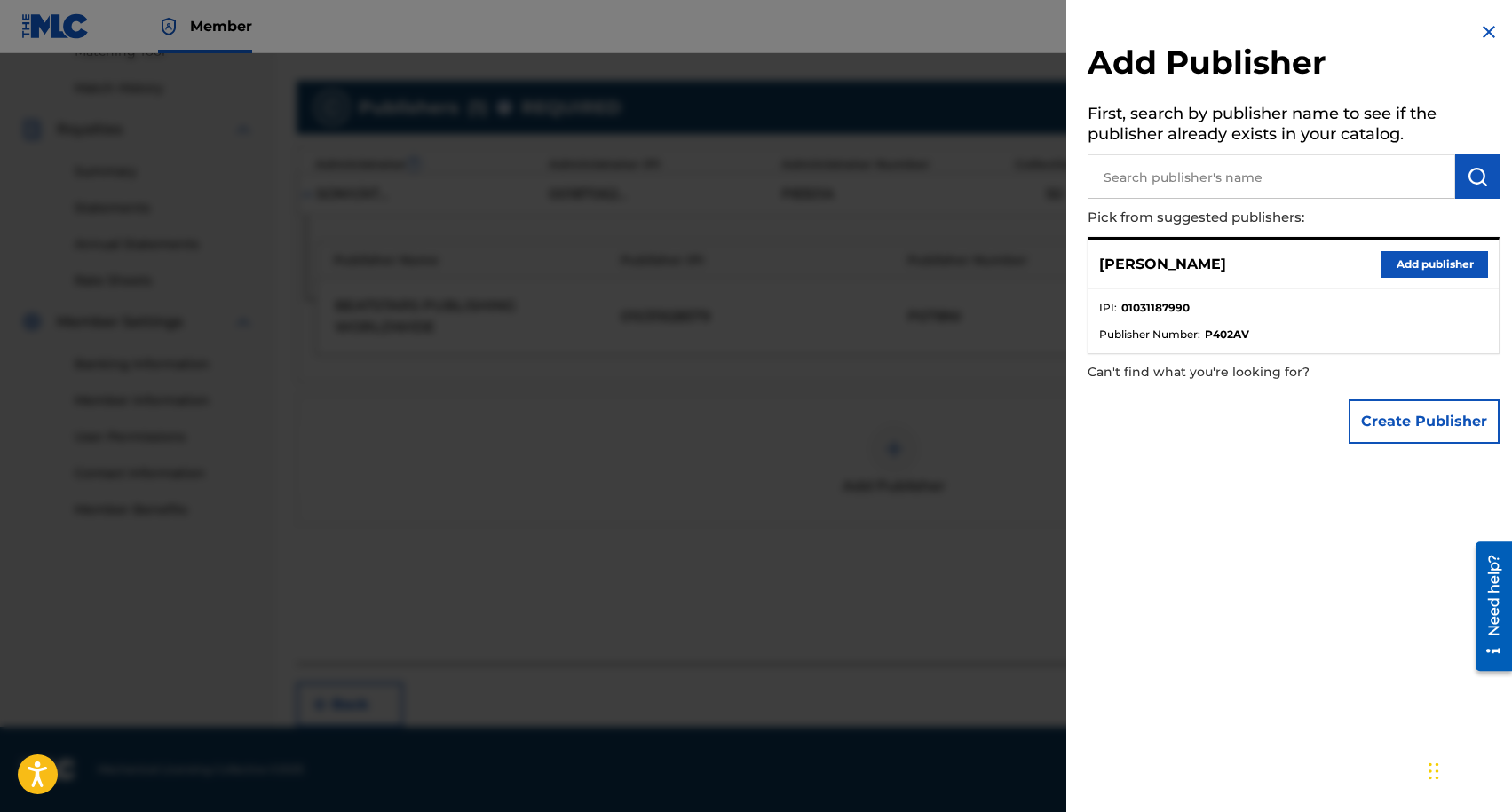
click at [1404, 265] on button "Add publisher" at bounding box center [1435, 264] width 107 height 27
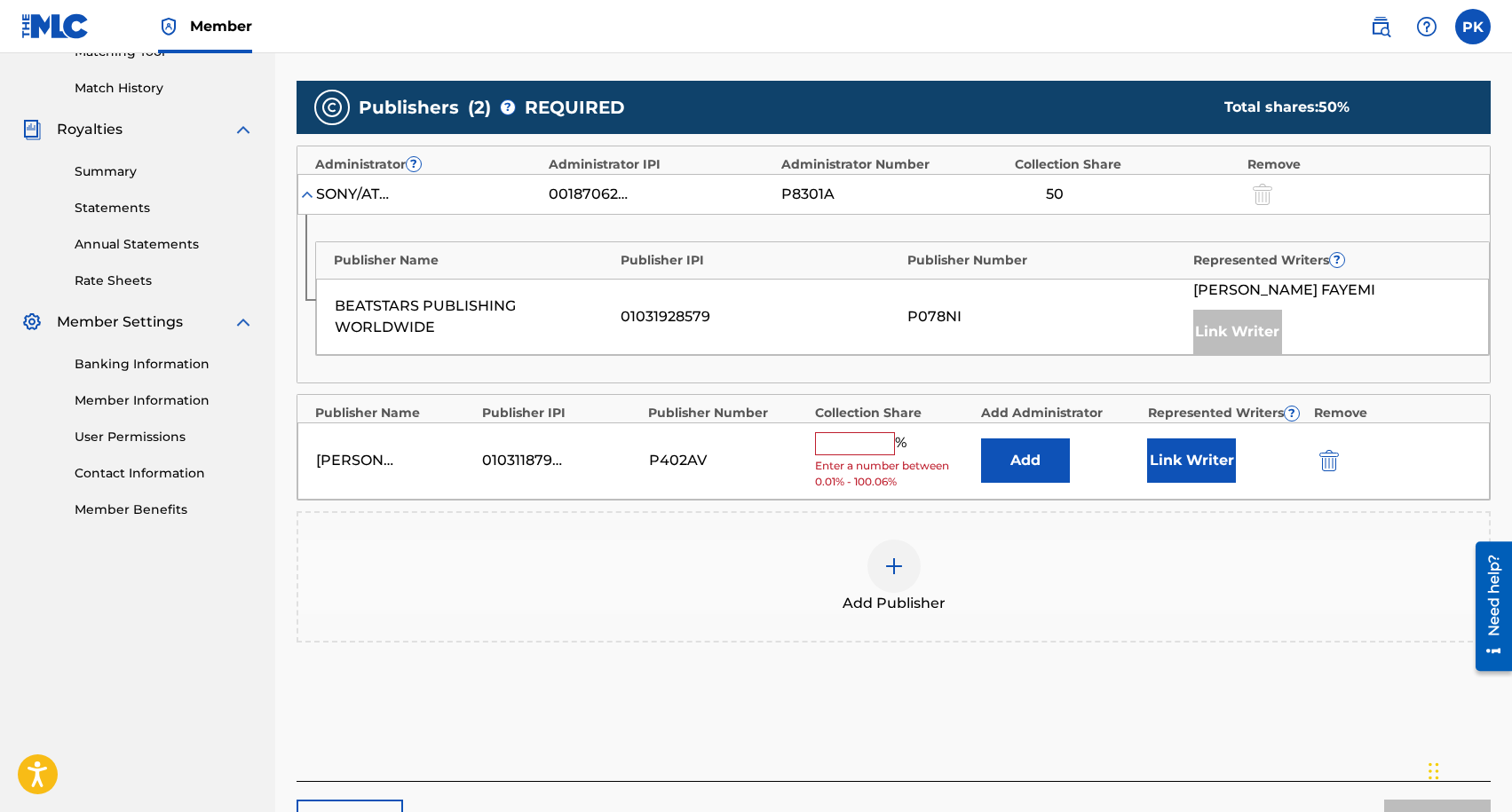
click at [832, 443] on input "text" at bounding box center [855, 444] width 80 height 23
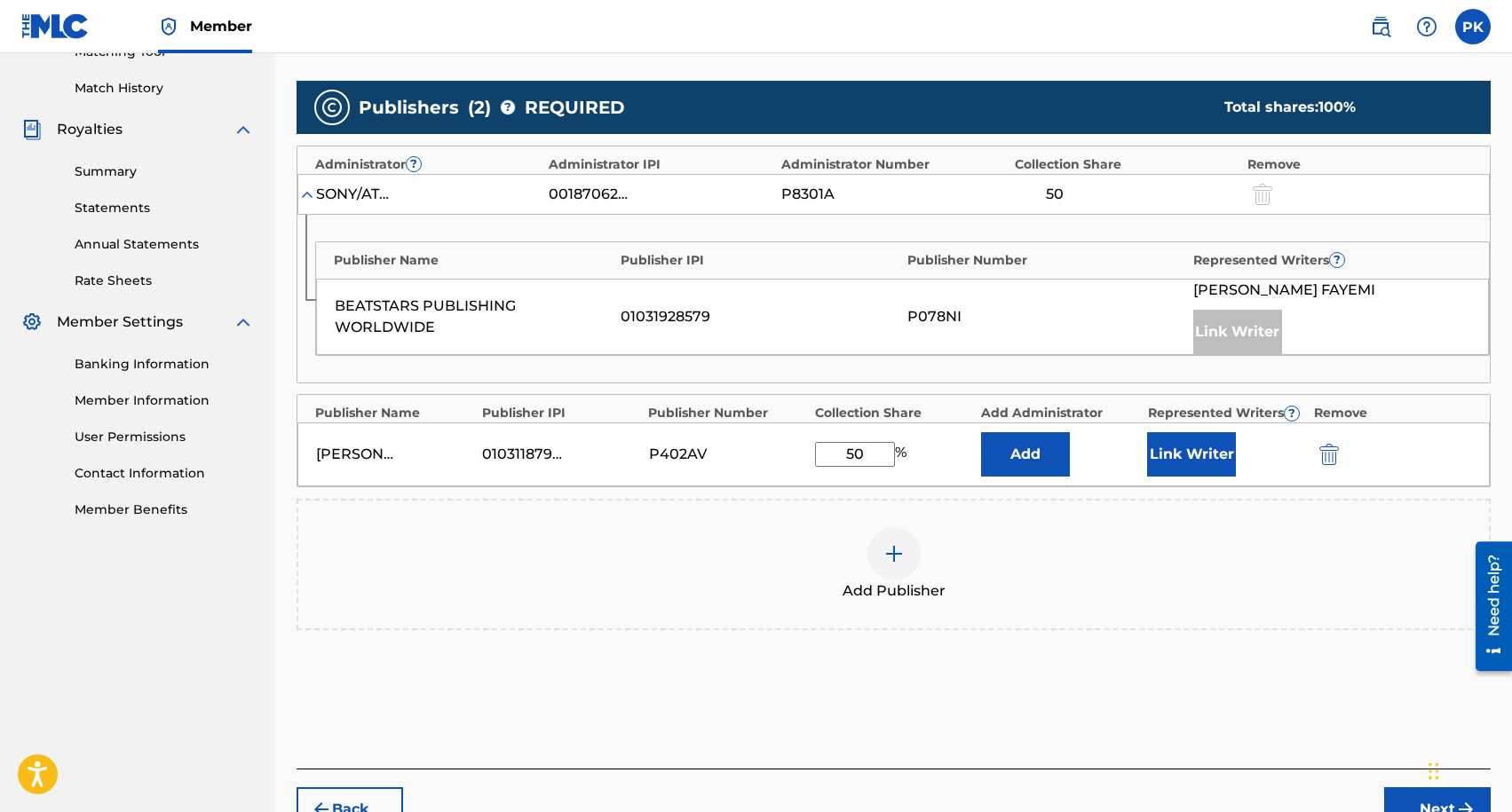
type input "50"
click at [1195, 456] on button "Link Writer" at bounding box center [1191, 454] width 89 height 44
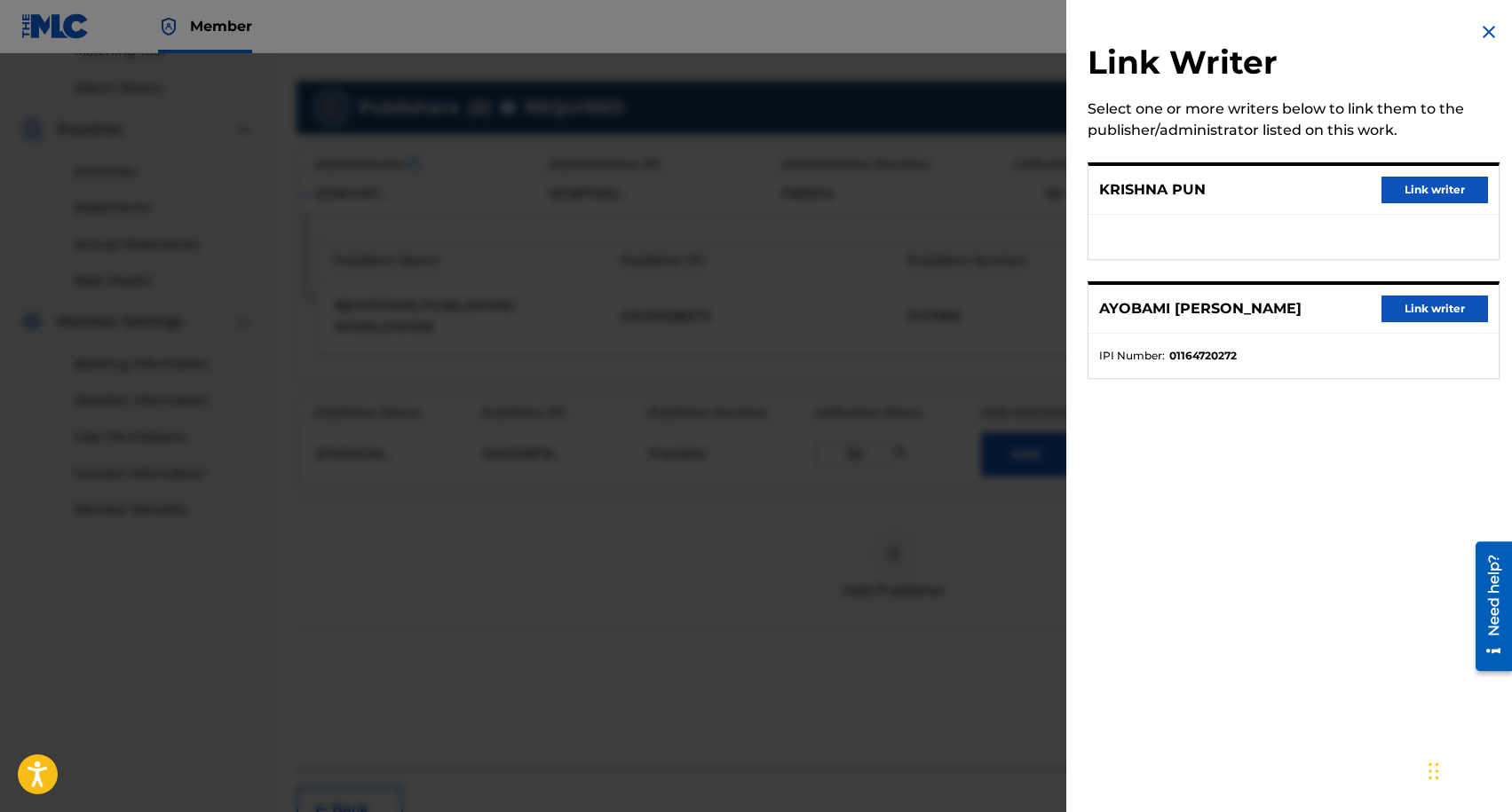
click at [1447, 188] on button "Link writer" at bounding box center [1435, 190] width 107 height 27
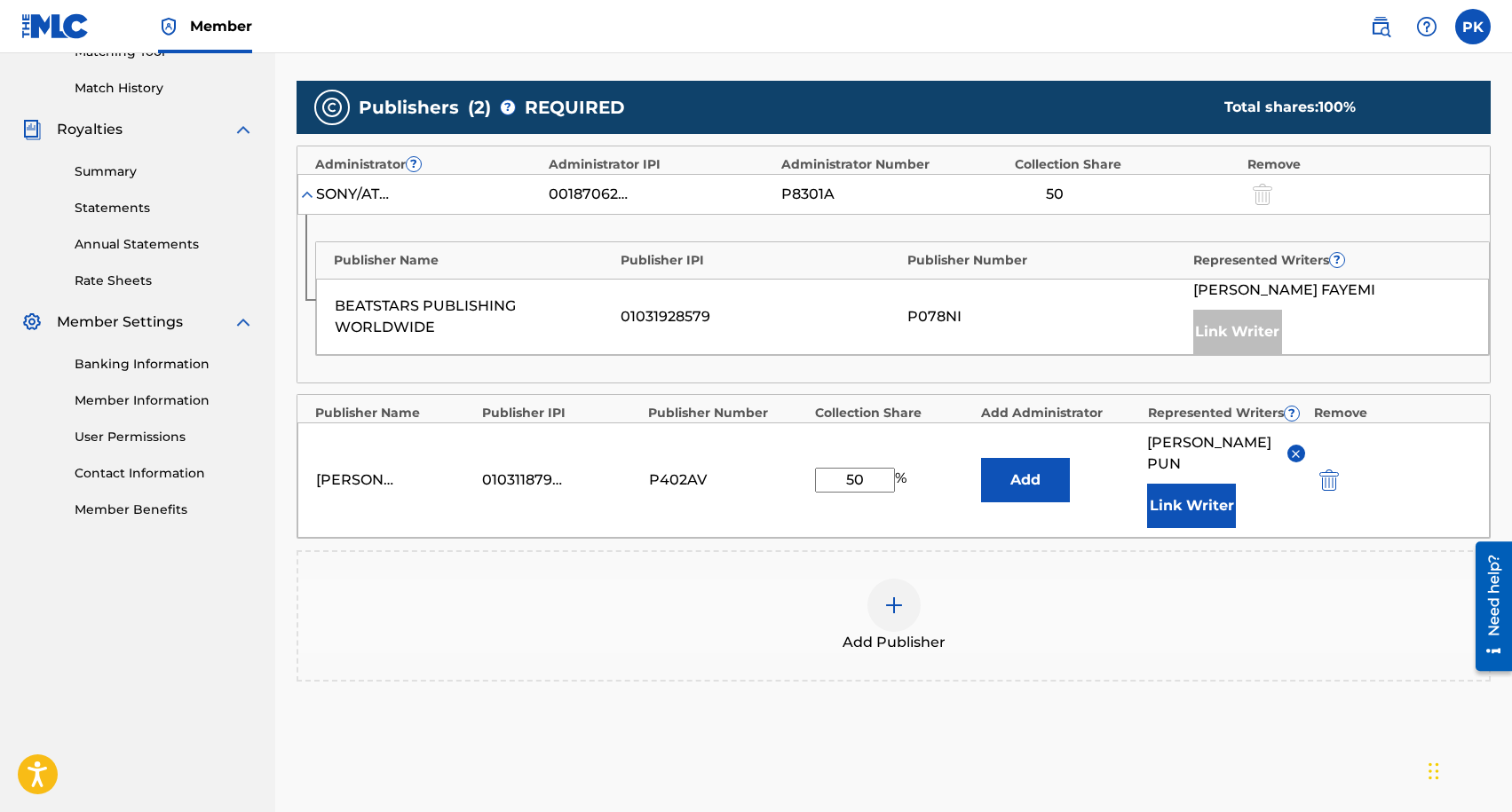
click at [1051, 480] on button "Add" at bounding box center [1025, 480] width 89 height 44
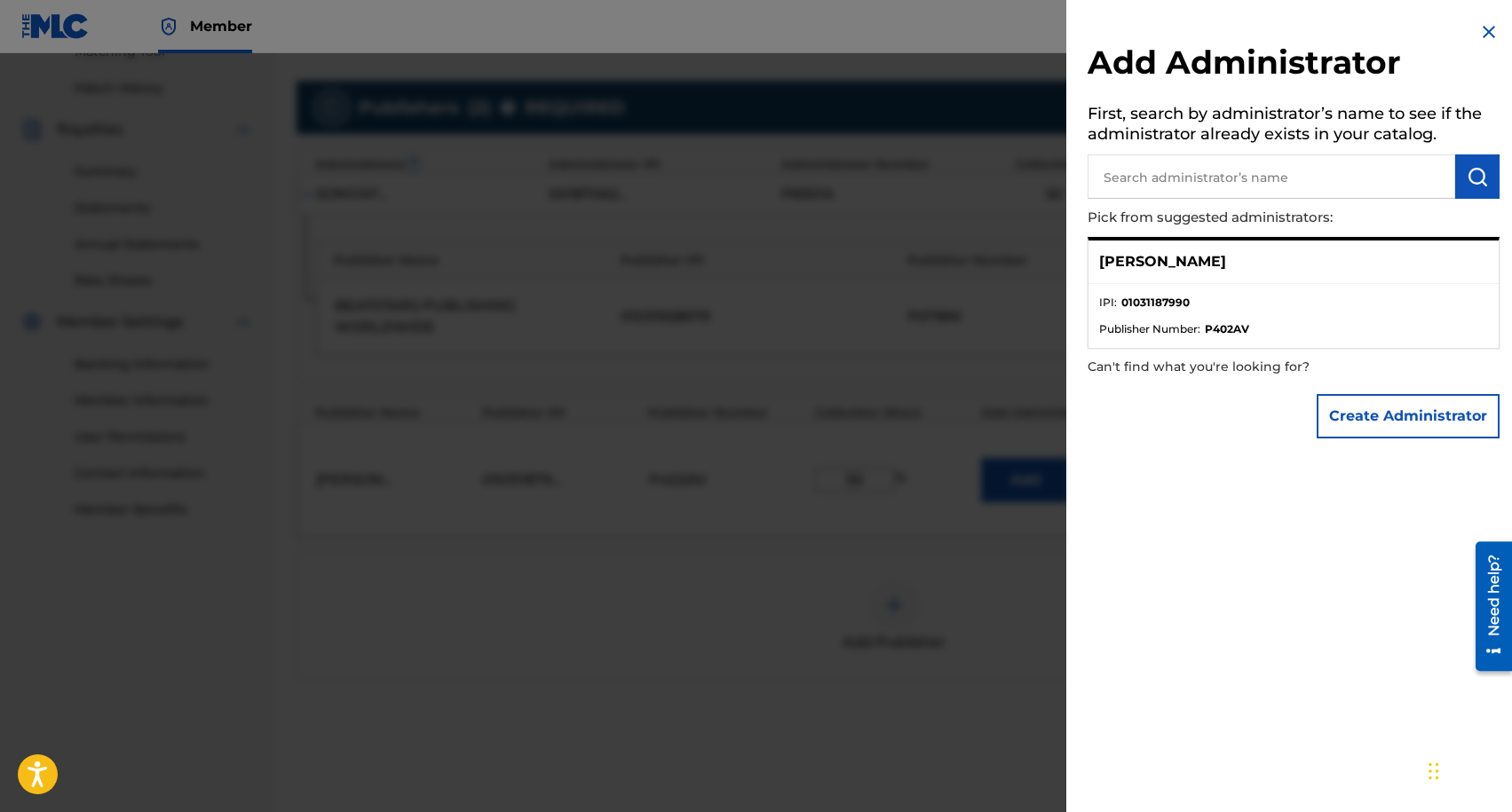
click at [1485, 37] on img at bounding box center [1489, 32] width 21 height 21
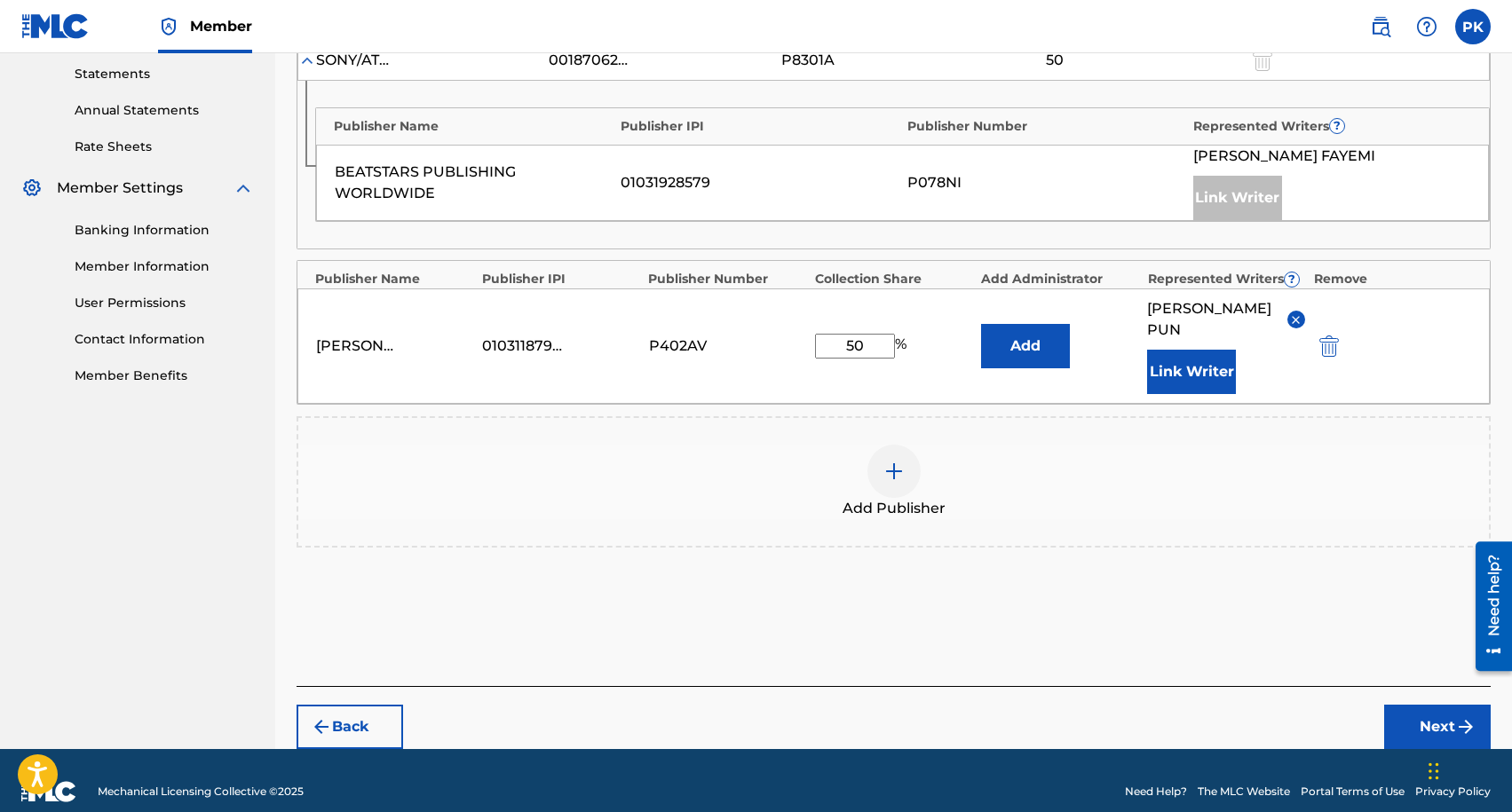
click at [1436, 705] on button "Next" at bounding box center [1437, 727] width 107 height 44
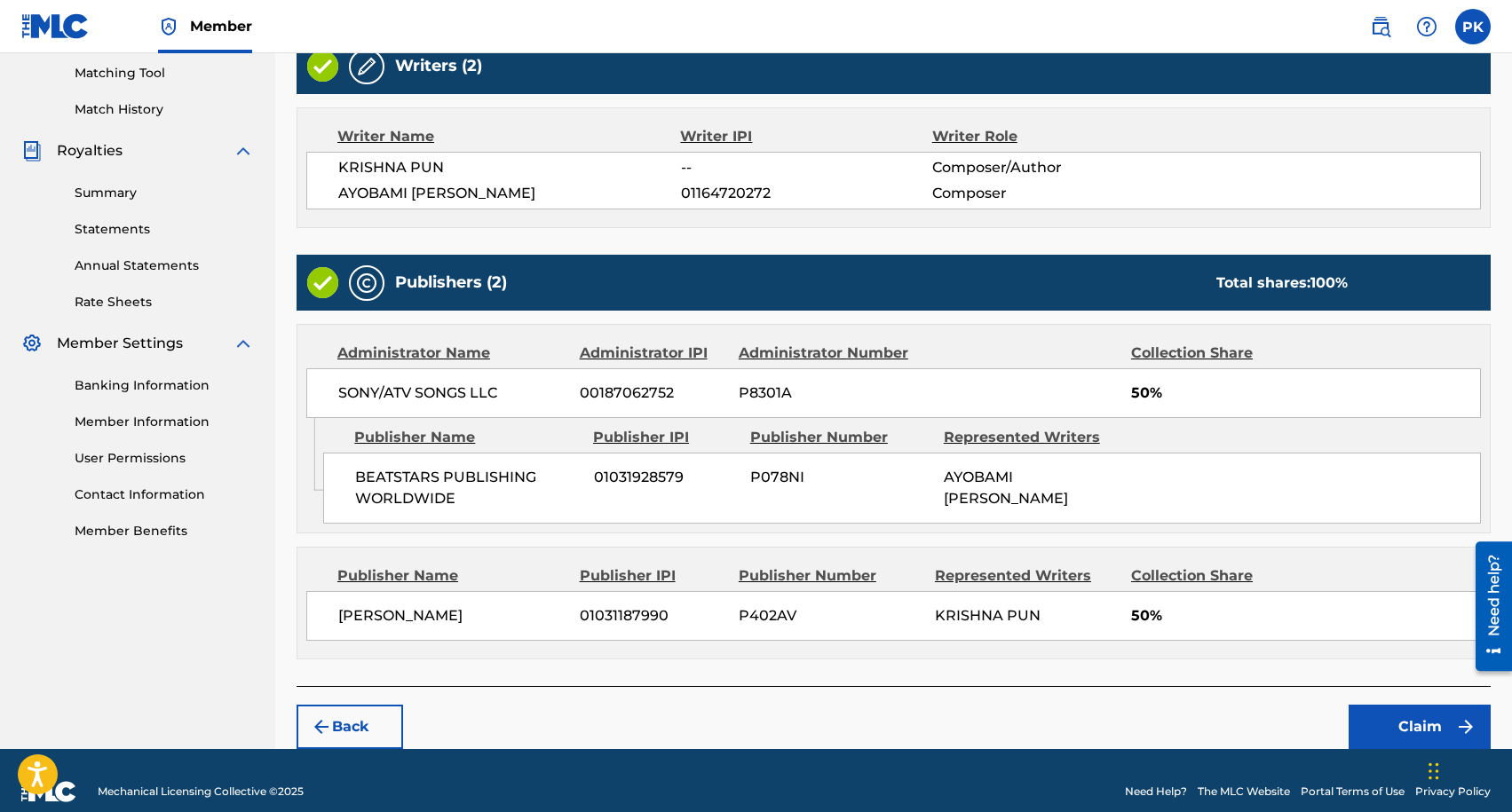
scroll to position [472, 0]
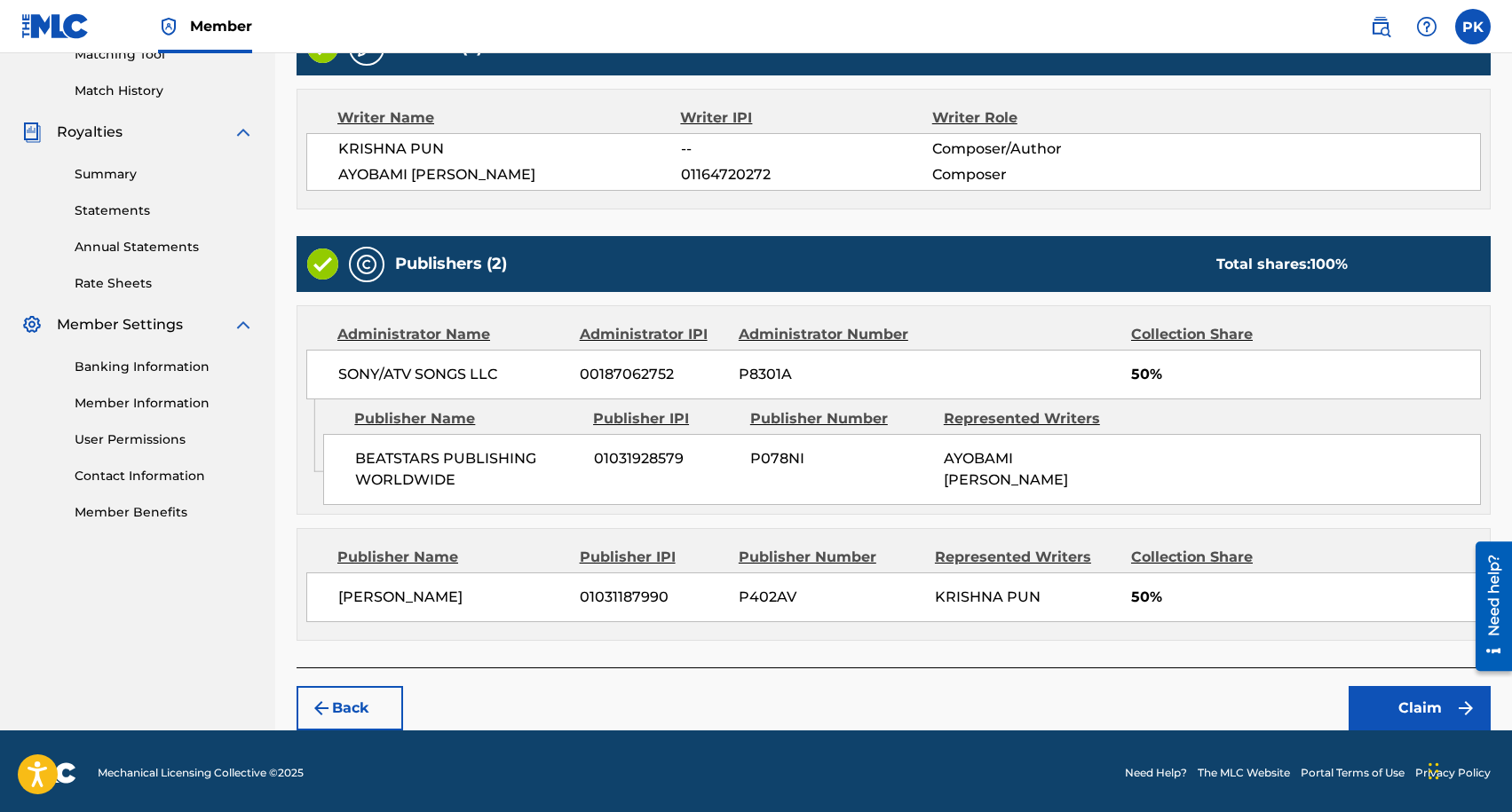
click at [1439, 710] on button "Claim" at bounding box center [1420, 708] width 142 height 44
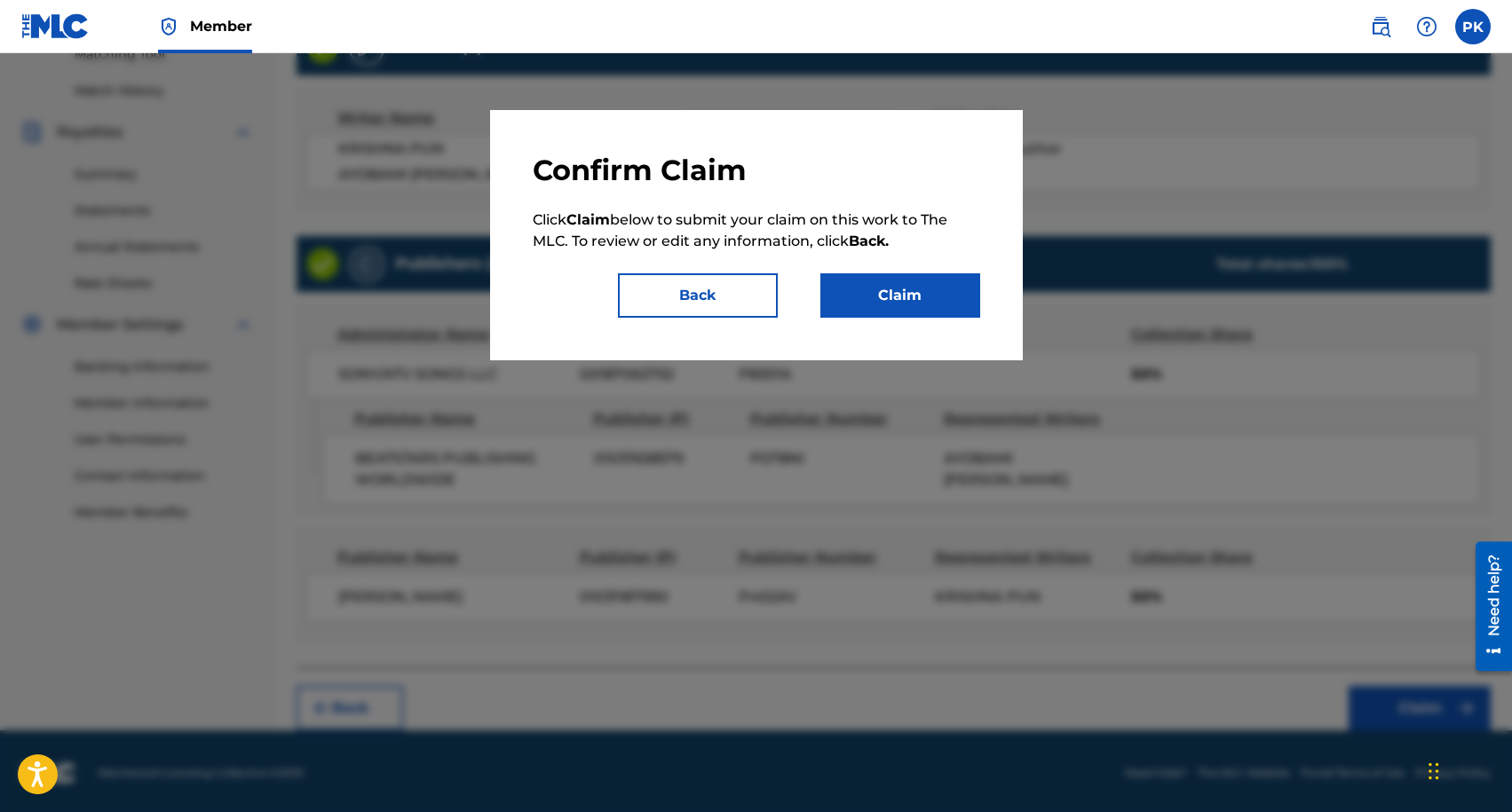
click at [928, 297] on button "Claim" at bounding box center [900, 296] width 160 height 44
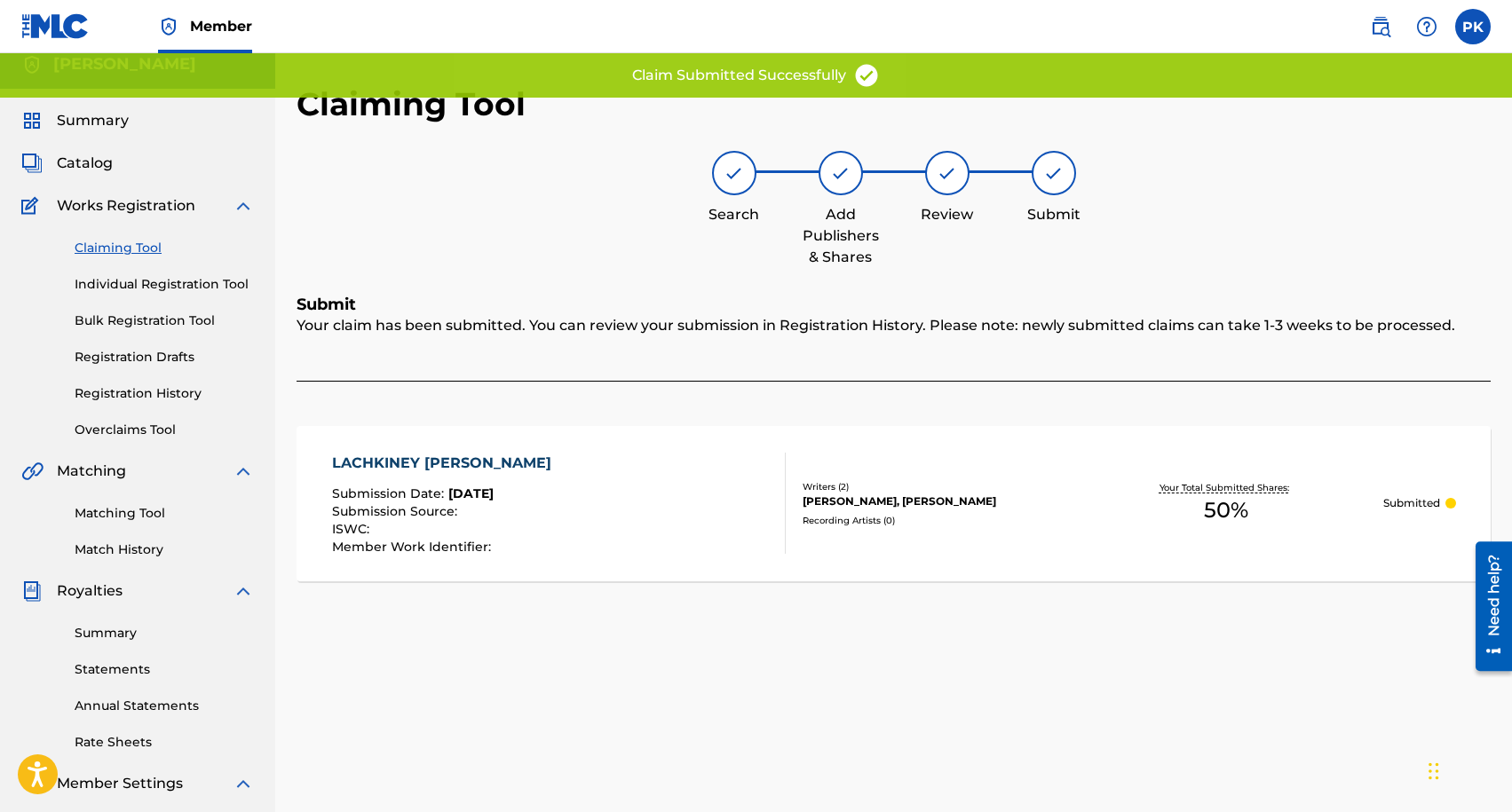
scroll to position [0, 0]
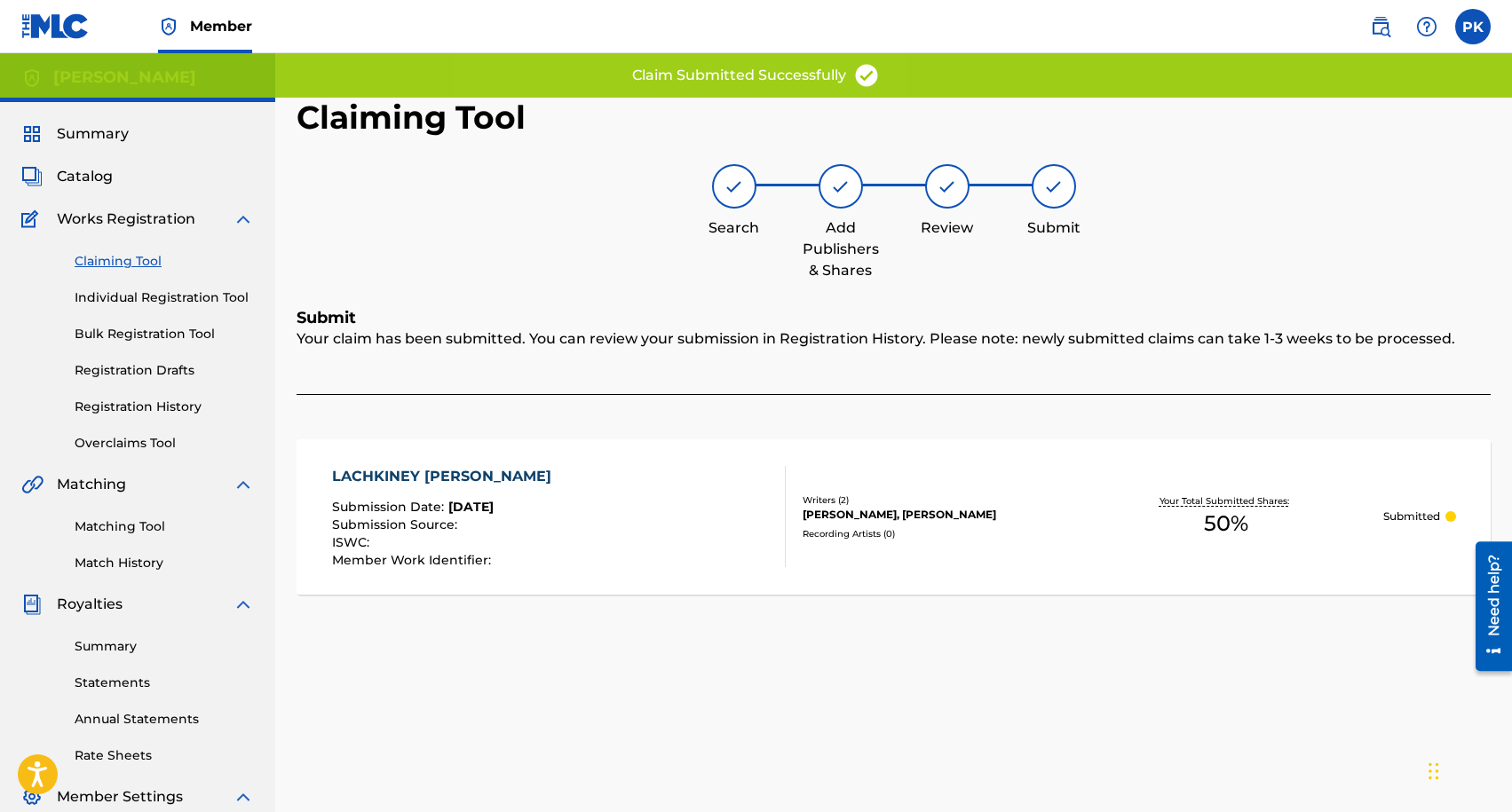
click at [95, 264] on link "Claiming Tool" at bounding box center [164, 261] width 179 height 19
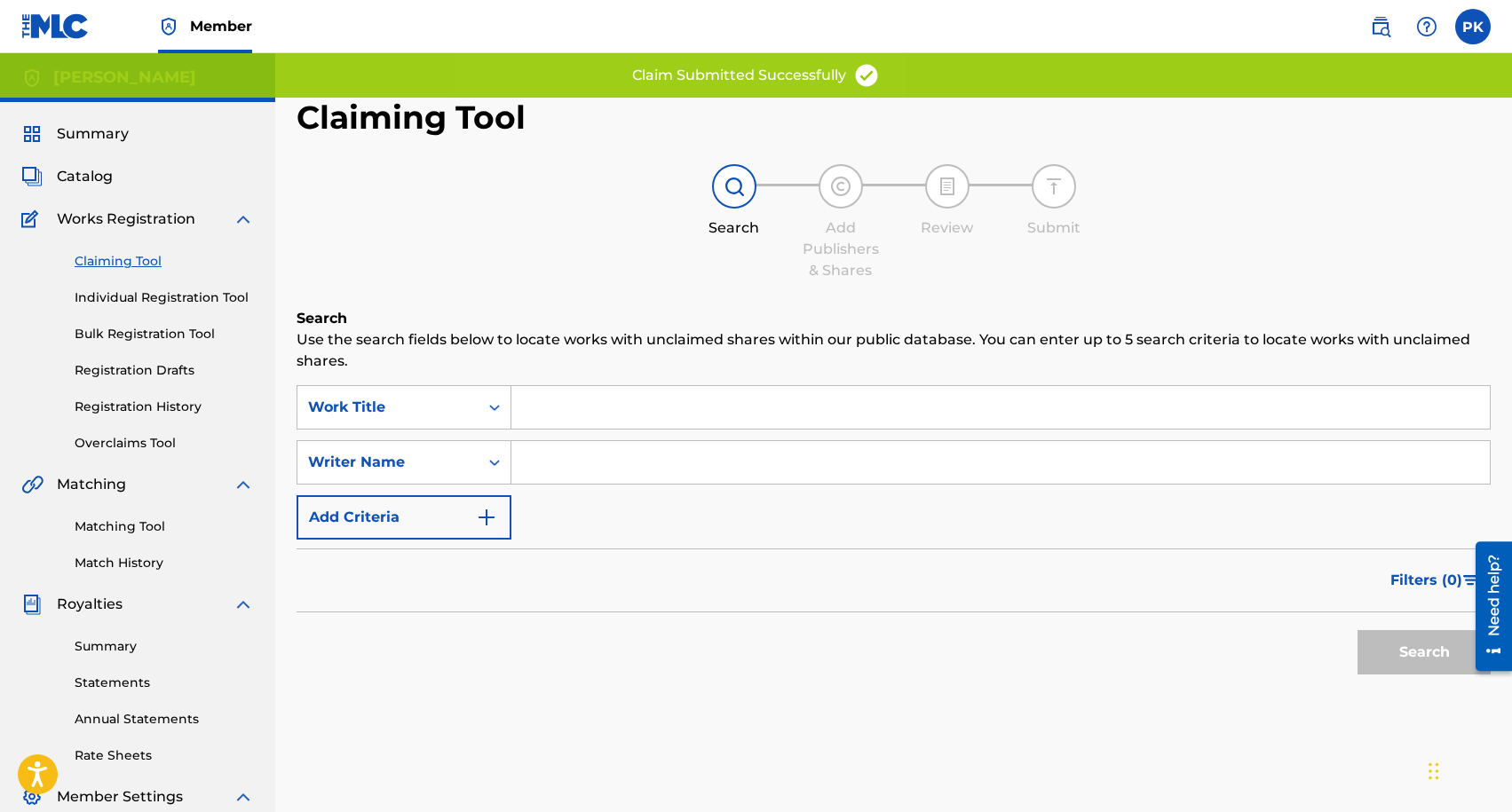
click at [580, 462] on input "Search Form" at bounding box center [1001, 462] width 978 height 43
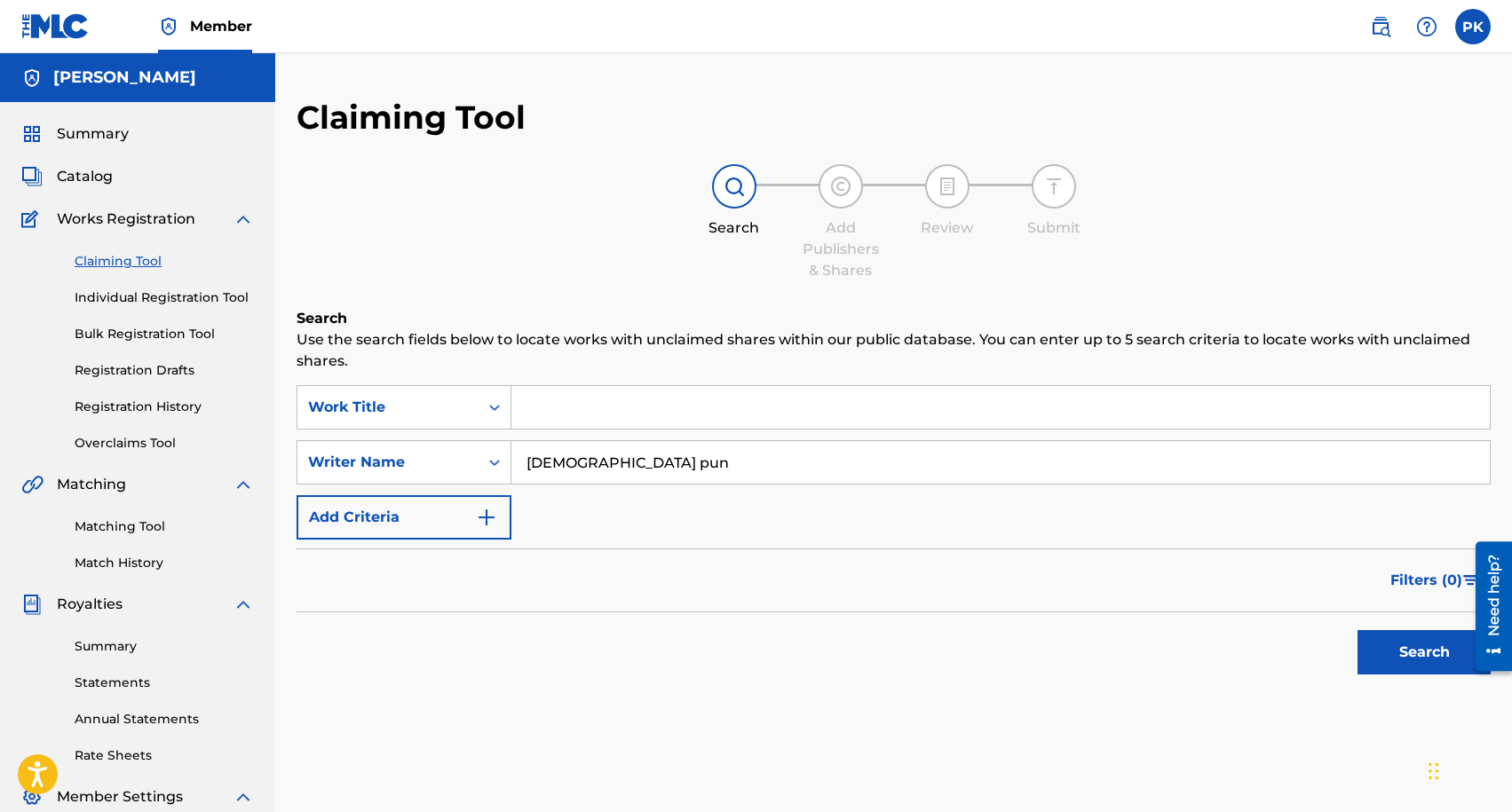
click at [1358, 630] on button "Search" at bounding box center [1424, 652] width 133 height 44
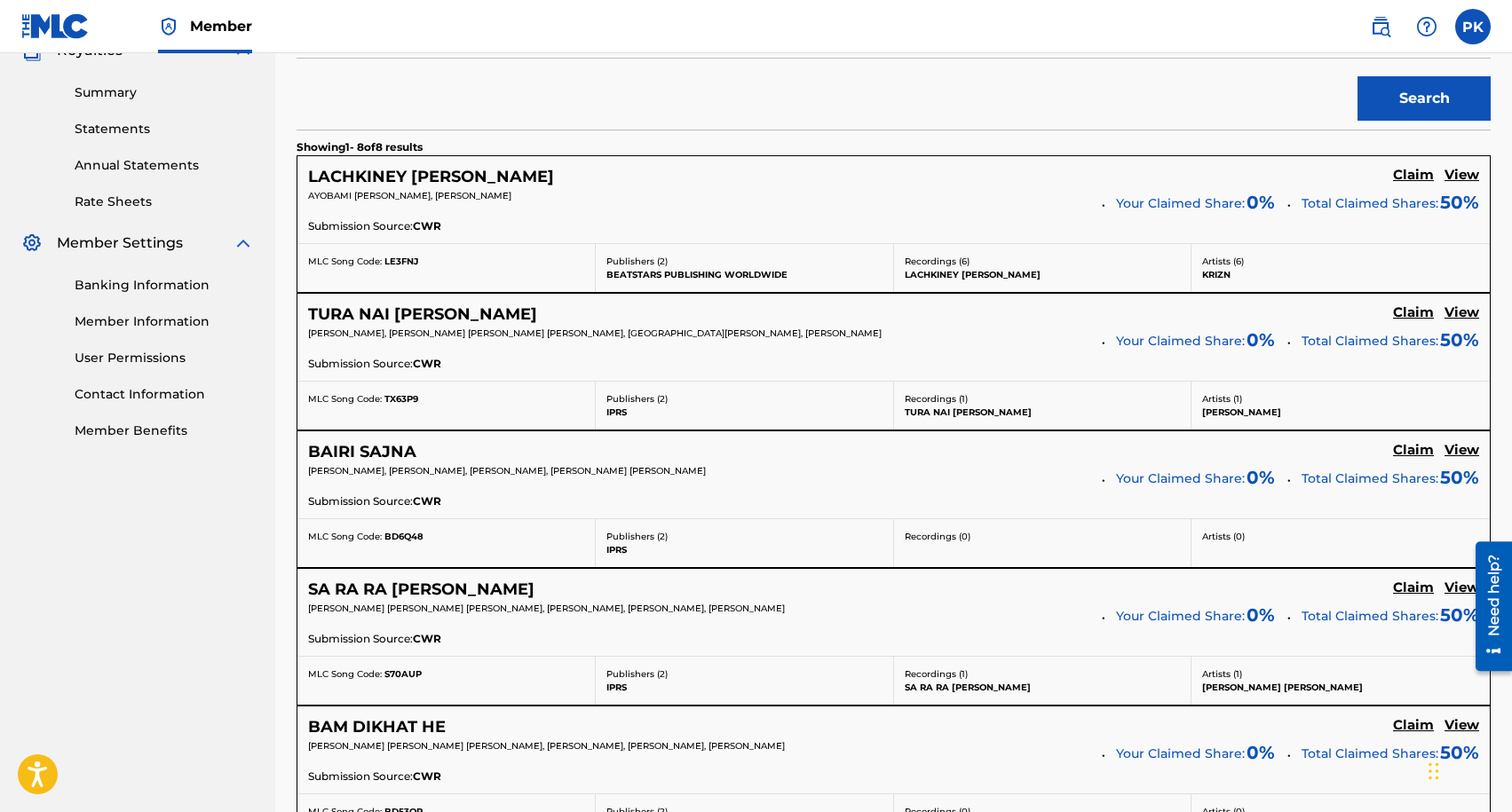
scroll to position [275, 0]
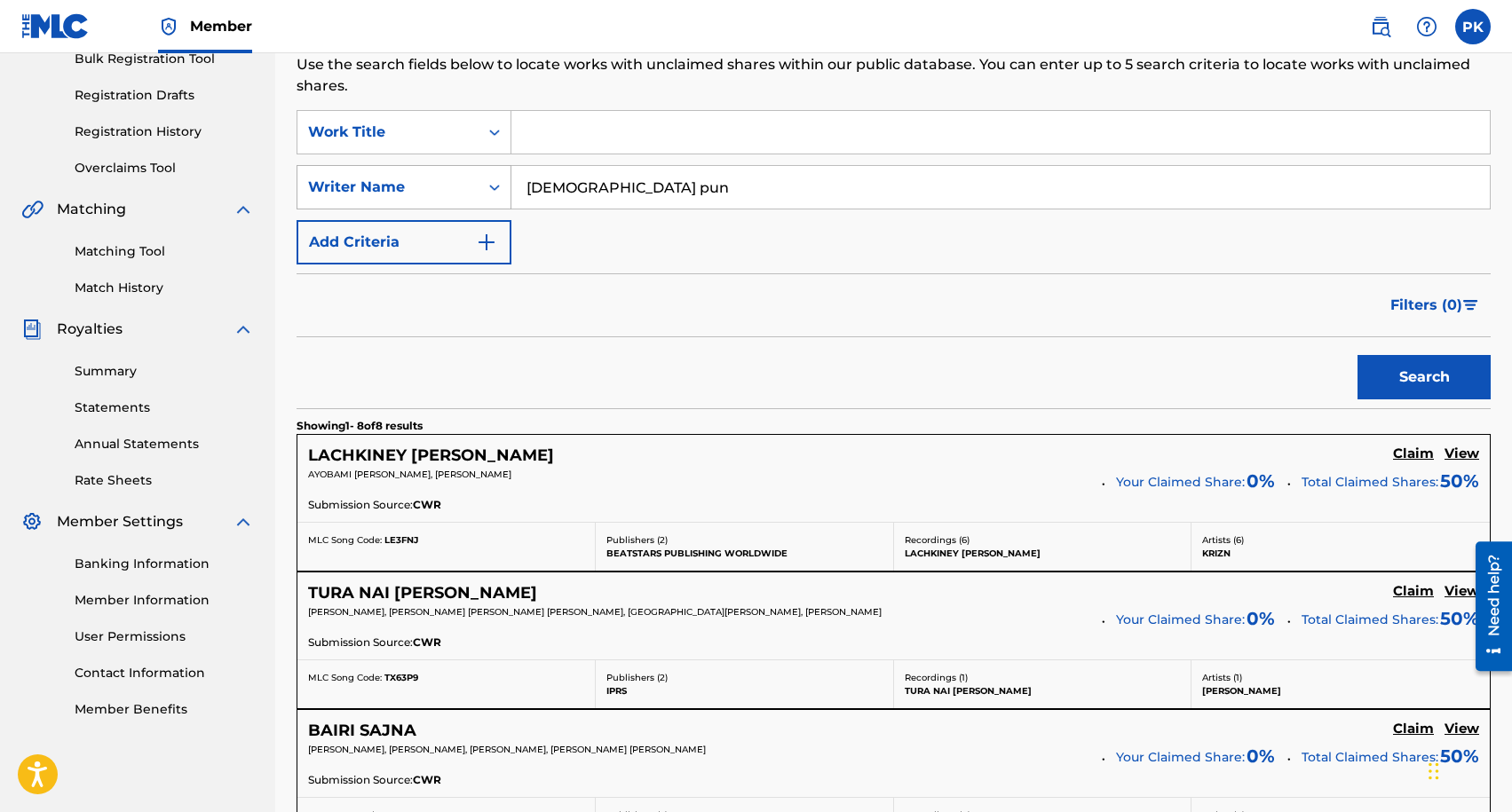
drag, startPoint x: 634, startPoint y: 190, endPoint x: 486, endPoint y: 189, distance: 148.0
click at [486, 189] on div "SearchWithCriteria992fdfa0-7139-4fff-88db-c908415e262e Writer Name [PERSON_NAME]" at bounding box center [893, 187] width 1194 height 44
type input "krizn"
click at [1358, 355] on button "Search" at bounding box center [1424, 377] width 133 height 44
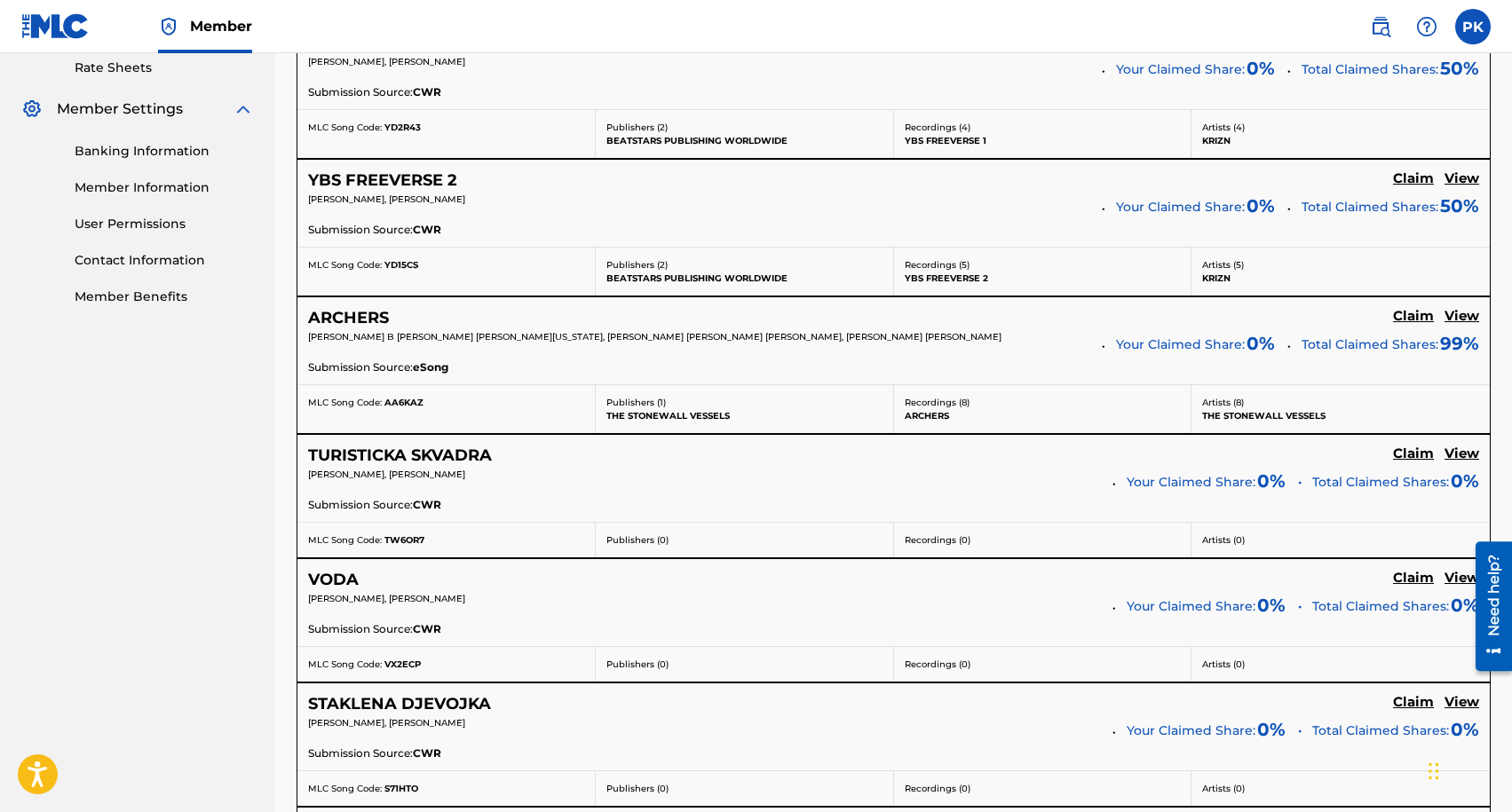
scroll to position [0, 0]
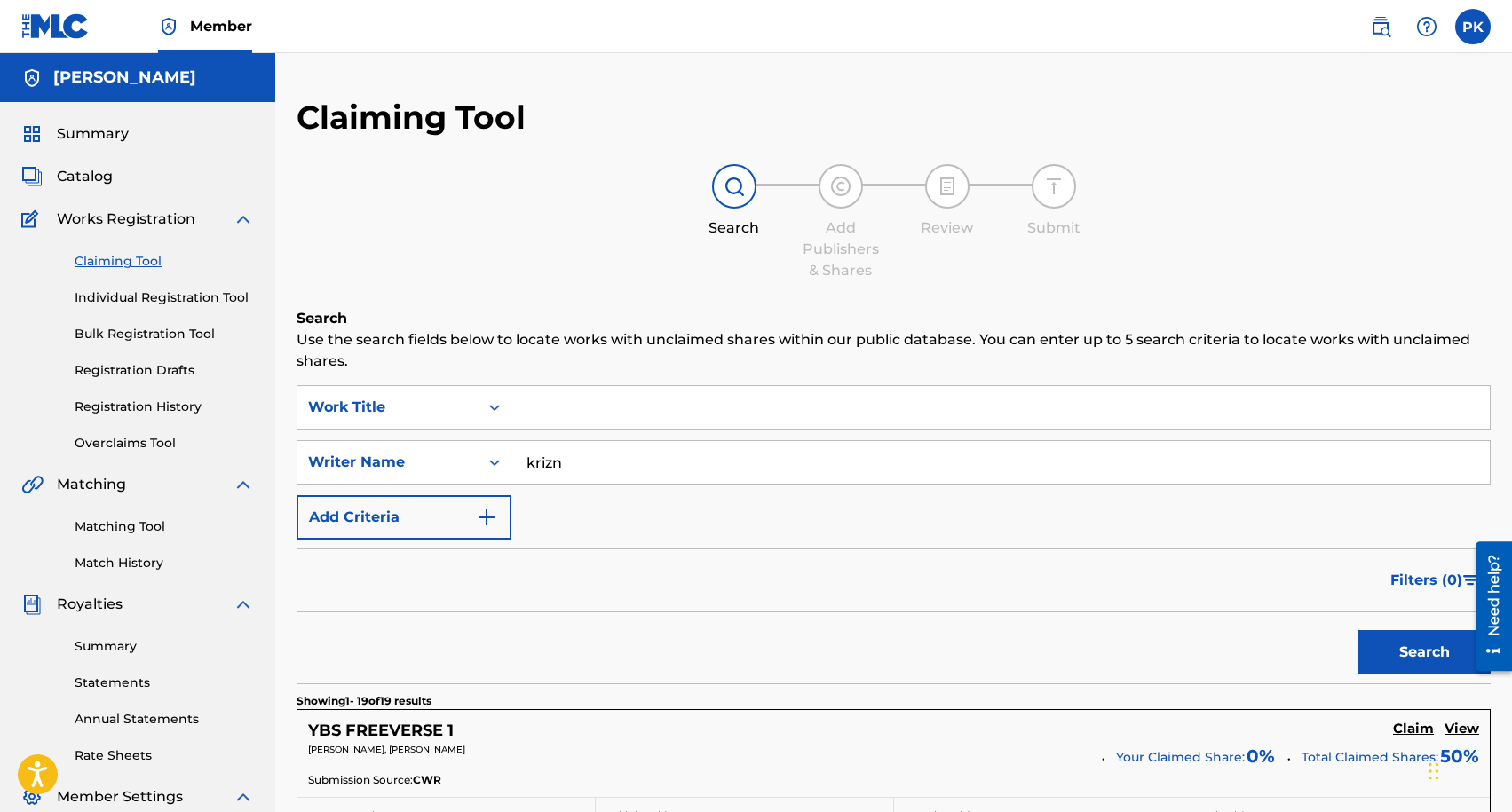
click at [110, 410] on link "Registration History" at bounding box center [164, 406] width 179 height 19
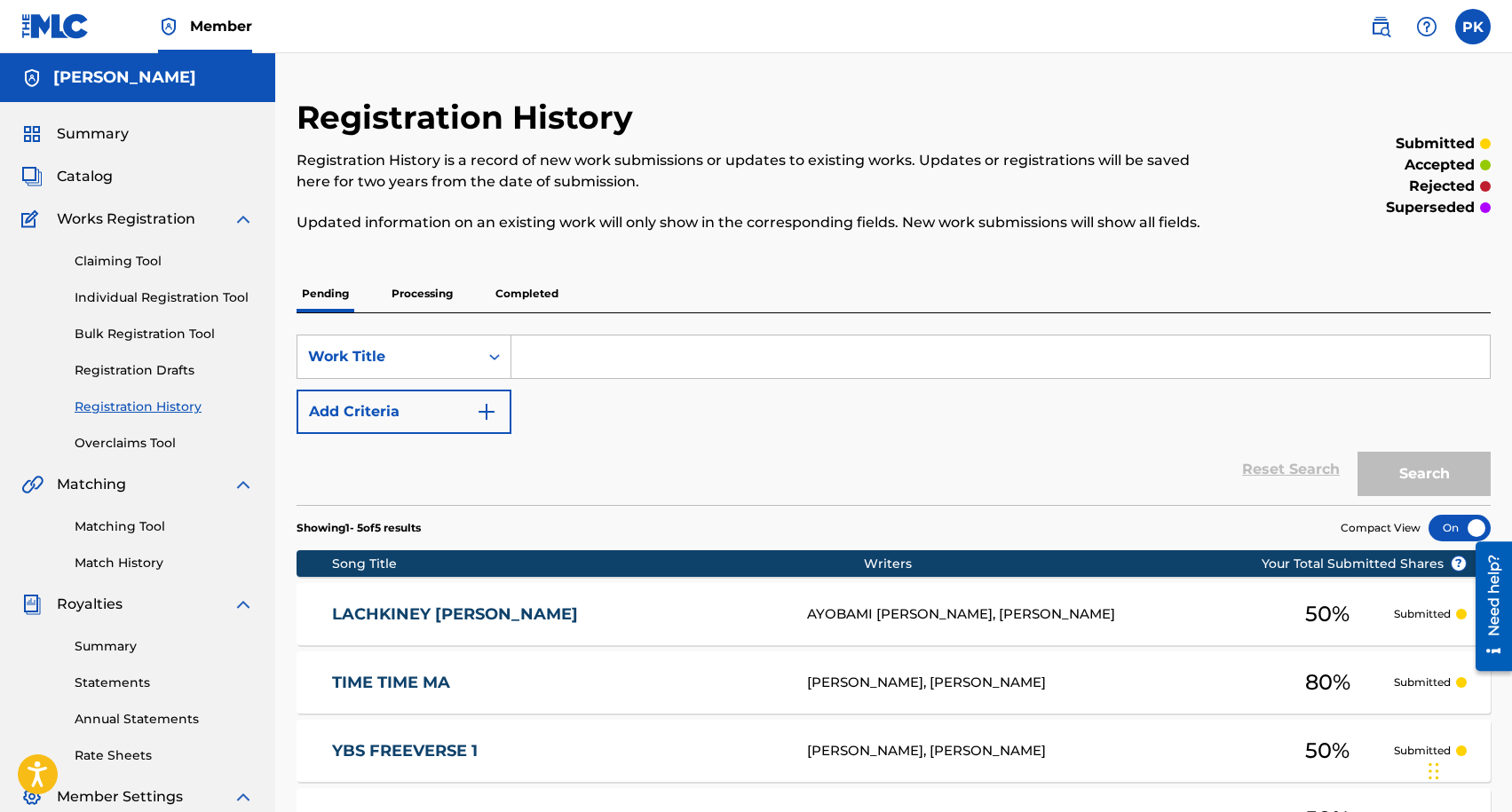
scroll to position [304, 0]
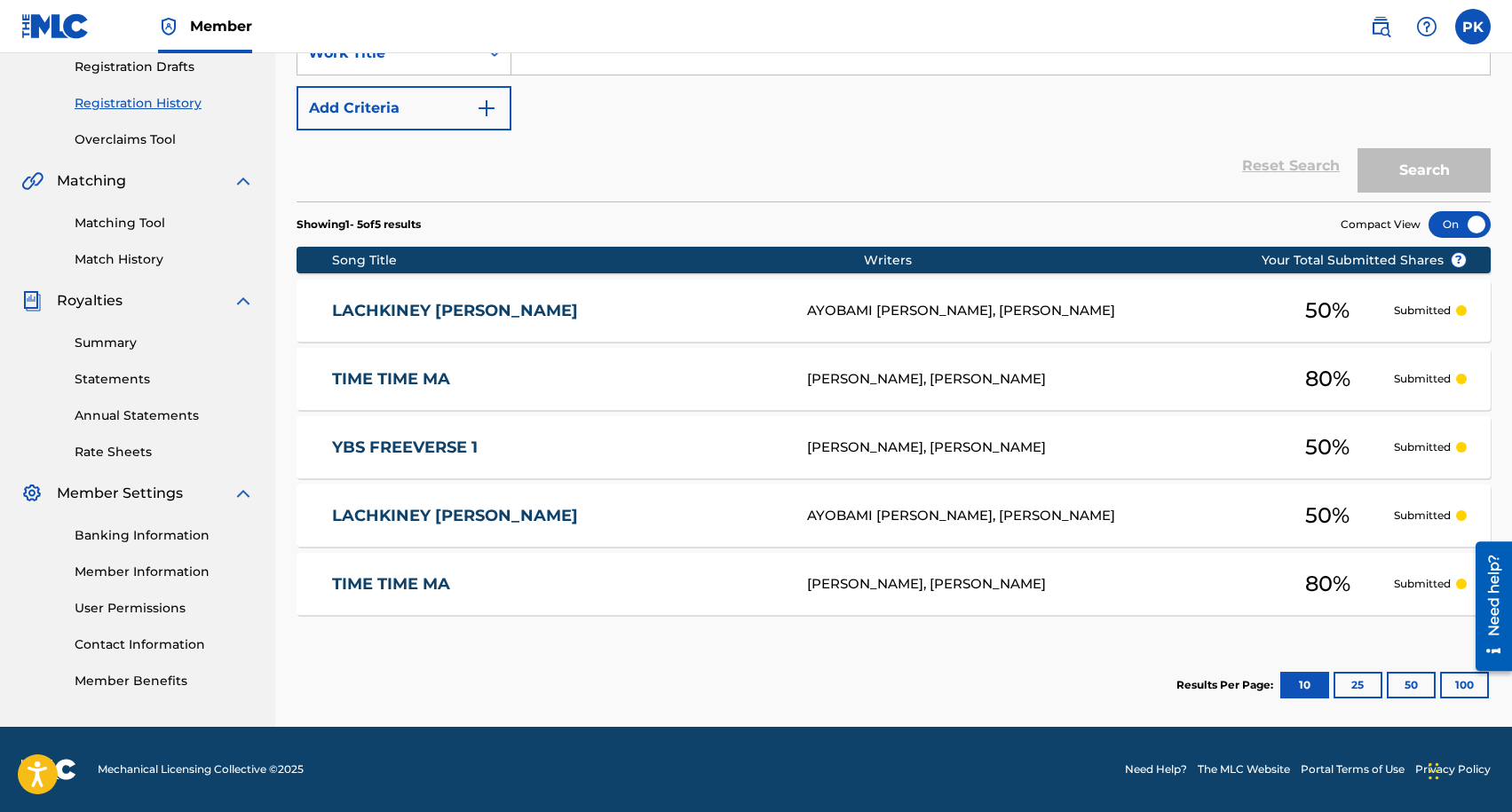
click at [1438, 319] on div "LACHKINEY [PERSON_NAME] LE3FNJ [PERSON_NAME], [PERSON_NAME] 50 % Submitted" at bounding box center [893, 311] width 1194 height 62
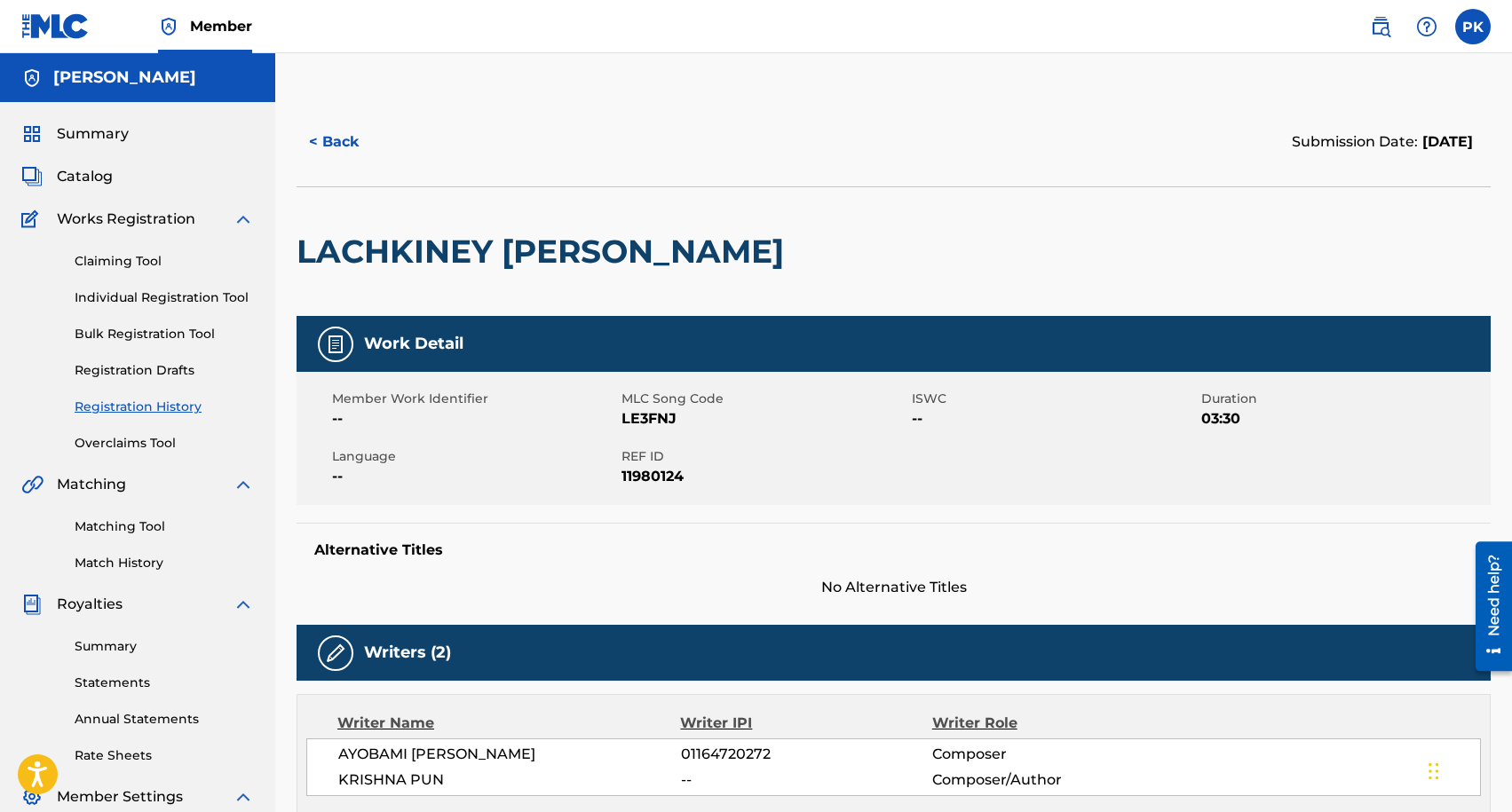
click at [324, 138] on button "< Back" at bounding box center [350, 142] width 107 height 44
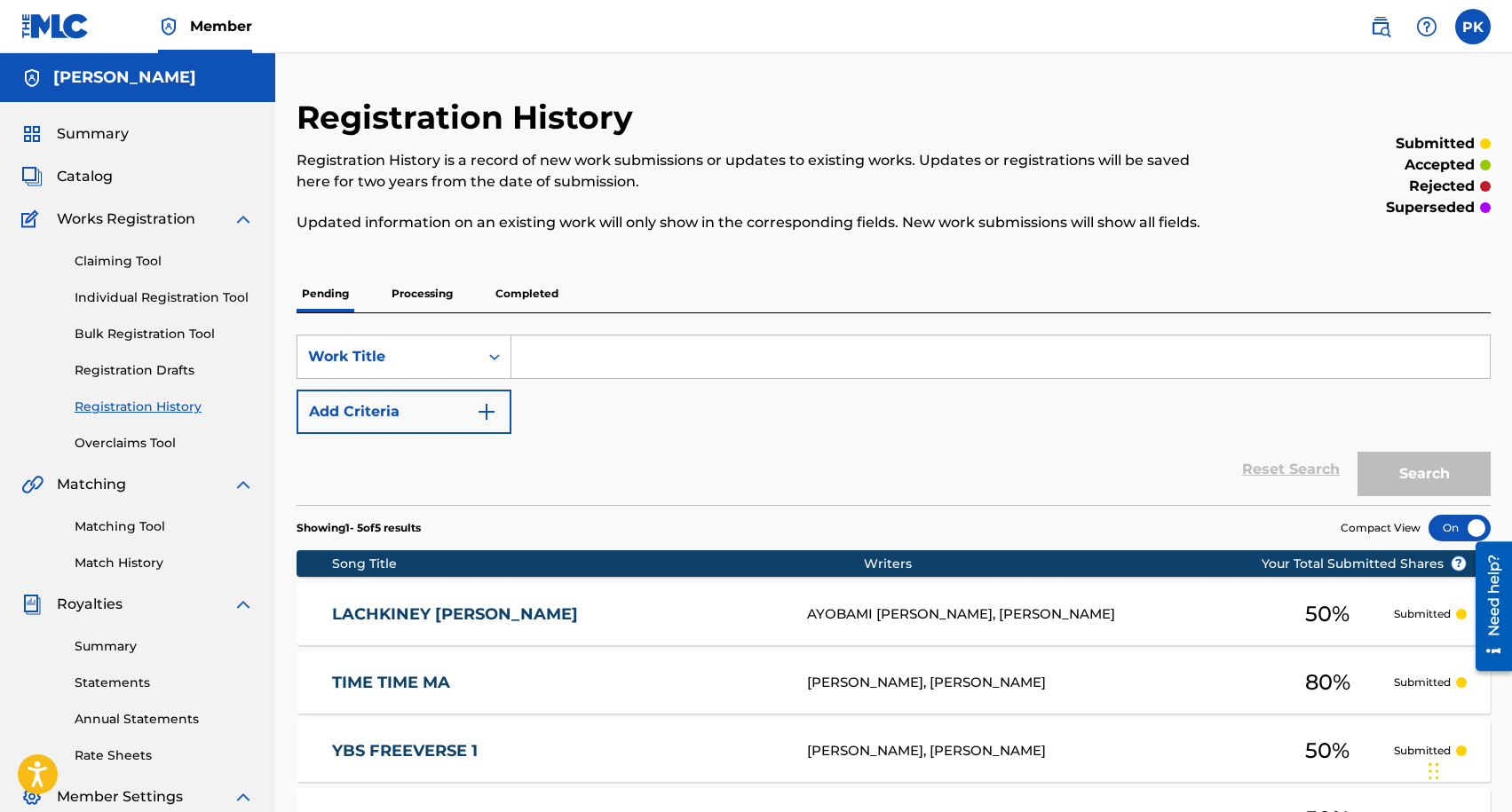
click at [100, 258] on link "Claiming Tool" at bounding box center [164, 261] width 179 height 19
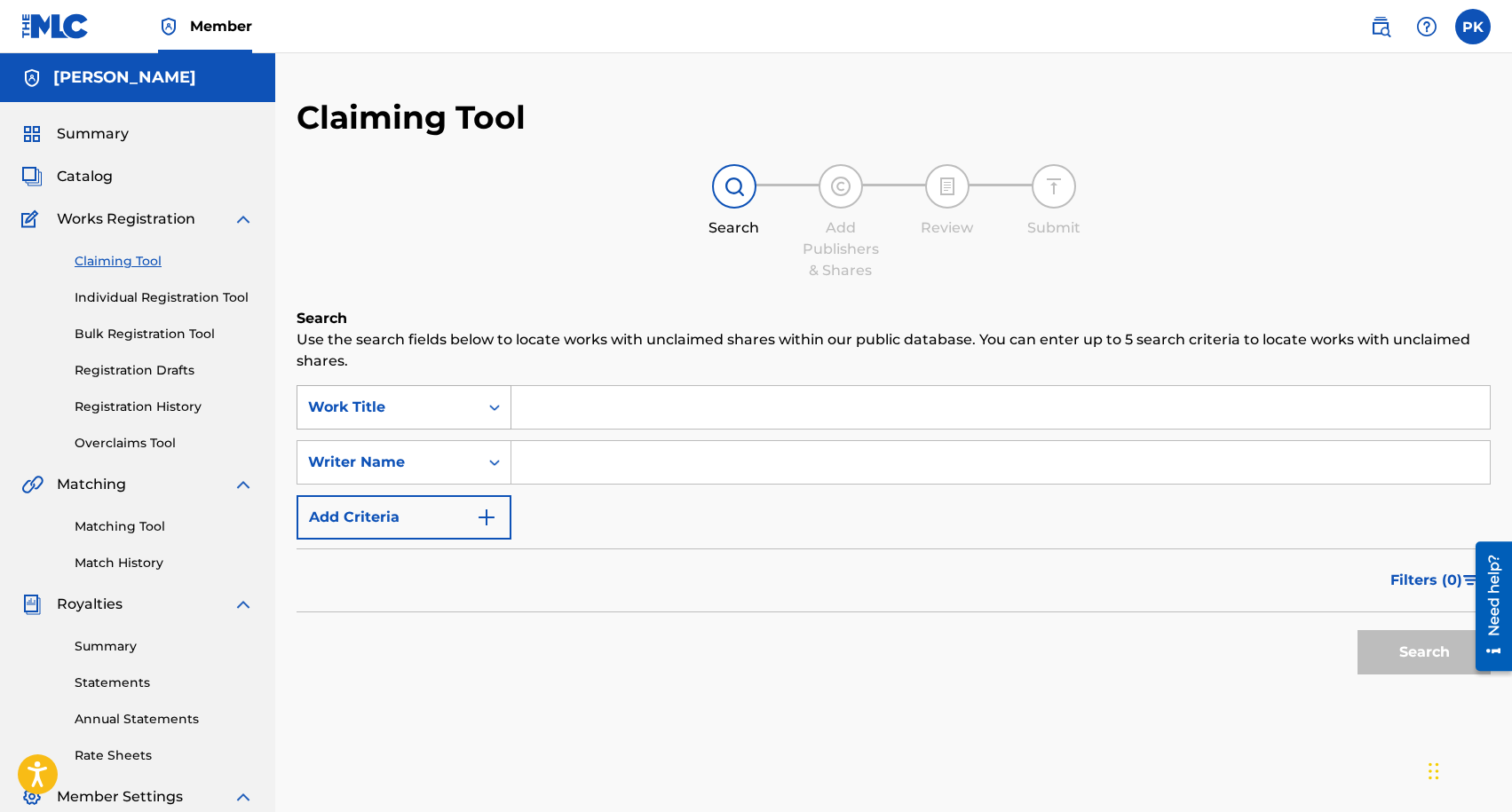
click at [468, 397] on div "Work Title" at bounding box center [388, 407] width 181 height 34
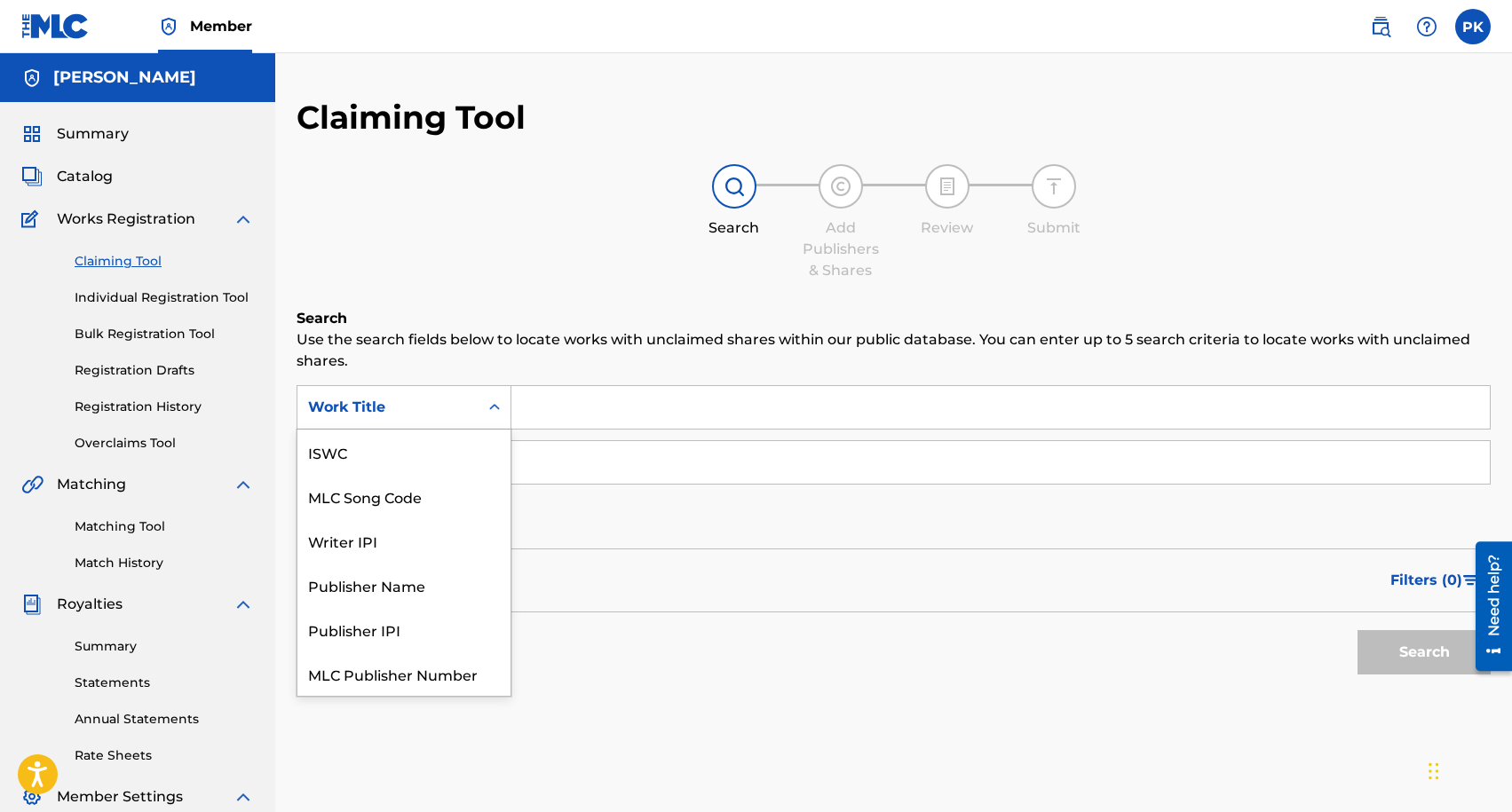
scroll to position [44, 0]
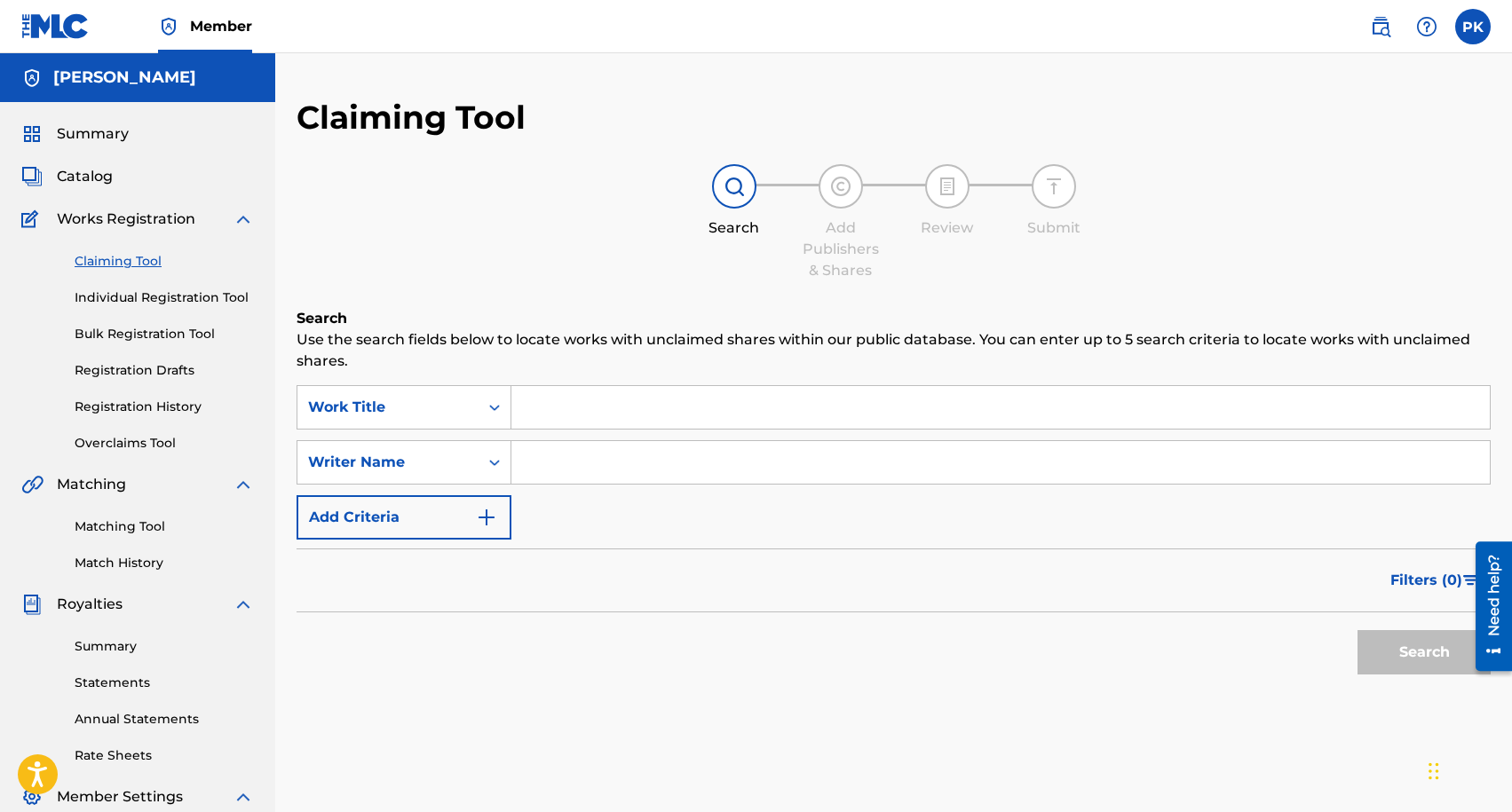
click at [598, 312] on h6 "Search" at bounding box center [893, 319] width 1194 height 21
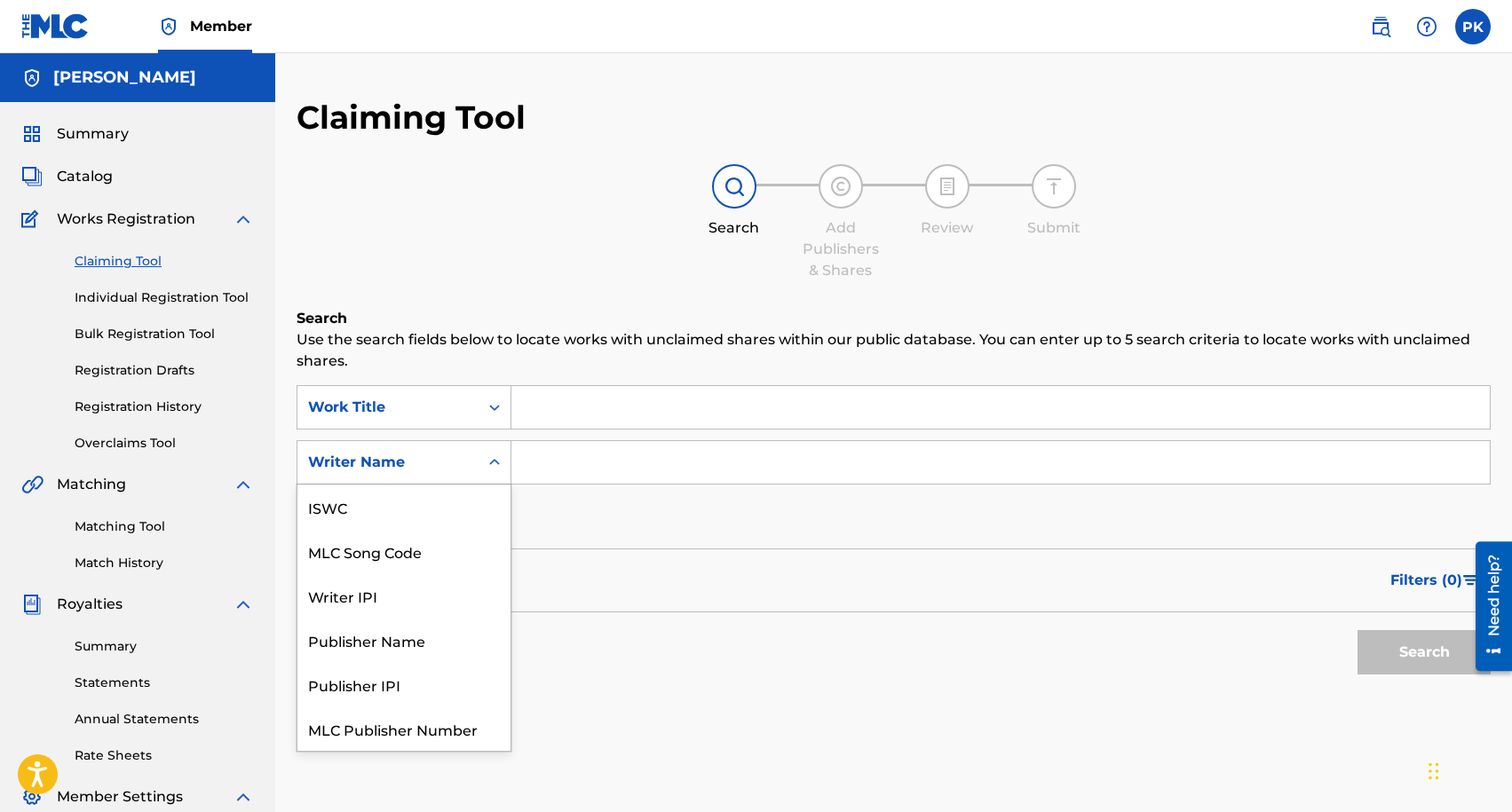
click at [408, 458] on div "Writer Name" at bounding box center [388, 462] width 160 height 21
click at [568, 466] on input "Search Form" at bounding box center [1001, 462] width 978 height 43
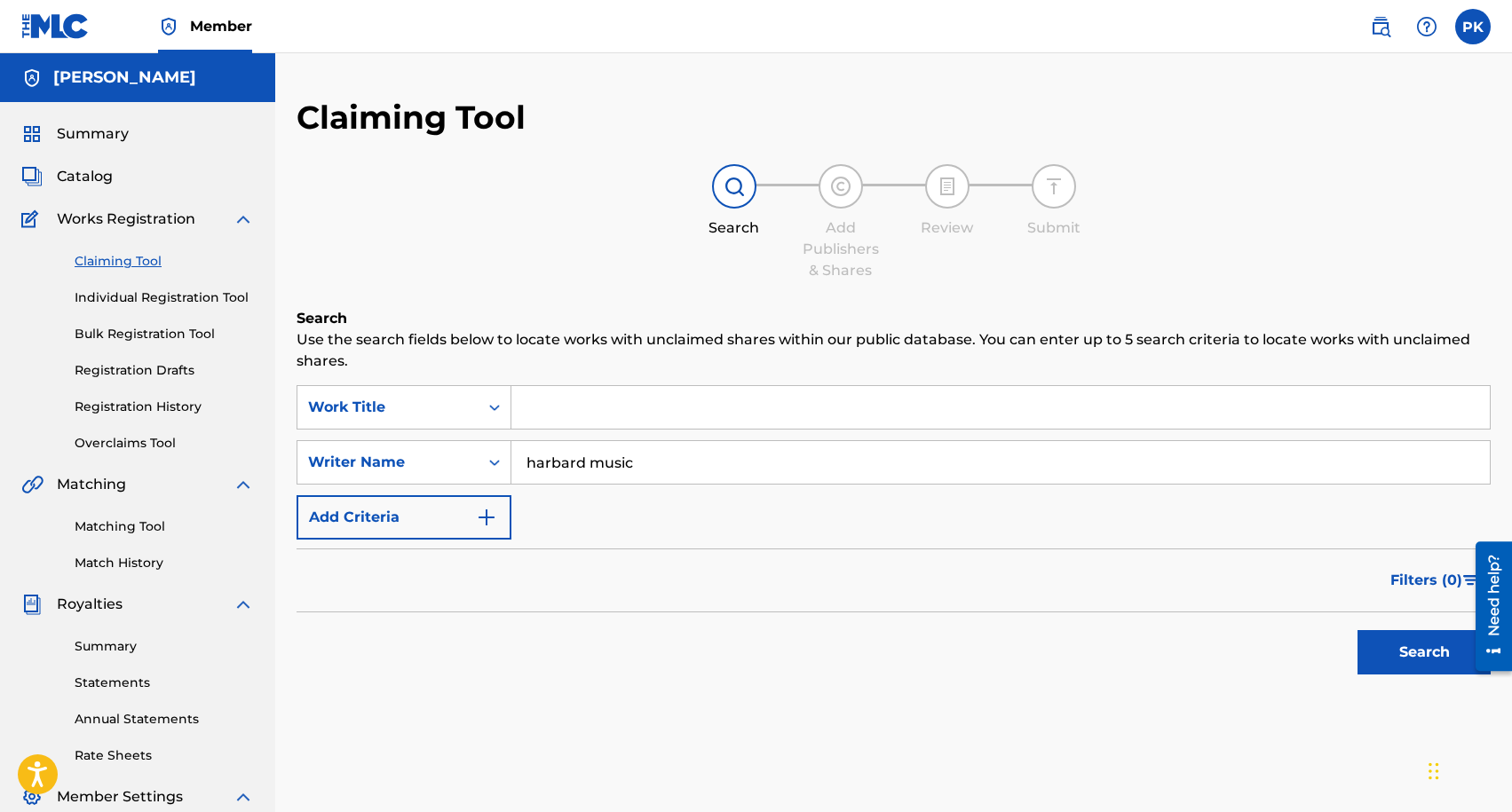
click at [1358, 630] on button "Search" at bounding box center [1424, 652] width 133 height 44
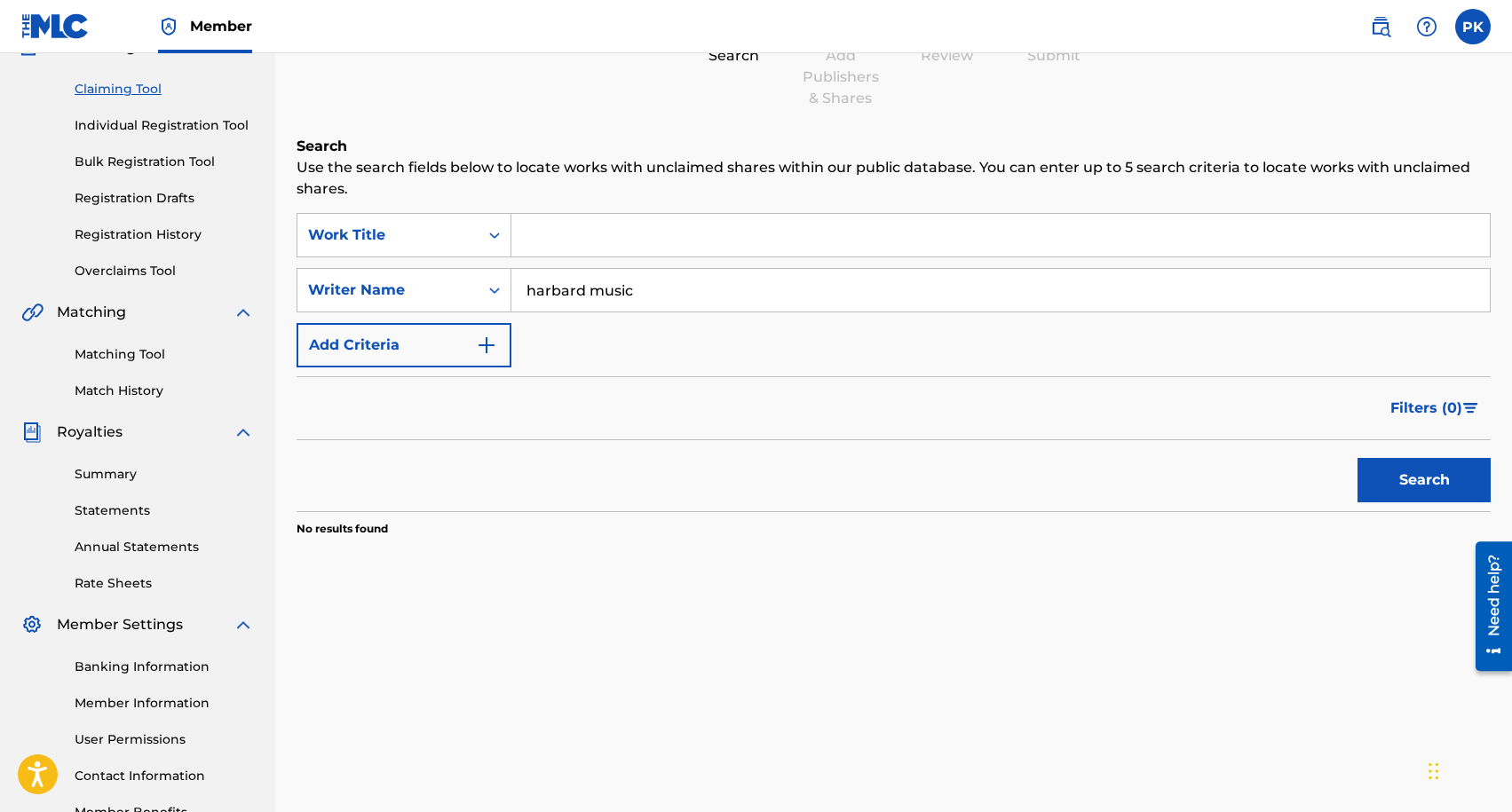
scroll to position [288, 0]
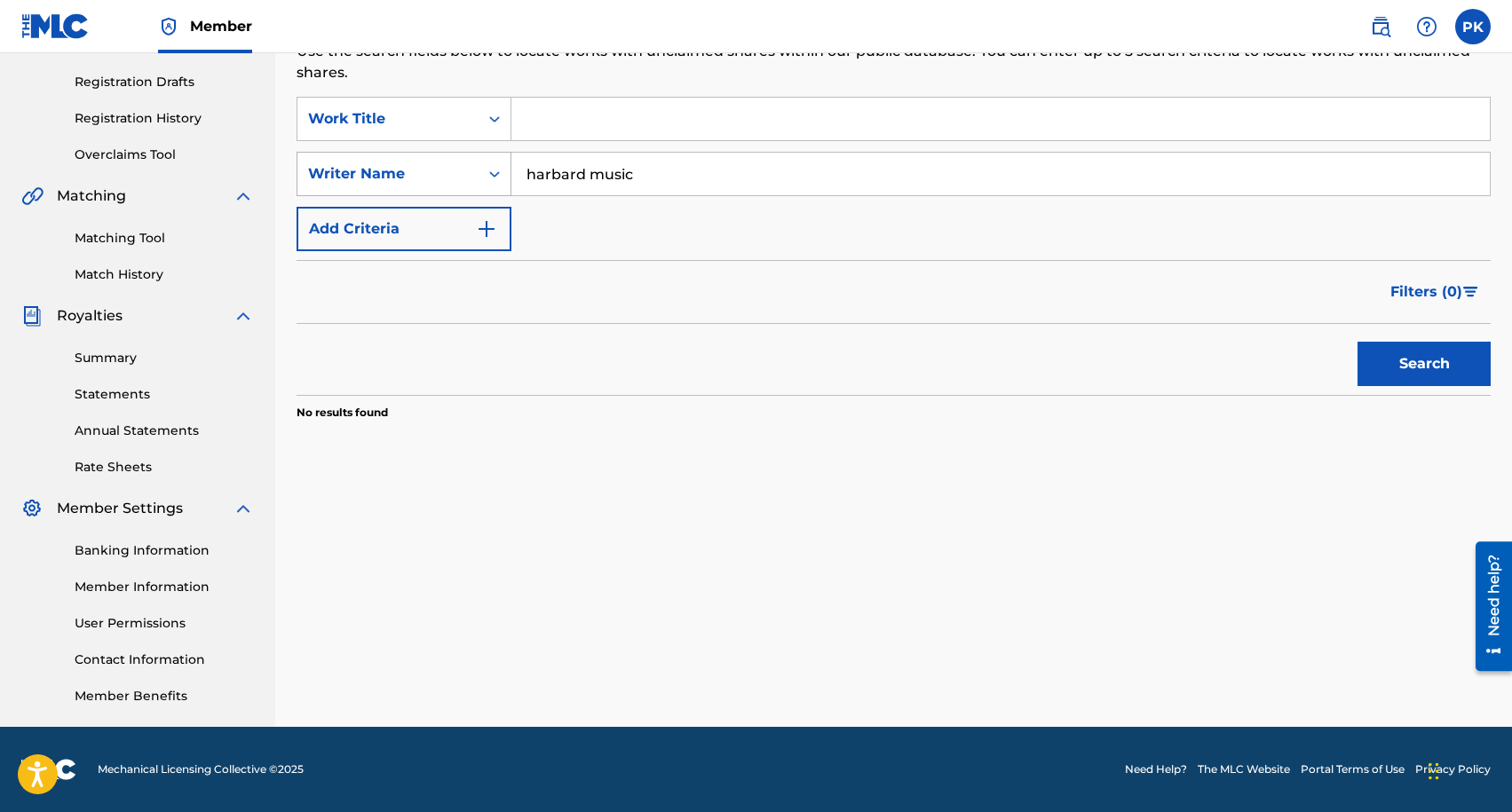
drag, startPoint x: 685, startPoint y: 168, endPoint x: 488, endPoint y: 168, distance: 197.0
click at [488, 168] on div "SearchWithCriteria992fdfa0-7139-4fff-88db-c908415e262e Writer Name harbard music" at bounding box center [893, 174] width 1194 height 44
click at [1358, 342] on button "Search" at bounding box center [1424, 364] width 133 height 44
drag, startPoint x: 596, startPoint y: 178, endPoint x: 487, endPoint y: 178, distance: 109.0
click at [487, 178] on div "SearchWithCriteria992fdfa0-7139-4fff-88db-c908415e262e Writer Name [PERSON_NAME…" at bounding box center [893, 174] width 1194 height 44
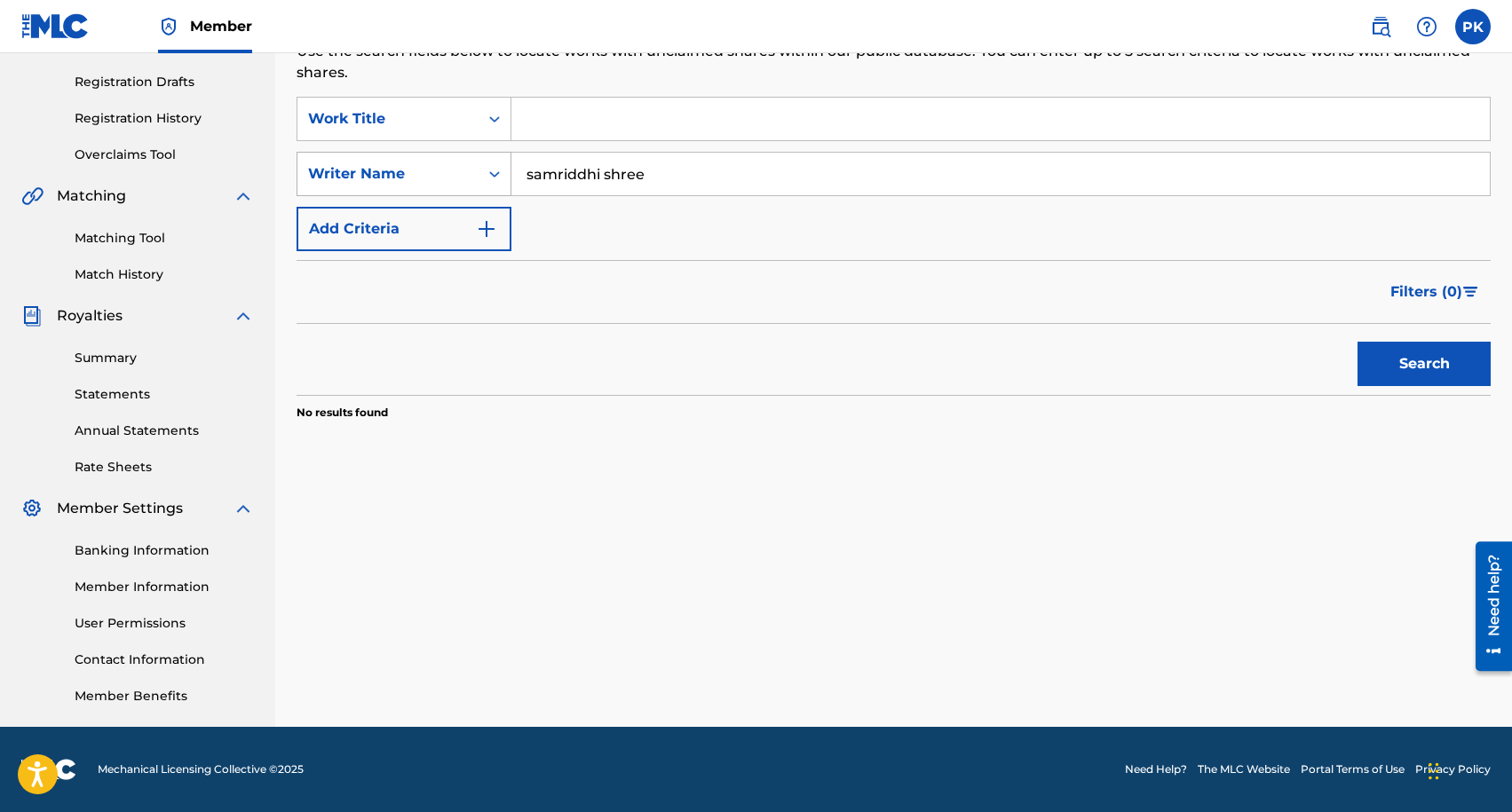
type input "samriddhi shree"
click at [1358, 342] on button "Search" at bounding box center [1424, 364] width 133 height 44
